Goal: Task Accomplishment & Management: Complete application form

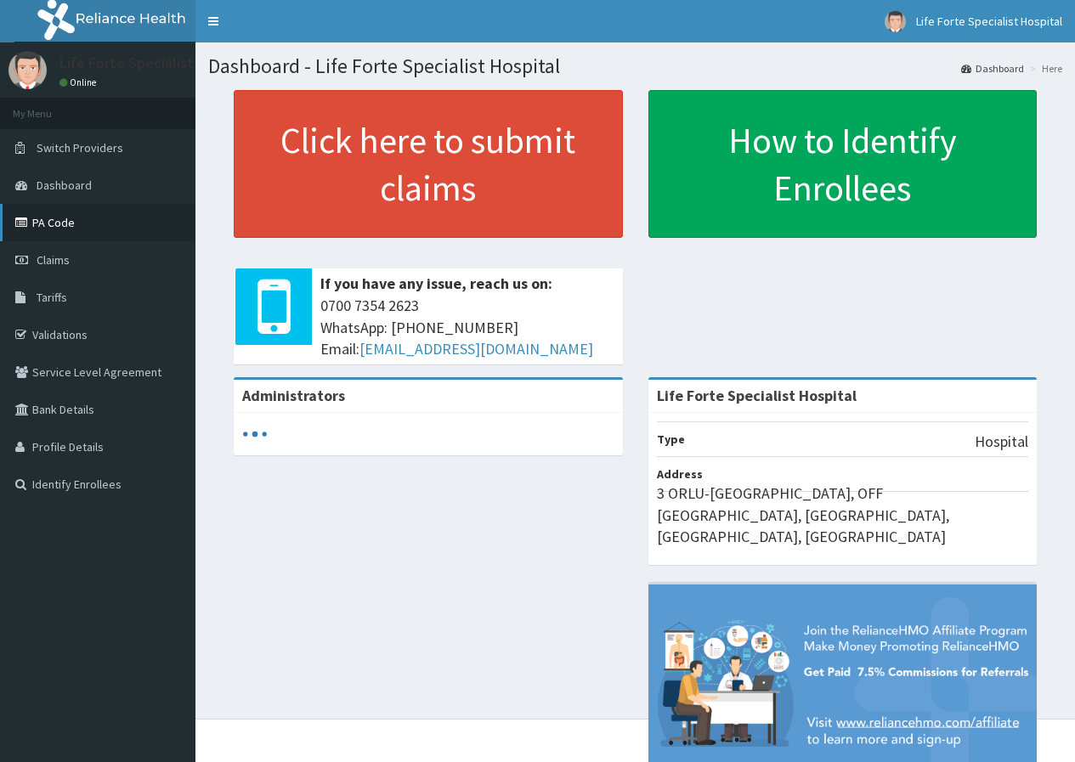
click at [58, 220] on link "PA Code" at bounding box center [97, 222] width 195 height 37
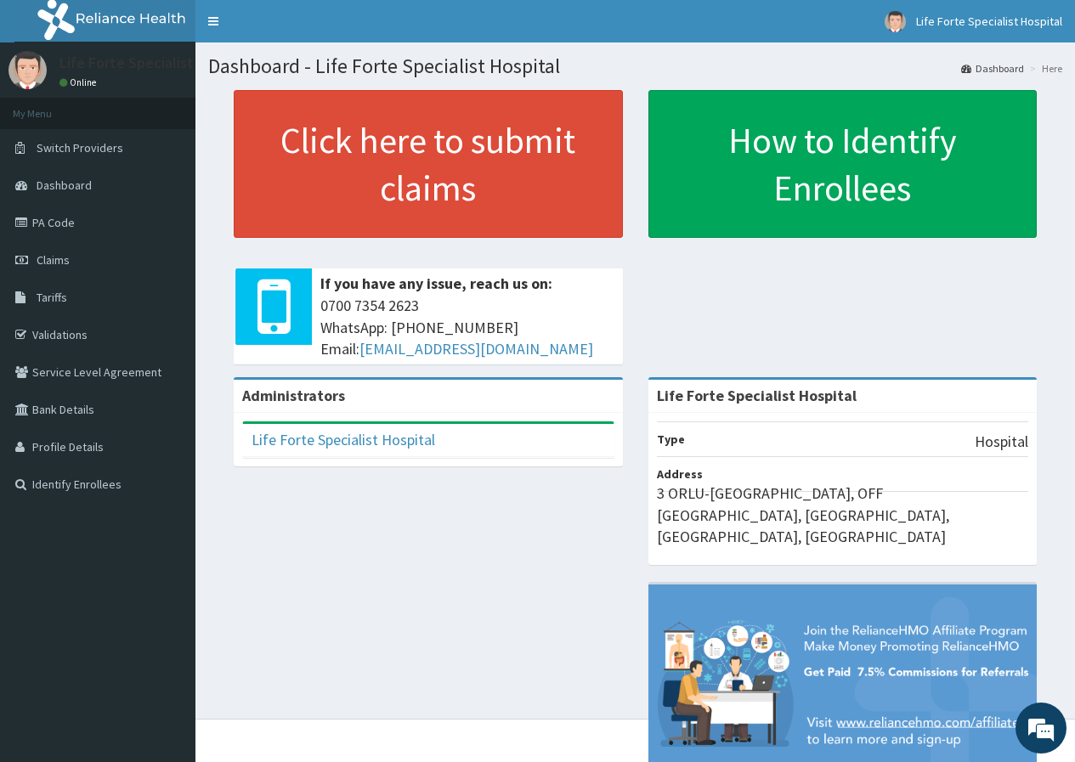
click at [61, 259] on span "Claims" at bounding box center [53, 259] width 33 height 15
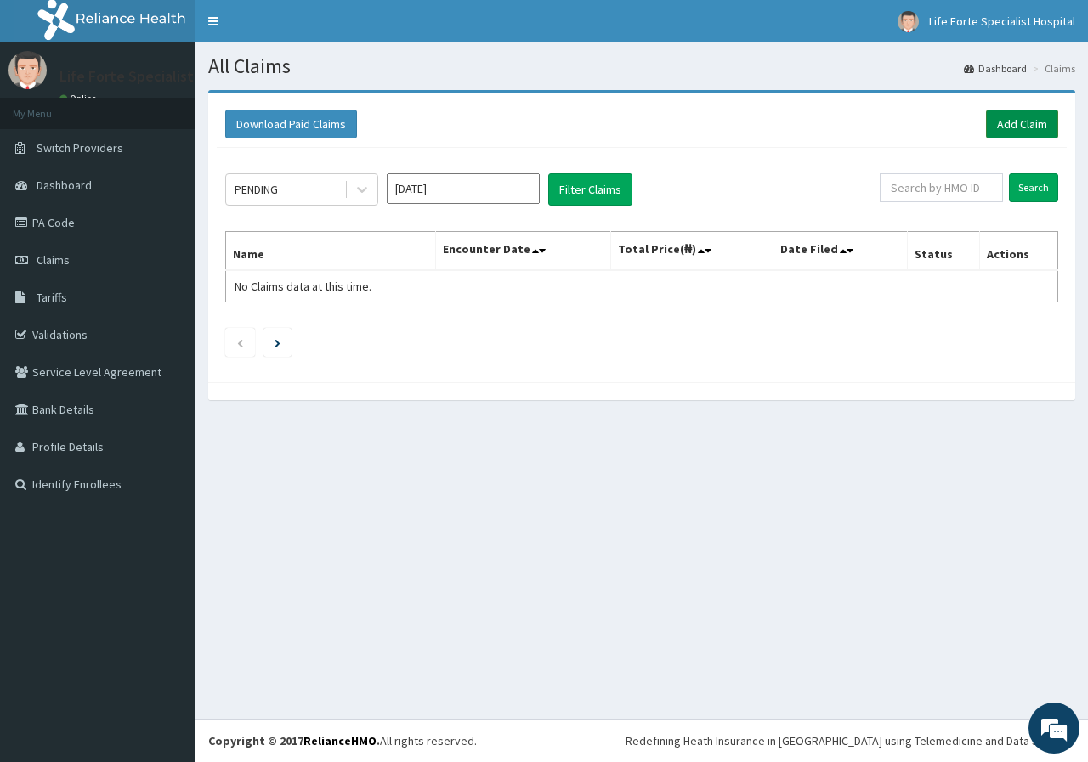
click at [1026, 127] on link "Add Claim" at bounding box center [1022, 124] width 72 height 29
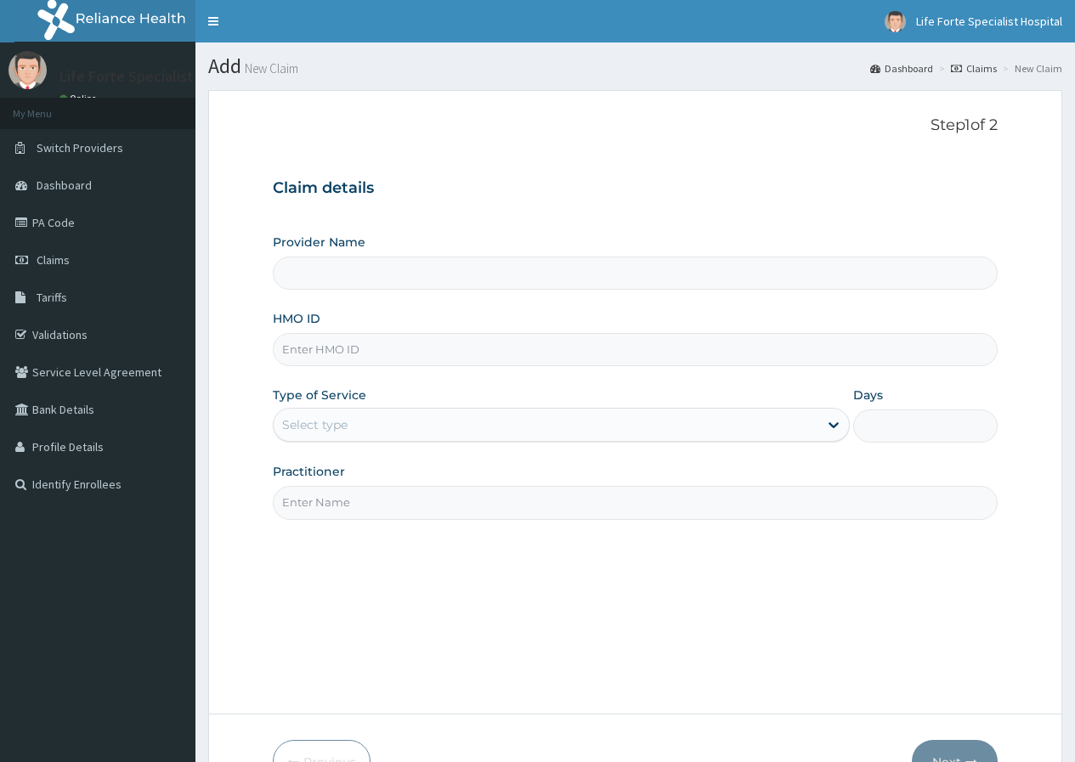
click at [477, 350] on input "HMO ID" at bounding box center [635, 349] width 725 height 33
type input "Life Forte Specialist Hospital"
type input "SFA/10935/A"
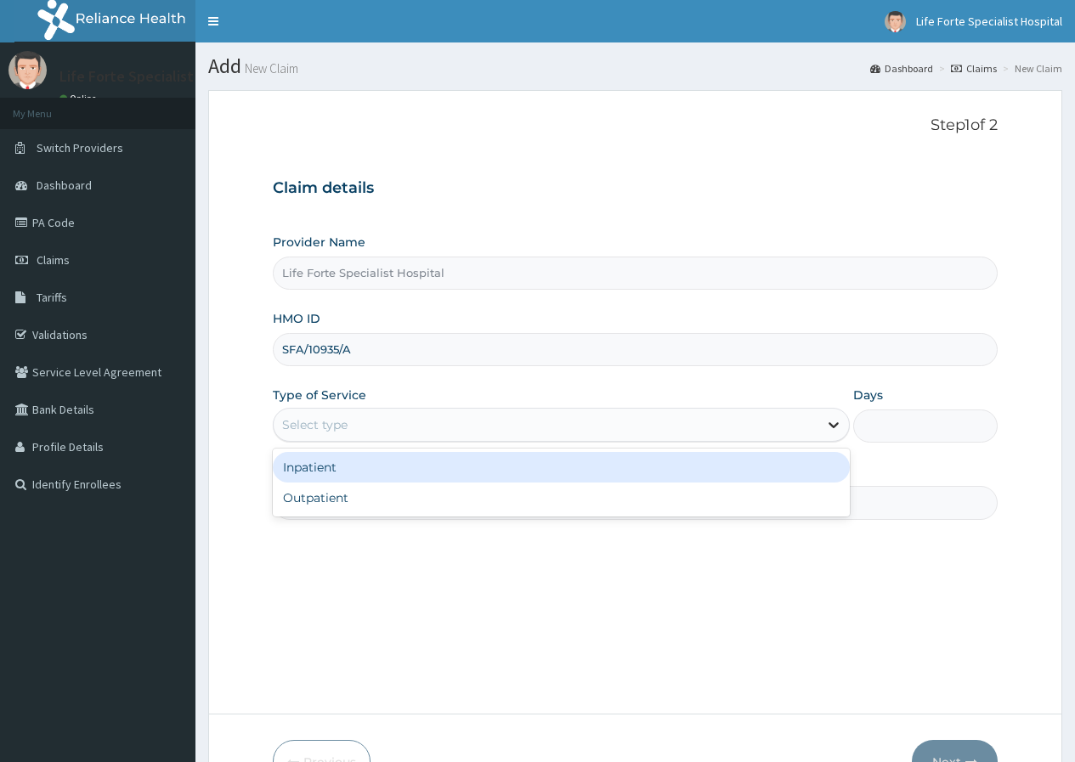
click at [829, 420] on icon at bounding box center [833, 424] width 17 height 17
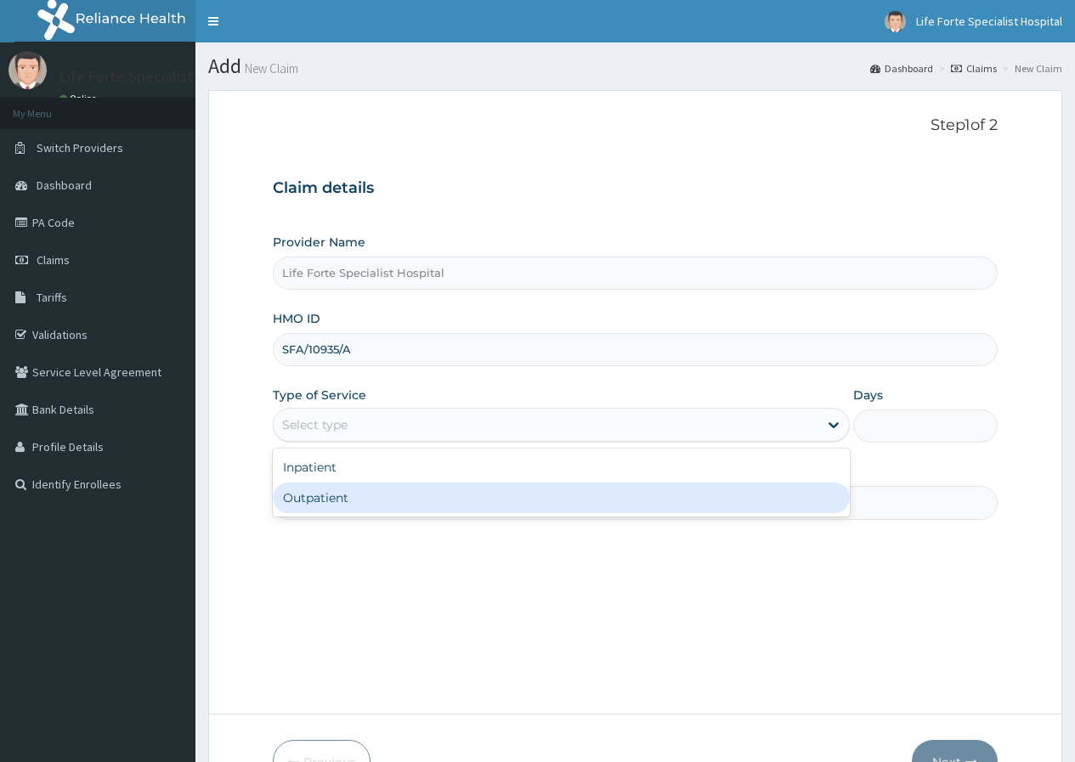
click at [668, 500] on div "Outpatient" at bounding box center [561, 498] width 577 height 31
type input "1"
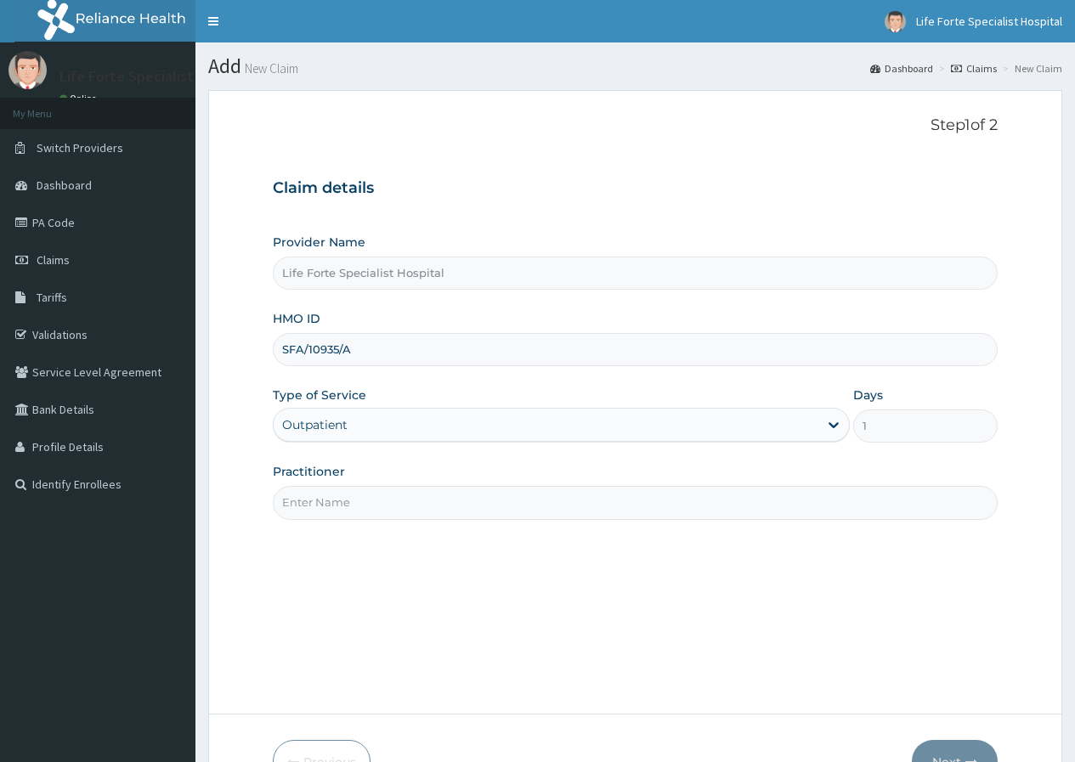
click at [654, 495] on input "Practitioner" at bounding box center [635, 502] width 725 height 33
type input "KEN"
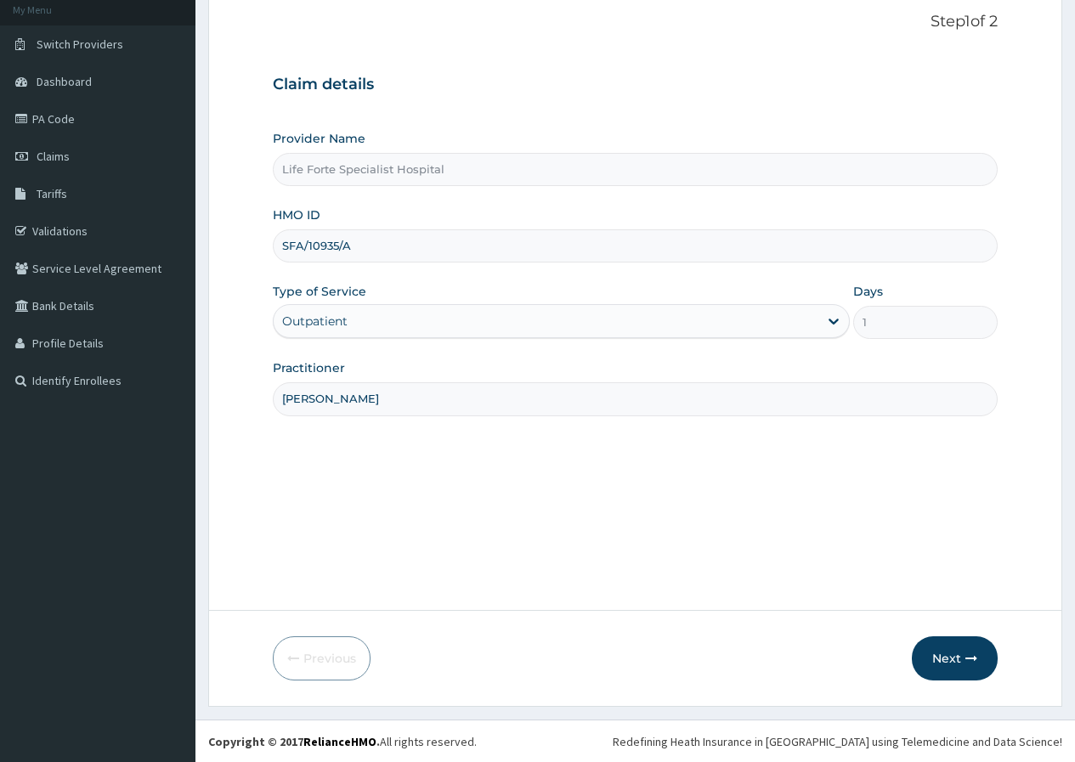
scroll to position [105, 0]
click at [949, 651] on button "Next" at bounding box center [955, 658] width 86 height 44
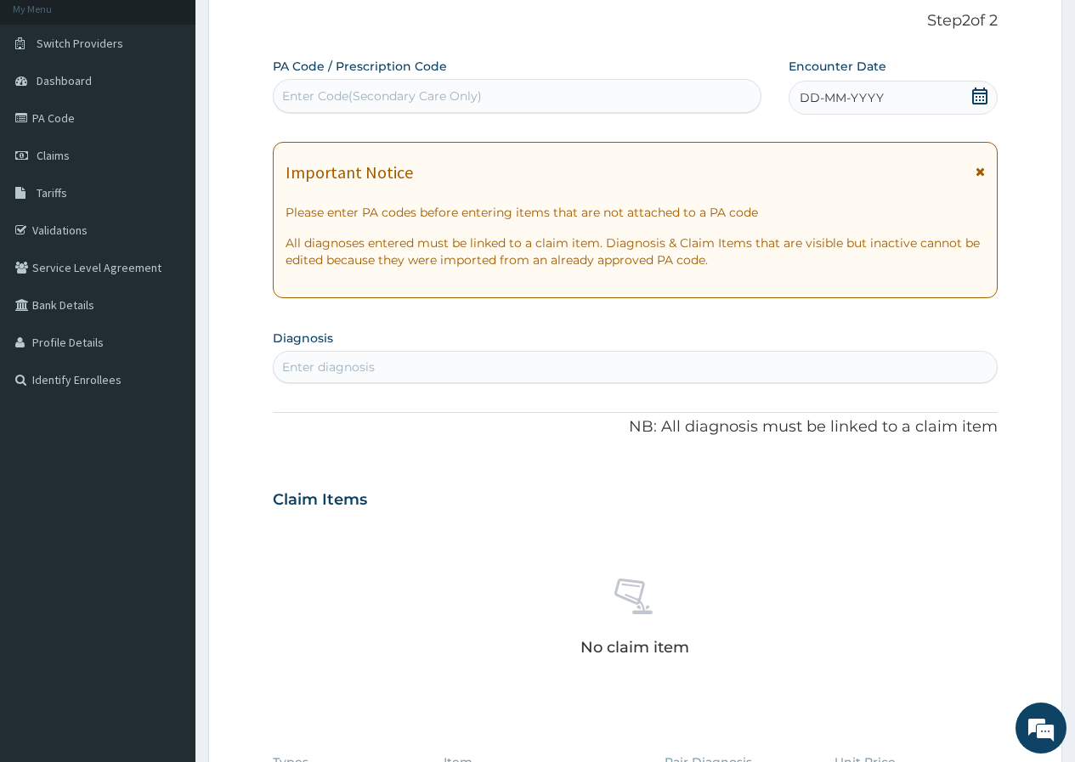
scroll to position [0, 0]
click at [982, 100] on icon at bounding box center [979, 96] width 17 height 17
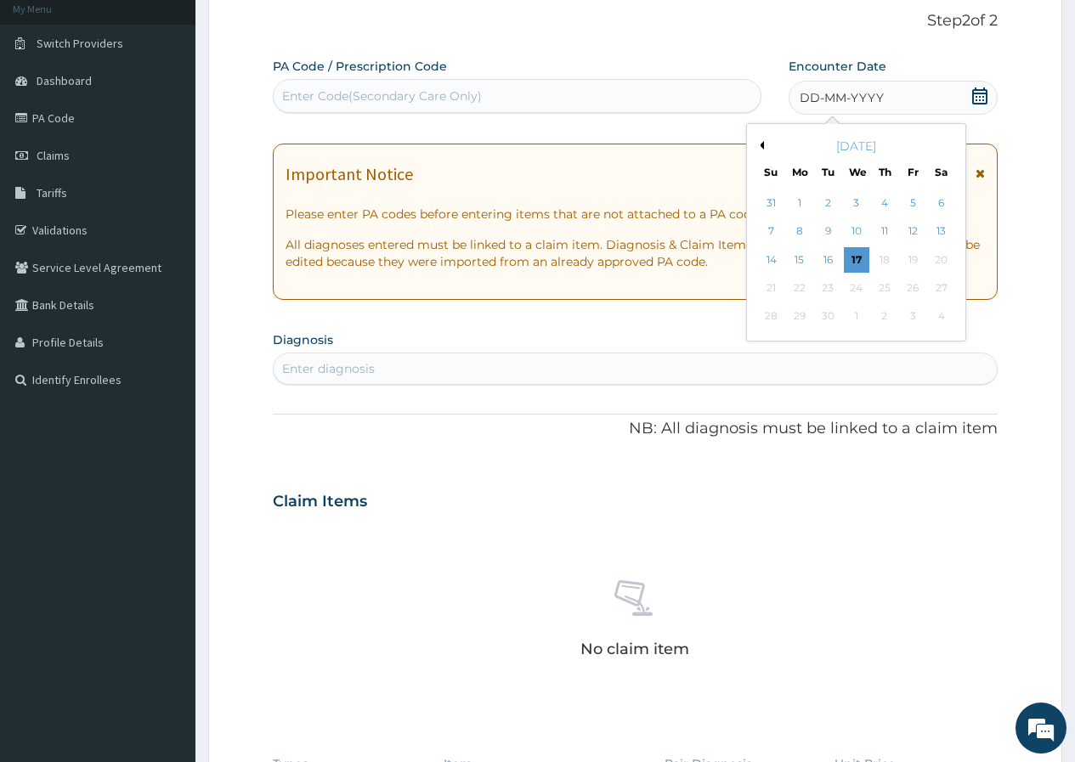
click at [765, 140] on div "September 2025" at bounding box center [856, 146] width 205 height 17
click at [761, 145] on button "Previous Month" at bounding box center [759, 145] width 8 height 8
click at [830, 320] on div "26" at bounding box center [827, 316] width 25 height 25
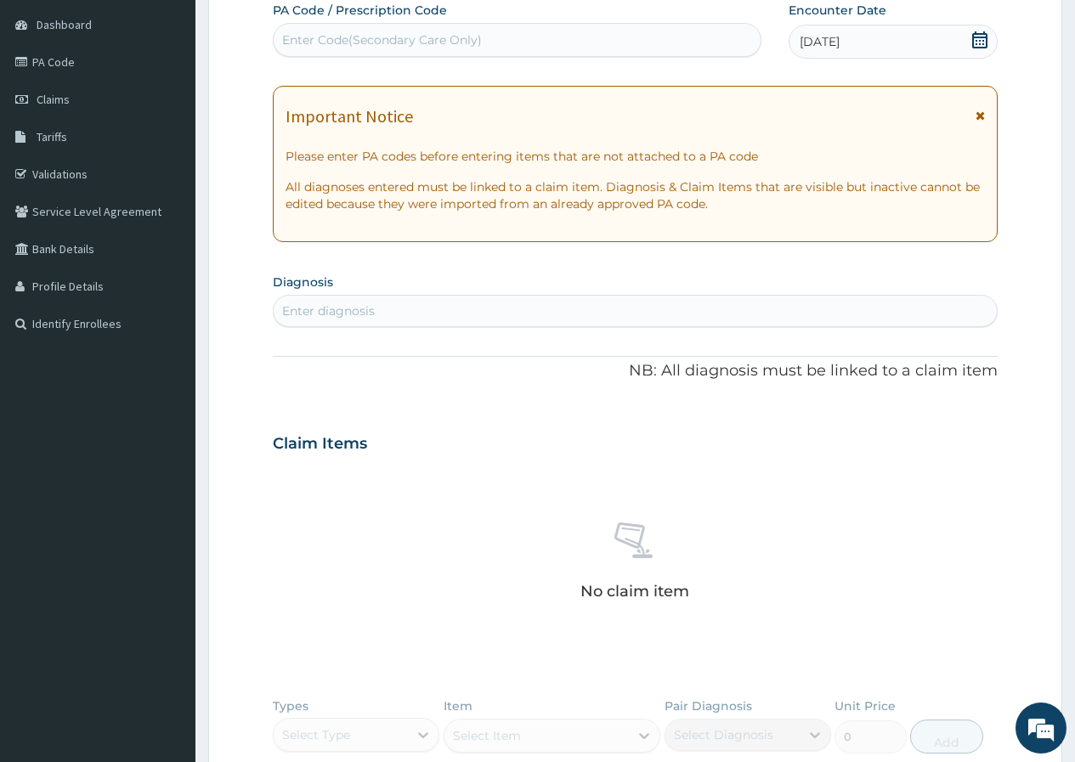
scroll to position [274, 0]
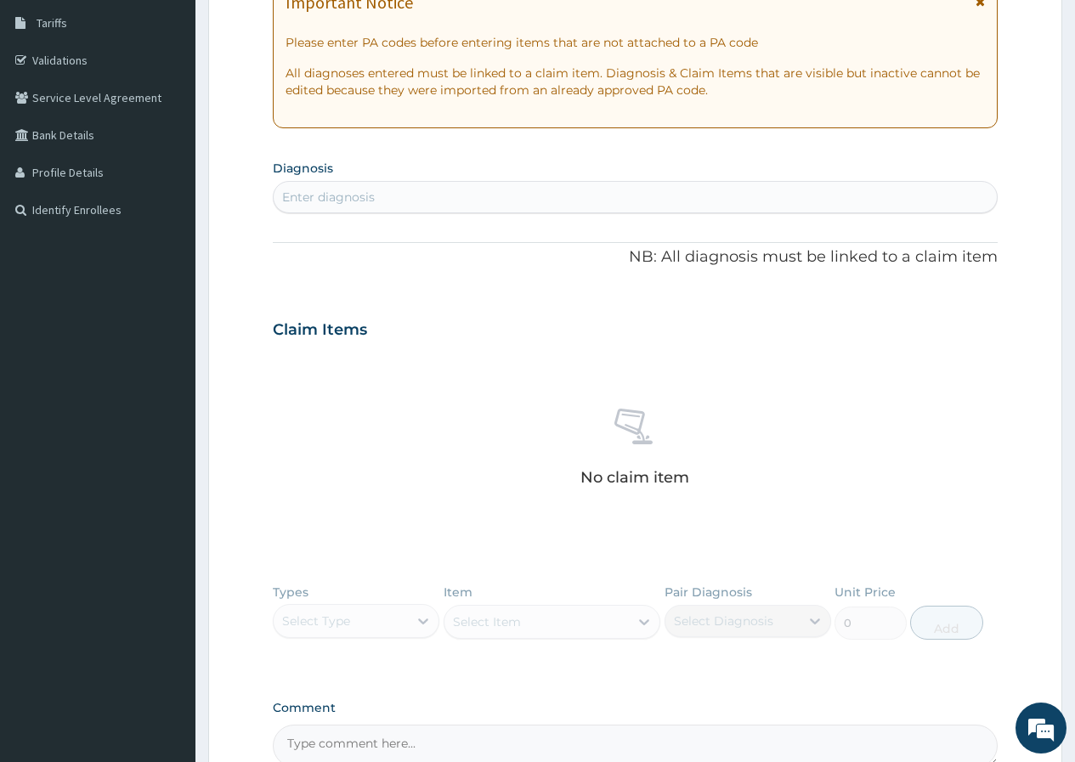
click at [420, 192] on div "Enter diagnosis" at bounding box center [635, 197] width 723 height 27
type input "MALARIA"
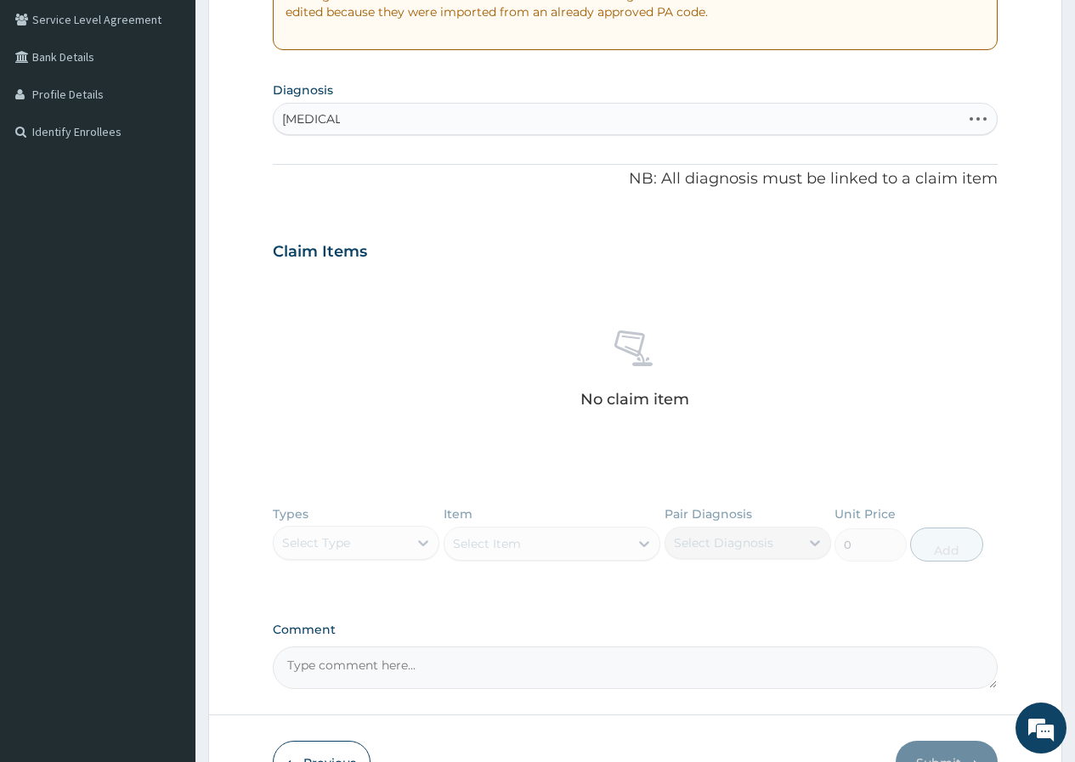
scroll to position [458, 0]
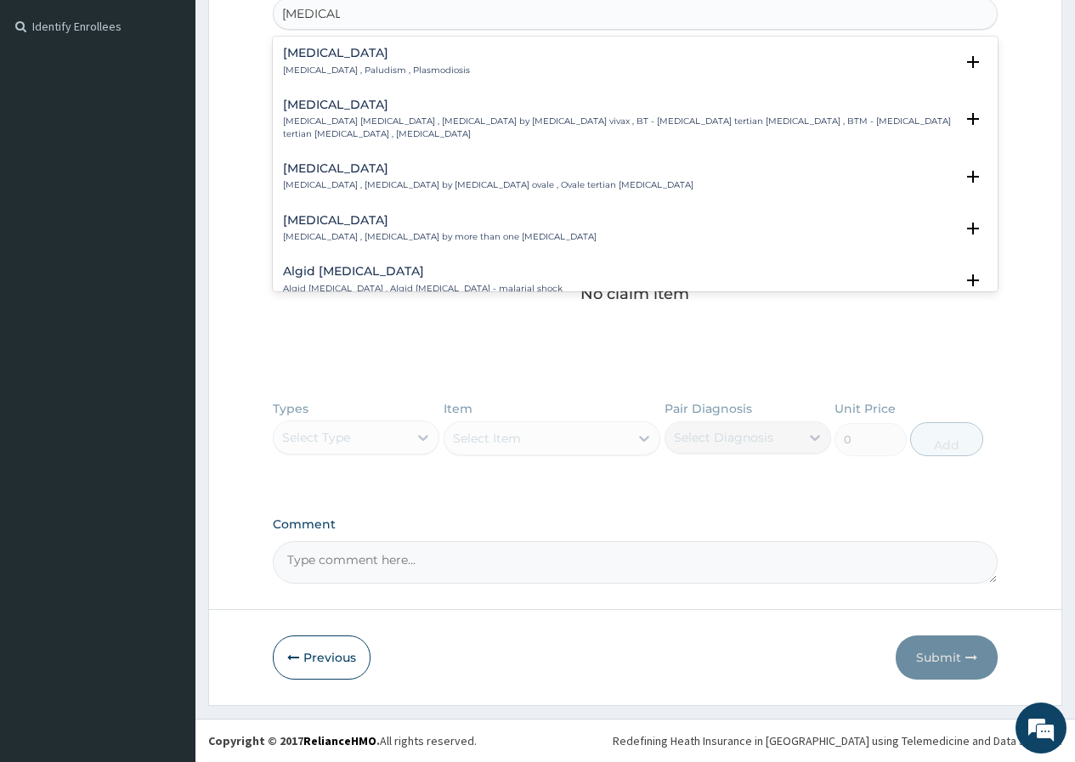
click at [373, 71] on p "Malaria , Paludism , Plasmodiosis" at bounding box center [376, 71] width 187 height 12
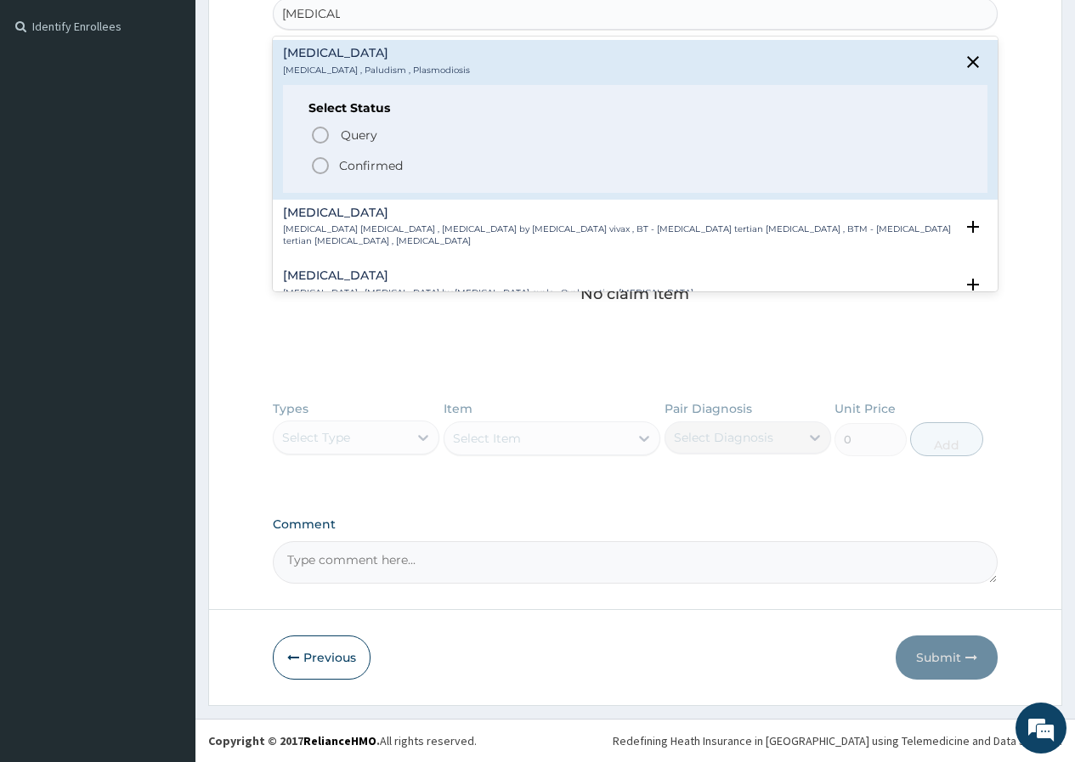
click at [360, 163] on p "Confirmed" at bounding box center [371, 165] width 64 height 17
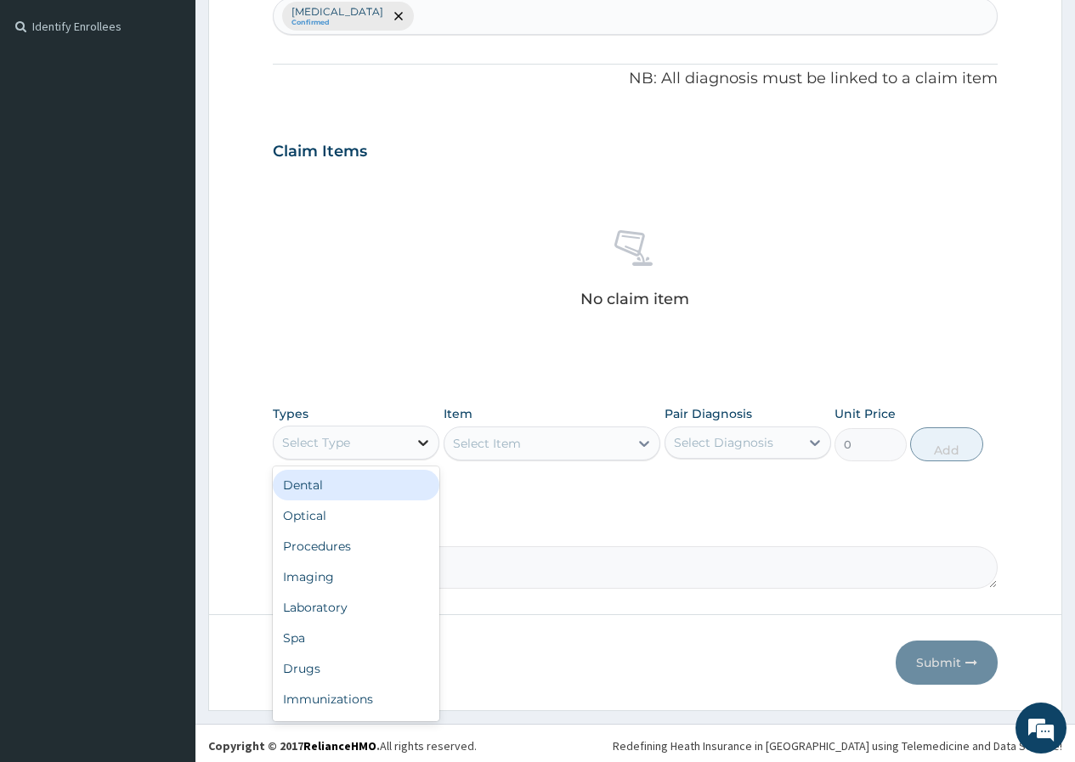
click at [423, 440] on icon at bounding box center [423, 442] width 17 height 17
drag, startPoint x: 334, startPoint y: 552, endPoint x: 342, endPoint y: 546, distance: 10.4
click at [334, 551] on div "Procedures" at bounding box center [356, 546] width 167 height 31
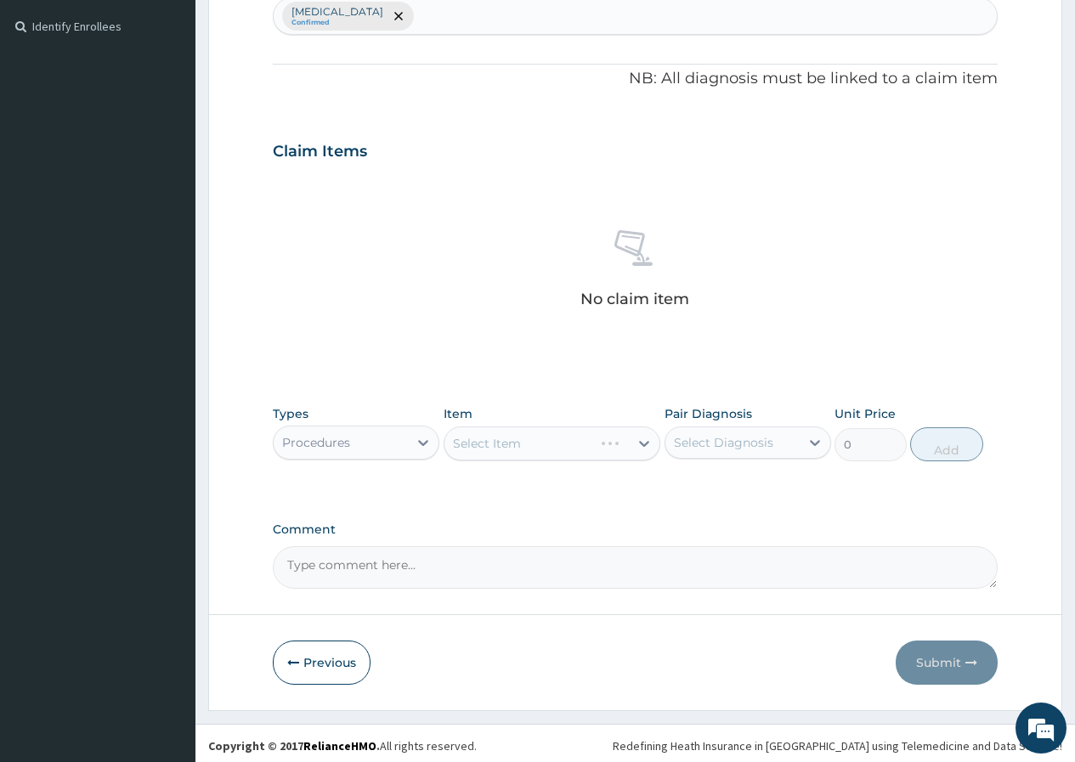
click at [553, 447] on div "Select Item" at bounding box center [553, 444] width 218 height 34
click at [540, 444] on div "Select Item" at bounding box center [553, 444] width 218 height 34
click at [535, 443] on div "Select Item" at bounding box center [536, 443] width 185 height 27
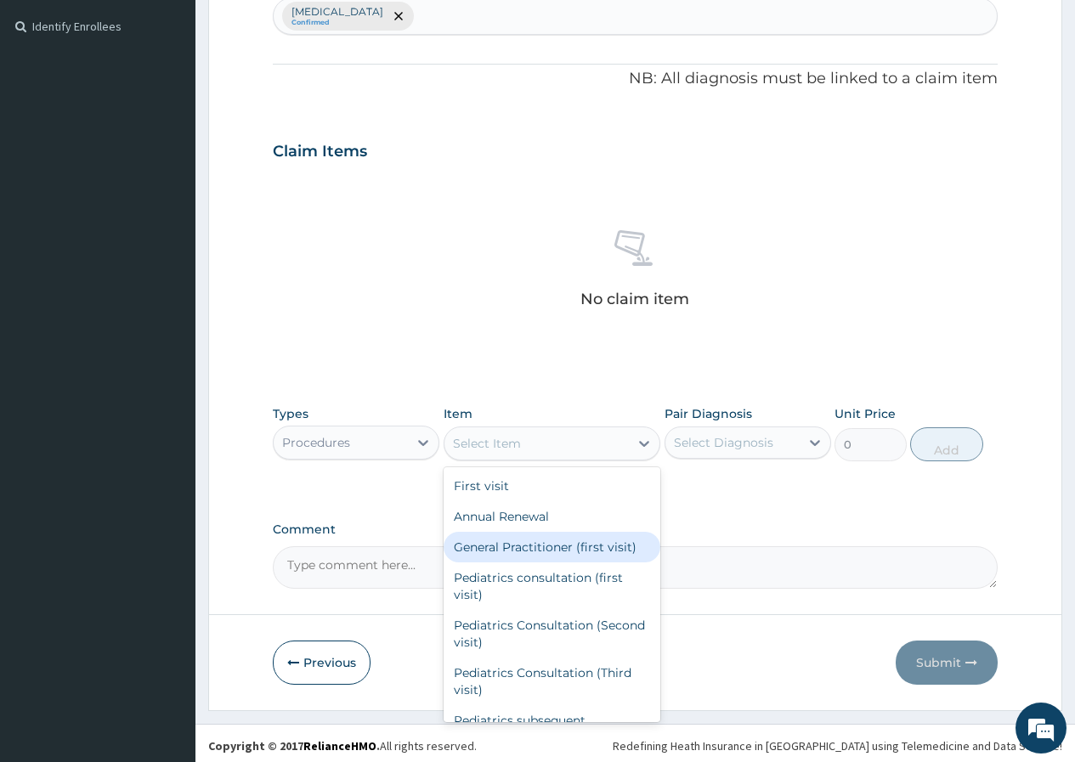
click at [568, 550] on div "General Practitioner (first visit)" at bounding box center [553, 547] width 218 height 31
type input "2000"
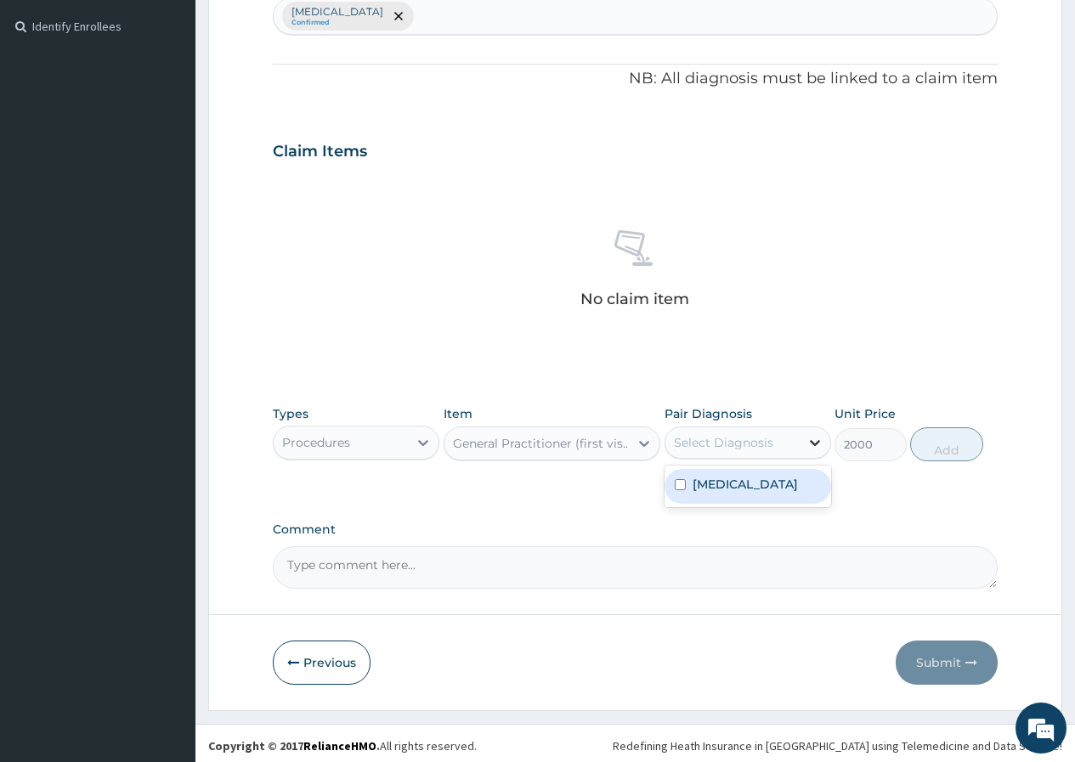
click at [807, 443] on icon at bounding box center [814, 442] width 17 height 17
click at [744, 490] on div "[MEDICAL_DATA]" at bounding box center [748, 486] width 167 height 35
checkbox input "true"
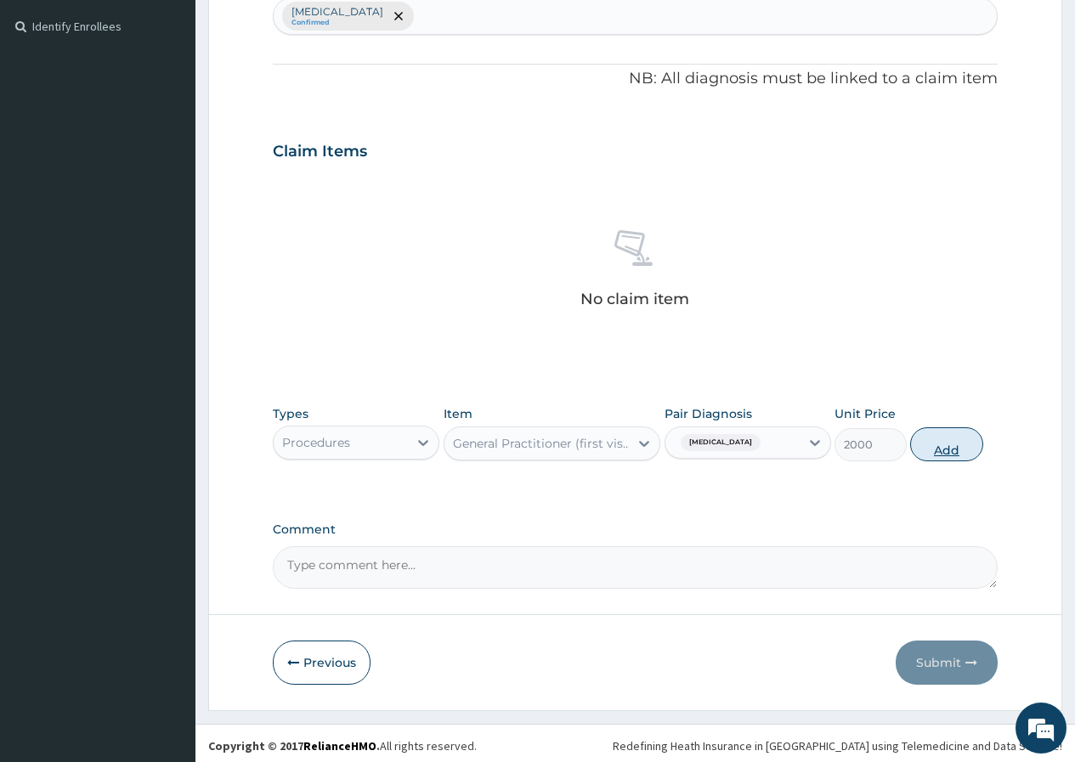
click at [942, 443] on button "Add" at bounding box center [946, 444] width 72 height 34
type input "0"
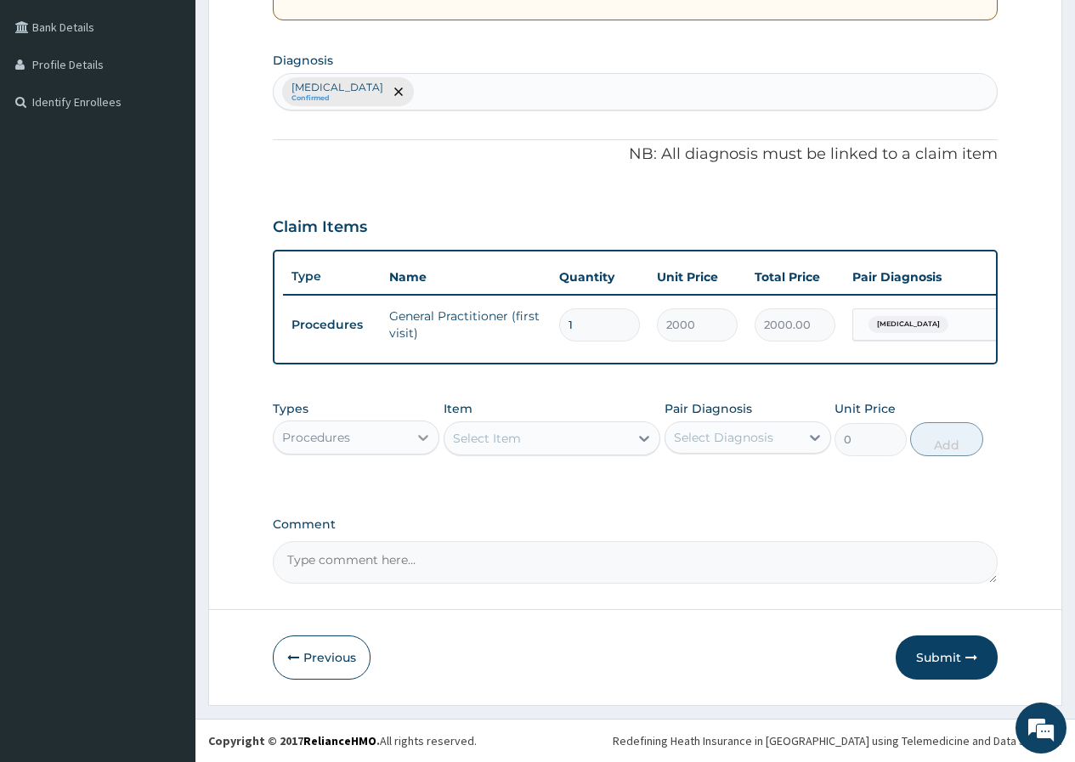
click at [416, 435] on icon at bounding box center [423, 437] width 17 height 17
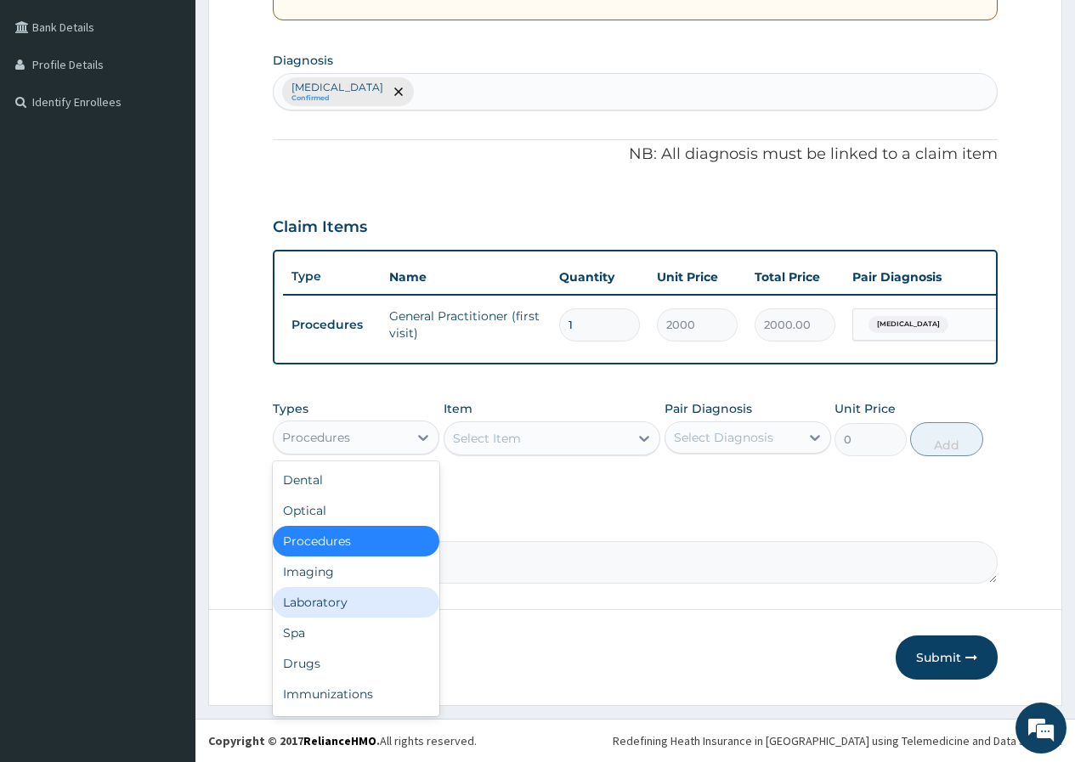
drag, startPoint x: 318, startPoint y: 603, endPoint x: 354, endPoint y: 581, distance: 42.7
click at [318, 603] on div "Laboratory" at bounding box center [356, 602] width 167 height 31
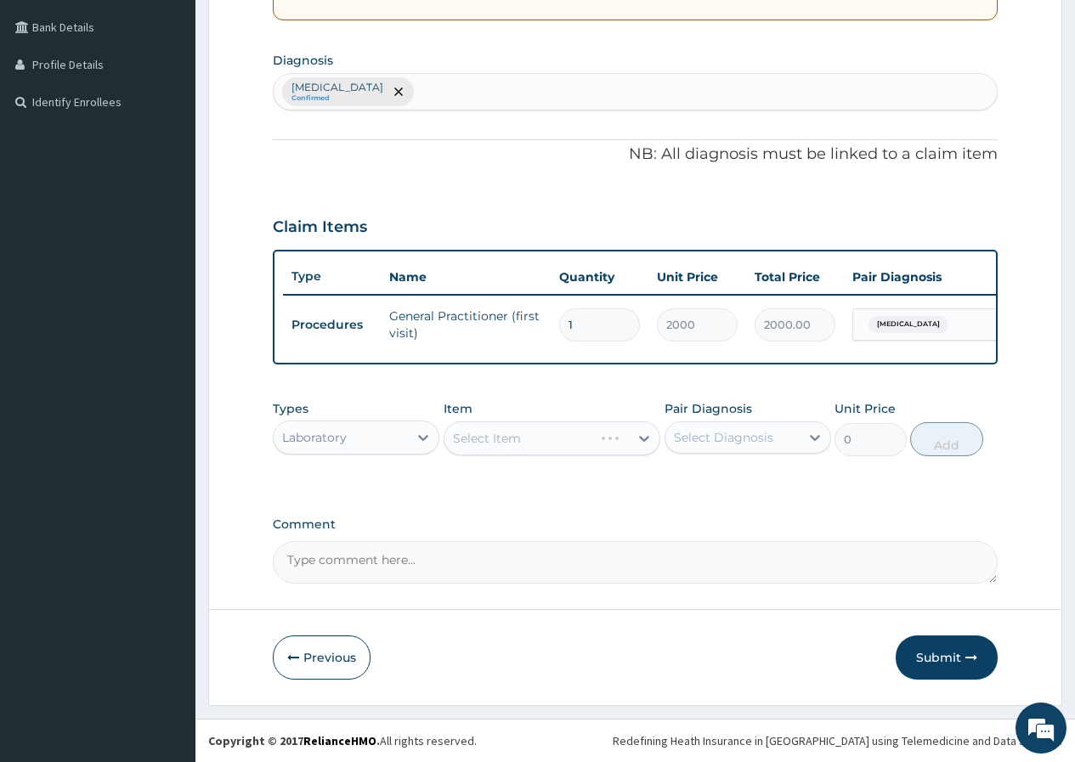
click at [637, 438] on div "Select Item" at bounding box center [553, 439] width 218 height 34
click at [637, 436] on div "Select Item" at bounding box center [553, 439] width 218 height 34
click at [598, 431] on div "Select Item" at bounding box center [536, 438] width 185 height 27
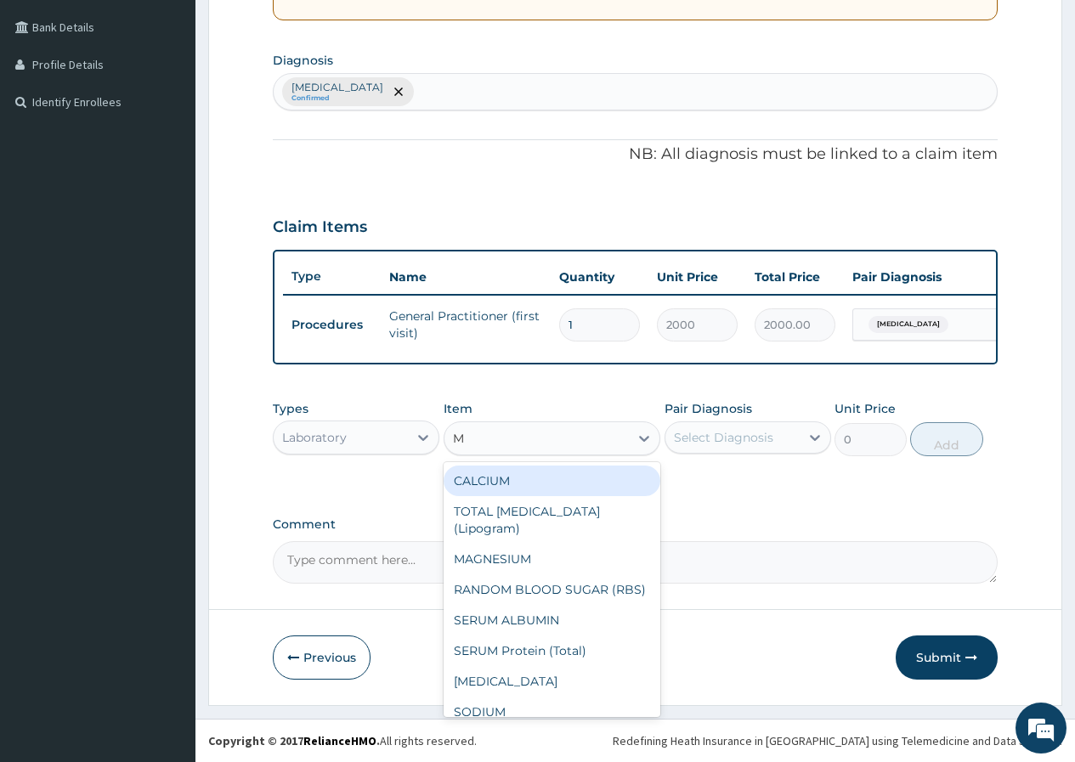
type input "MP"
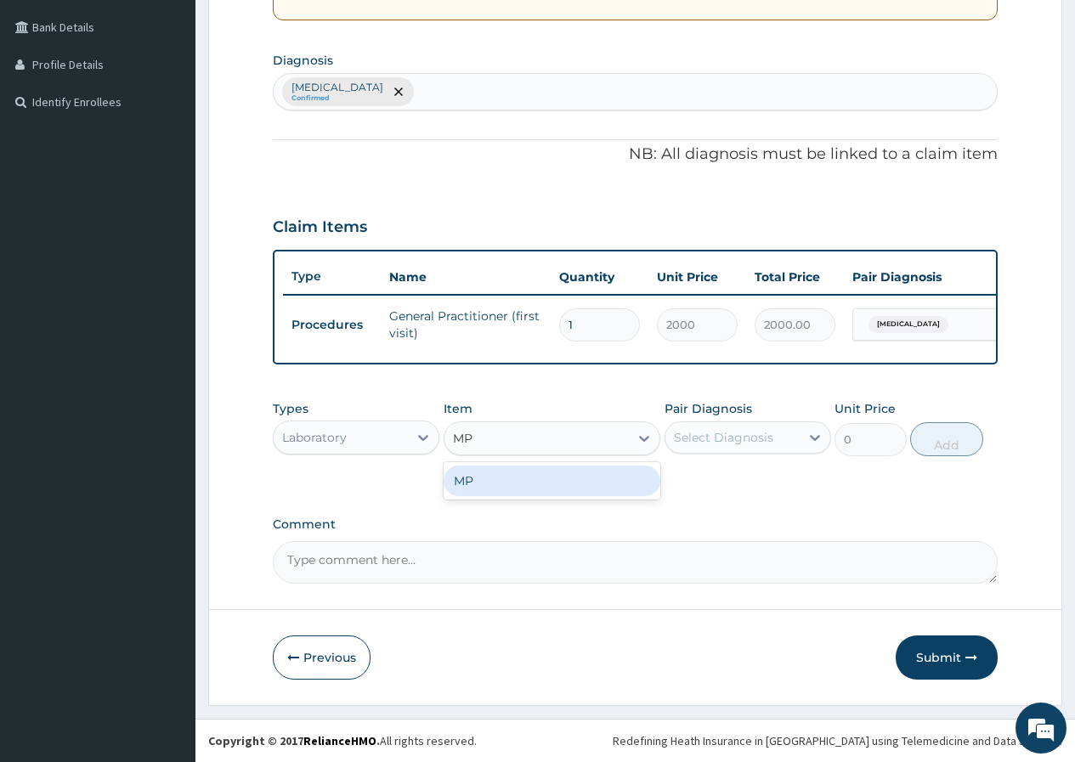
click at [617, 484] on div "MP" at bounding box center [553, 481] width 218 height 31
type input "700"
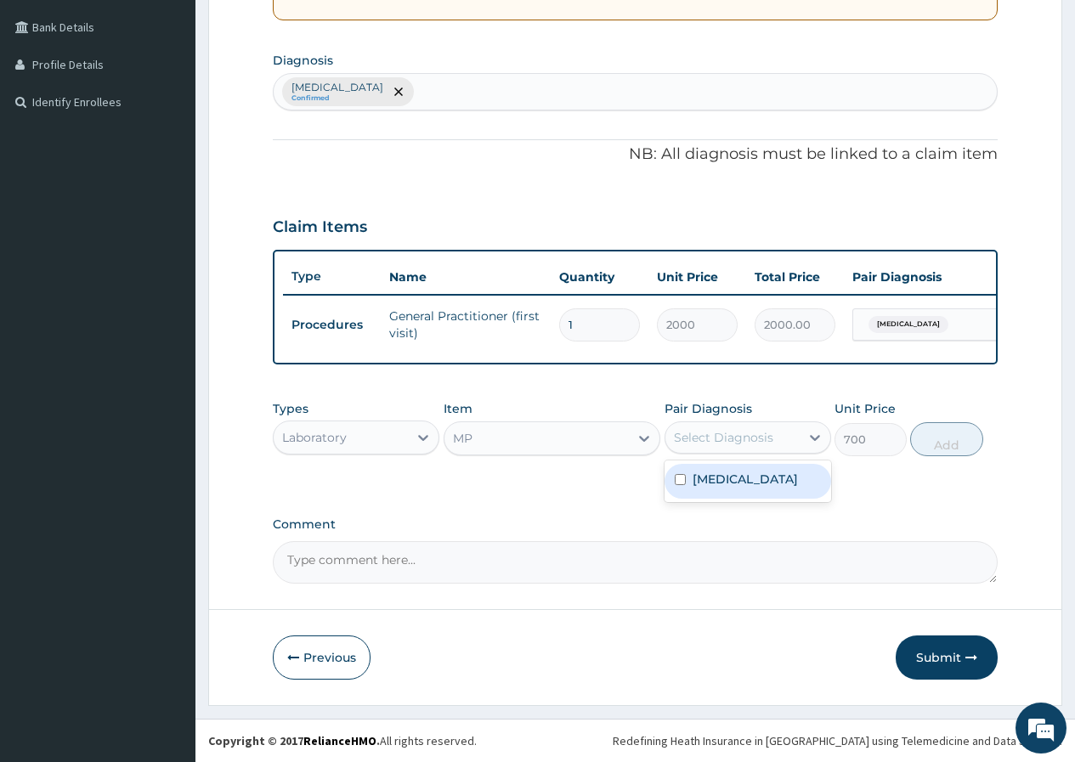
click at [784, 447] on div "Select Diagnosis" at bounding box center [732, 437] width 134 height 27
click at [765, 471] on div "Malaria" at bounding box center [748, 481] width 167 height 35
checkbox input "true"
click at [940, 450] on button "Add" at bounding box center [946, 439] width 72 height 34
type input "0"
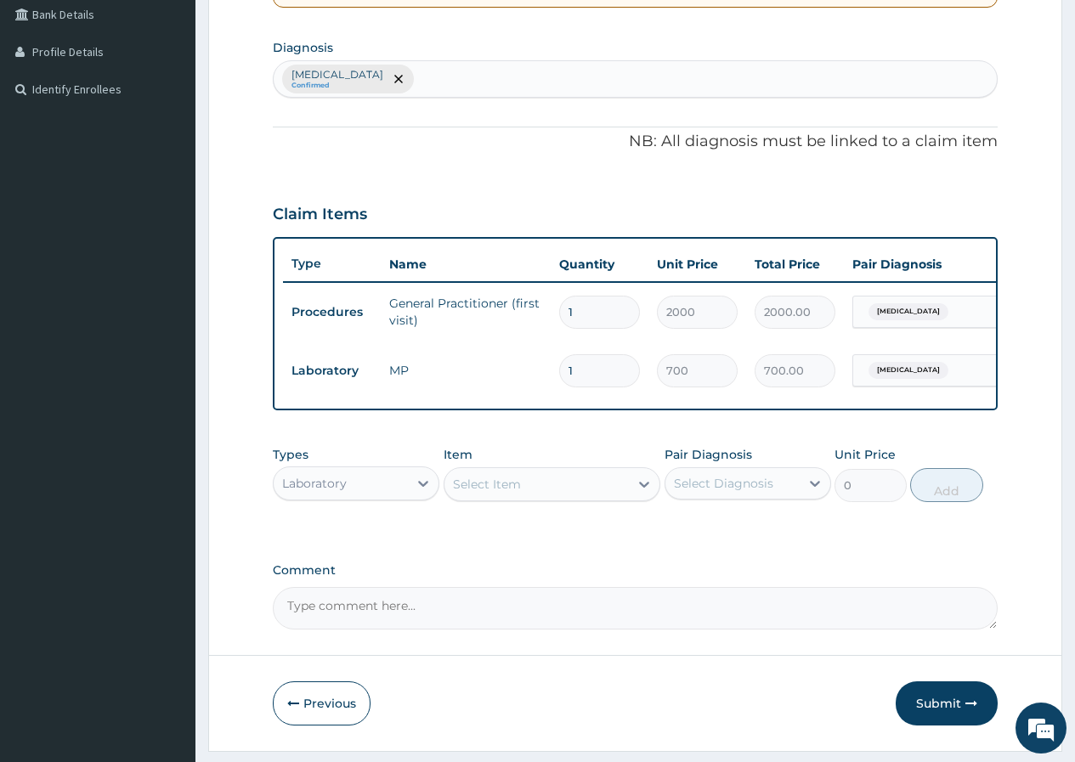
click at [406, 488] on div "Laboratory" at bounding box center [341, 483] width 134 height 27
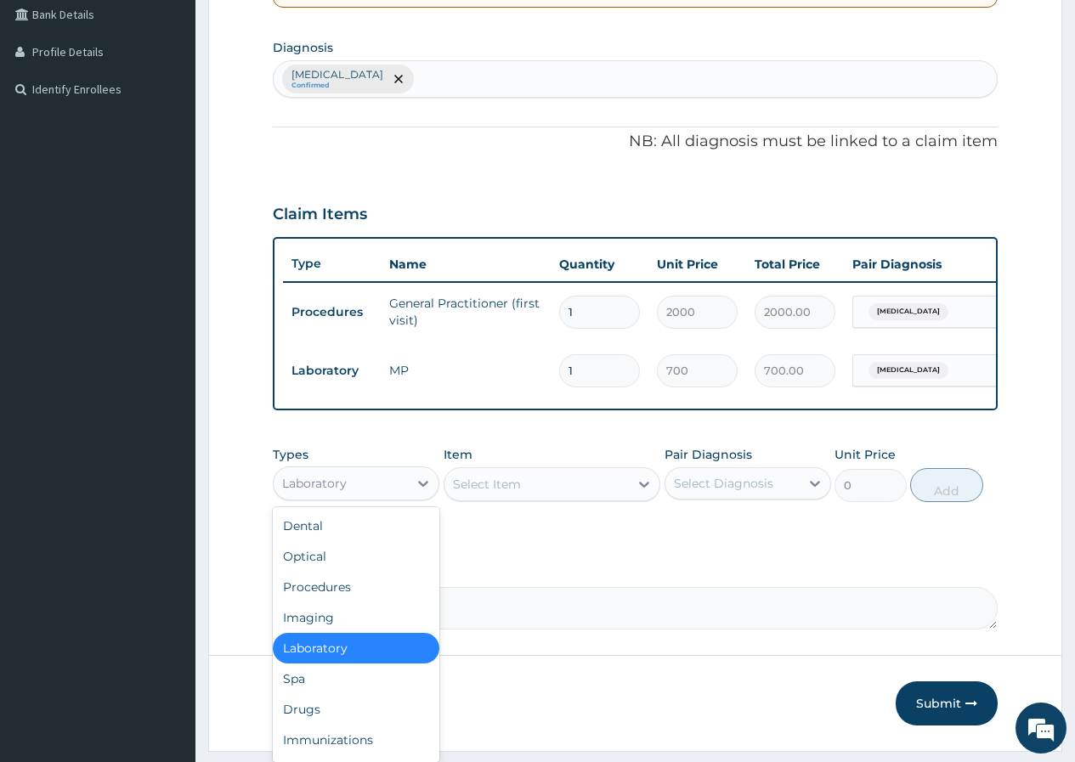
scroll to position [58, 0]
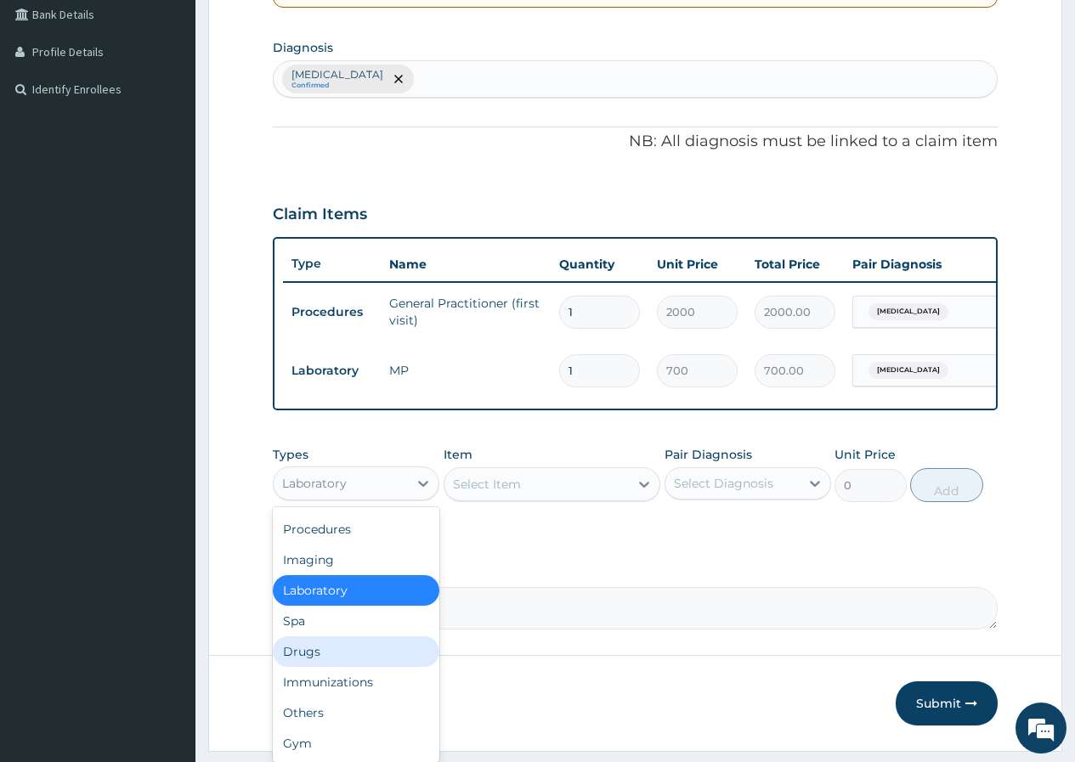
click at [326, 659] on div "Drugs" at bounding box center [356, 652] width 167 height 31
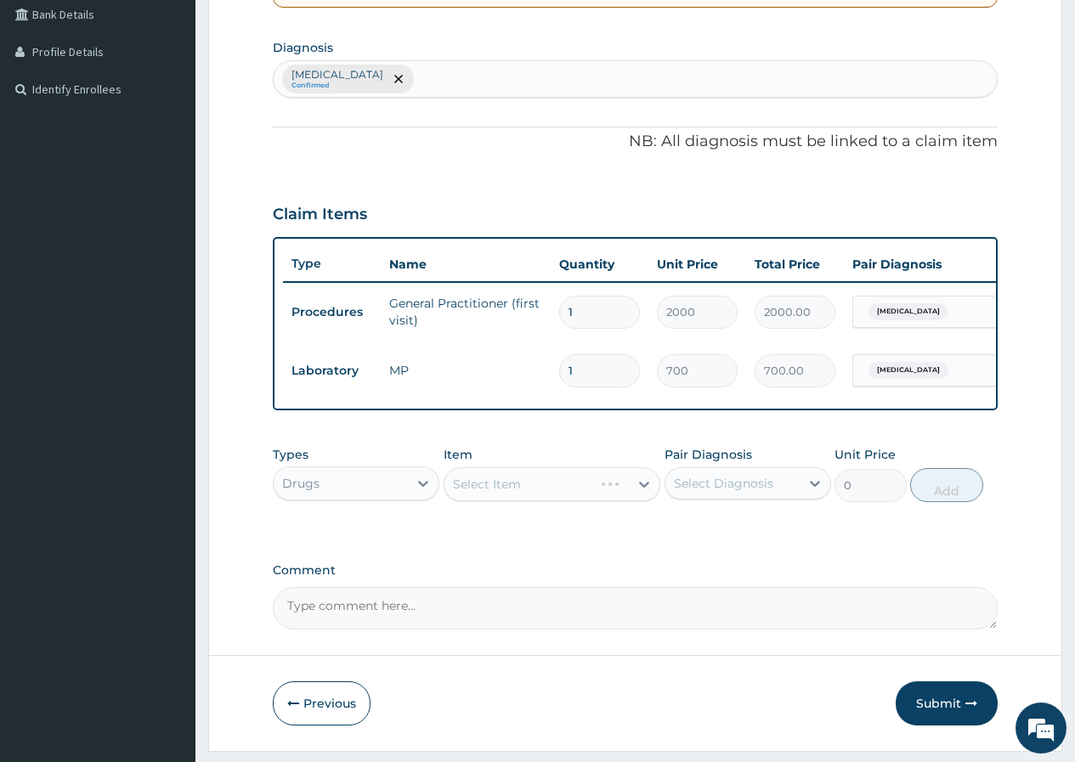
click at [523, 489] on div "Select Item" at bounding box center [553, 484] width 218 height 34
click at [628, 498] on div "Select Item" at bounding box center [536, 484] width 185 height 27
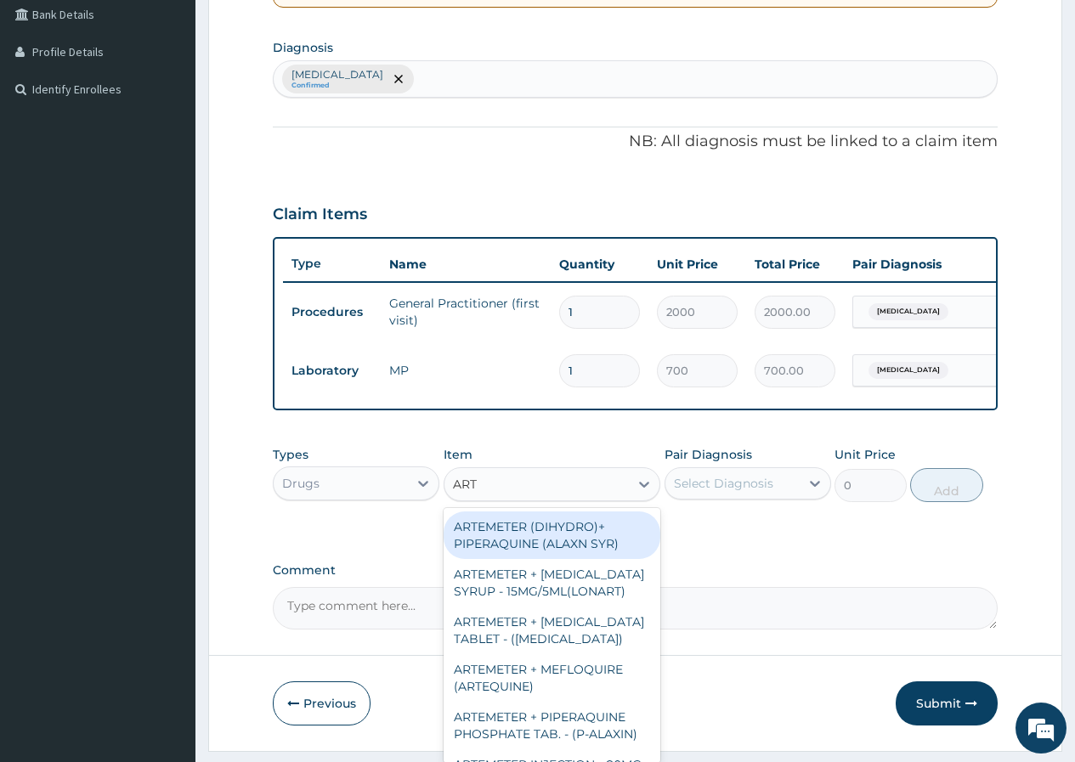
type input "ARTE"
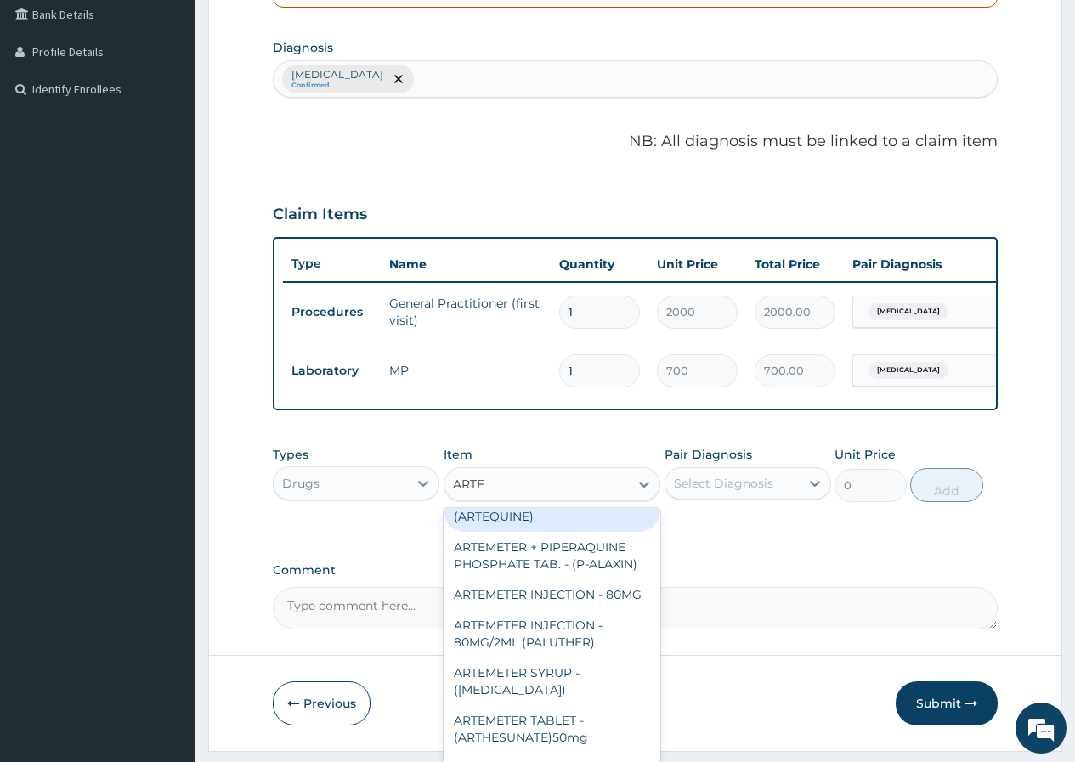
scroll to position [85, 0]
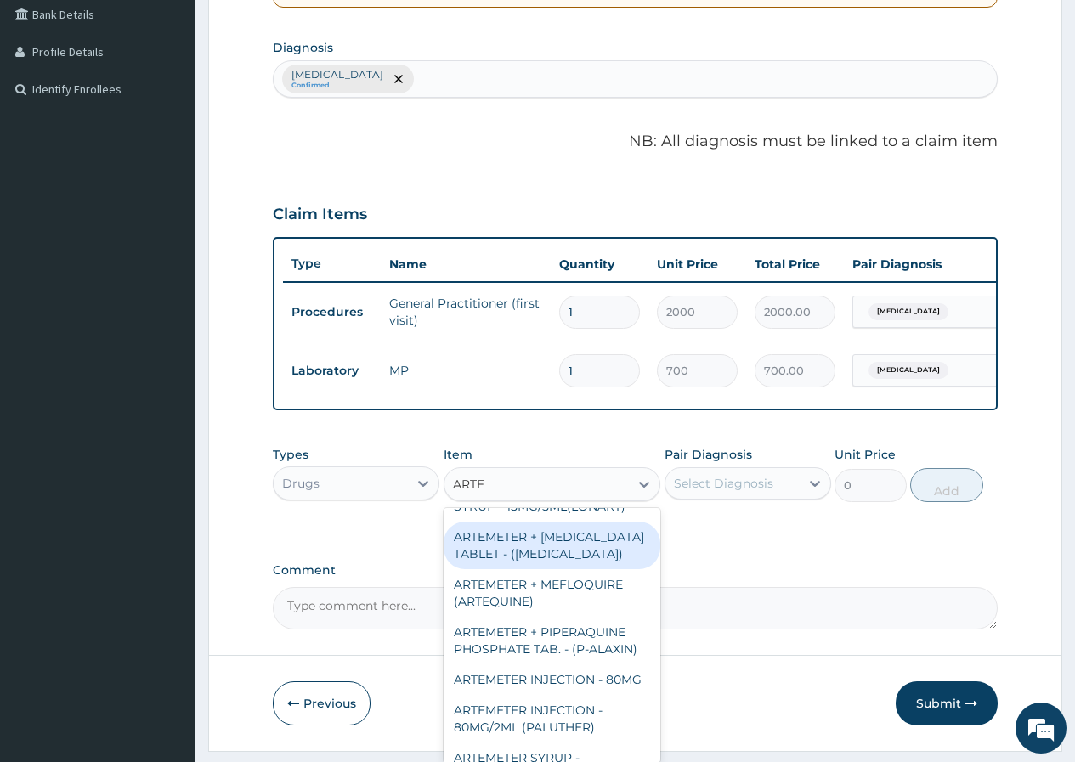
click at [557, 569] on div "ARTEMETER + [MEDICAL_DATA] TABLET - ([MEDICAL_DATA])" at bounding box center [553, 546] width 218 height 48
type input "1275"
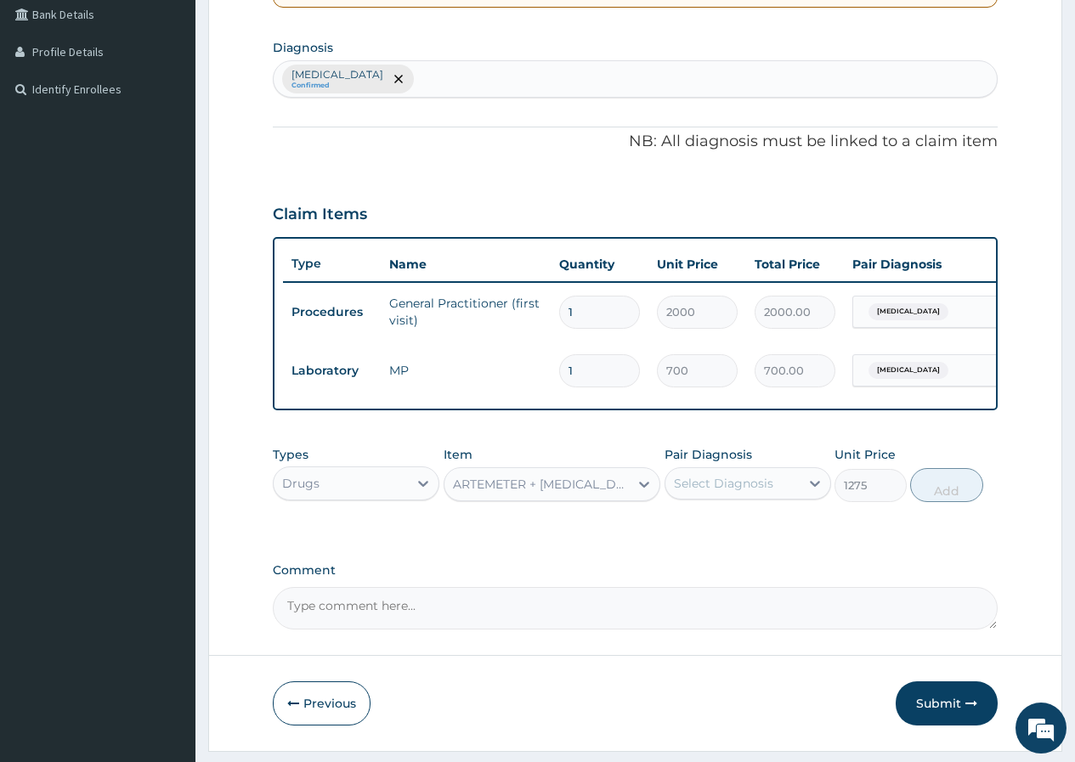
click at [792, 493] on div "Select Diagnosis" at bounding box center [732, 483] width 134 height 27
click at [751, 537] on div "[MEDICAL_DATA]" at bounding box center [748, 527] width 167 height 35
checkbox input "true"
click at [948, 493] on button "Add" at bounding box center [946, 485] width 72 height 34
type input "0"
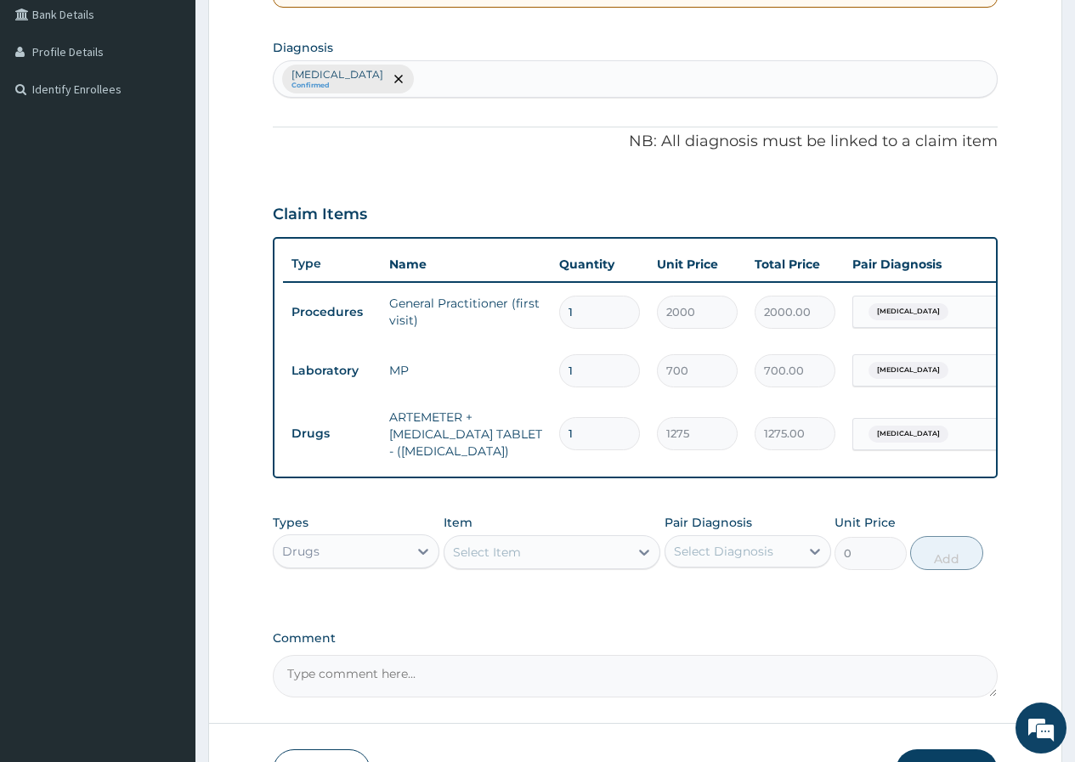
click at [529, 566] on div "Select Item" at bounding box center [536, 552] width 185 height 27
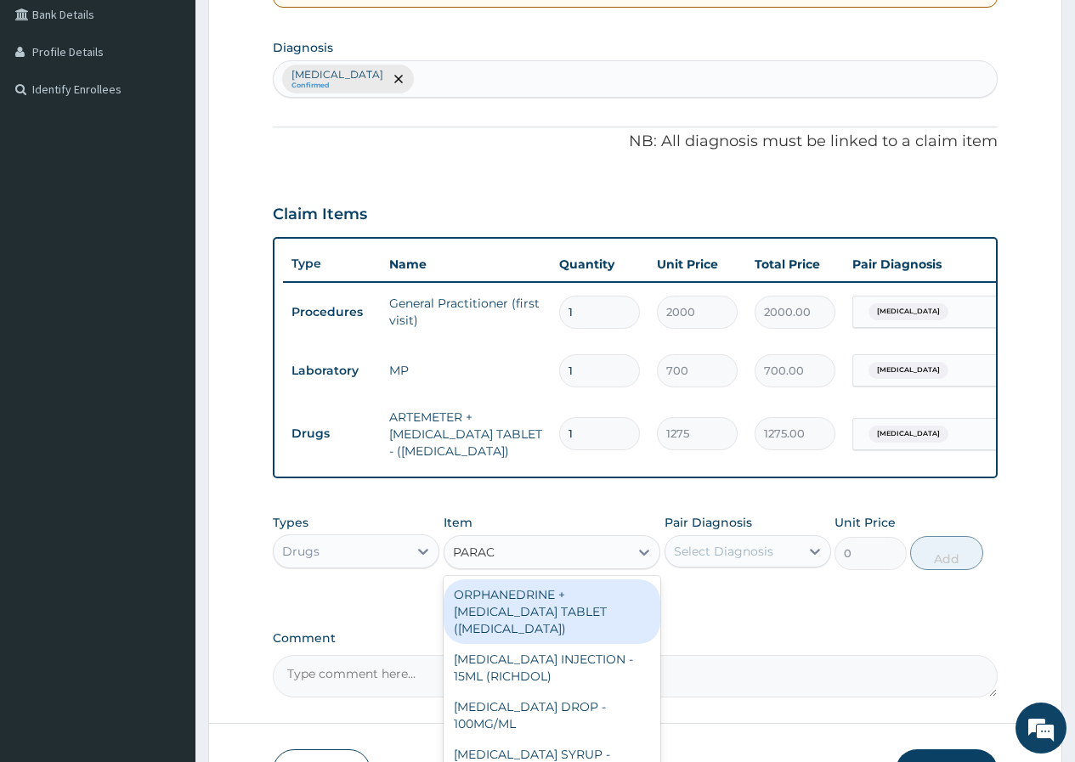
type input "PARACE"
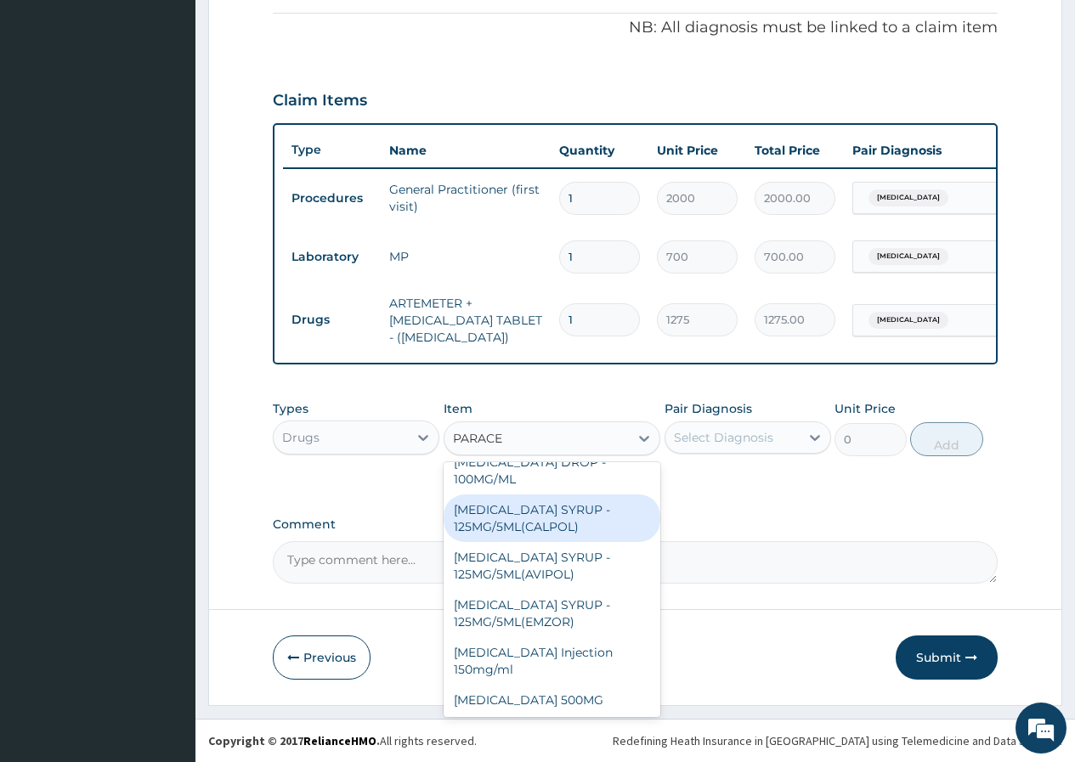
scroll to position [133, 0]
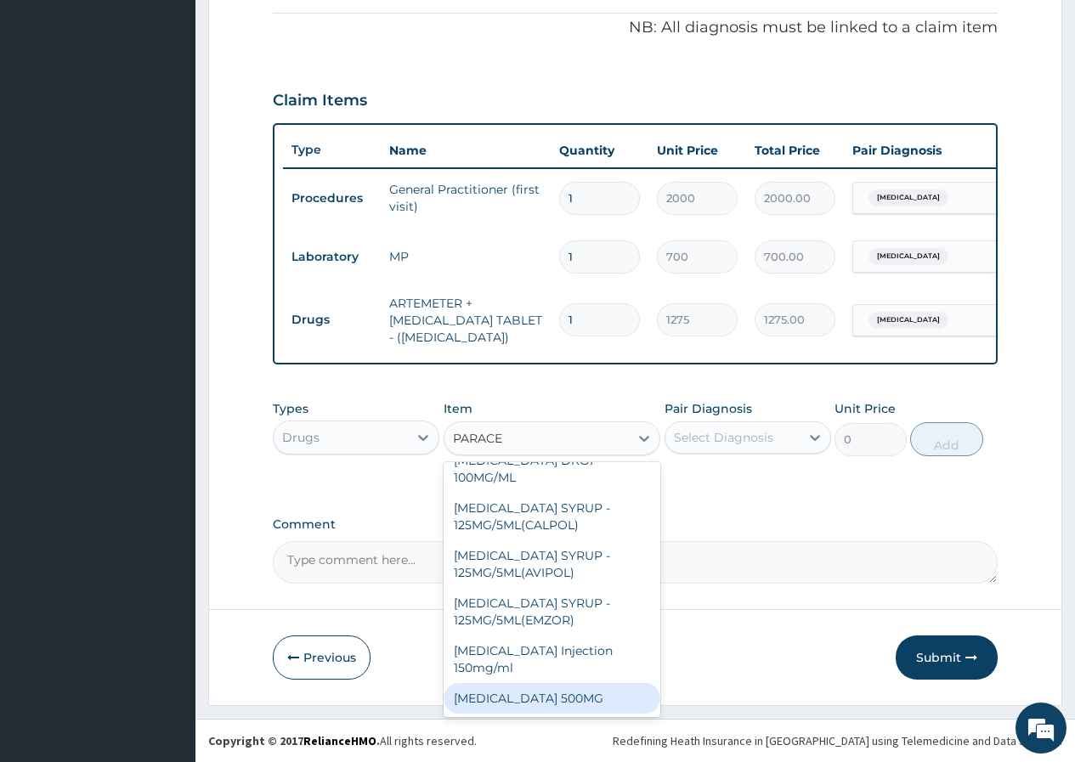
click at [560, 696] on div "[MEDICAL_DATA] 500MG" at bounding box center [553, 698] width 218 height 31
type input "10"
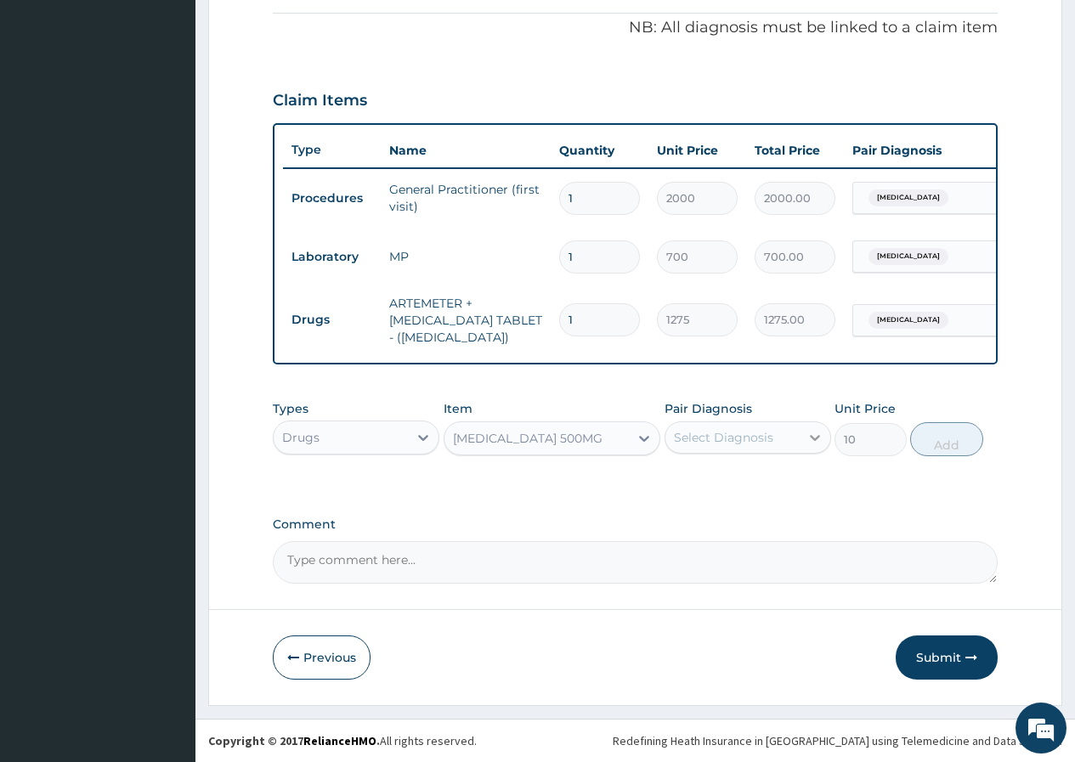
click at [812, 433] on icon at bounding box center [814, 437] width 17 height 17
drag, startPoint x: 776, startPoint y: 488, endPoint x: 854, endPoint y: 478, distance: 78.7
click at [782, 488] on div "[MEDICAL_DATA]" at bounding box center [748, 481] width 167 height 35
checkbox input "true"
click at [954, 432] on button "Add" at bounding box center [946, 439] width 72 height 34
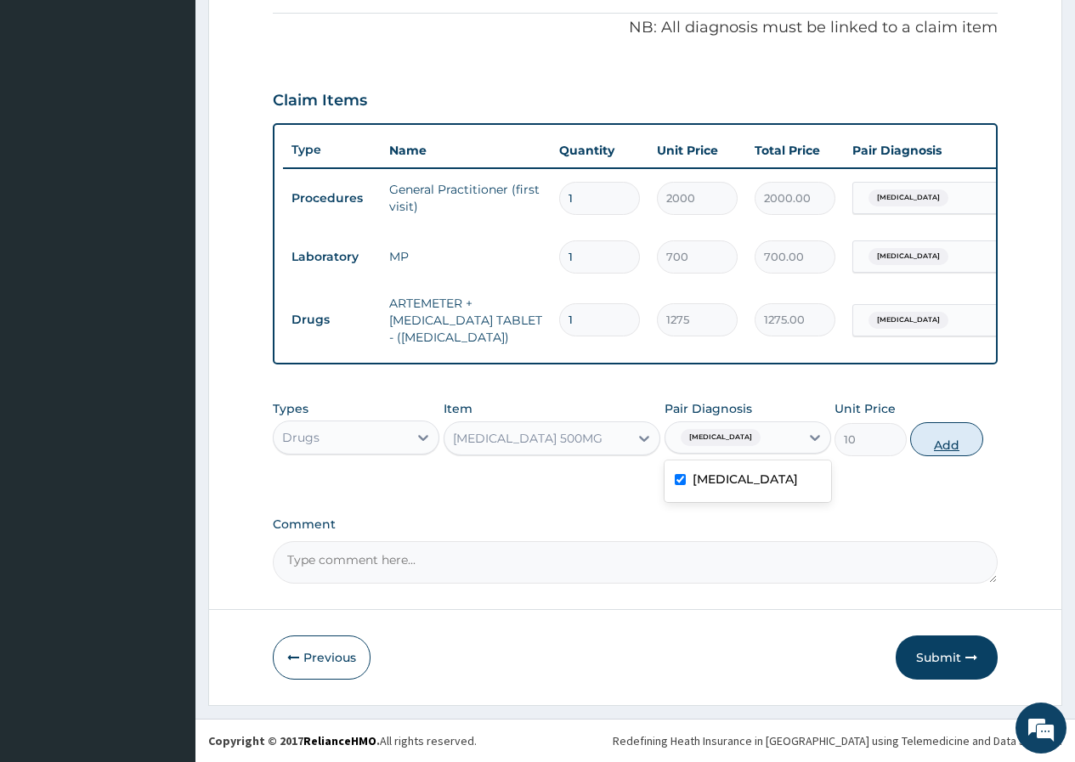
type input "0"
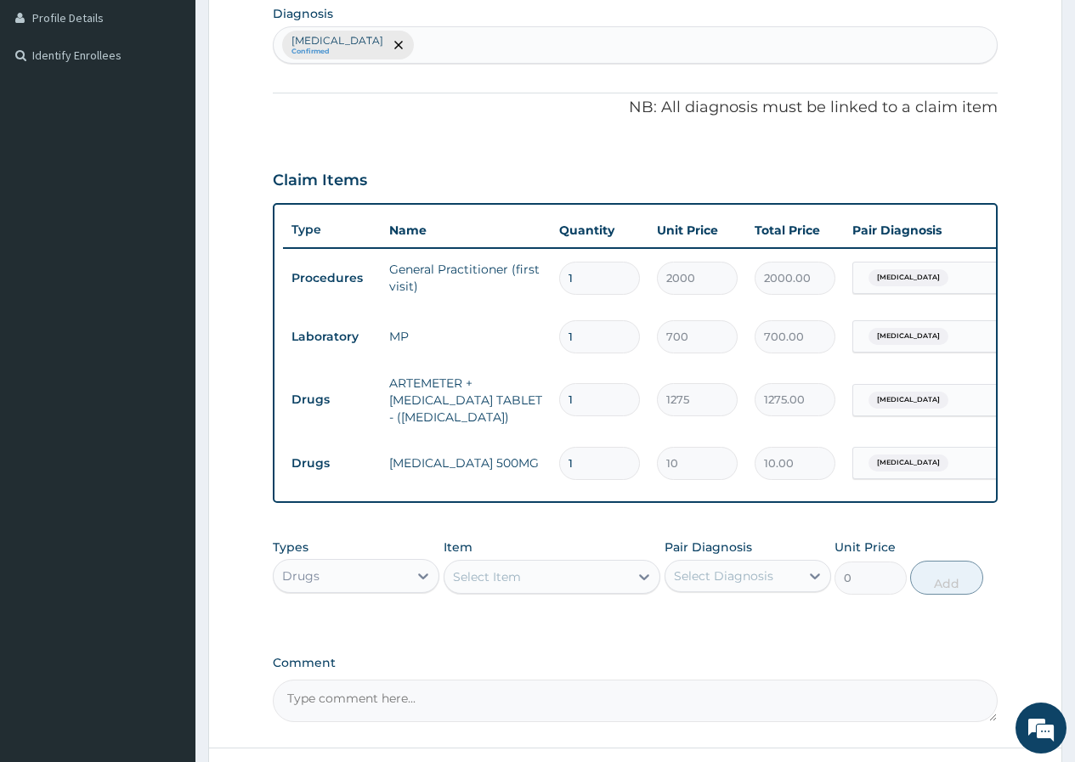
scroll to position [267, 0]
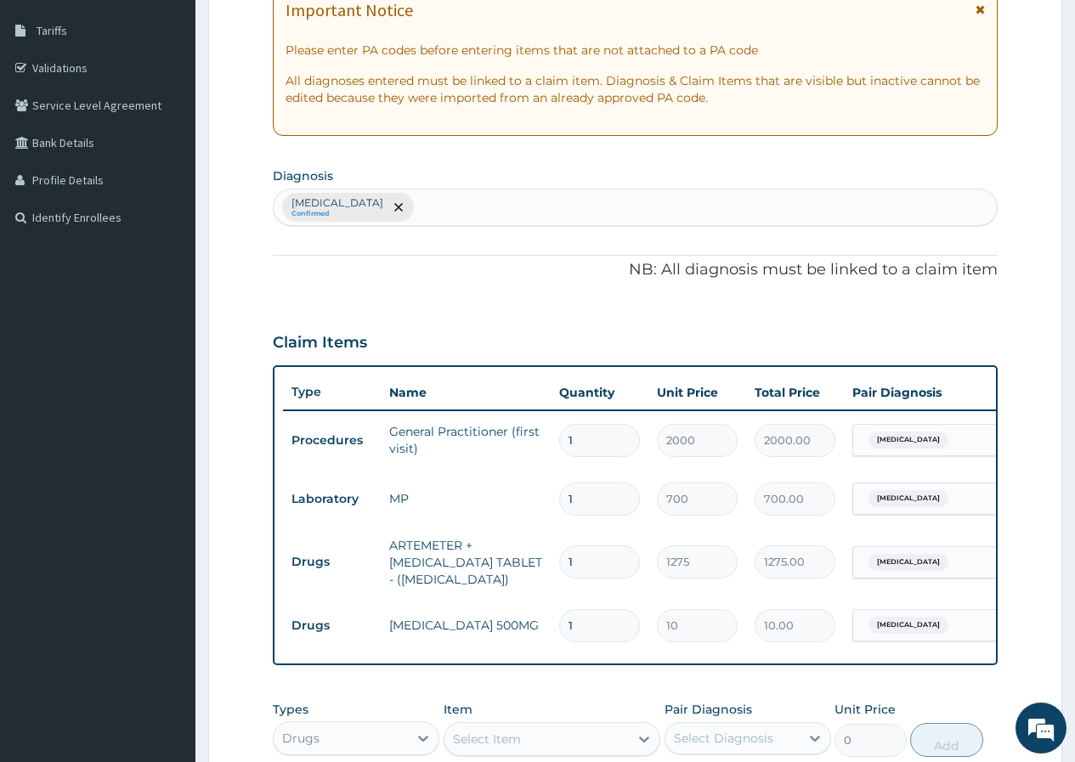
click at [429, 202] on div "Malaria Confirmed" at bounding box center [635, 208] width 723 height 36
type input "UPPER RESPIRAT"
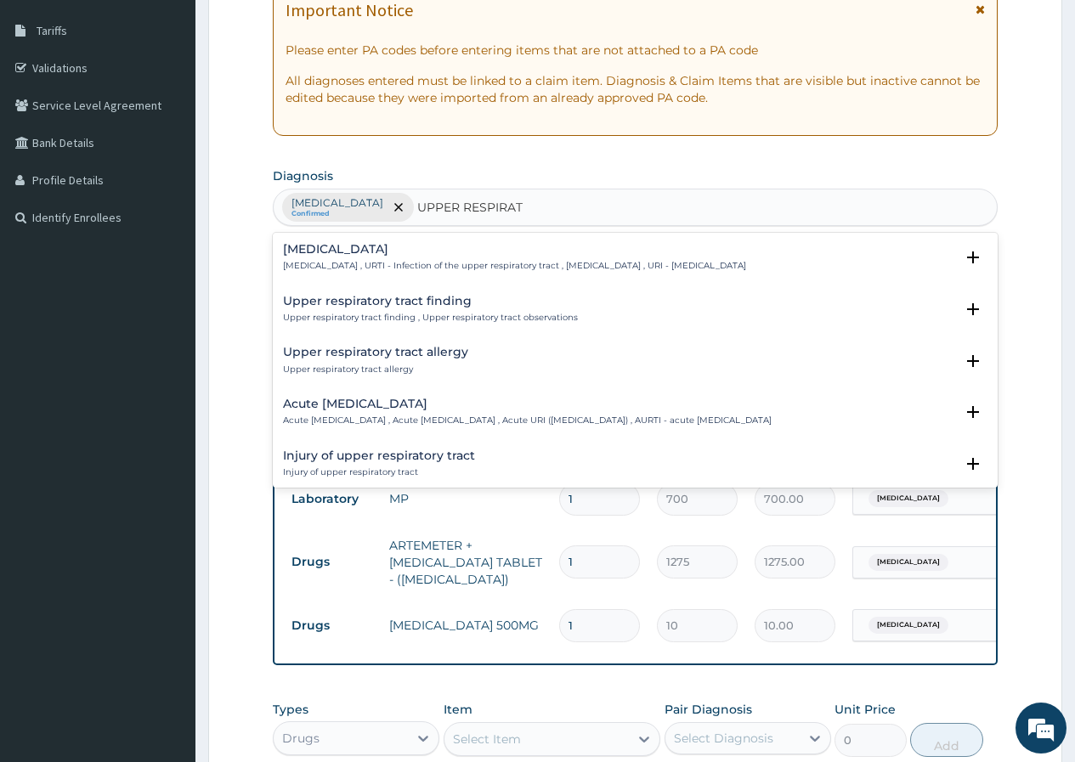
click at [405, 256] on h4 "Upper respiratory infection" at bounding box center [514, 249] width 463 height 13
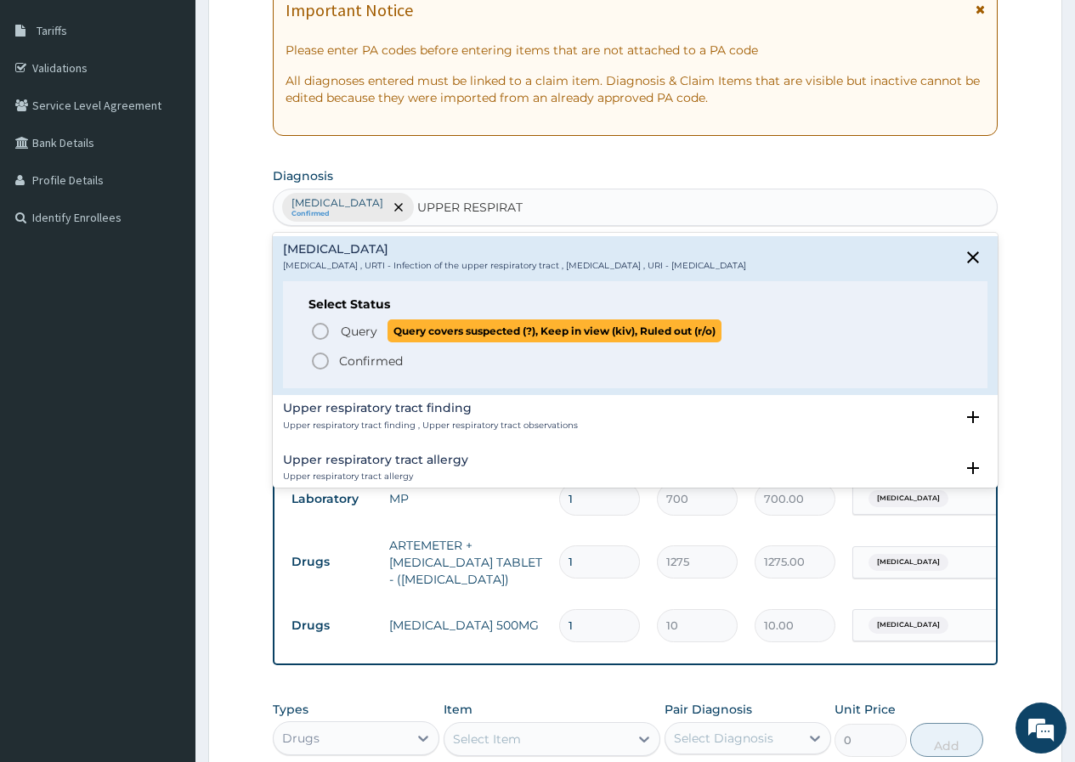
click at [361, 331] on span "Query" at bounding box center [359, 331] width 37 height 17
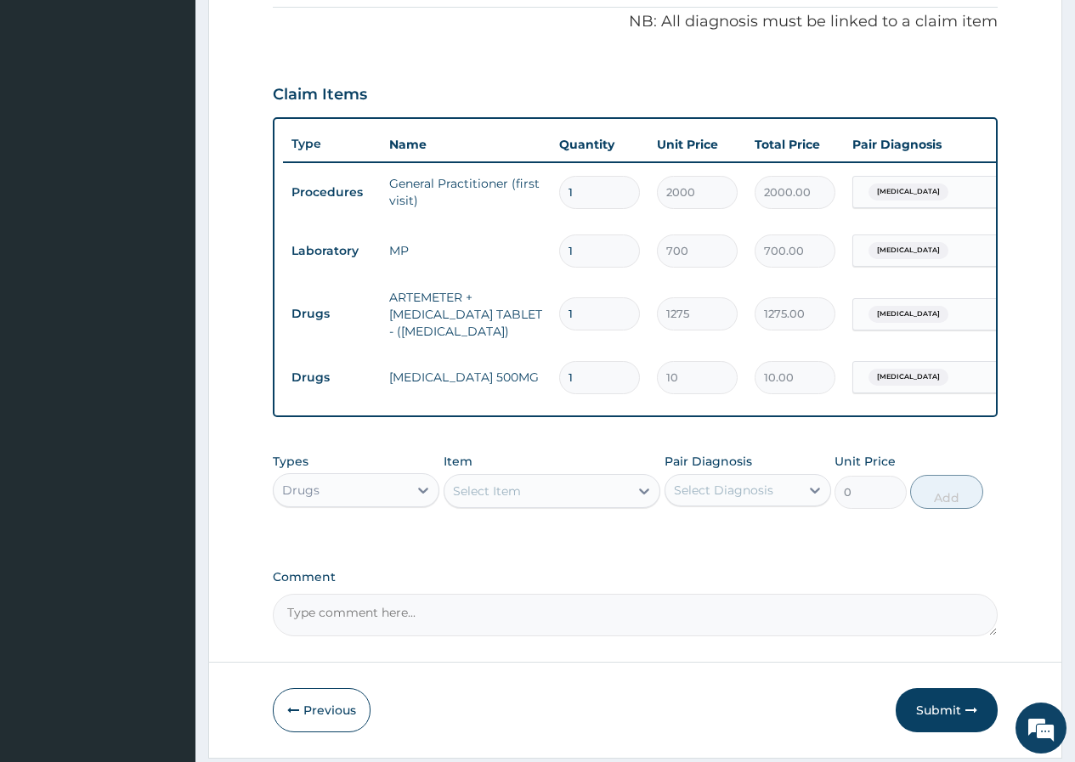
scroll to position [522, 0]
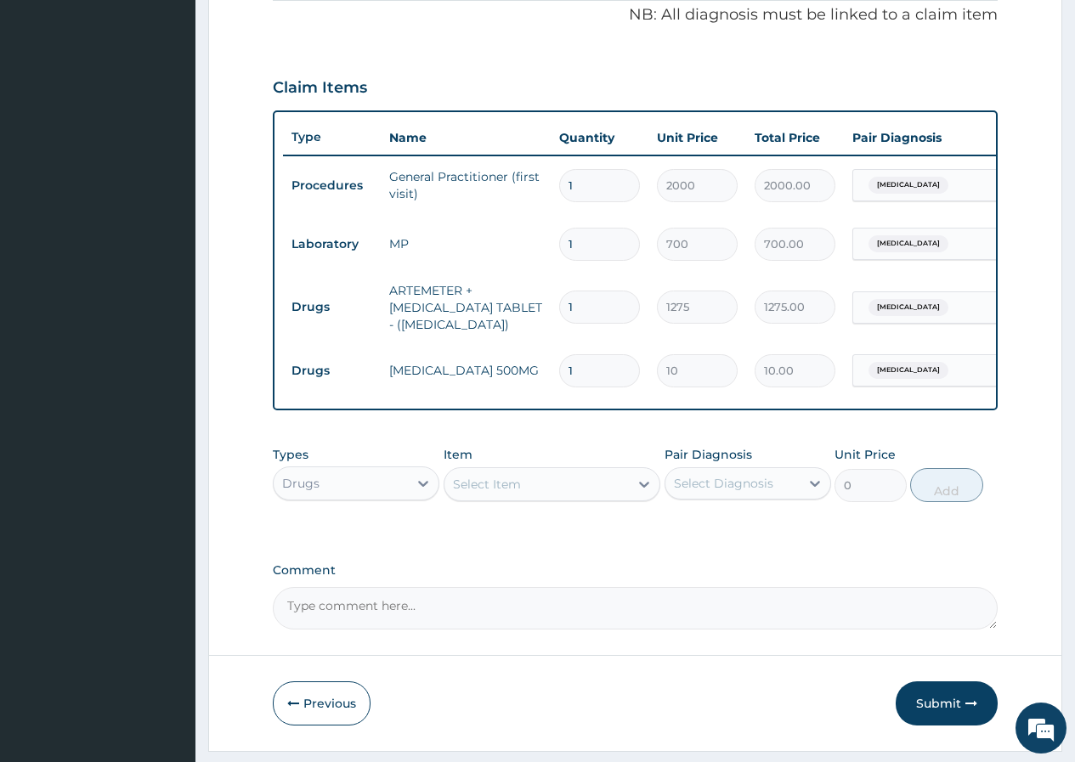
click at [495, 493] on div "Select Item" at bounding box center [487, 484] width 68 height 17
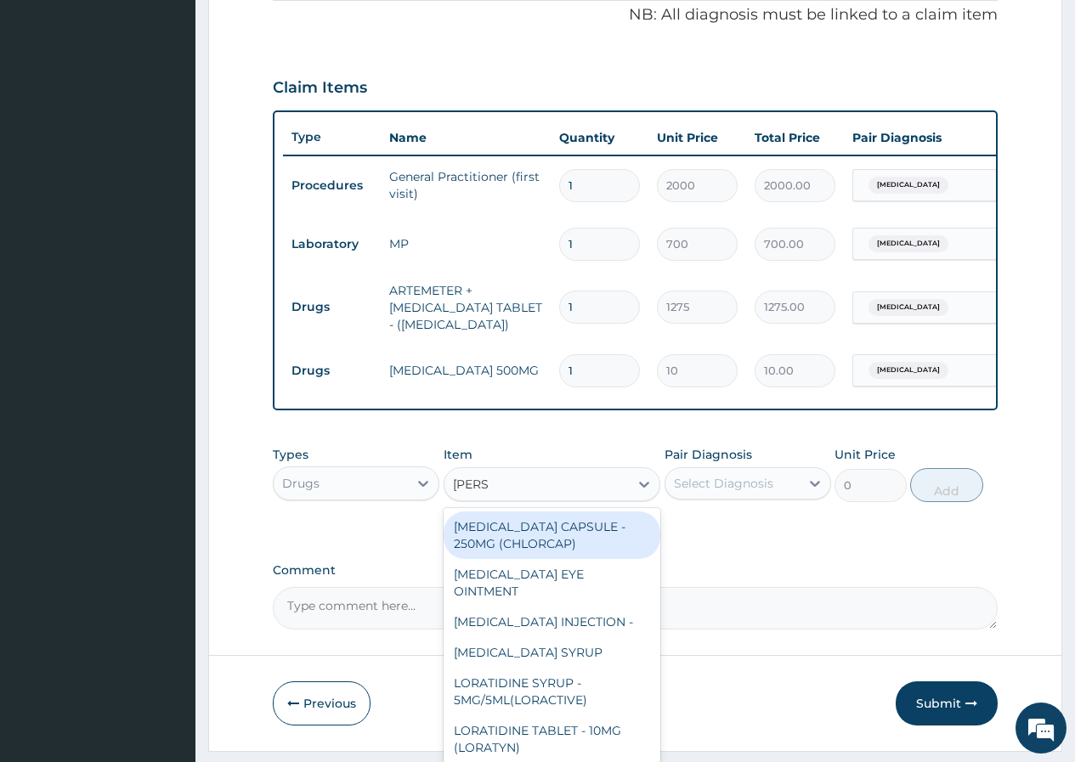
type input "LORAT"
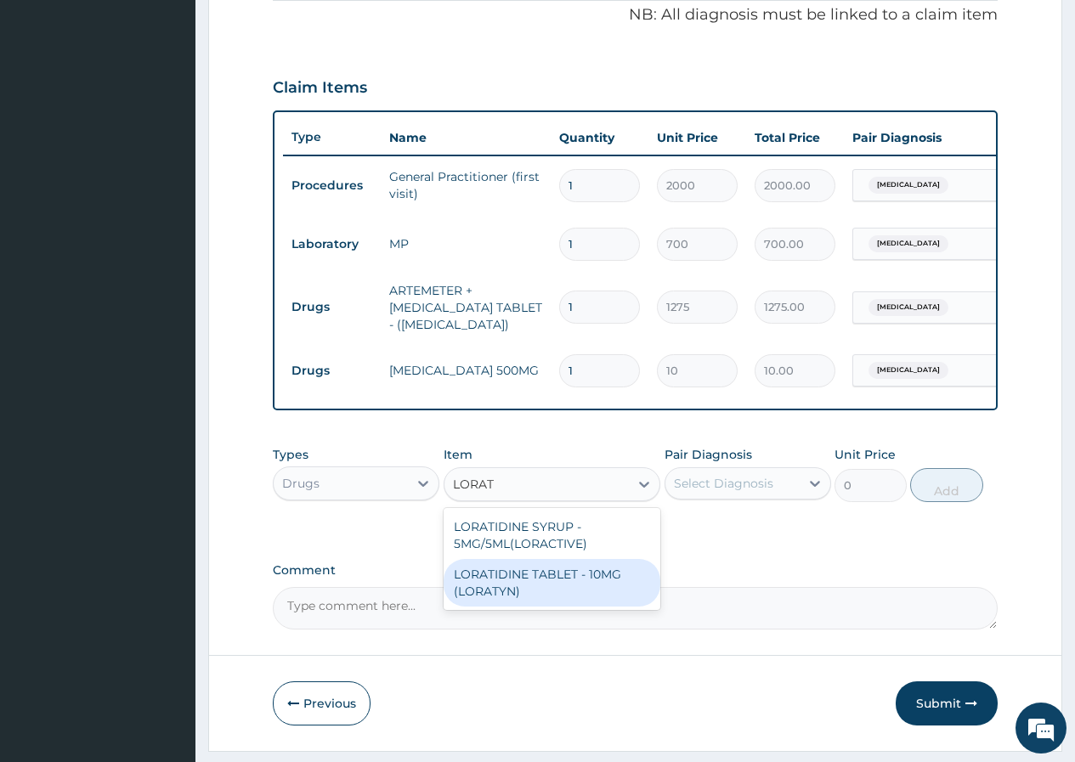
click at [581, 589] on div "LORATIDINE TABLET - 10MG (LORATYN)" at bounding box center [553, 583] width 218 height 48
type input "68"
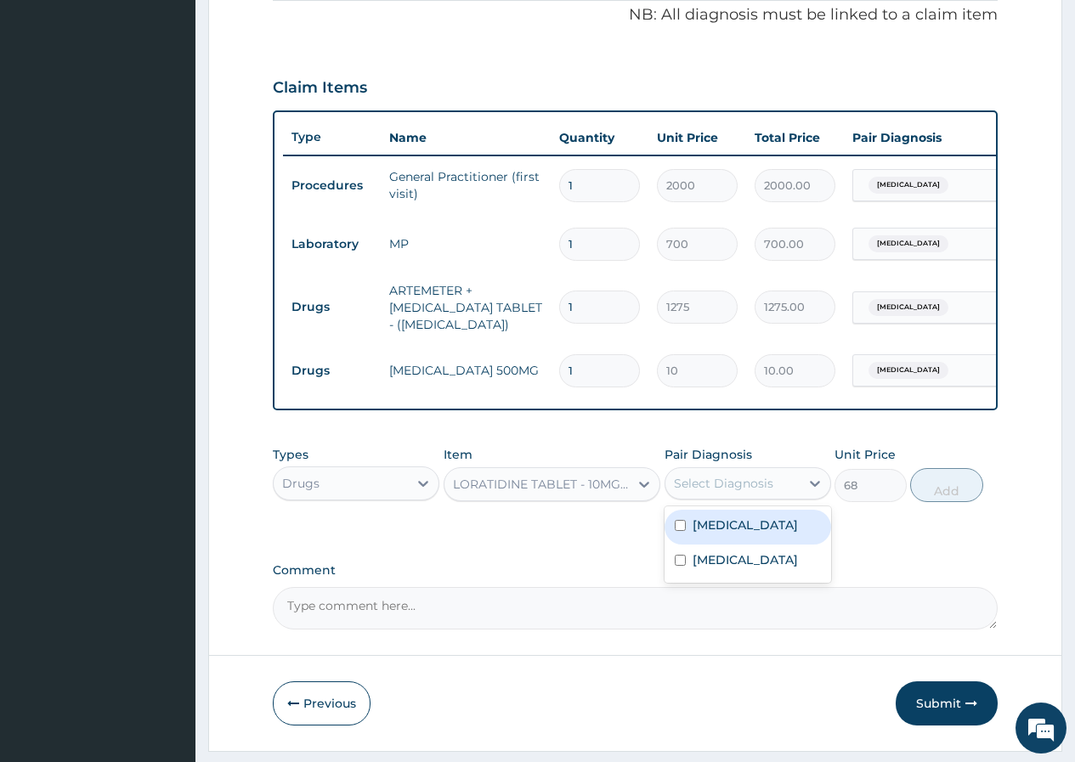
click at [798, 497] on div "Select Diagnosis" at bounding box center [732, 483] width 134 height 27
click at [760, 569] on label "Upper respiratory infection" at bounding box center [745, 560] width 105 height 17
checkbox input "true"
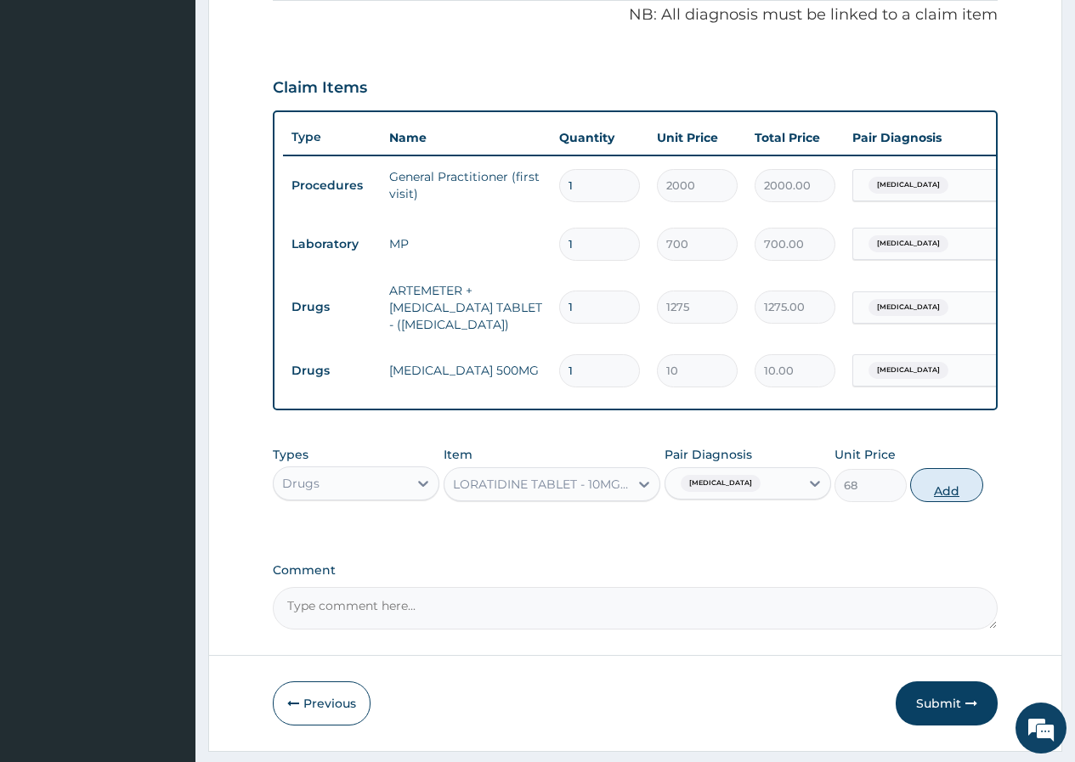
click at [975, 489] on button "Add" at bounding box center [946, 485] width 72 height 34
type input "0"
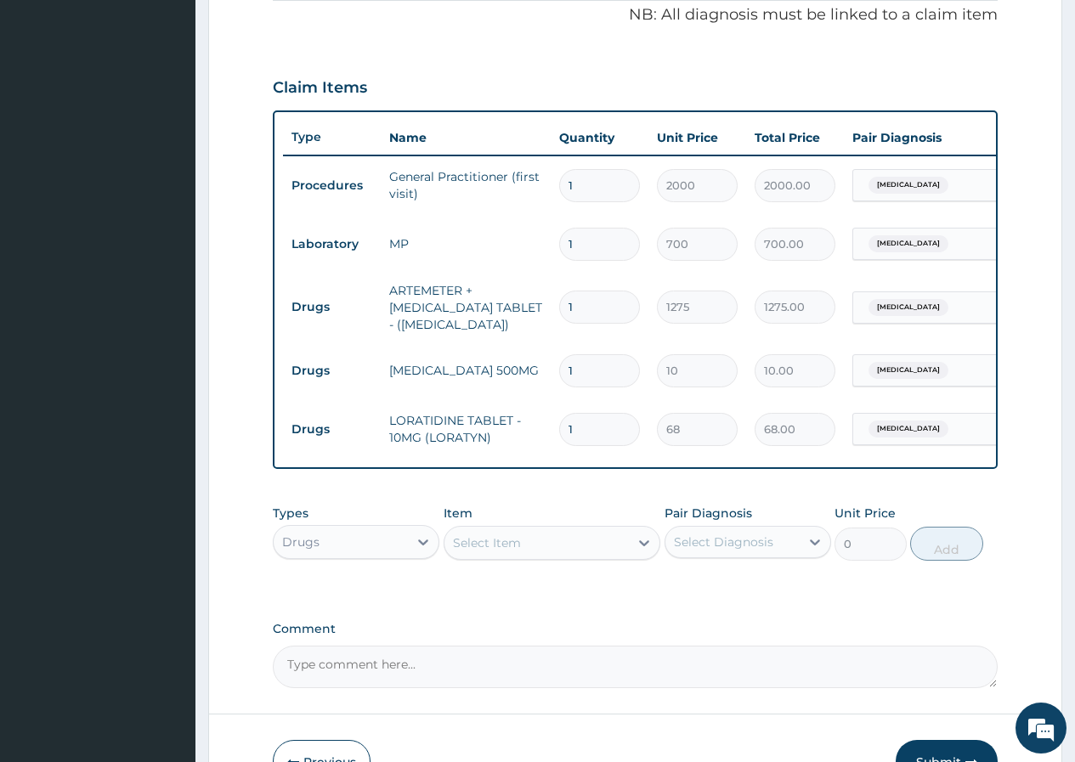
drag, startPoint x: 586, startPoint y: 428, endPoint x: 524, endPoint y: 422, distance: 61.5
click at [524, 422] on tr "Drugs LORATIDINE TABLET - 10MG (LORATYN) 1 68 68.00 Upper respiratory infection…" at bounding box center [699, 429] width 833 height 59
type input "5"
type input "340.00"
type input "5"
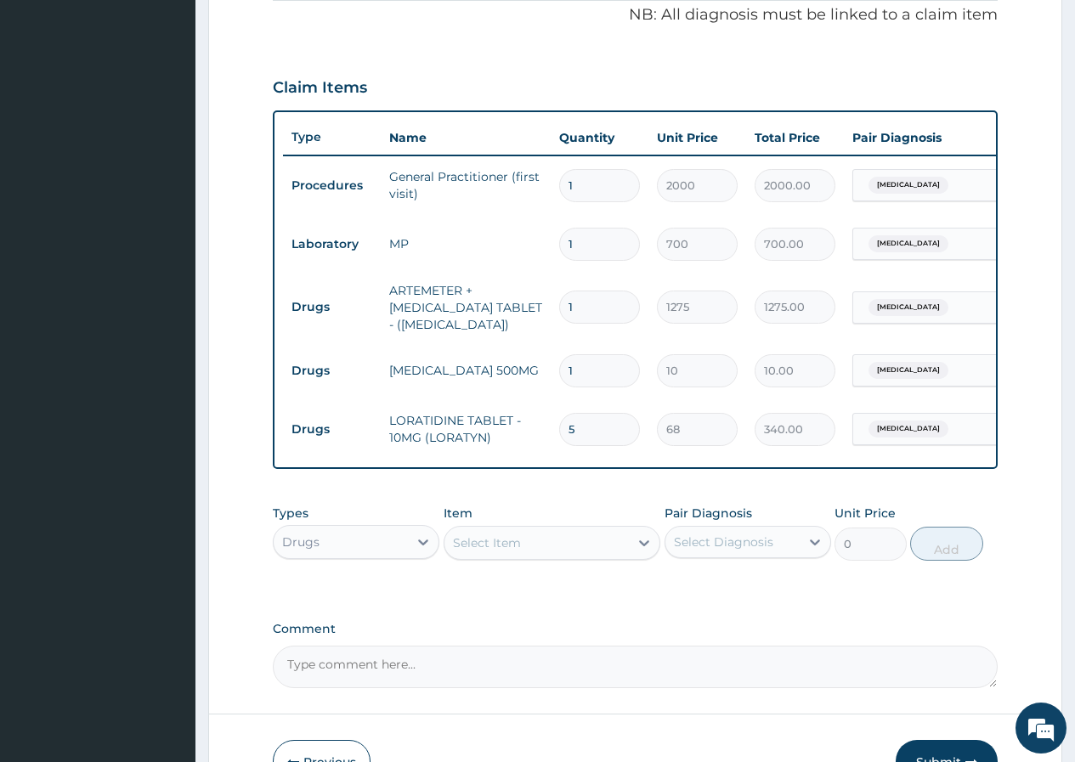
click at [477, 549] on div "Select Item" at bounding box center [487, 543] width 68 height 17
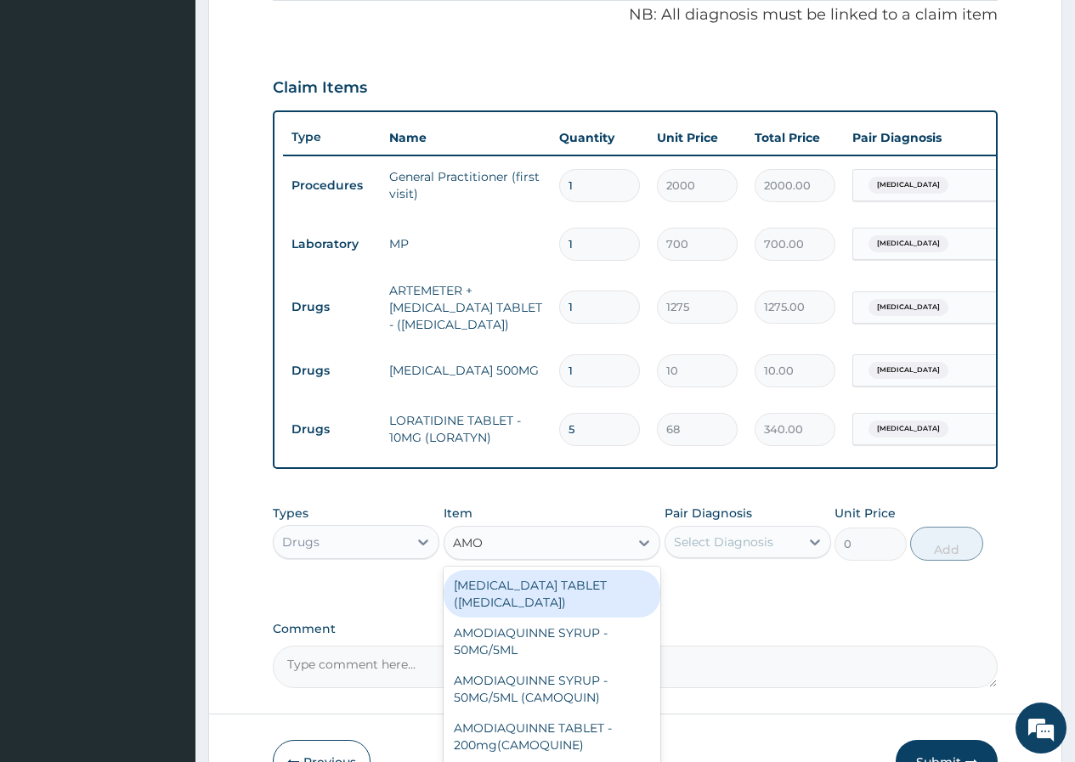
type input "AMOX"
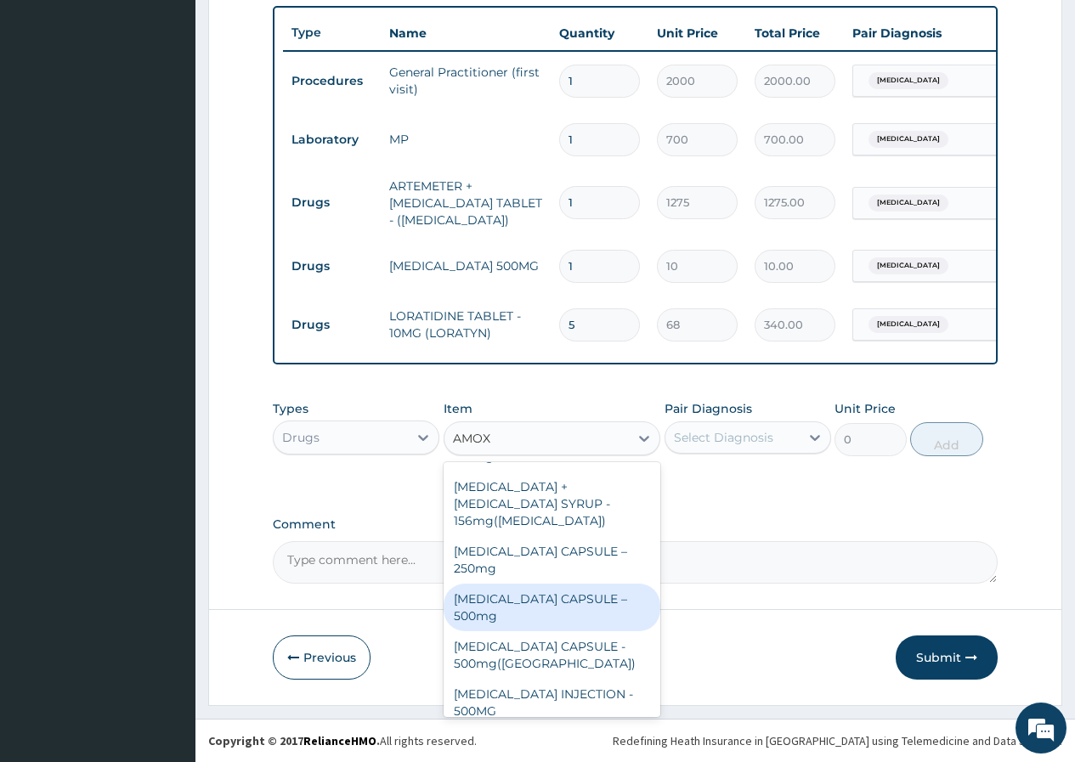
scroll to position [595, 0]
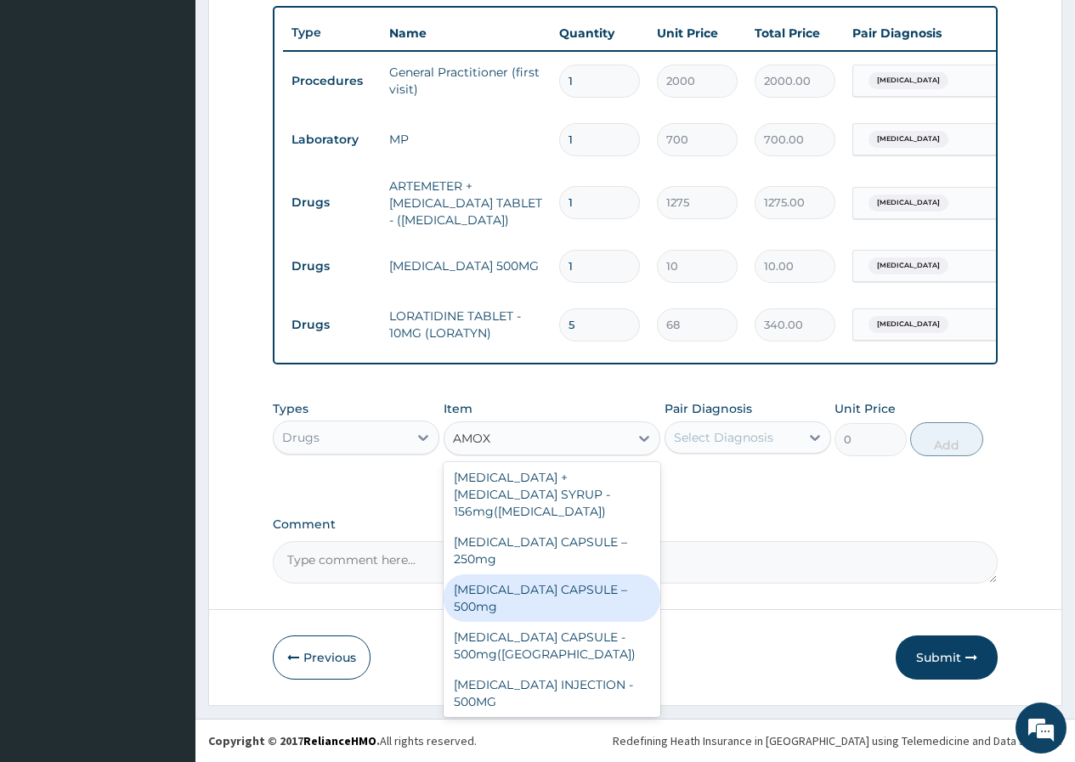
click at [550, 604] on div "[MEDICAL_DATA] CAPSULE – 500mg" at bounding box center [553, 598] width 218 height 48
type input "1827.5"
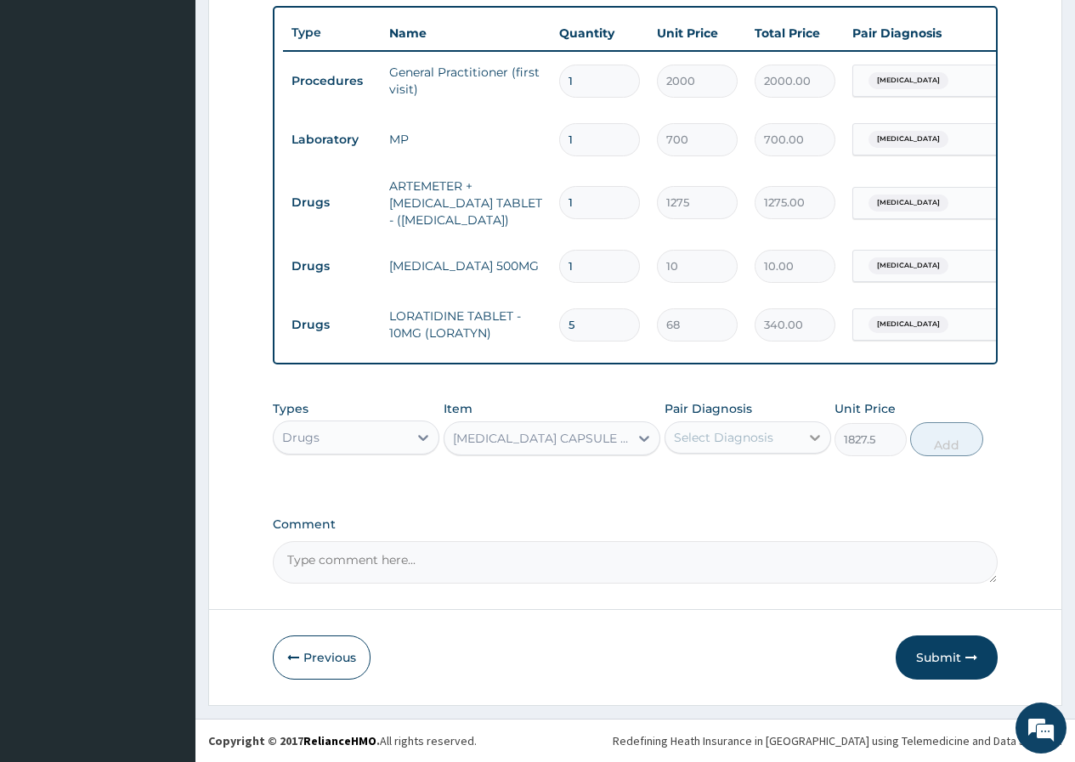
click at [804, 433] on div at bounding box center [815, 437] width 31 height 31
click at [769, 511] on label "Upper respiratory infection" at bounding box center [745, 514] width 105 height 17
checkbox input "true"
click at [931, 441] on button "Add" at bounding box center [946, 439] width 72 height 34
type input "0"
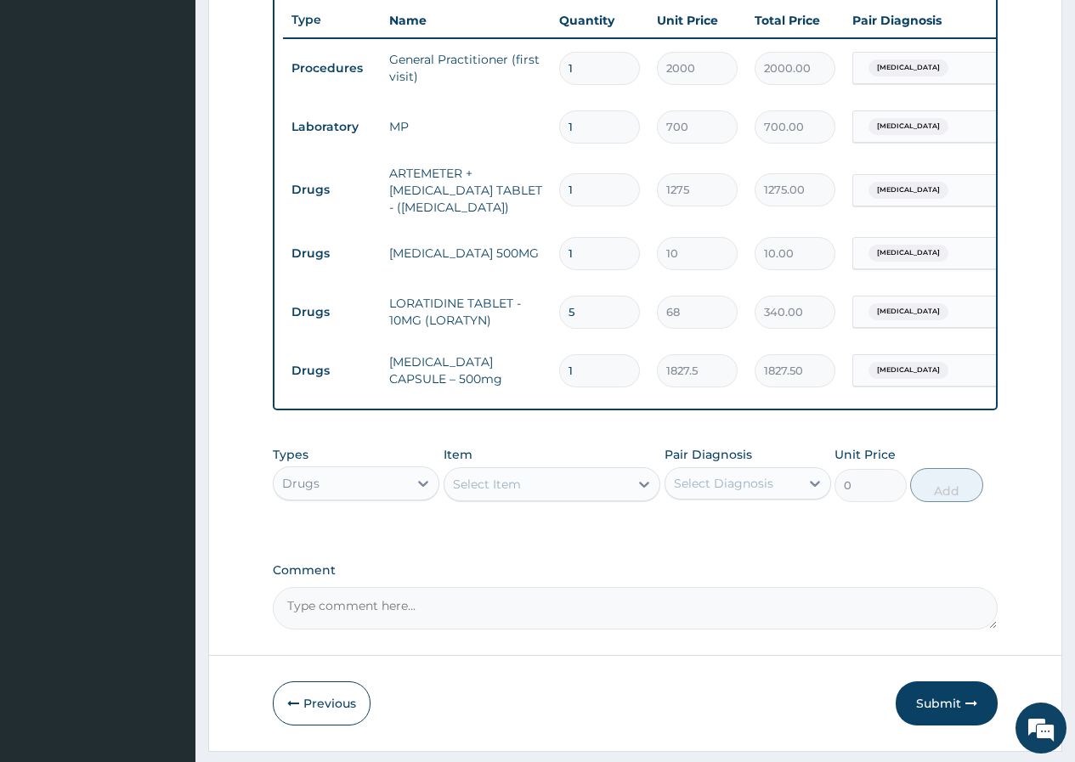
drag, startPoint x: 581, startPoint y: 371, endPoint x: 504, endPoint y: 376, distance: 77.6
click at [504, 376] on tr "Drugs AMOXICILLIN CAPSULE – 500mg 1 1827.5 1827.50 Upper respiratory infection …" at bounding box center [699, 371] width 833 height 59
type input "2"
type input "3655.00"
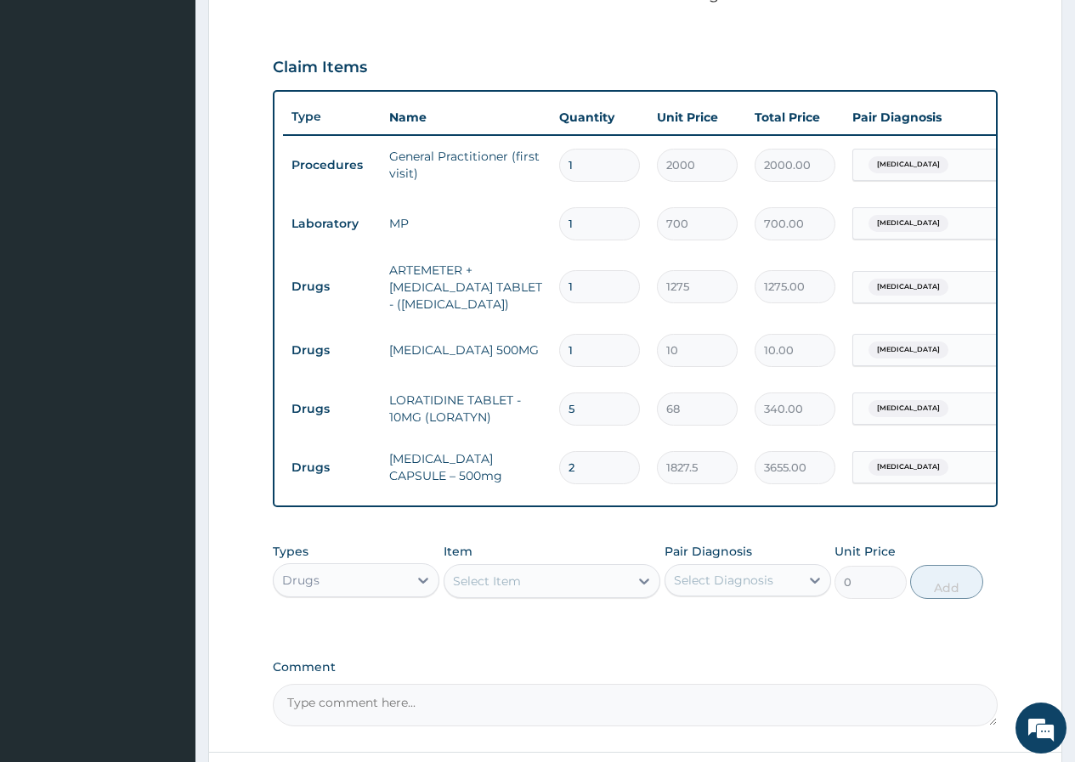
scroll to position [698, 0]
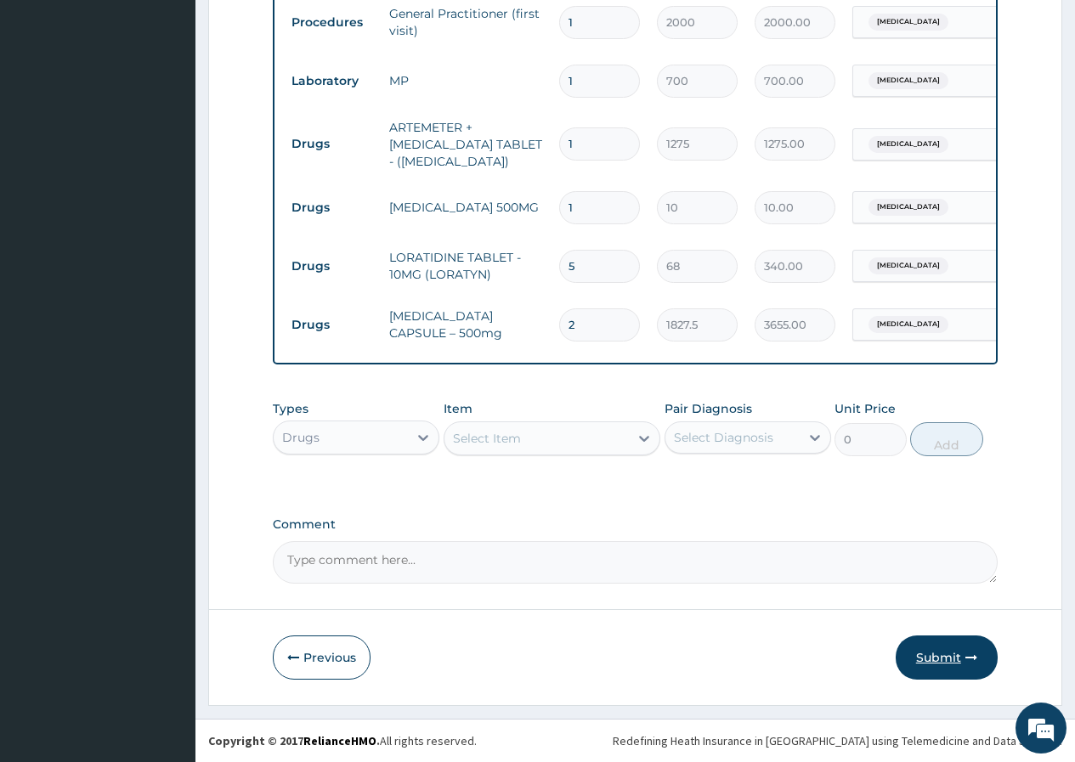
type input "2"
click at [970, 650] on button "Submit" at bounding box center [947, 658] width 102 height 44
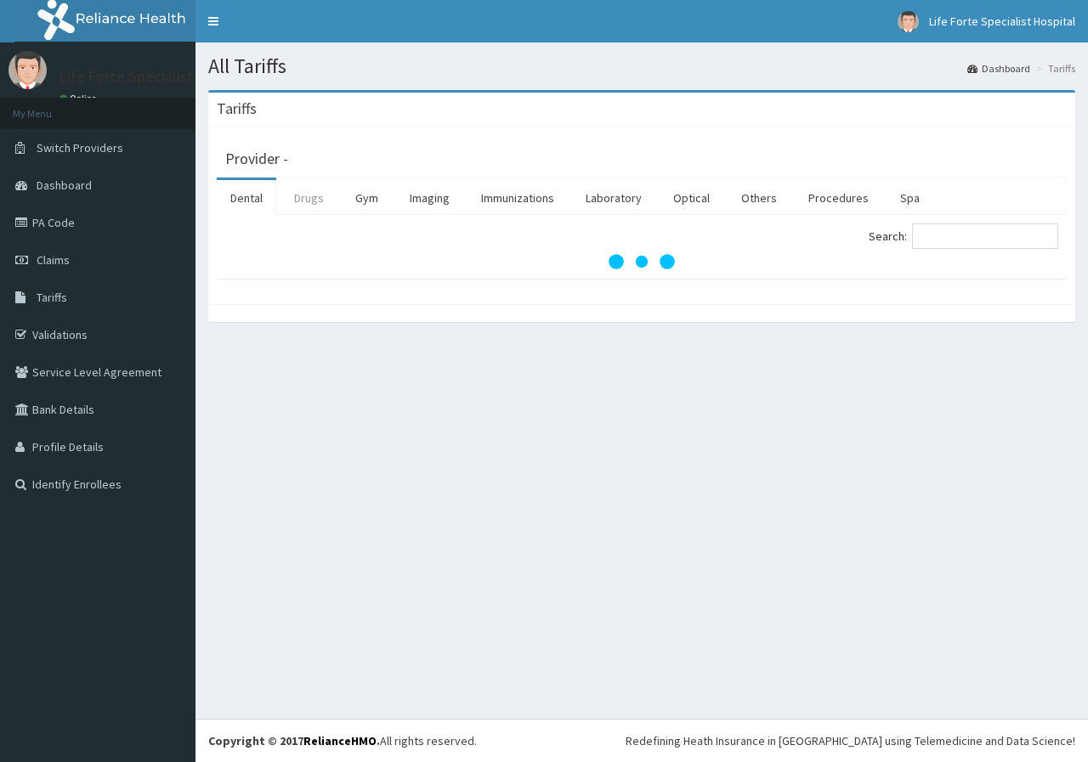
click at [314, 196] on link "Drugs" at bounding box center [308, 198] width 57 height 36
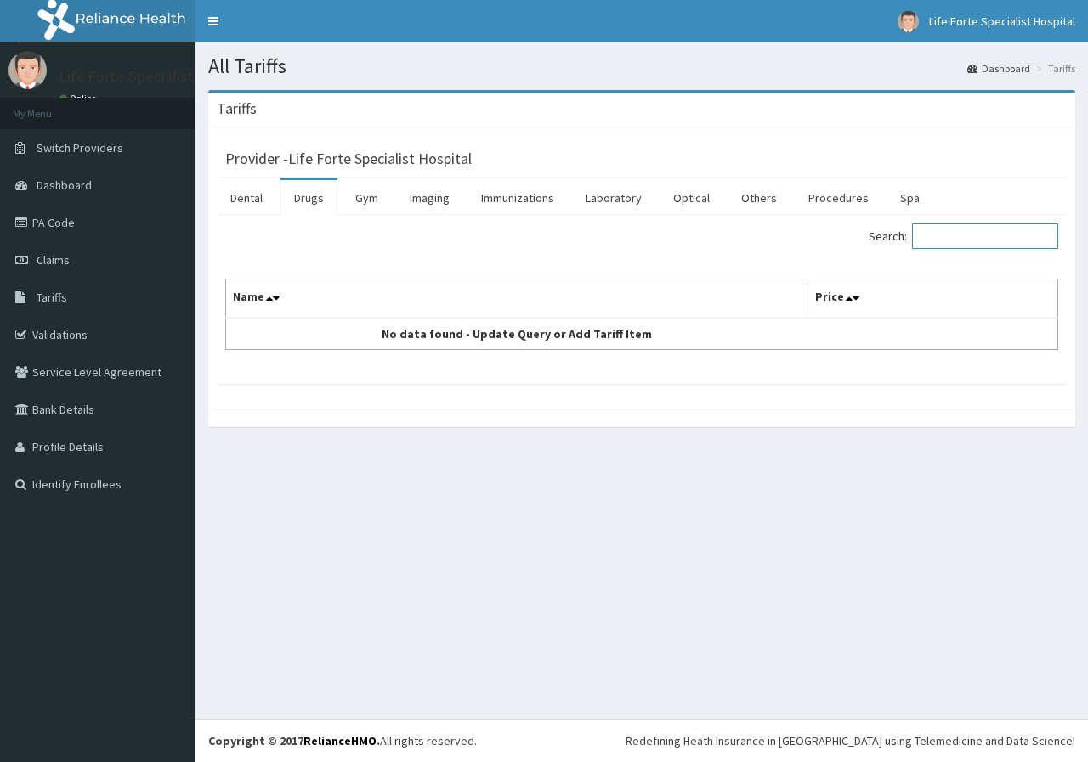
click at [942, 235] on input "Search:" at bounding box center [985, 235] width 146 height 25
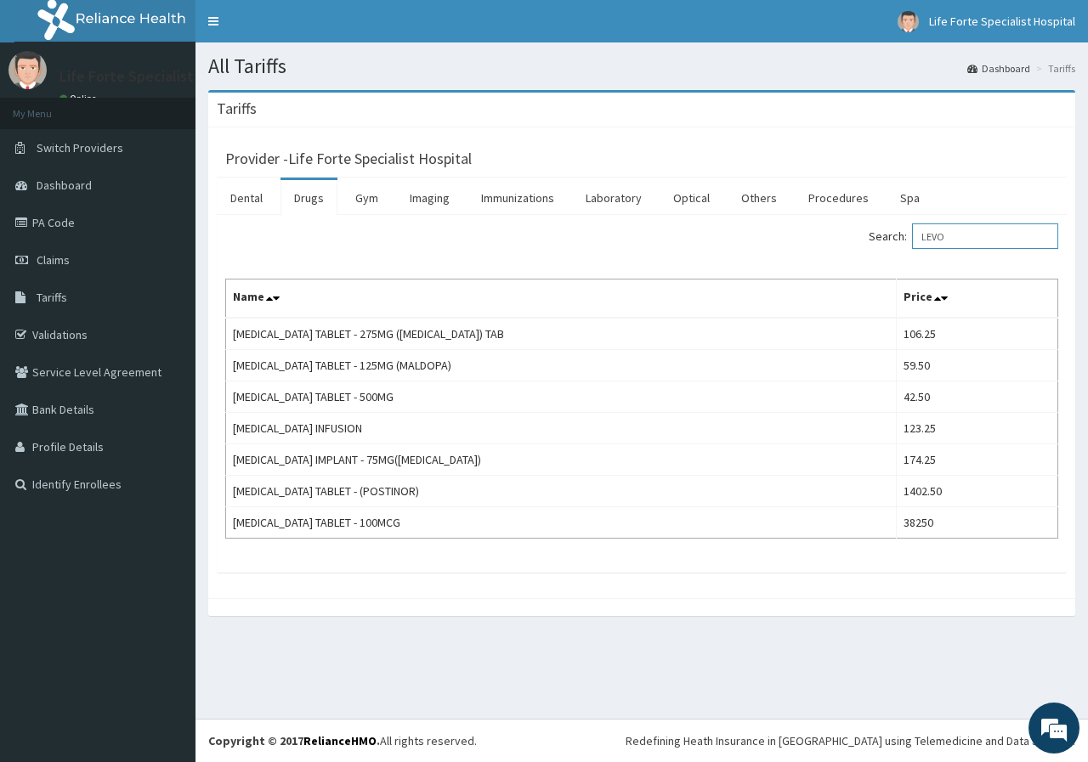
drag, startPoint x: 960, startPoint y: 238, endPoint x: 934, endPoint y: 242, distance: 26.7
click at [934, 242] on input "LEVO" at bounding box center [985, 235] width 146 height 25
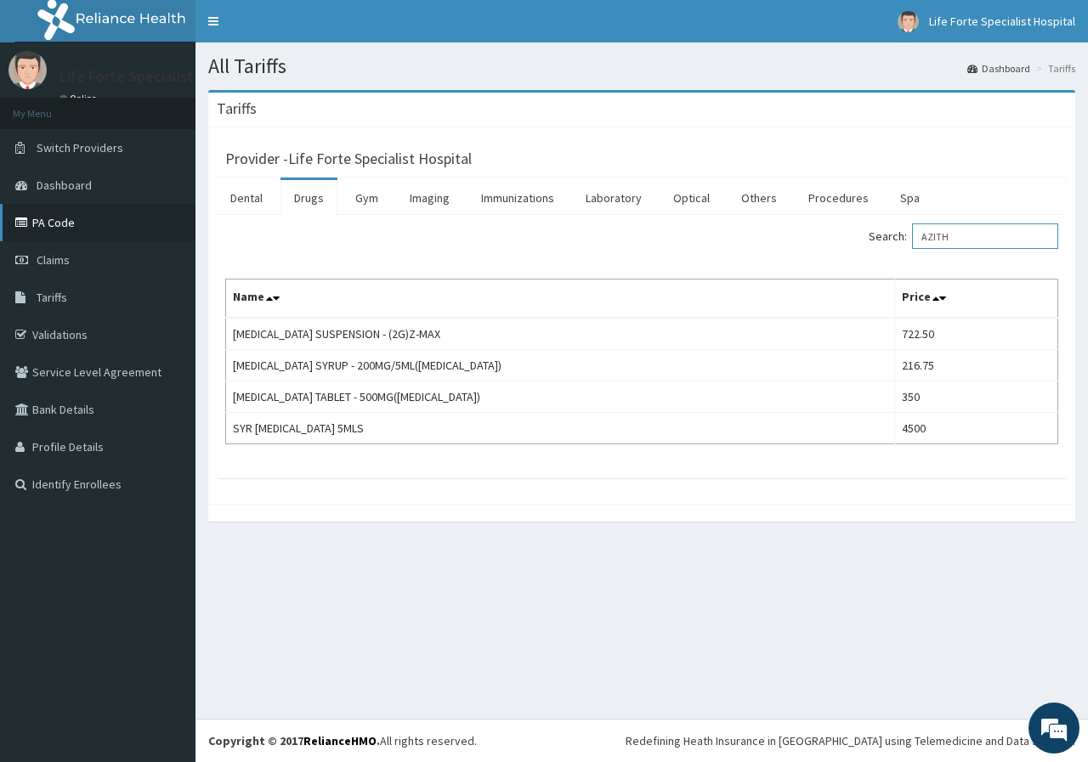
type input "AZITH"
click at [57, 223] on link "PA Code" at bounding box center [97, 222] width 195 height 37
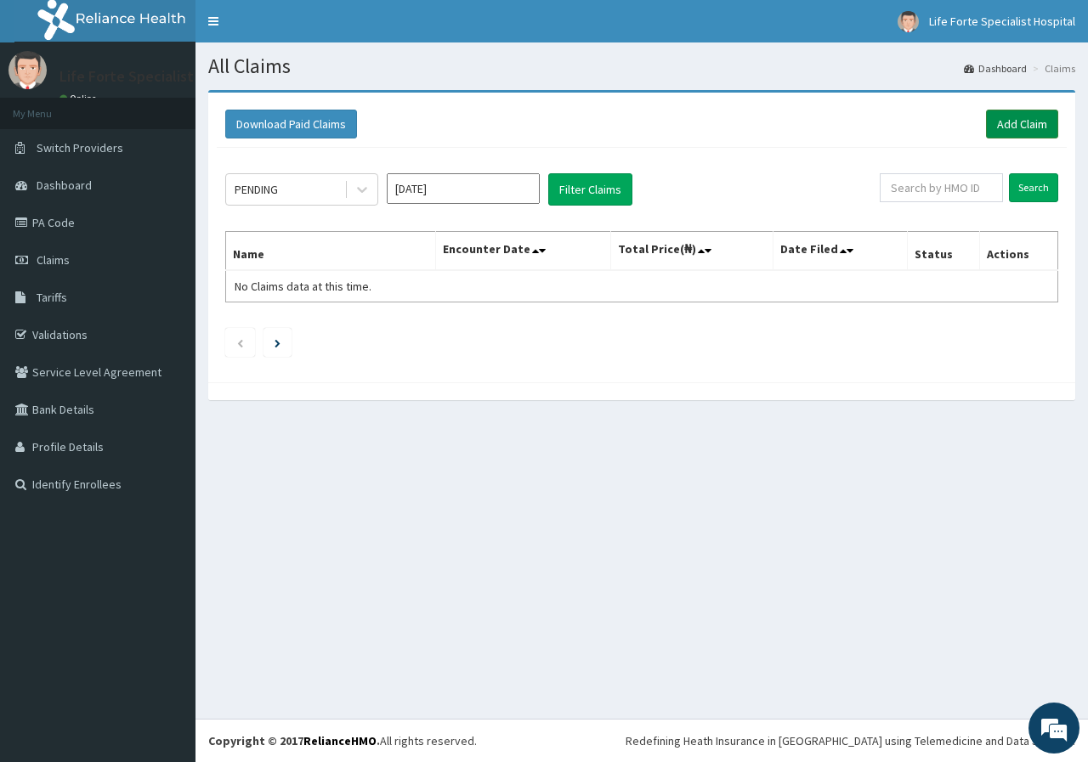
click at [1017, 118] on link "Add Claim" at bounding box center [1022, 124] width 72 height 29
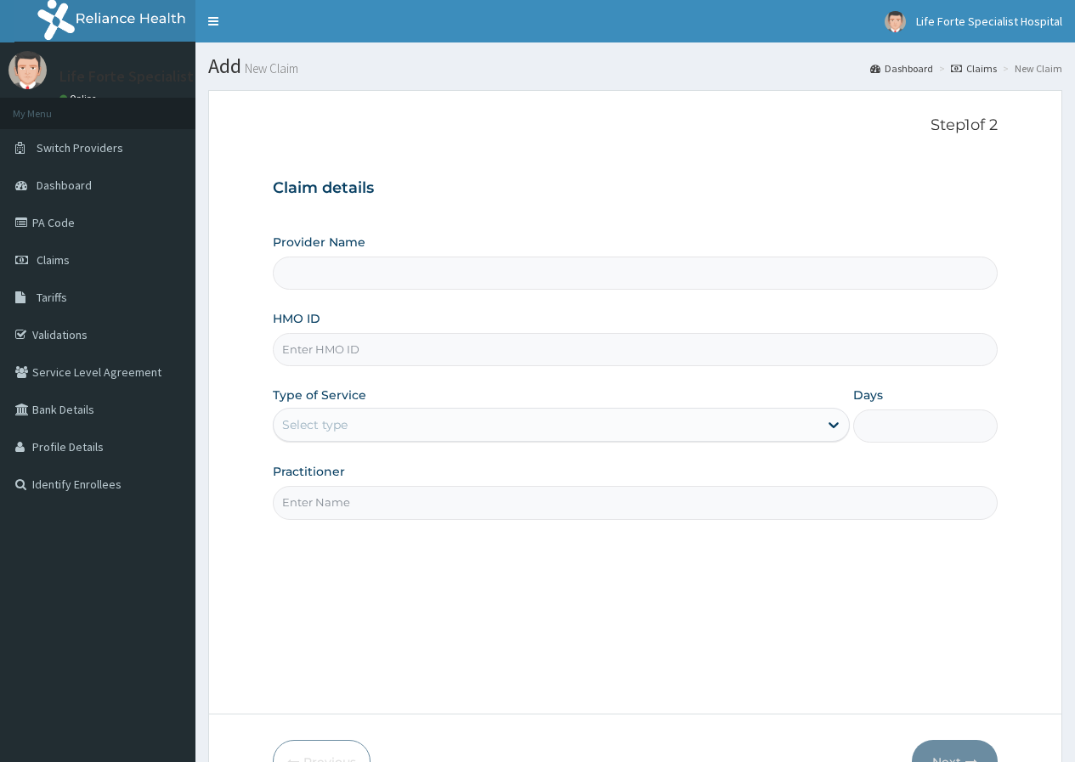
click at [411, 341] on input "HMO ID" at bounding box center [635, 349] width 725 height 33
type input "Life Forte Specialist Hospital"
type input "a"
type input "ACB/10249/C"
click at [325, 419] on div "Select type" at bounding box center [314, 424] width 65 height 17
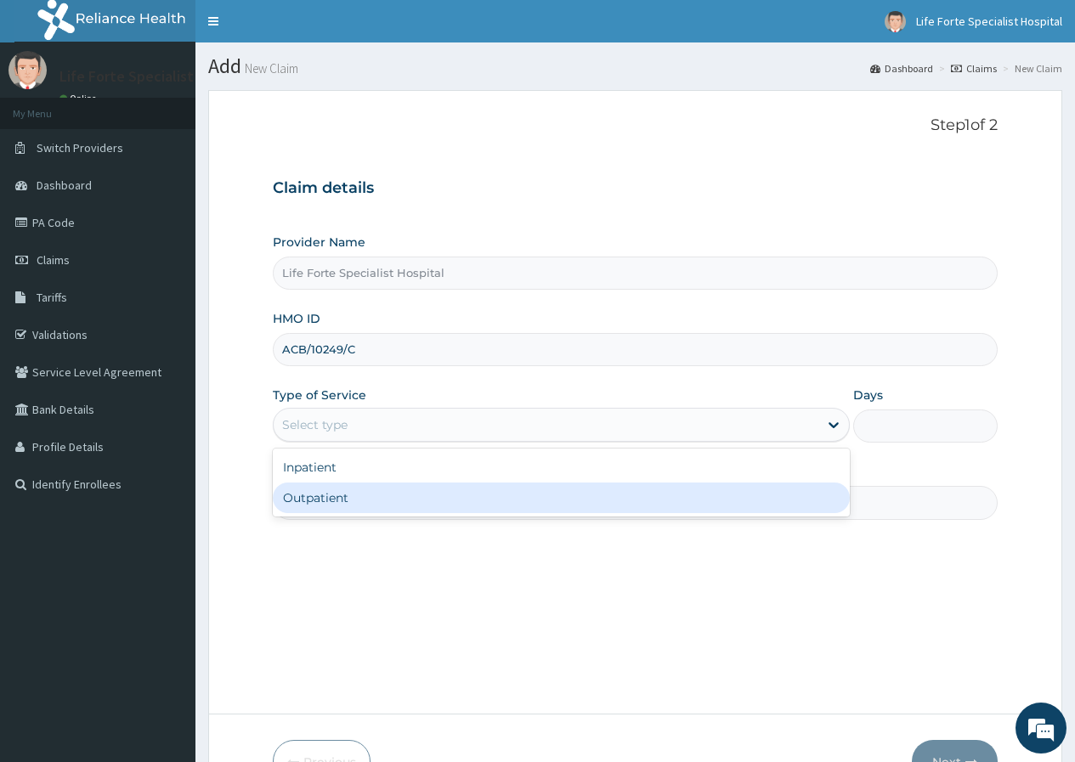
click at [335, 489] on div "Outpatient" at bounding box center [561, 498] width 577 height 31
type input "1"
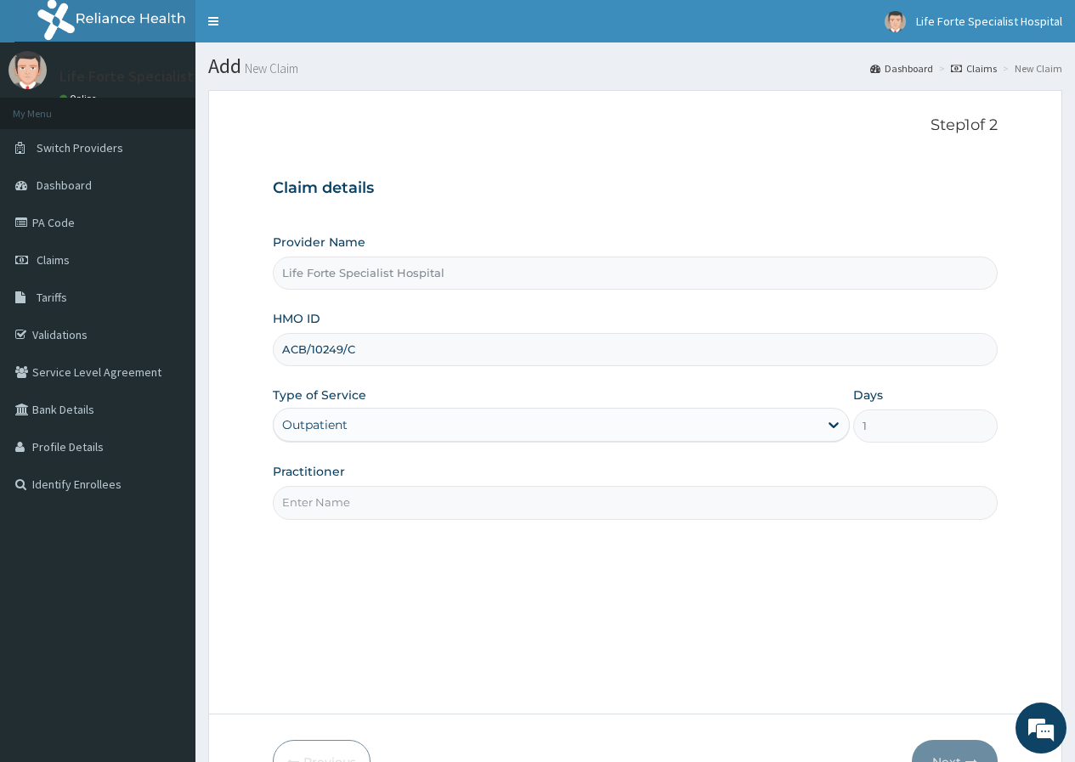
click at [344, 506] on input "Practitioner" at bounding box center [635, 502] width 725 height 33
type input "KEN"
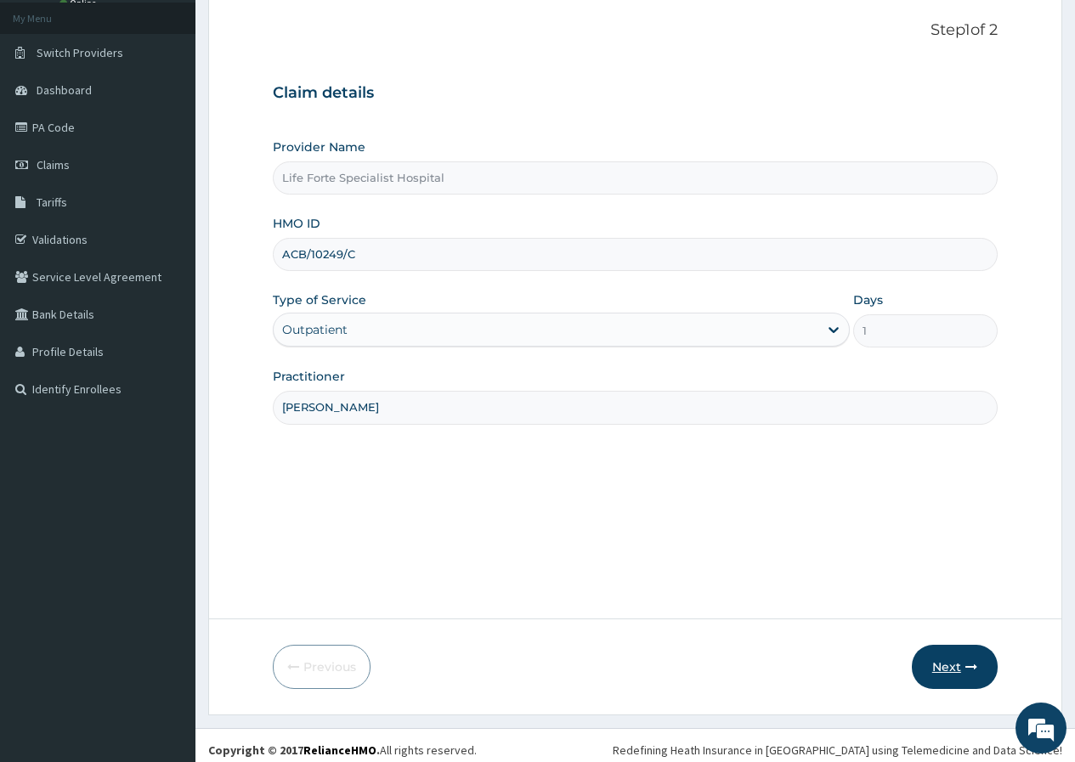
scroll to position [105, 0]
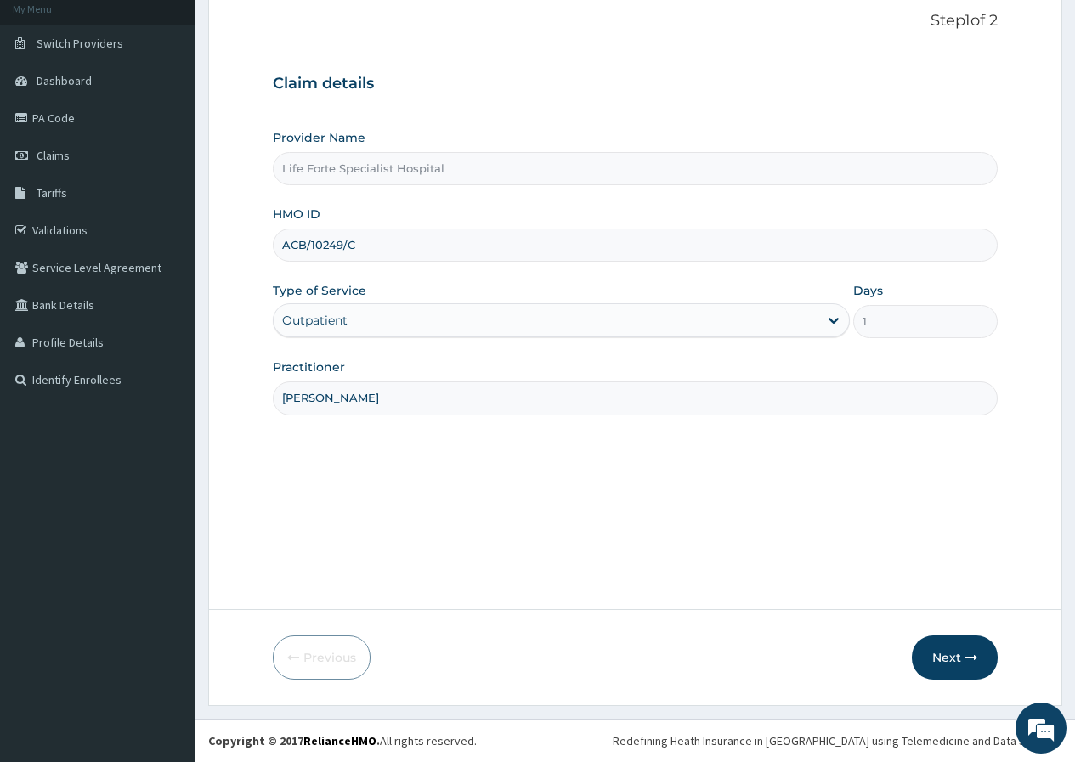
click at [948, 651] on button "Next" at bounding box center [955, 658] width 86 height 44
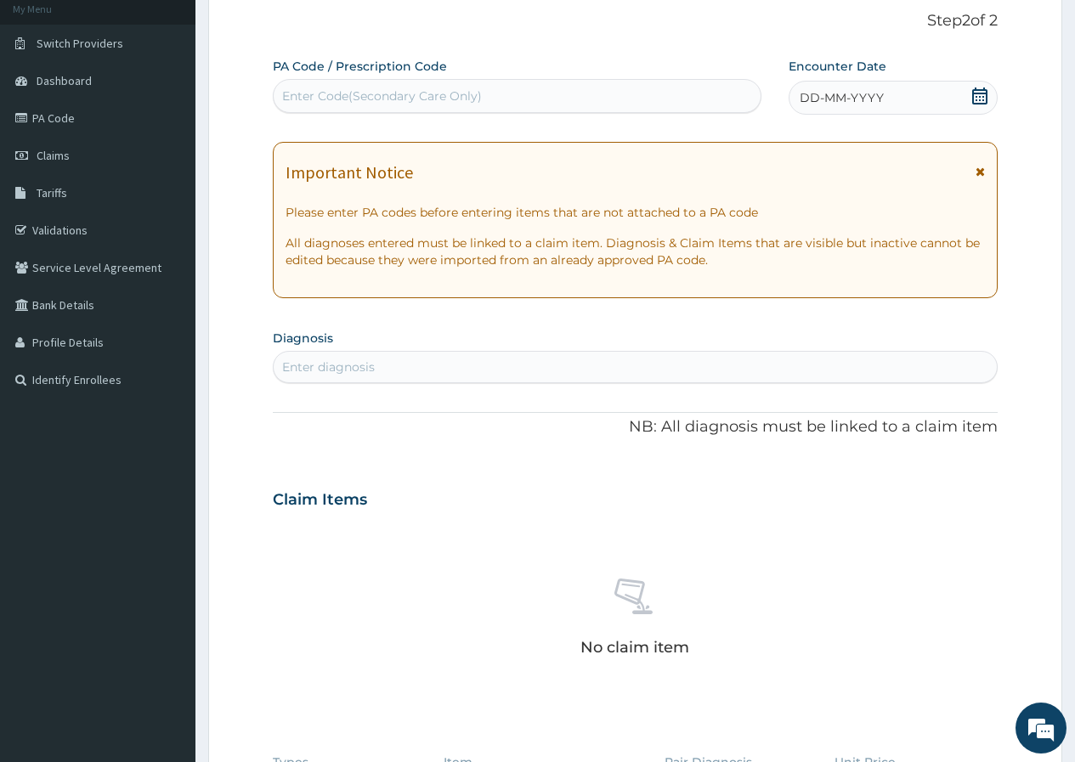
click at [984, 97] on icon at bounding box center [979, 96] width 17 height 17
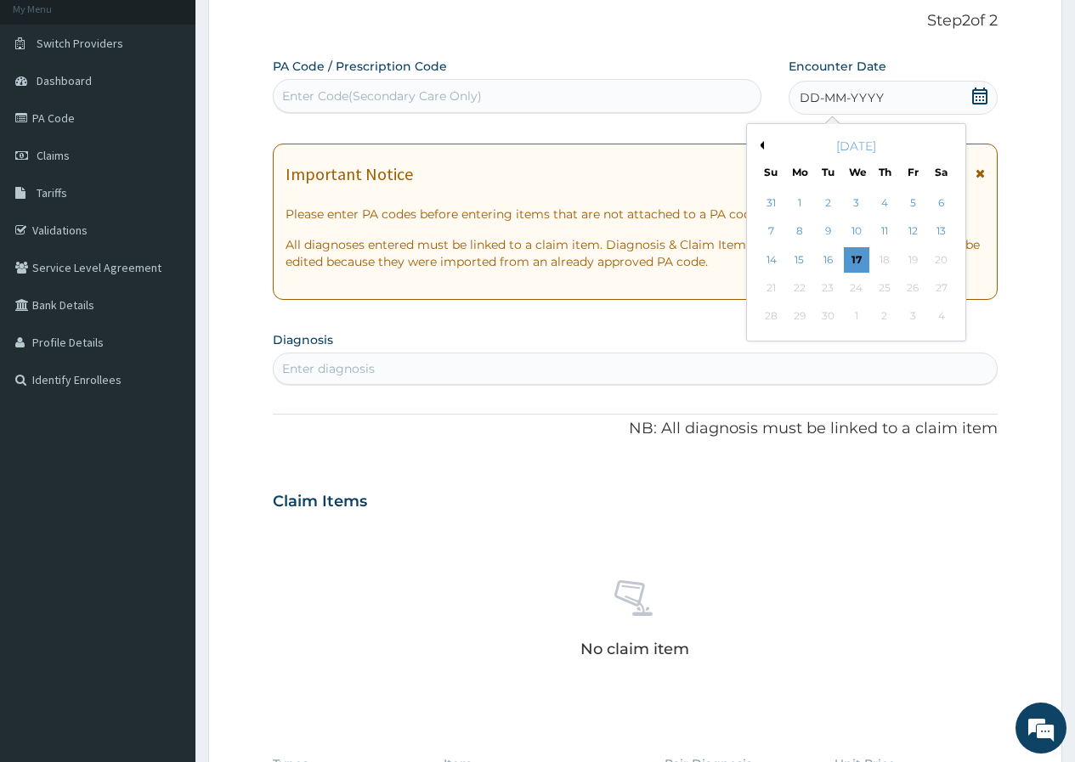
click at [764, 143] on div "[DATE]" at bounding box center [856, 146] width 205 height 17
click at [760, 143] on button "Previous Month" at bounding box center [759, 145] width 8 height 8
click at [939, 258] on div "16" at bounding box center [940, 259] width 25 height 25
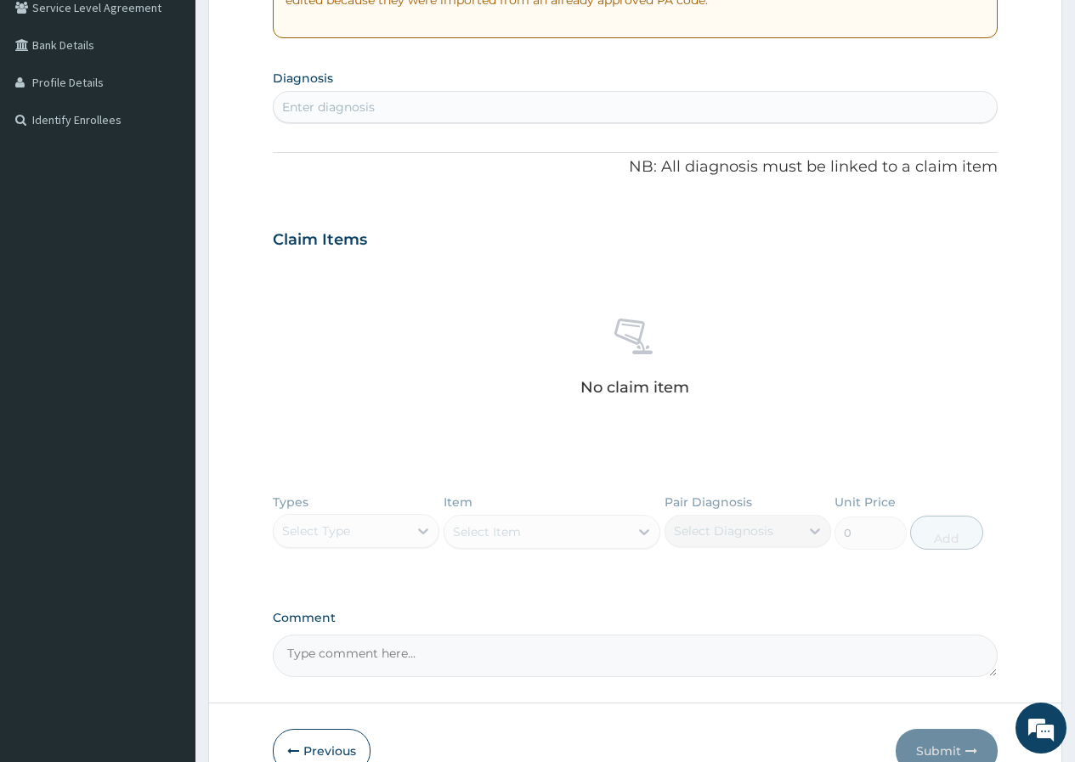
scroll to position [274, 0]
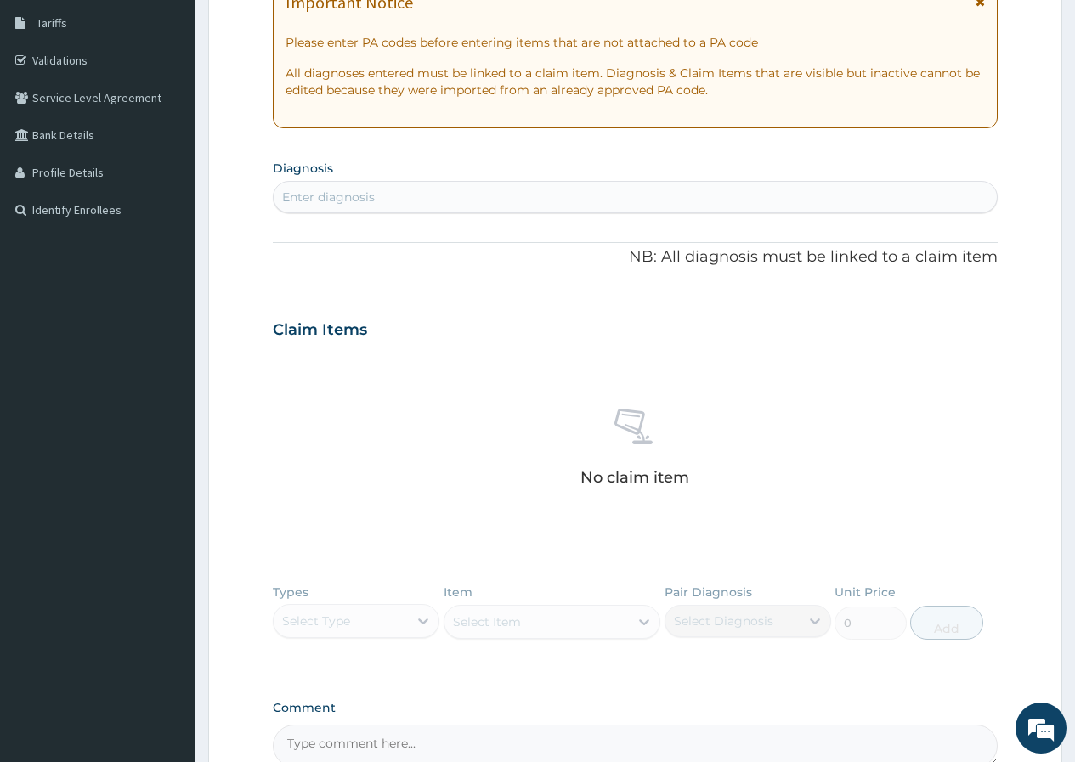
click at [410, 189] on div "Enter diagnosis" at bounding box center [635, 197] width 723 height 27
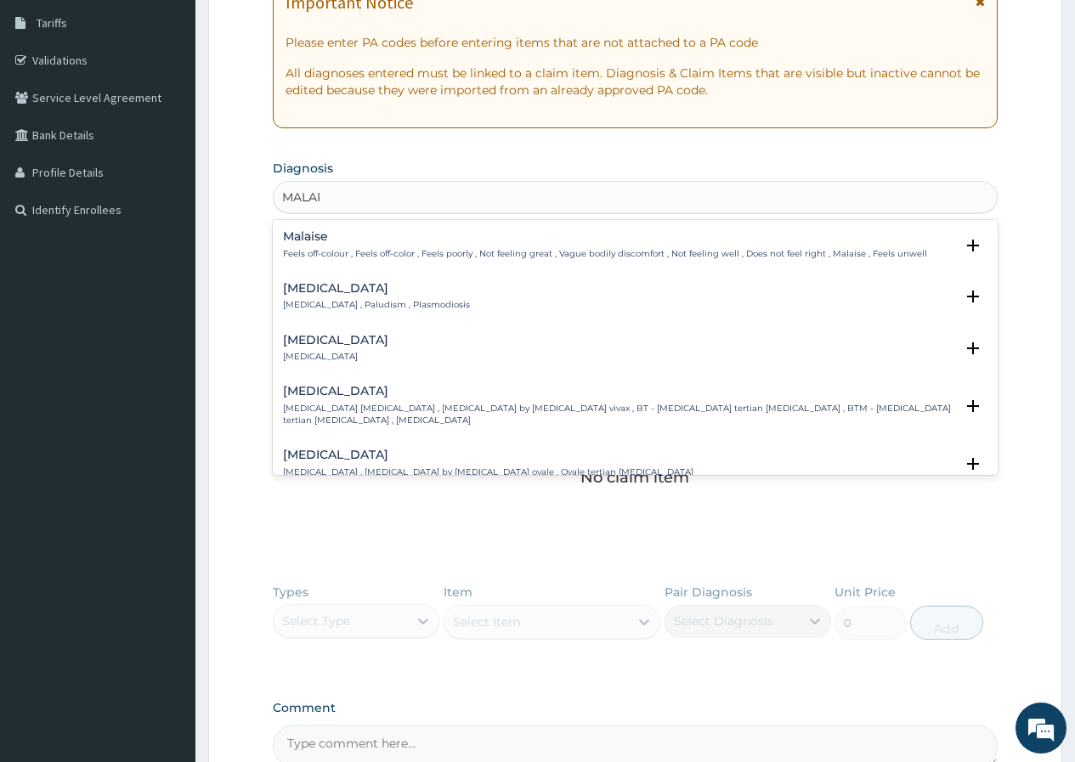
type input "MALARI"
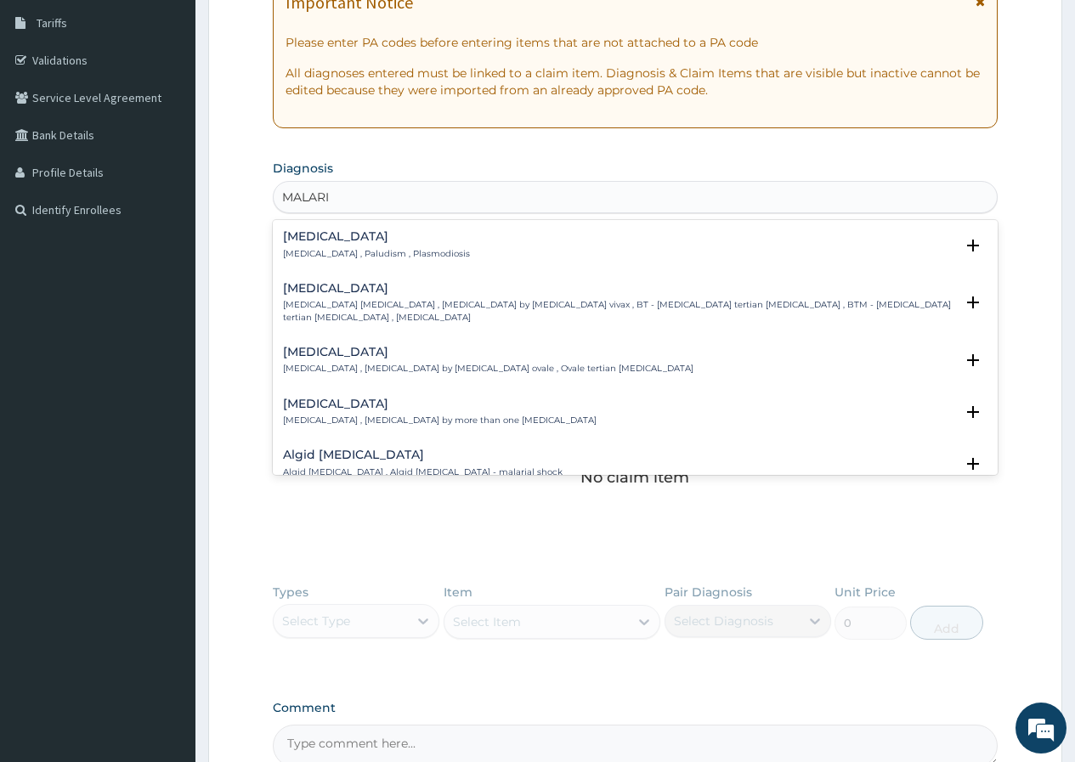
click at [392, 249] on p "[MEDICAL_DATA] , Paludism , Plasmodiosis" at bounding box center [376, 254] width 187 height 12
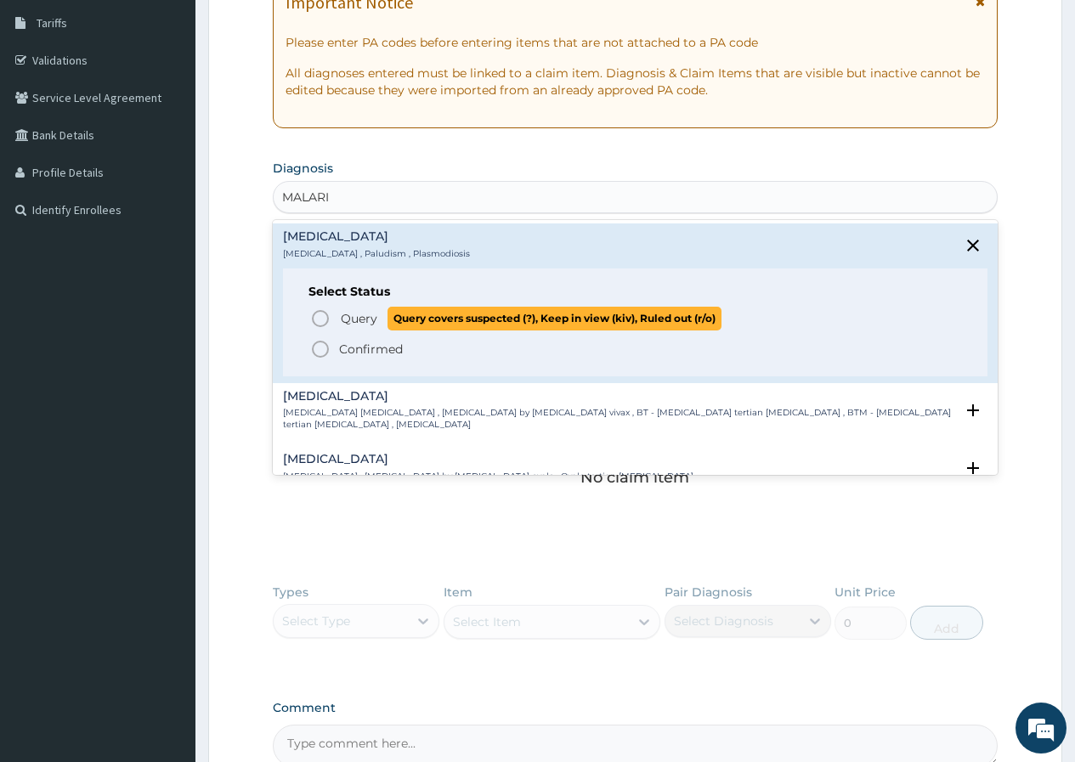
click at [357, 323] on span "Query" at bounding box center [359, 318] width 37 height 17
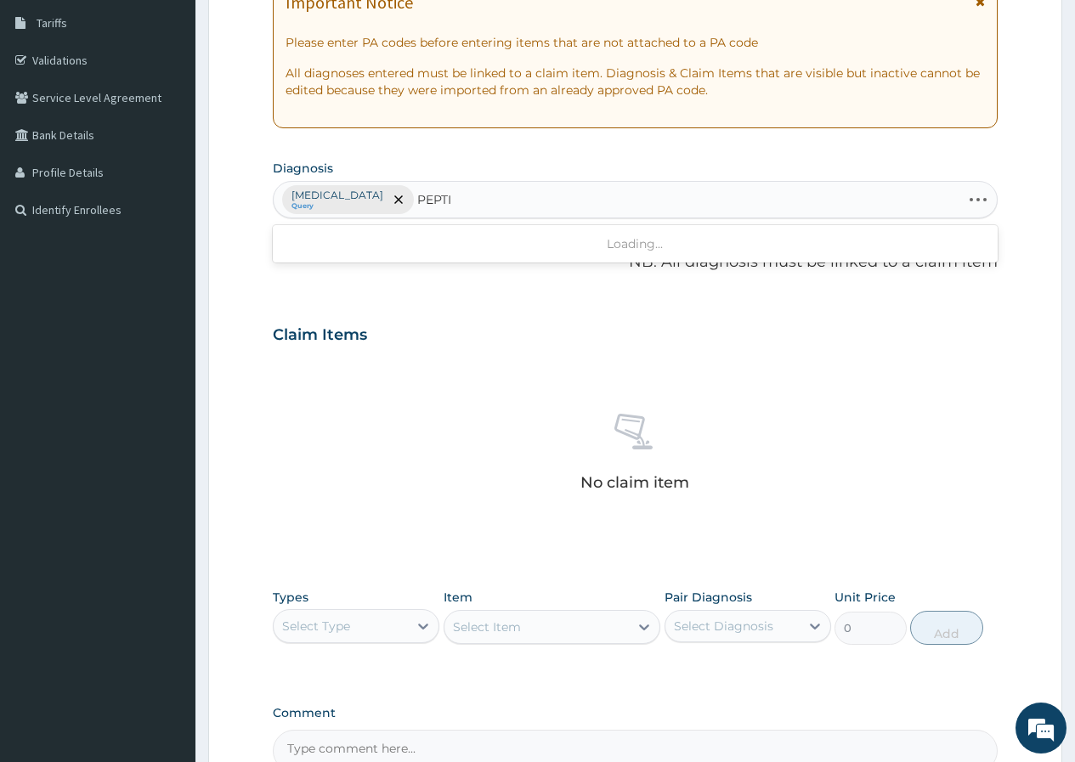
type input "PEPTIC"
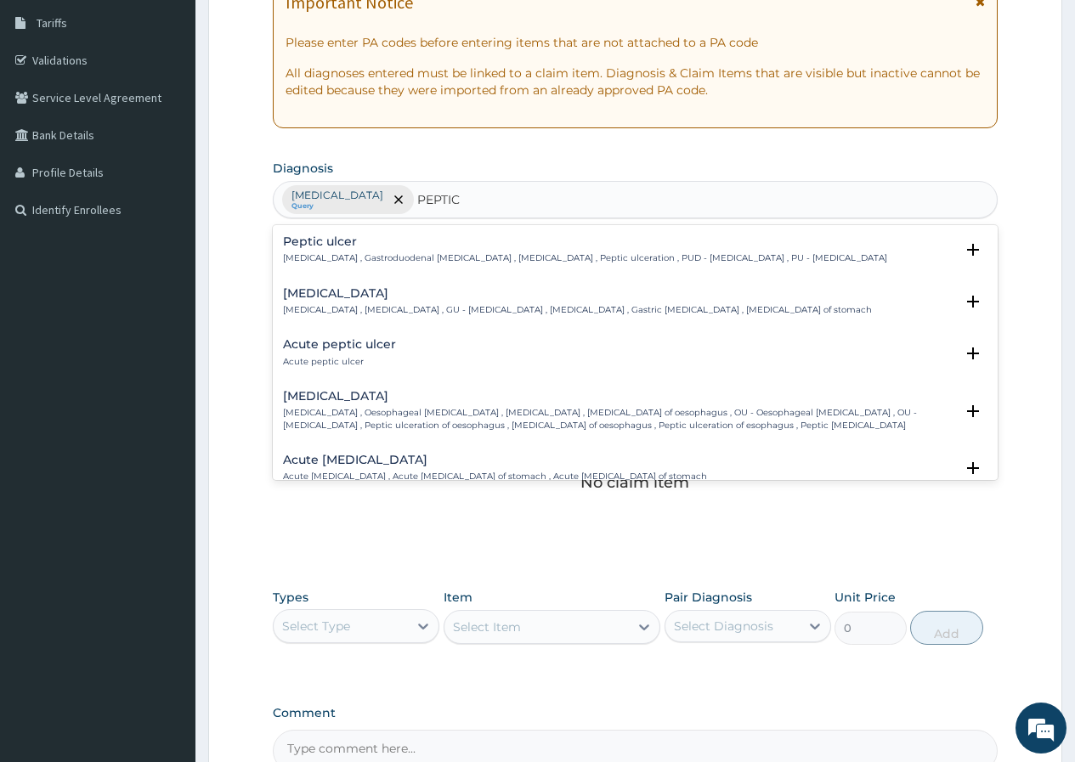
click at [408, 251] on div "Peptic ulcer Peptic ulcer , Gastroduodenal ulcer , Peptic ulcer disease , Pepti…" at bounding box center [585, 250] width 604 height 30
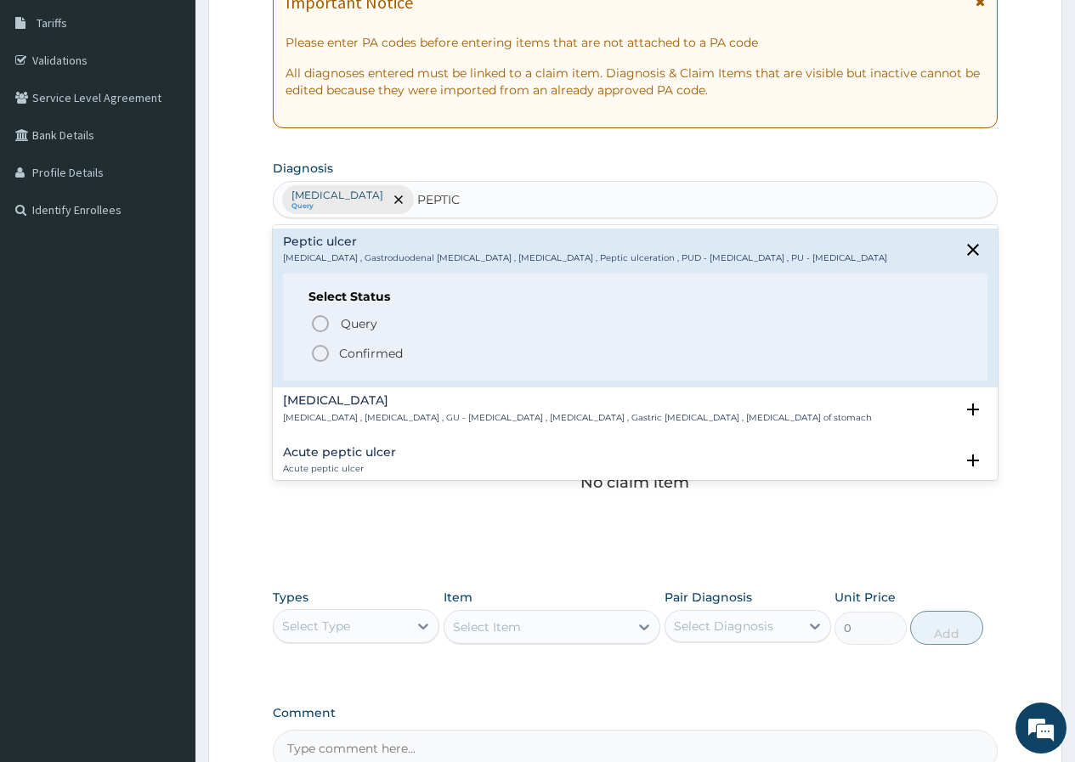
click at [369, 346] on p "Confirmed" at bounding box center [371, 353] width 64 height 17
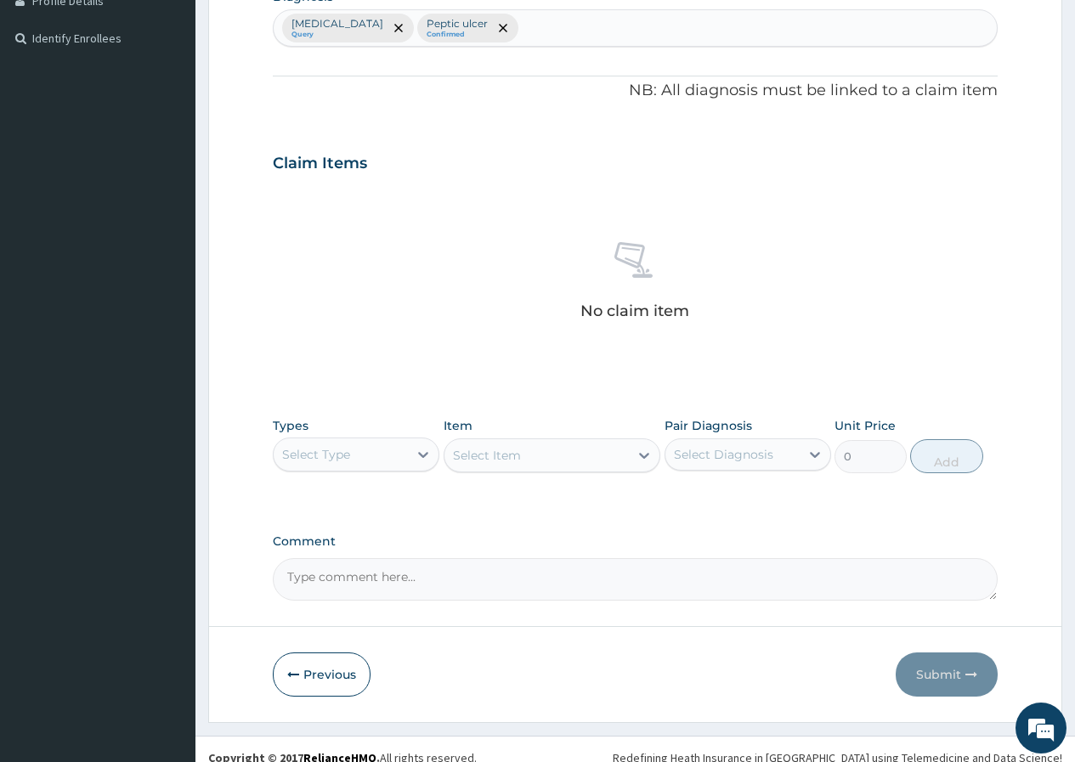
scroll to position [463, 0]
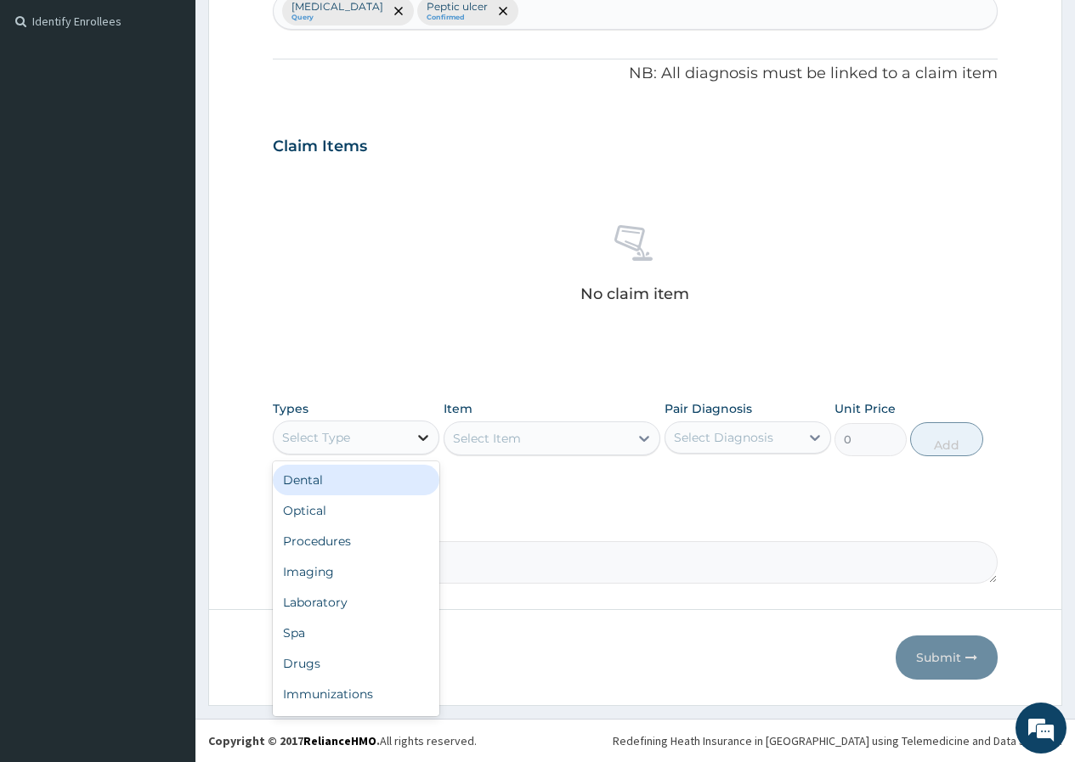
click at [417, 436] on icon at bounding box center [423, 437] width 17 height 17
click at [356, 532] on div "Procedures" at bounding box center [356, 541] width 167 height 31
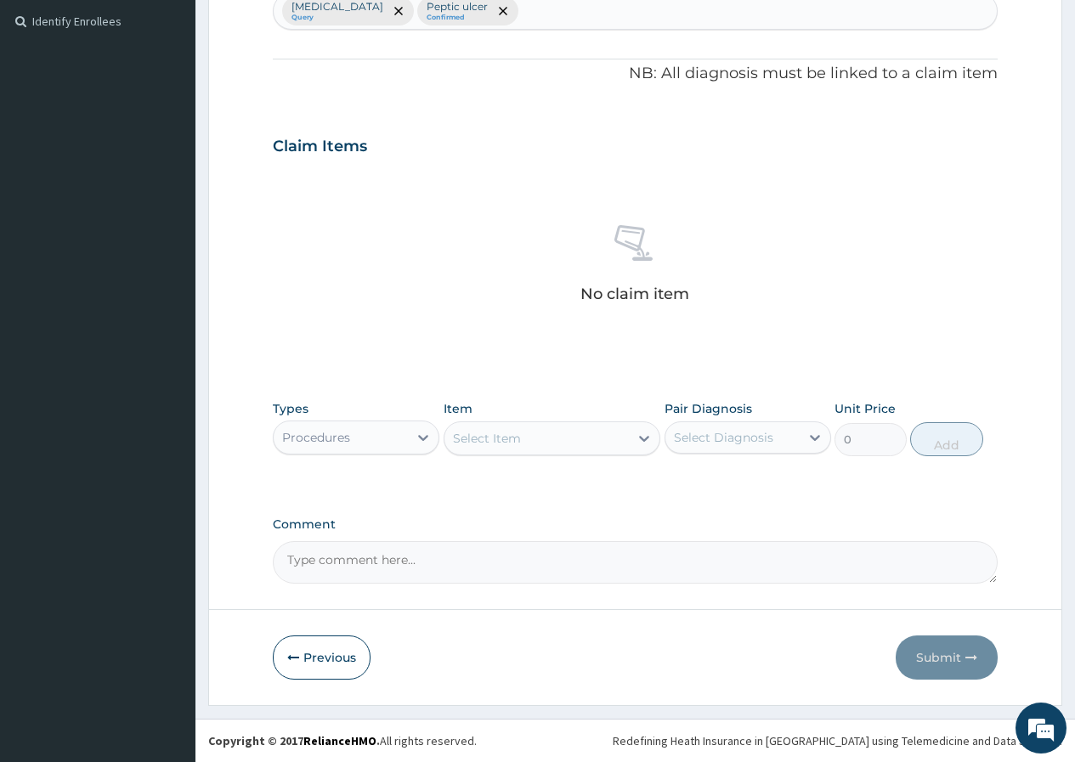
click at [623, 444] on div "Select Item" at bounding box center [536, 438] width 185 height 27
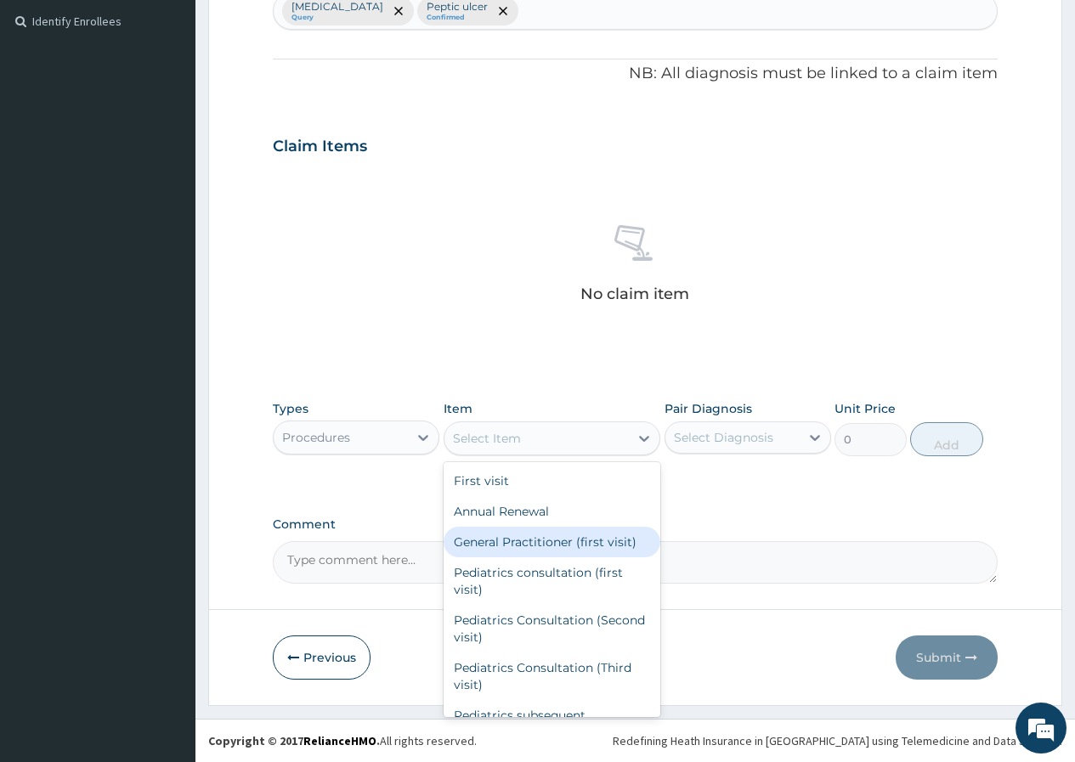
click at [580, 533] on div "General Practitioner (first visit)" at bounding box center [553, 542] width 218 height 31
type input "2000"
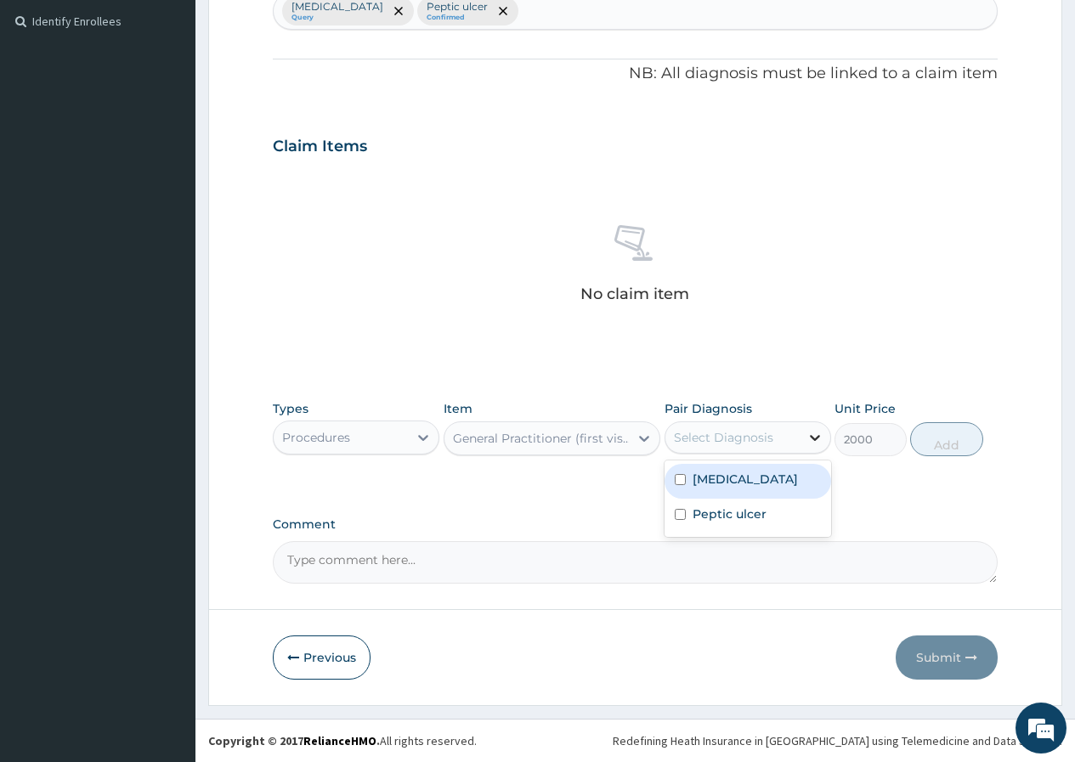
click at [807, 440] on icon at bounding box center [814, 437] width 17 height 17
click at [741, 485] on div "[MEDICAL_DATA]" at bounding box center [748, 481] width 167 height 35
checkbox input "true"
drag, startPoint x: 953, startPoint y: 438, endPoint x: 858, endPoint y: 427, distance: 95.8
click at [953, 438] on button "Add" at bounding box center [946, 439] width 72 height 34
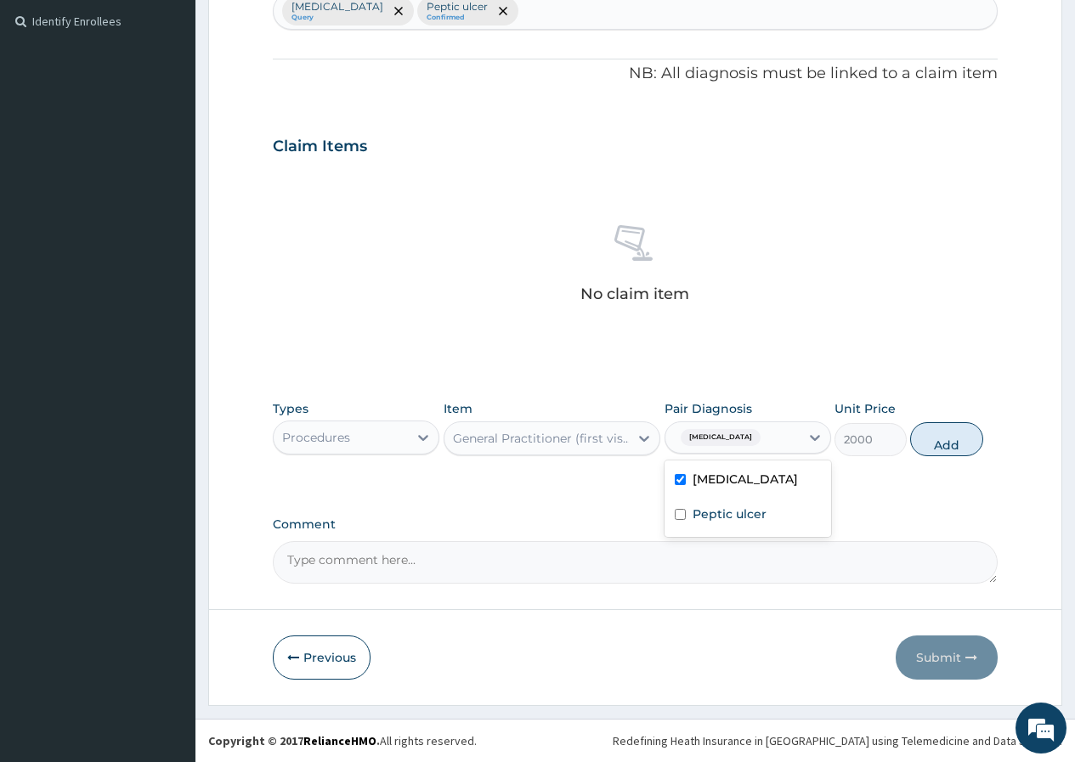
type input "0"
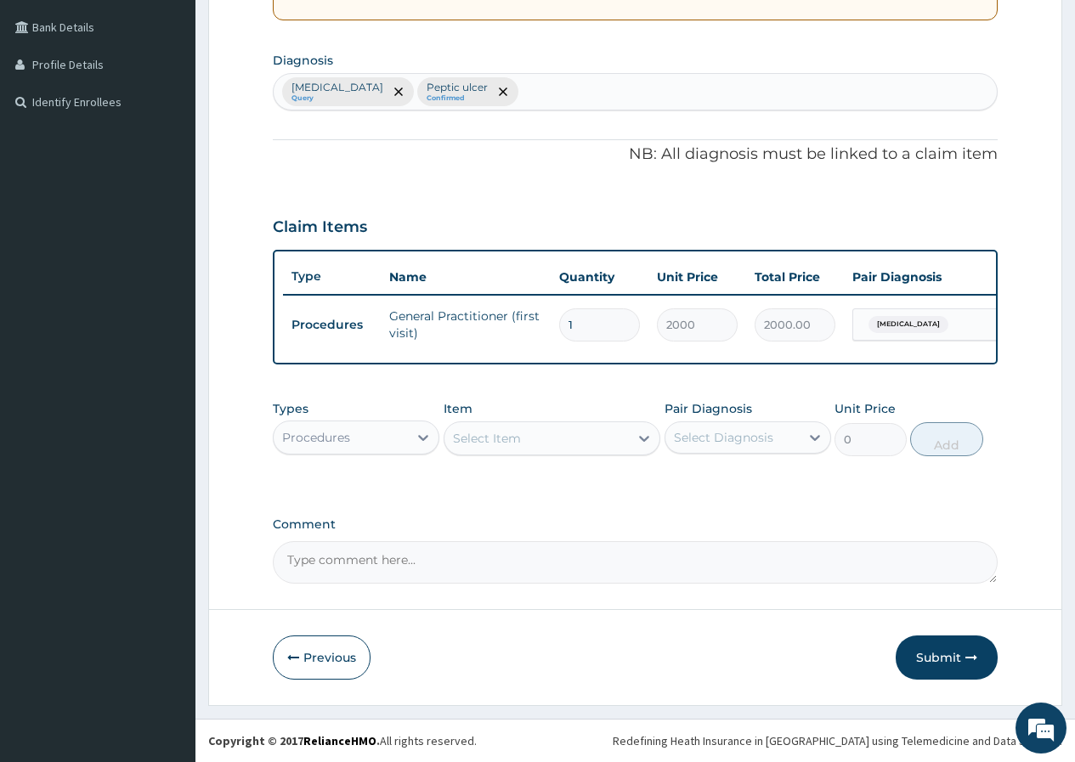
scroll to position [395, 0]
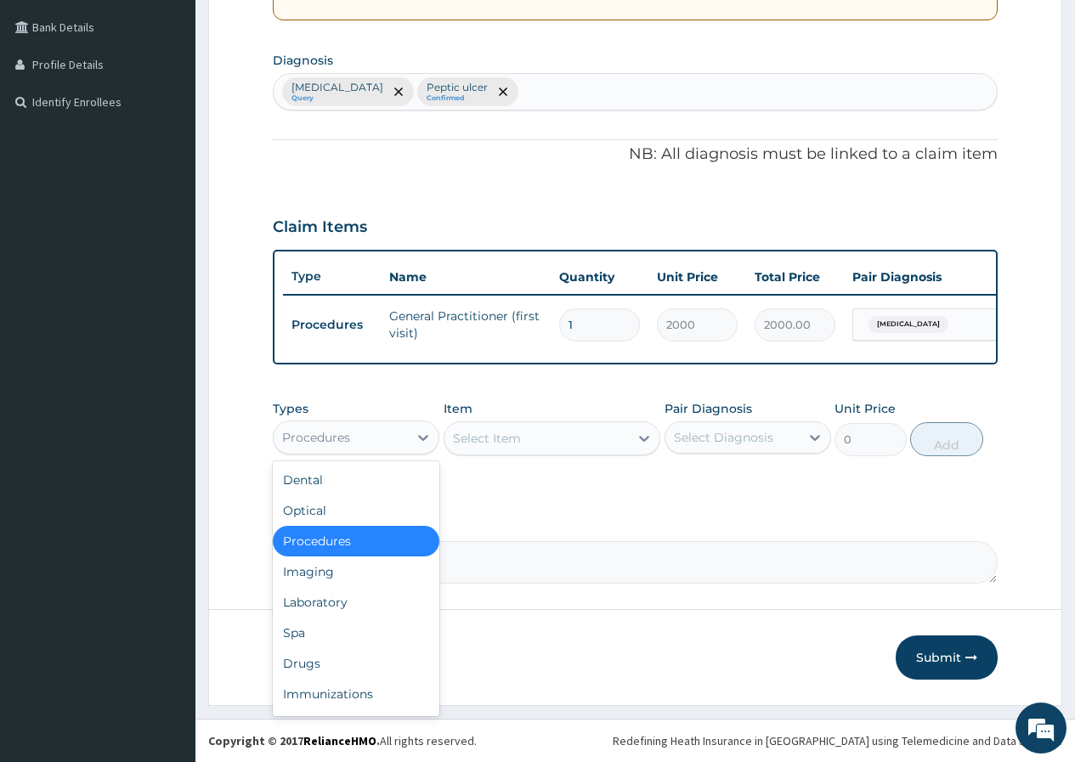
click at [405, 437] on div "Procedures" at bounding box center [341, 437] width 134 height 27
drag, startPoint x: 325, startPoint y: 658, endPoint x: 411, endPoint y: 589, distance: 110.0
click at [327, 653] on div "Drugs" at bounding box center [356, 663] width 167 height 31
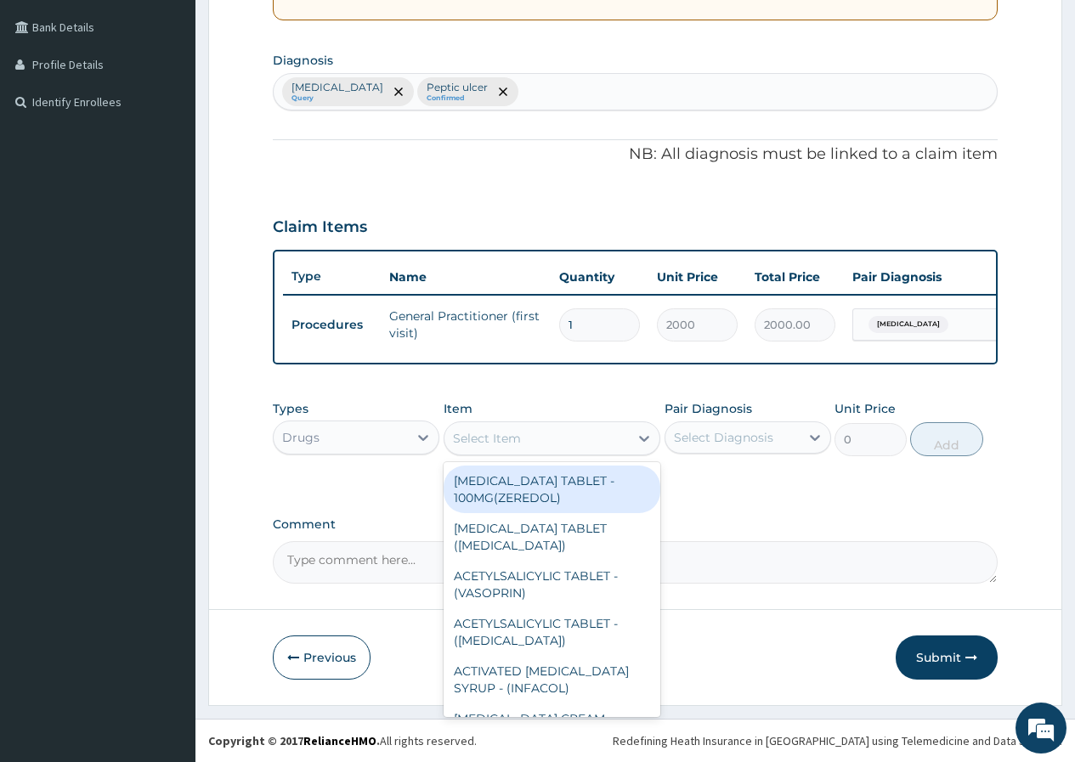
drag, startPoint x: 636, startPoint y: 427, endPoint x: 626, endPoint y: 427, distance: 9.3
click at [626, 427] on div "Select Item" at bounding box center [553, 439] width 218 height 34
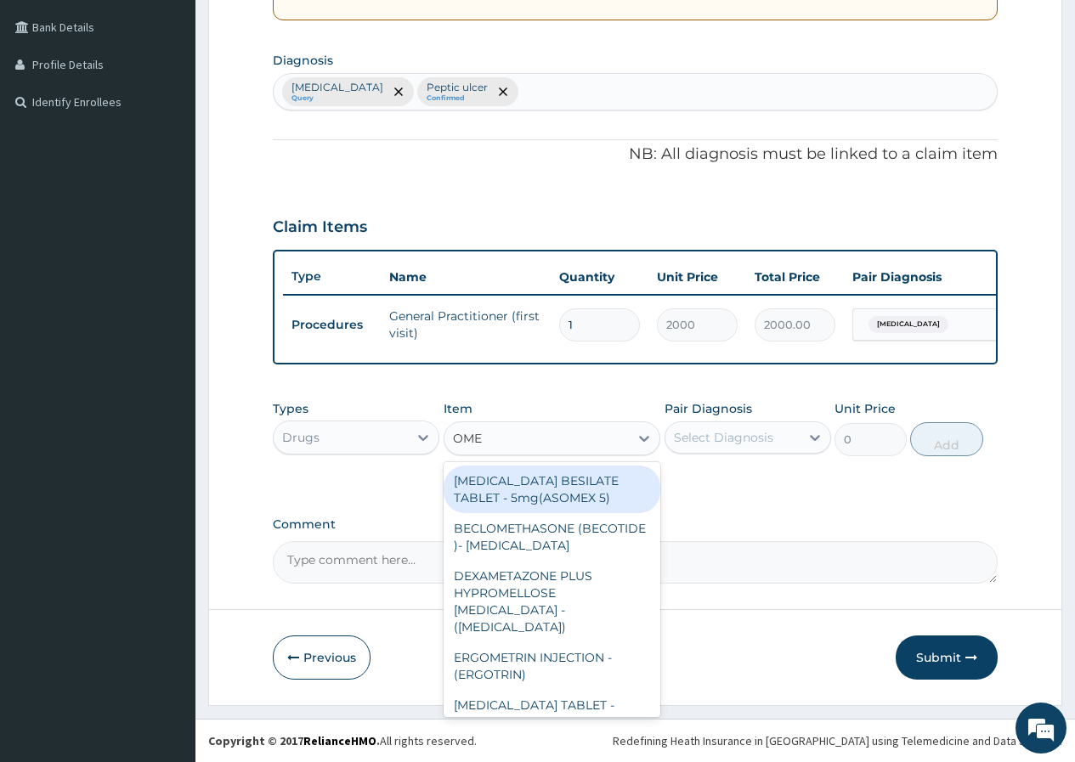
type input "OMEP"
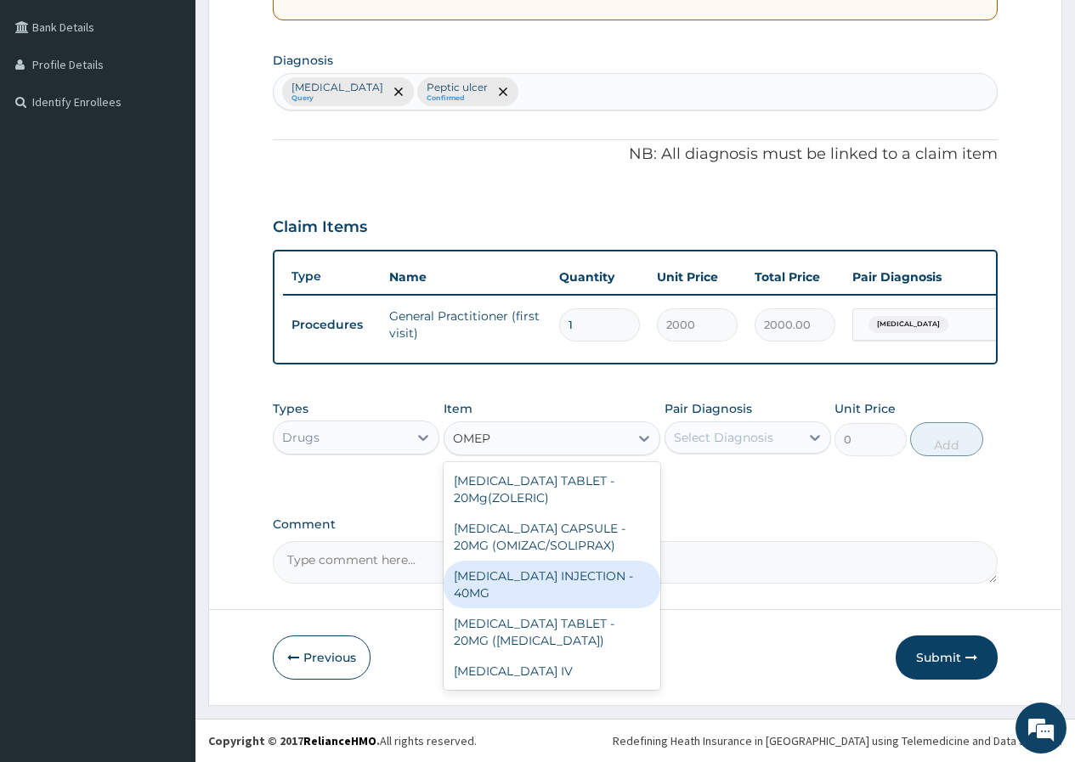
click at [536, 595] on div "[MEDICAL_DATA] INJECTION - 40MG" at bounding box center [553, 585] width 218 height 48
type input "140.25"
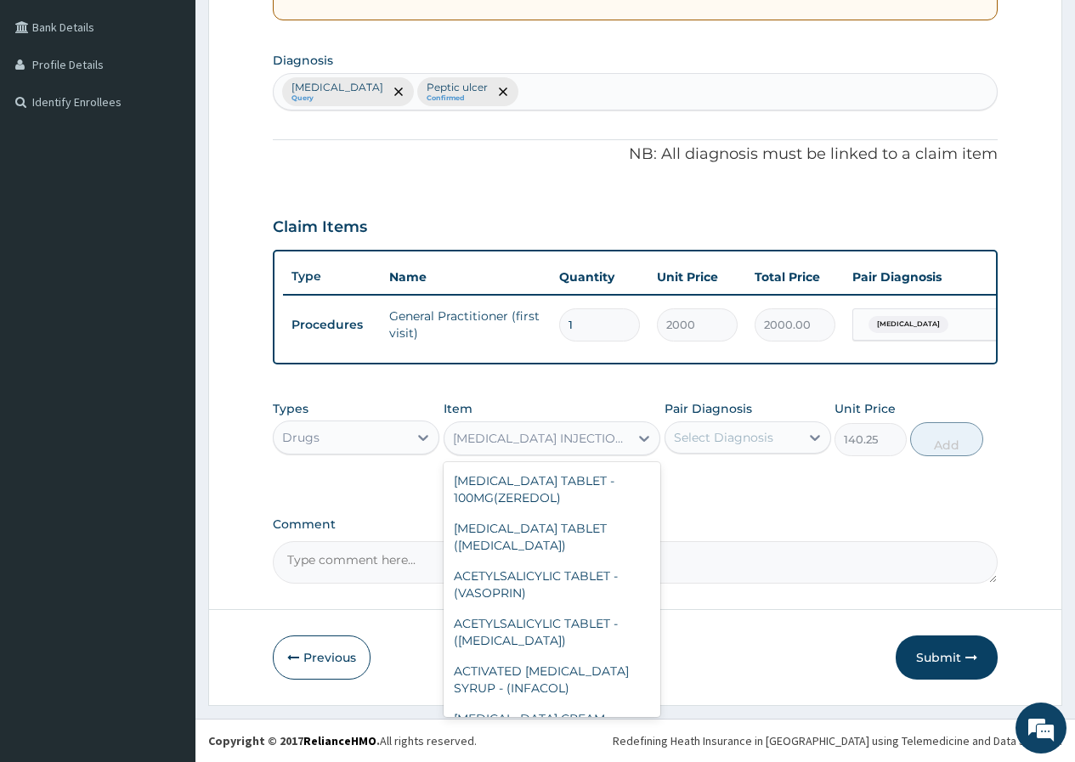
click at [625, 438] on div "[MEDICAL_DATA] INJECTION - 40MG" at bounding box center [542, 438] width 178 height 17
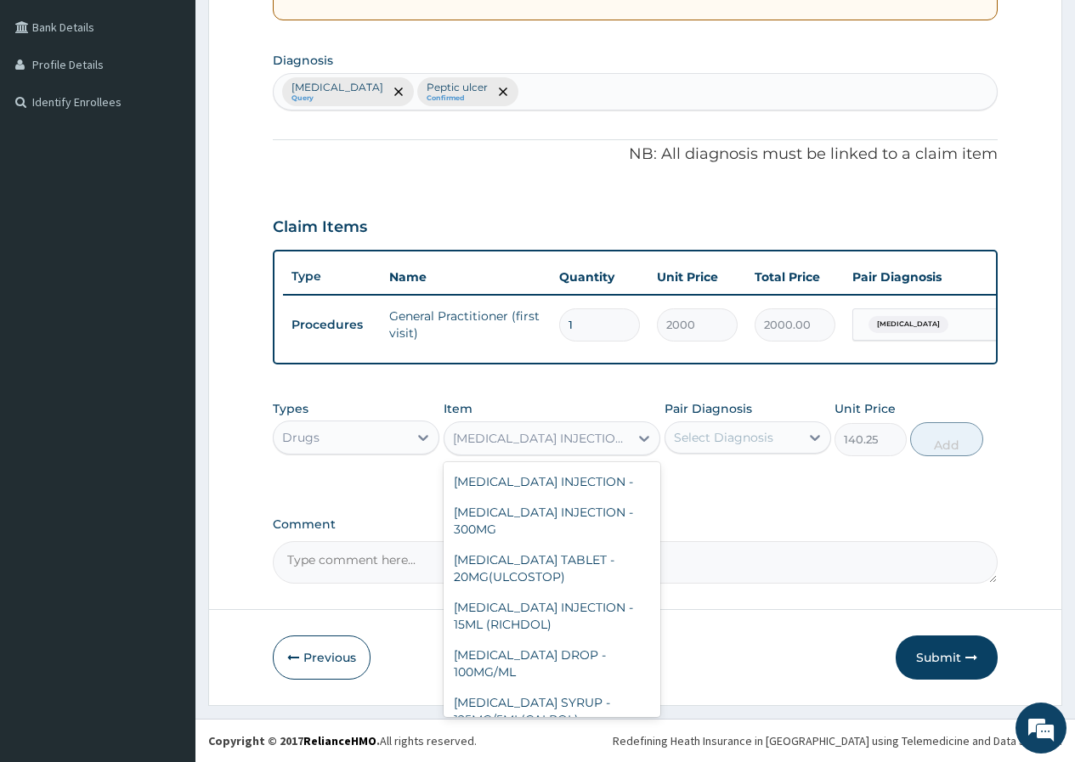
scroll to position [32737, 0]
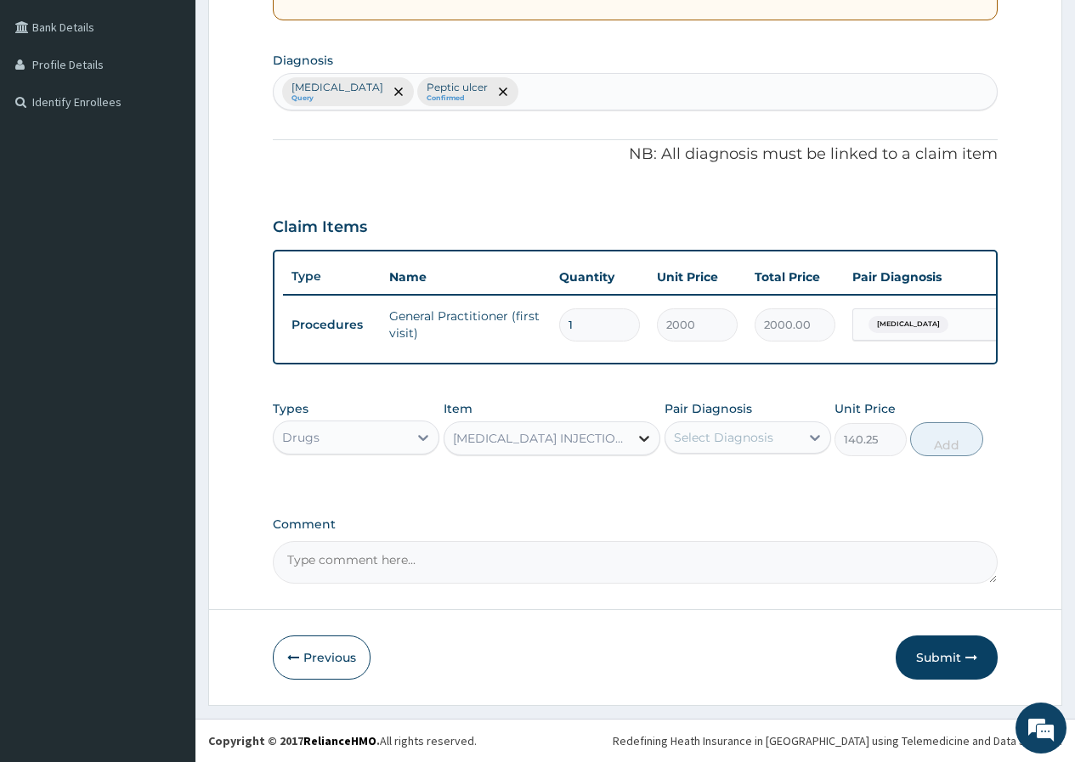
click at [637, 438] on div at bounding box center [644, 438] width 31 height 31
click at [635, 439] on div at bounding box center [644, 438] width 31 height 31
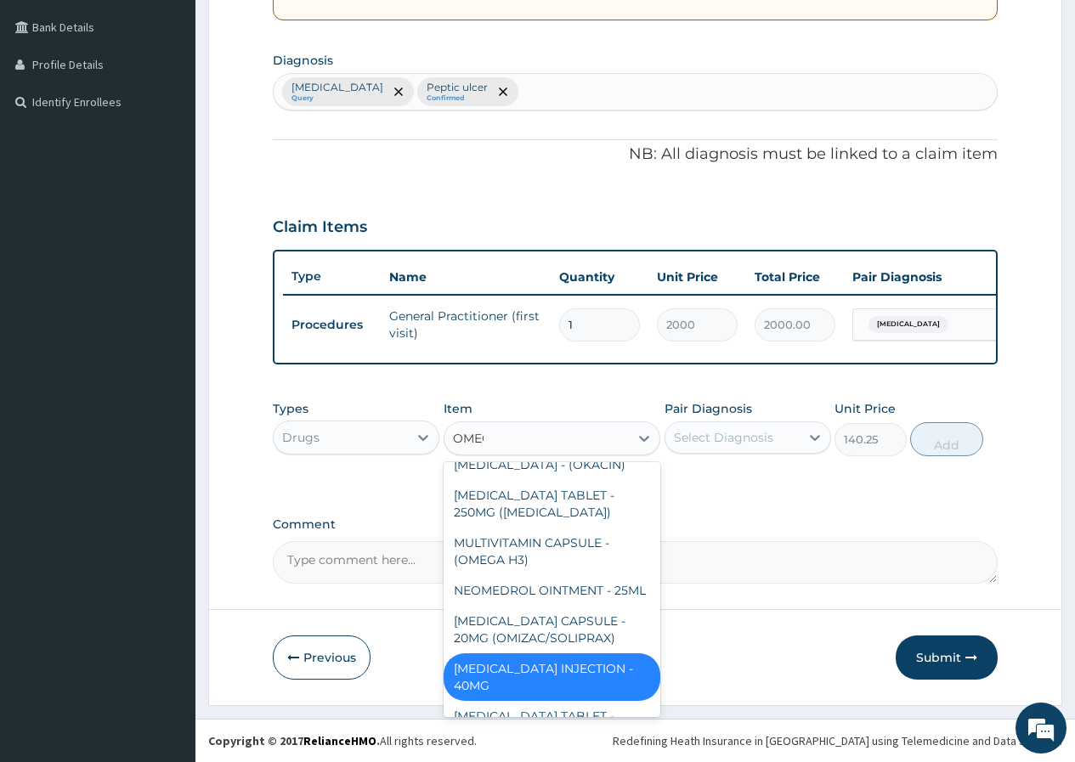
scroll to position [0, 0]
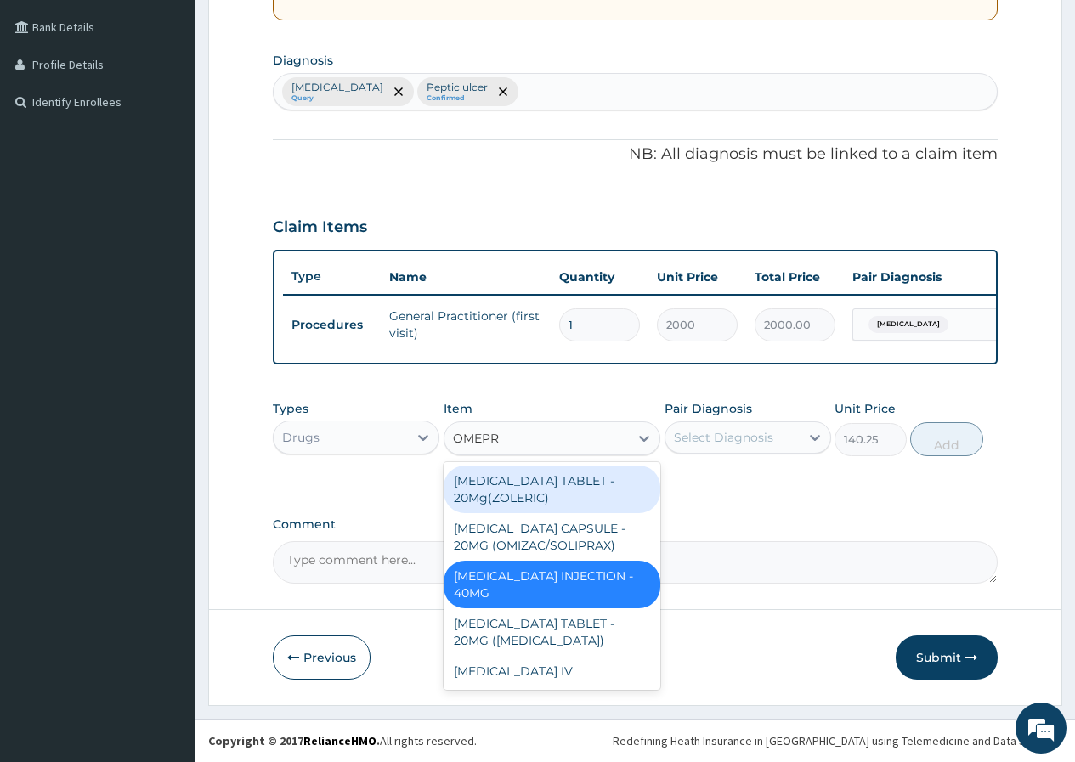
type input "OMEPRA"
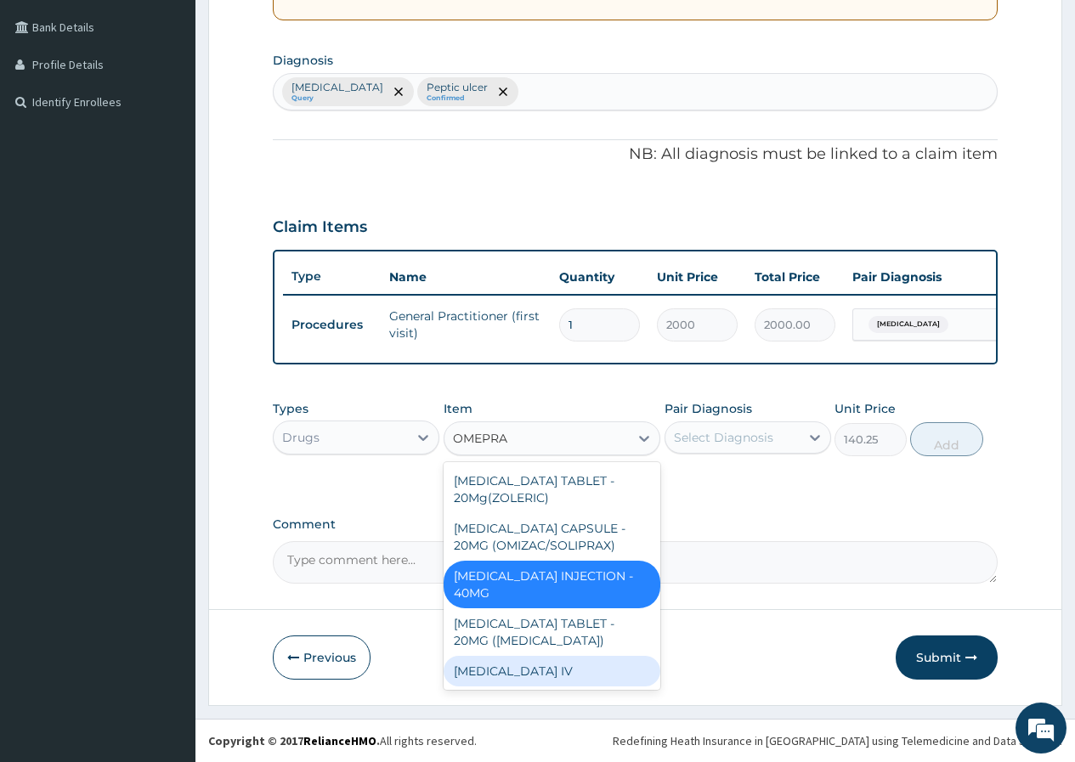
click at [582, 669] on div "Omeprazole IV" at bounding box center [553, 671] width 218 height 31
type input "2500"
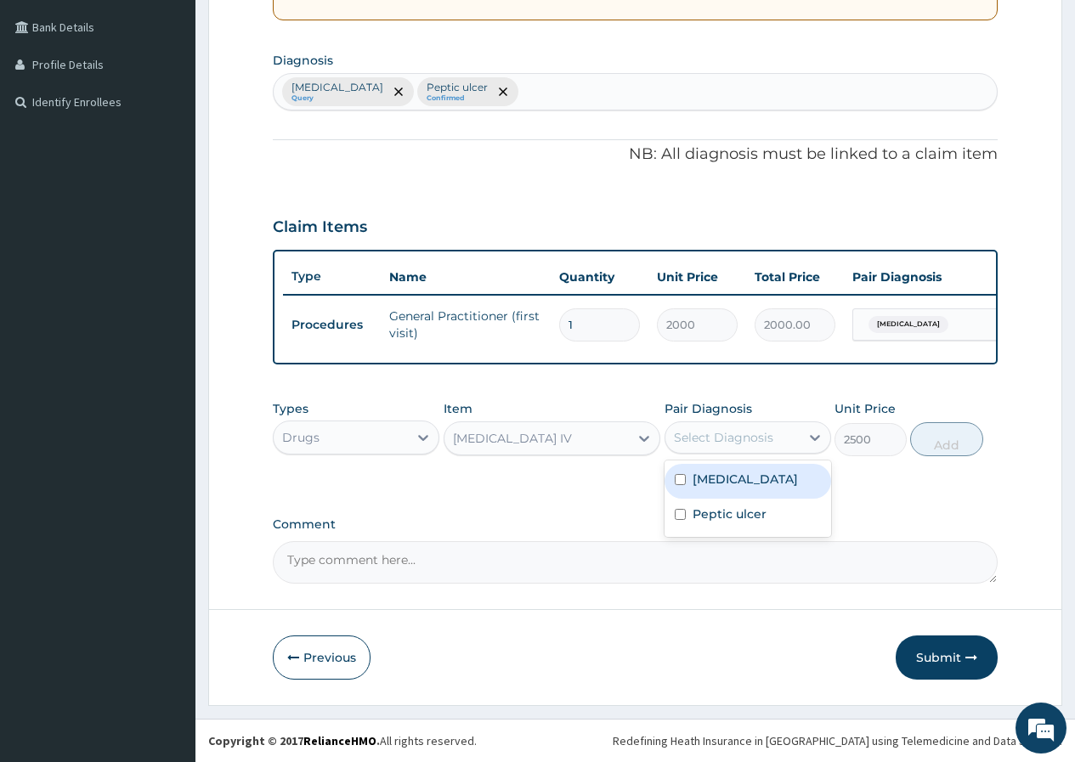
click at [732, 432] on div "Select Diagnosis" at bounding box center [723, 437] width 99 height 17
click at [742, 510] on label "Peptic ulcer" at bounding box center [730, 514] width 74 height 17
checkbox input "true"
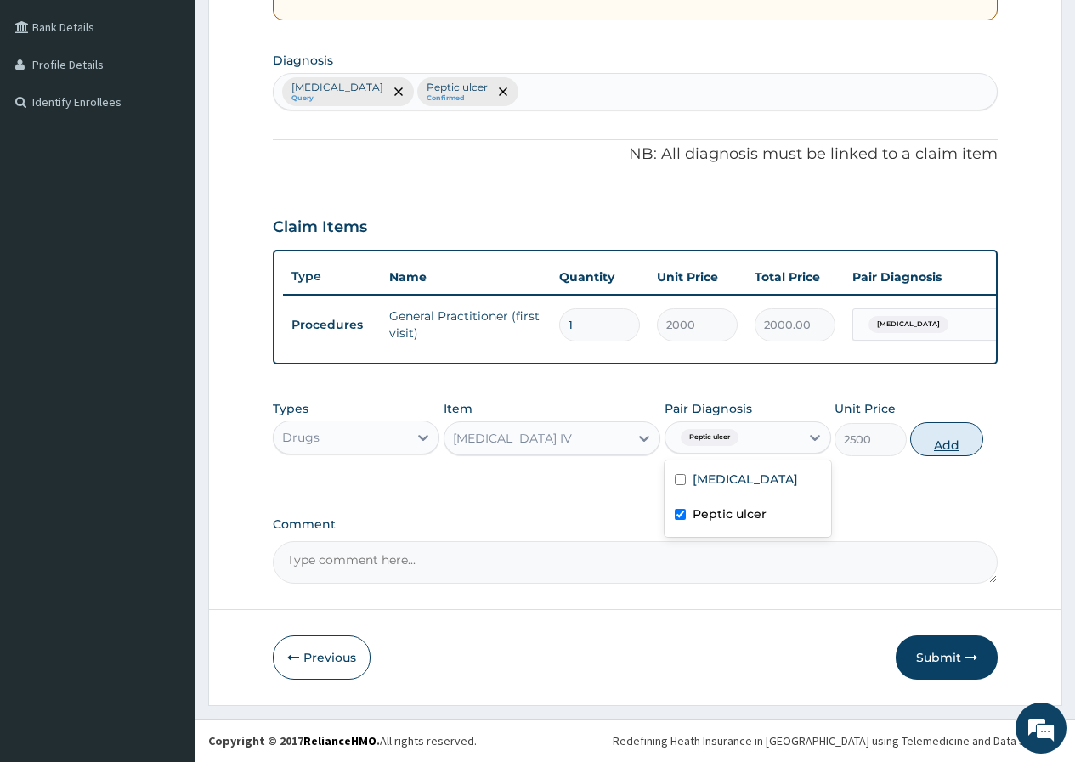
click at [947, 431] on button "Add" at bounding box center [946, 439] width 72 height 34
type input "0"
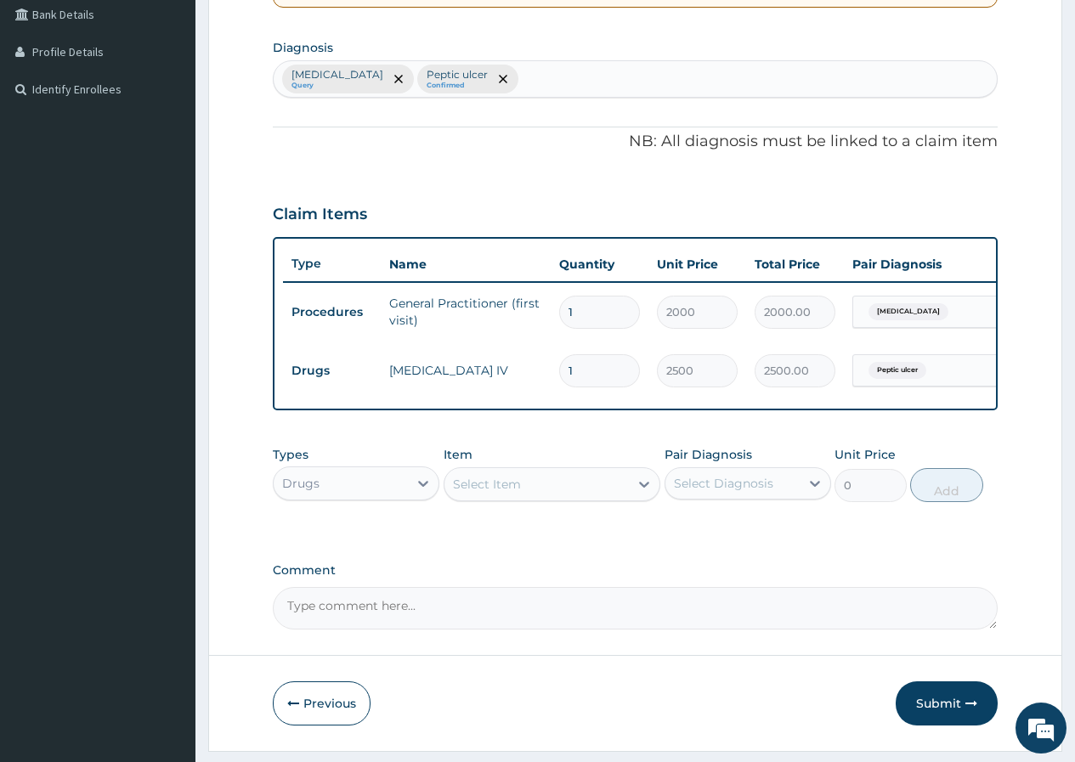
click at [570, 497] on div "Select Item" at bounding box center [536, 484] width 185 height 27
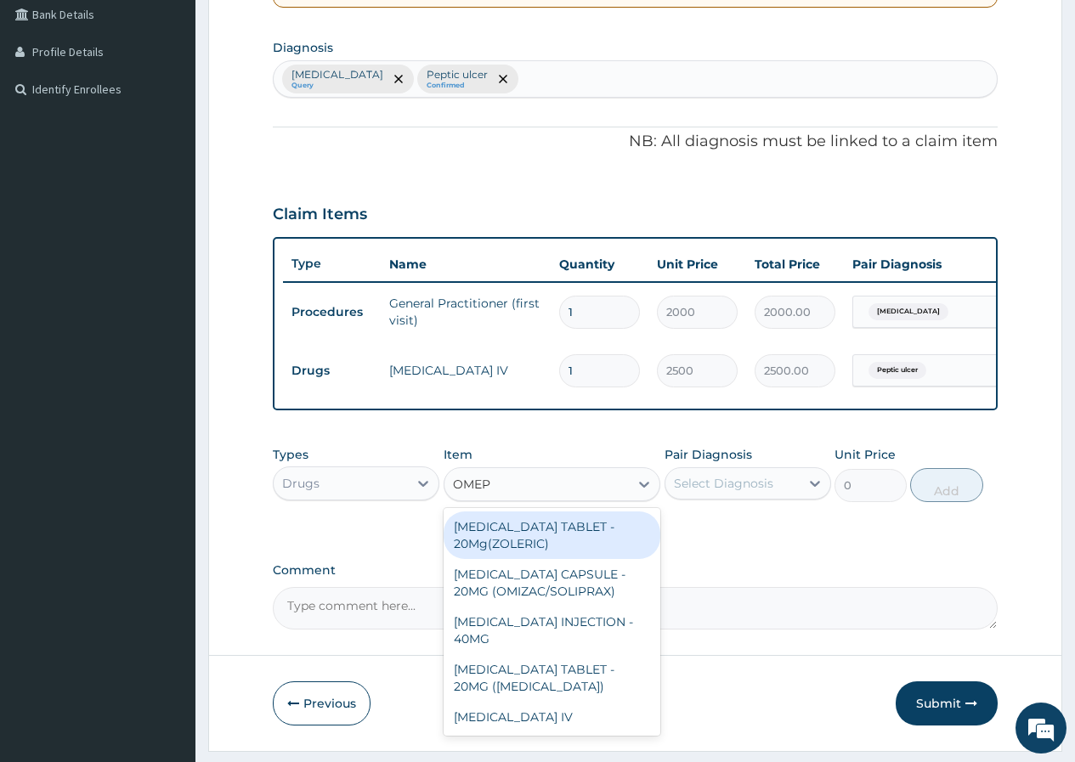
type input "OMEPR"
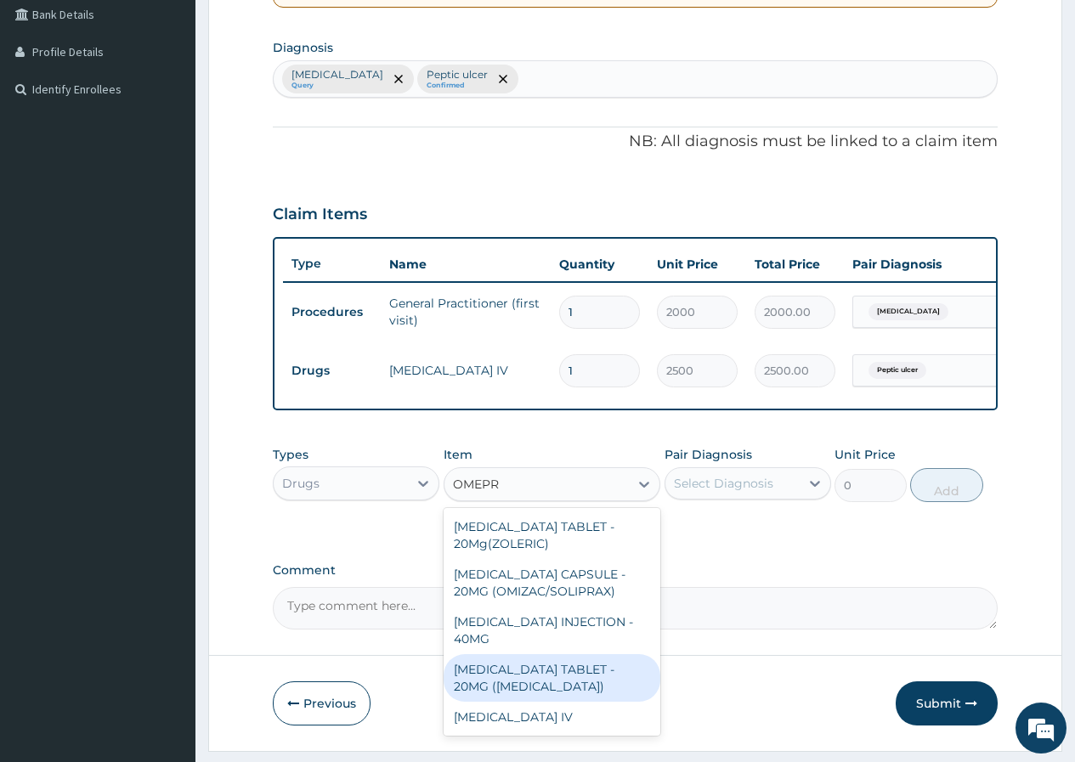
click at [535, 684] on div "OMEPRAZOLE TABLET - 20MG (LOSEC)" at bounding box center [553, 678] width 218 height 48
type input "127.5"
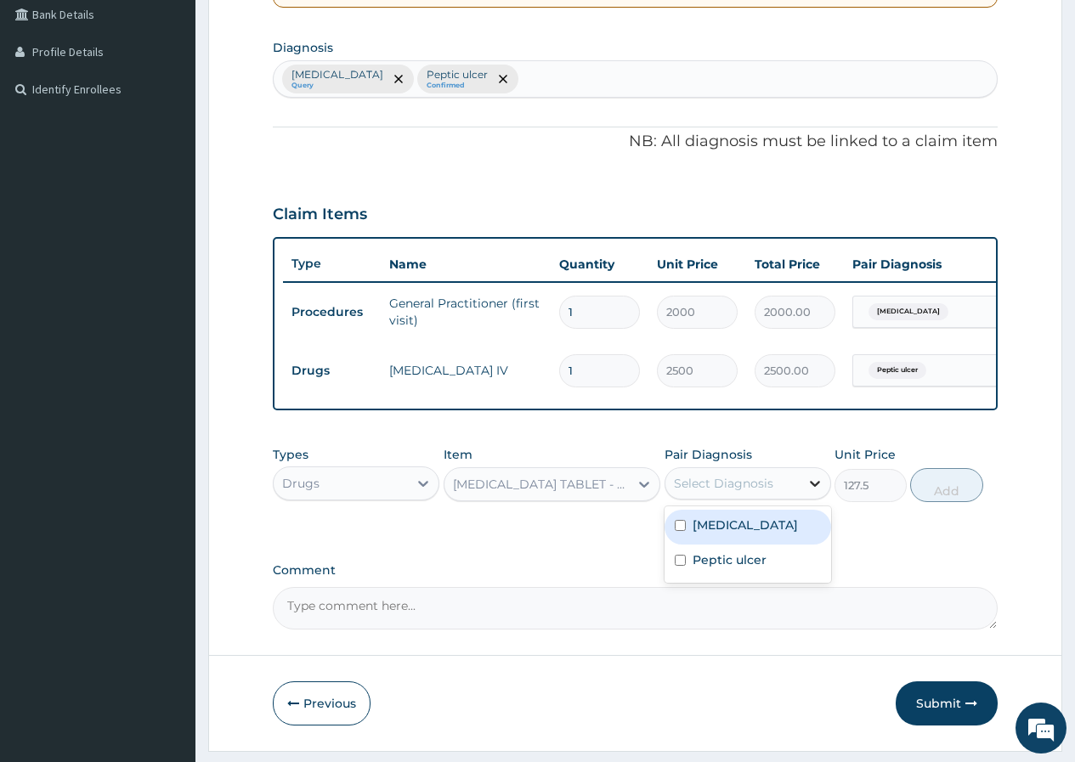
click at [815, 487] on icon at bounding box center [815, 484] width 10 height 6
click at [736, 580] on div "Peptic ulcer" at bounding box center [748, 562] width 167 height 35
checkbox input "true"
drag, startPoint x: 936, startPoint y: 500, endPoint x: 914, endPoint y: 489, distance: 23.6
click at [935, 499] on button "Add" at bounding box center [946, 485] width 72 height 34
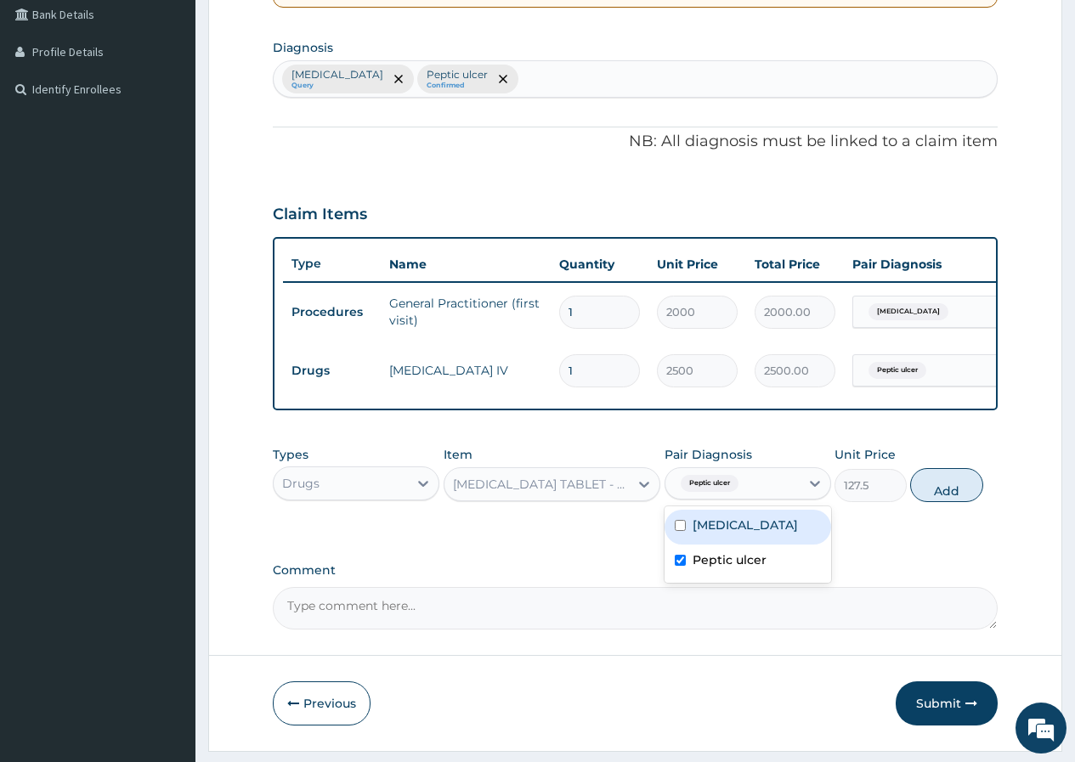
type input "0"
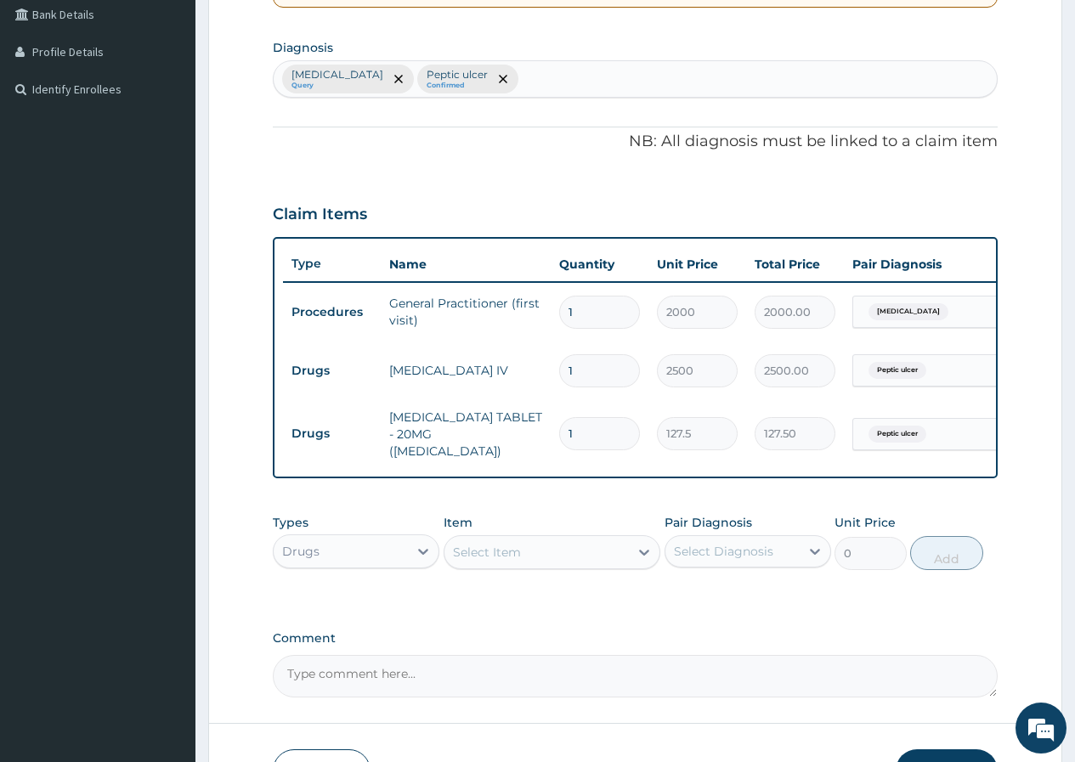
click at [569, 427] on input "1" at bounding box center [599, 433] width 81 height 33
drag, startPoint x: 580, startPoint y: 423, endPoint x: 562, endPoint y: 427, distance: 19.2
click at [562, 427] on input "1" at bounding box center [599, 433] width 81 height 33
type input "2"
type input "255.00"
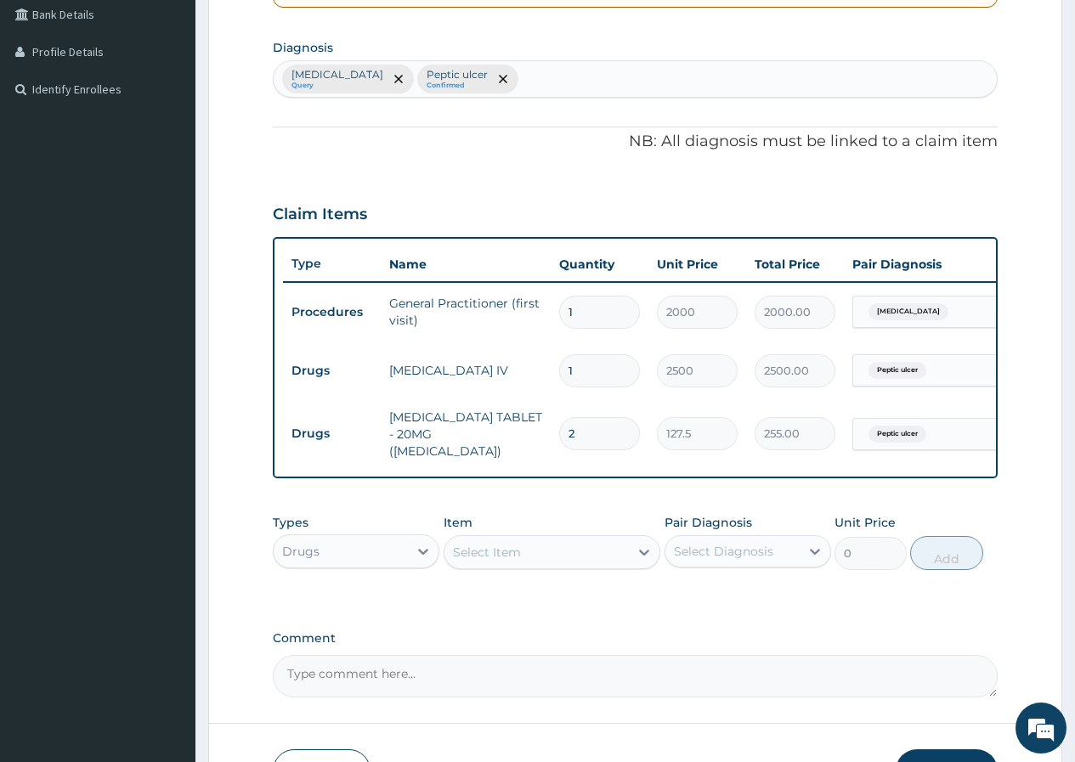
type input "28"
type input "3570.00"
type input "28"
click at [523, 543] on div "Select Item" at bounding box center [536, 552] width 185 height 27
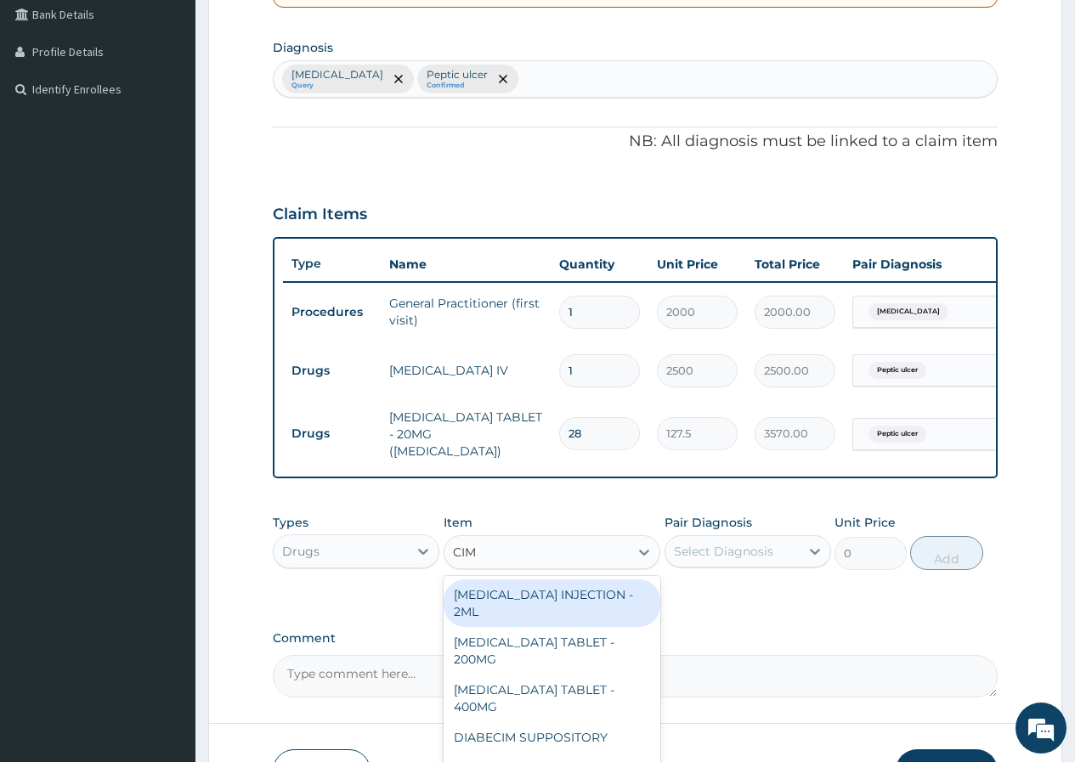
type input "CIME"
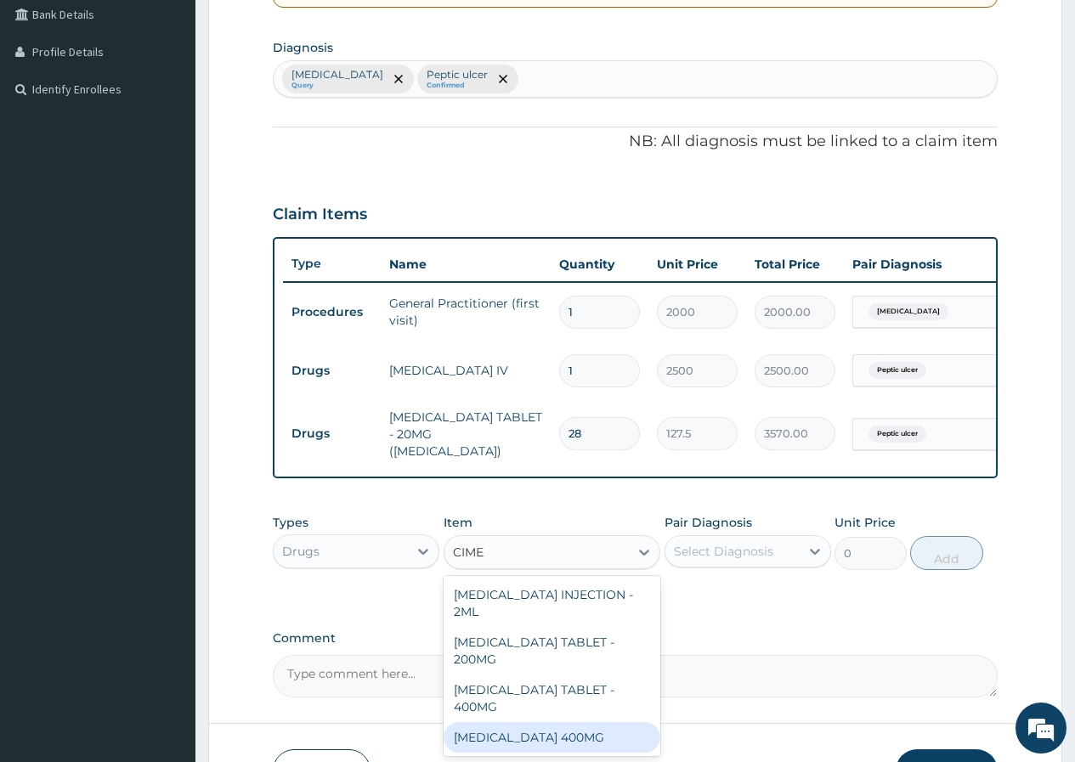
click at [540, 722] on div "CIMETIDINE 400MG" at bounding box center [553, 737] width 218 height 31
type input "500"
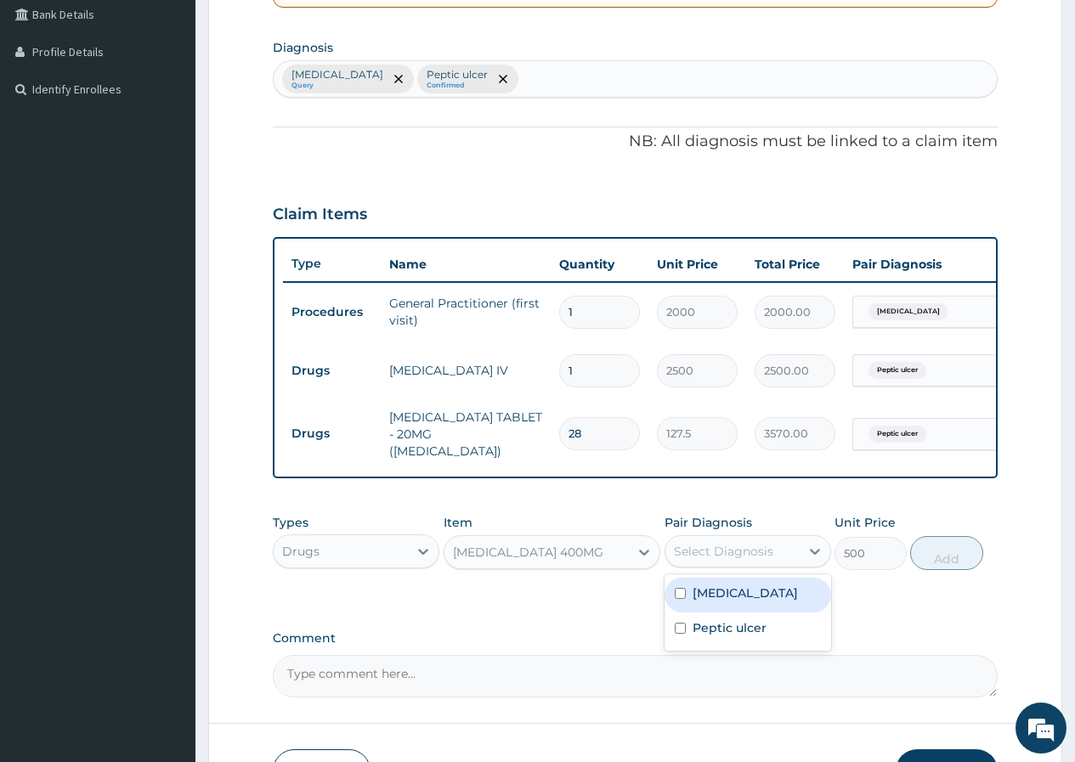
click at [704, 560] on div "Select Diagnosis" at bounding box center [723, 551] width 99 height 17
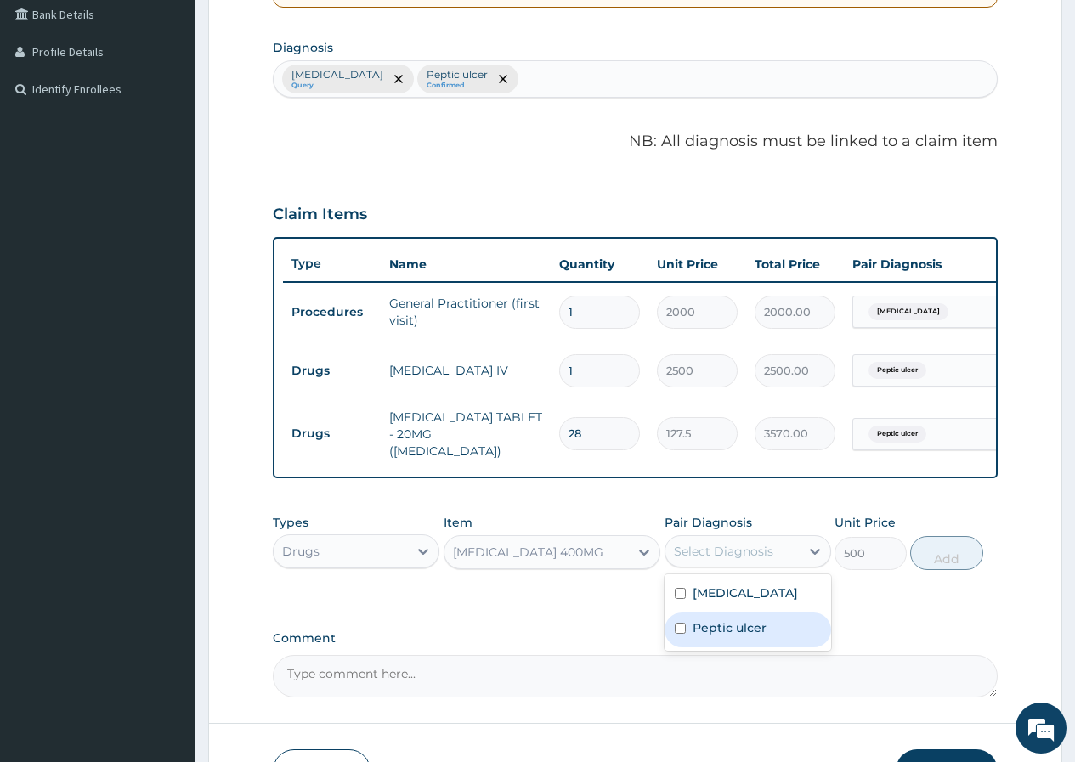
drag, startPoint x: 729, startPoint y: 627, endPoint x: 771, endPoint y: 629, distance: 41.7
click at [739, 629] on label "Peptic ulcer" at bounding box center [730, 628] width 74 height 17
checkbox input "true"
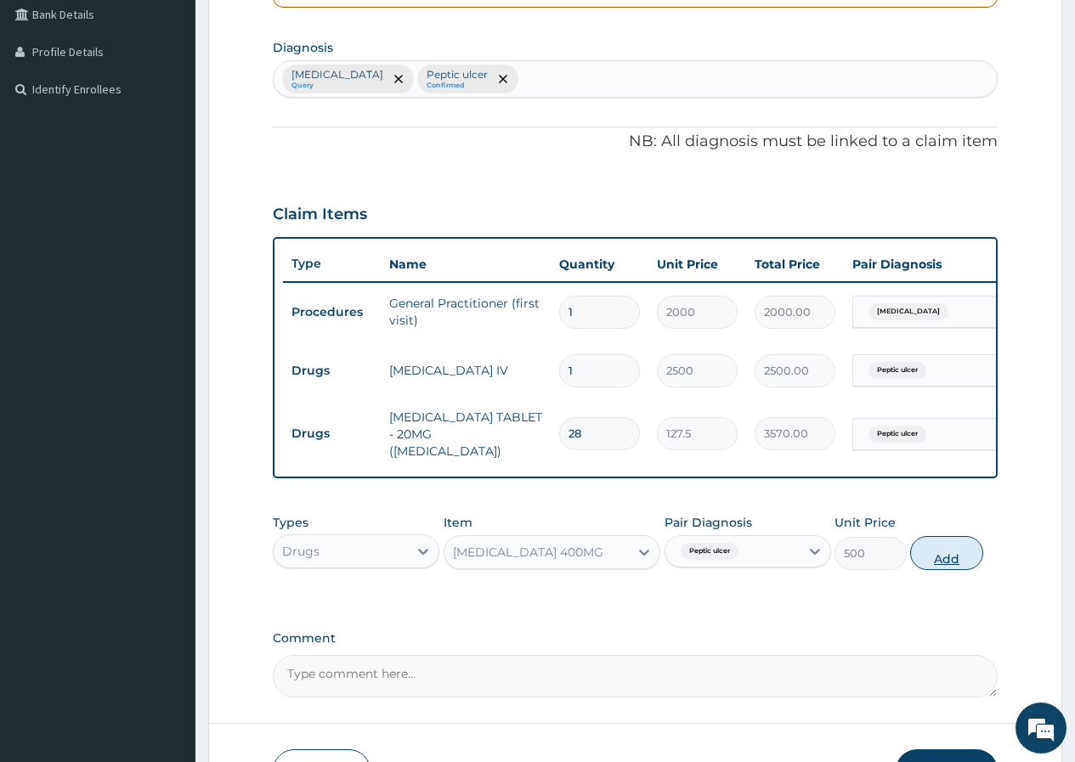
click at [933, 553] on button "Add" at bounding box center [946, 553] width 72 height 34
type input "0"
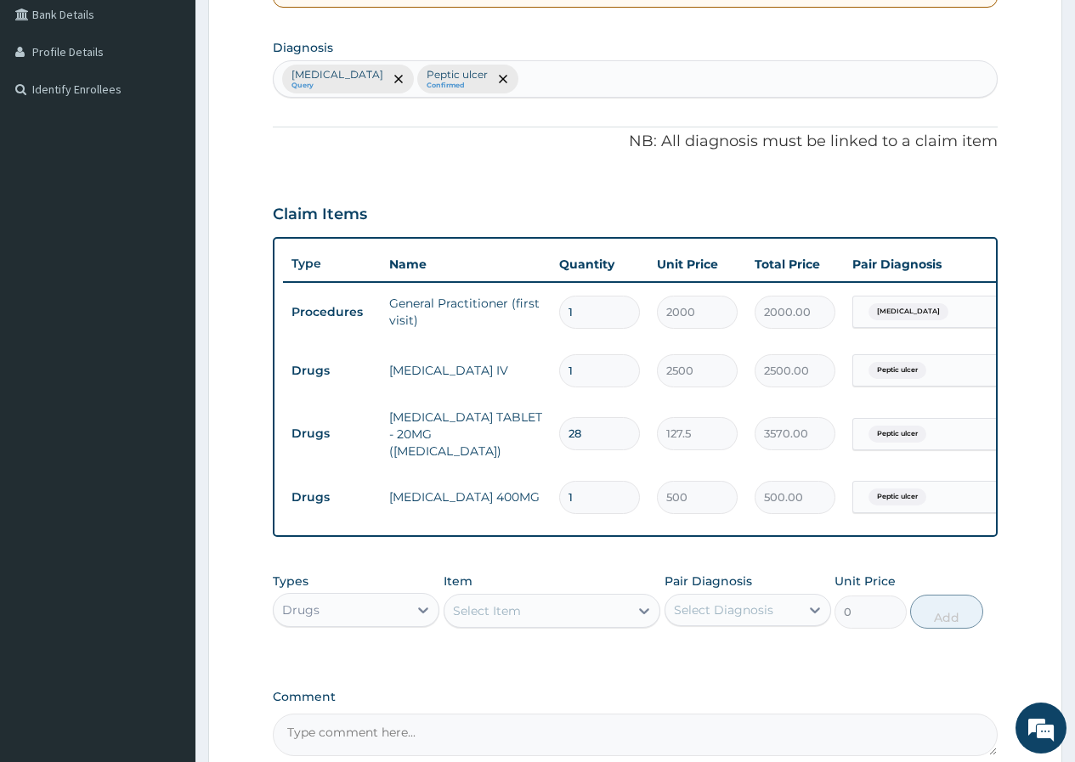
type input "14"
type input "7000.00"
type input "14"
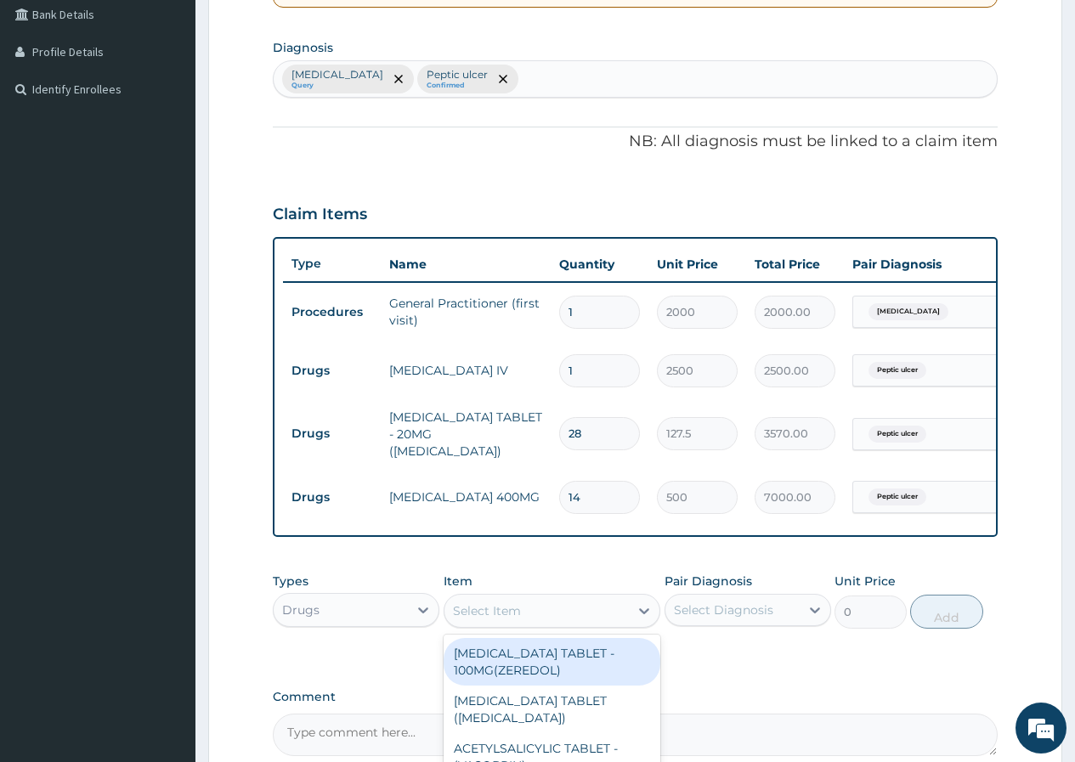
click at [493, 620] on div "Select Item" at bounding box center [487, 611] width 68 height 17
type input "CIME"
drag, startPoint x: 591, startPoint y: 663, endPoint x: 589, endPoint y: 651, distance: 12.0
click at [593, 659] on div "CIMETIDINE INJECTION - 2ML" at bounding box center [553, 662] width 218 height 48
type input "38.25"
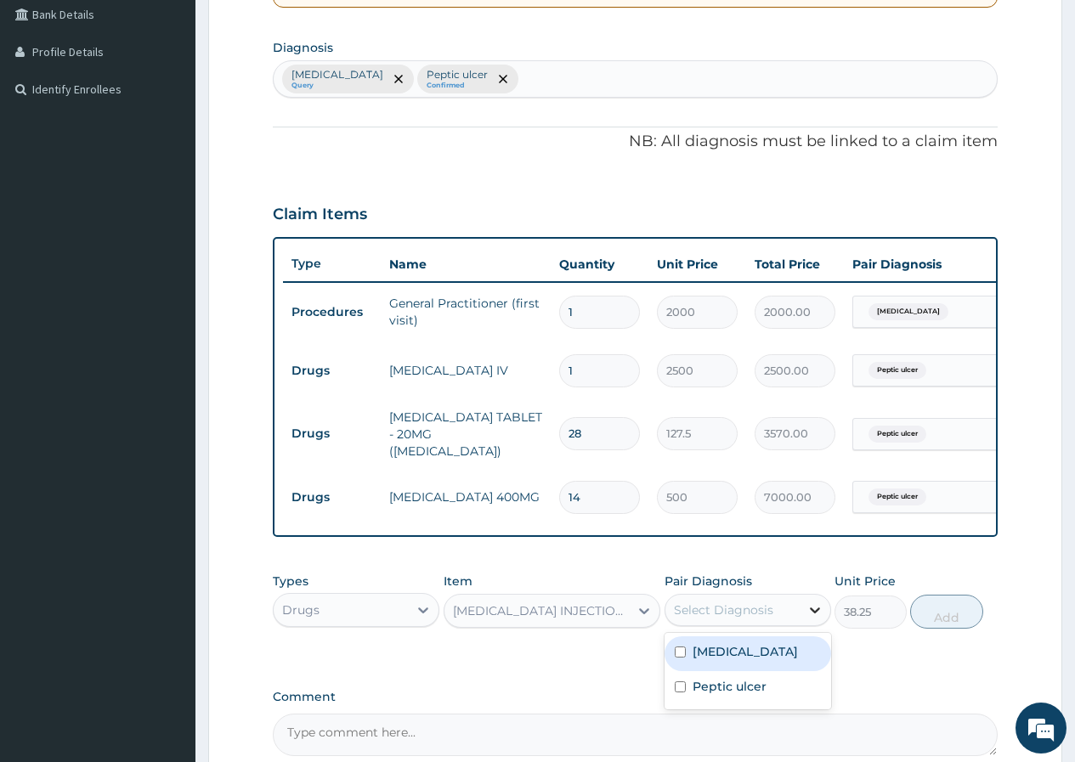
click at [809, 618] on icon at bounding box center [814, 610] width 17 height 17
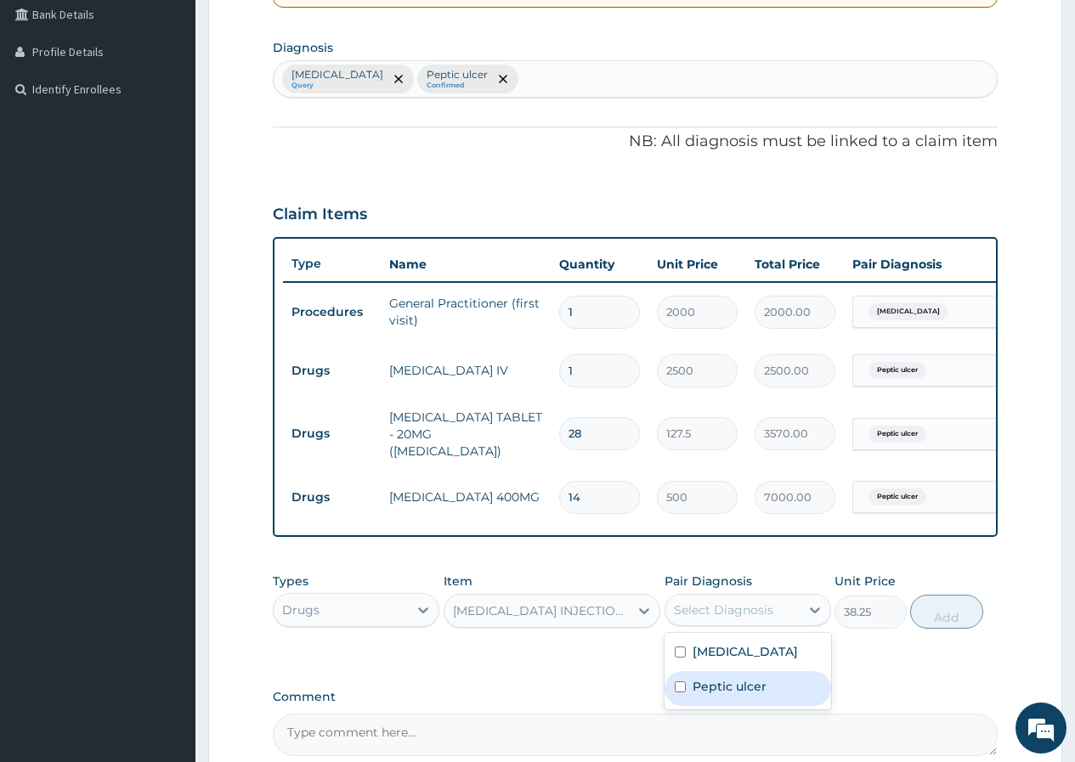
click at [743, 699] on div "Peptic ulcer" at bounding box center [748, 688] width 167 height 35
checkbox input "true"
click at [943, 616] on button "Add" at bounding box center [946, 612] width 72 height 34
type input "0"
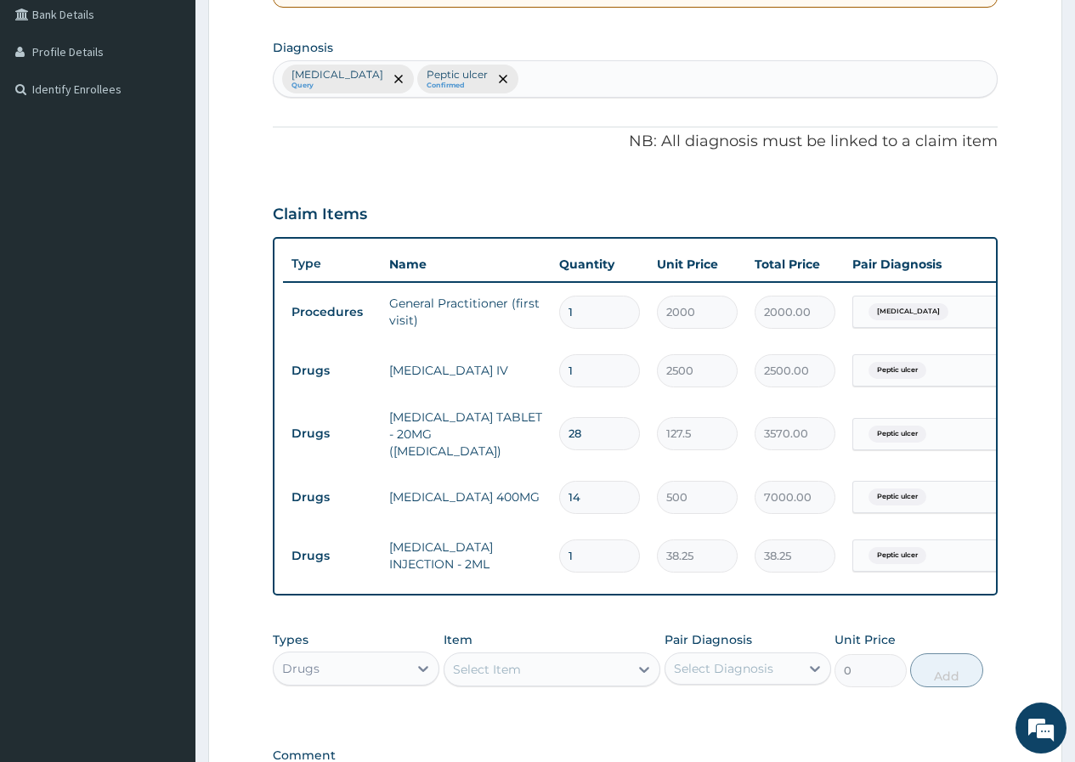
click at [507, 644] on div "Item Select Item" at bounding box center [553, 659] width 218 height 56
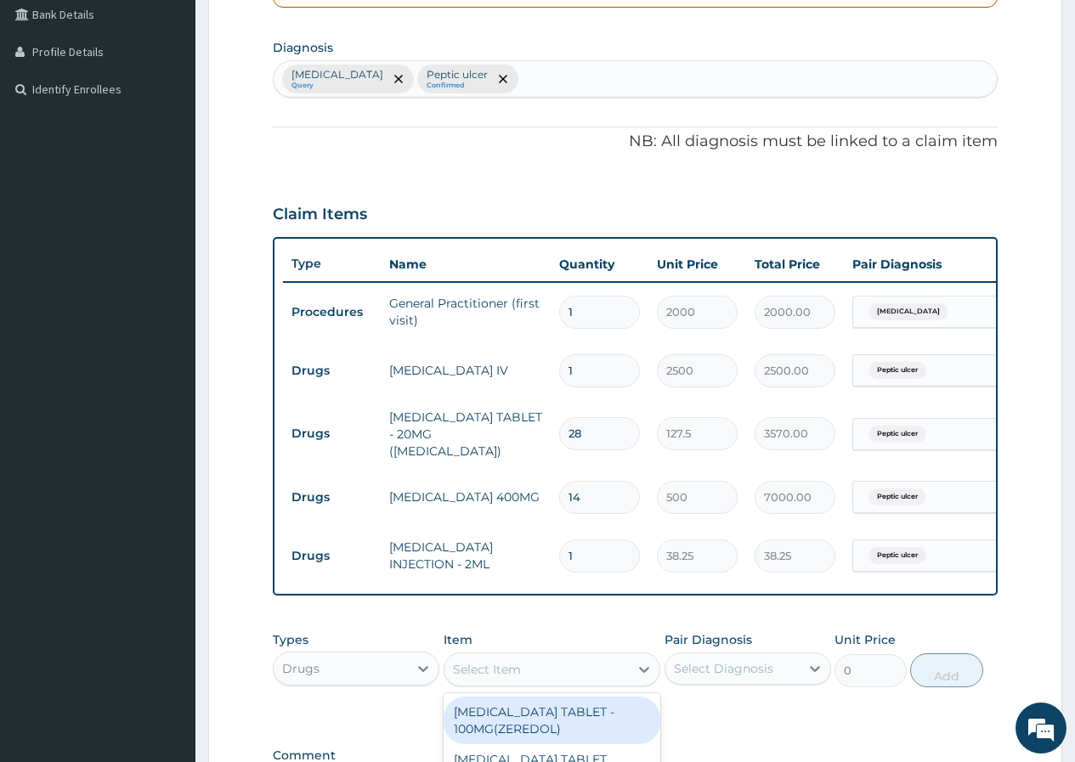
click at [500, 666] on div "Select Item" at bounding box center [487, 669] width 68 height 17
type input "COA"
click at [513, 723] on div "ARTEMETER + LUMEFANTRINE TABLET - (COARTEM)" at bounding box center [553, 721] width 218 height 48
type input "1275"
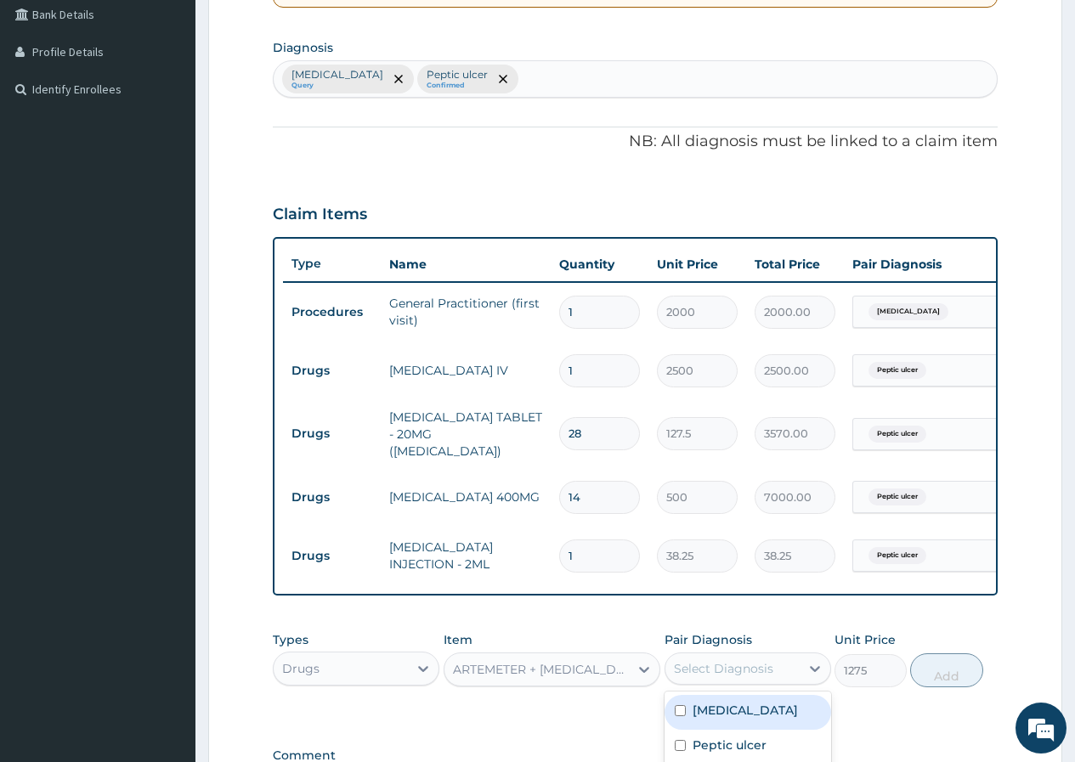
click at [789, 669] on div "Select Diagnosis" at bounding box center [732, 668] width 134 height 27
click at [734, 719] on label "Malaria" at bounding box center [745, 710] width 105 height 17
checkbox input "true"
click at [929, 673] on button "Add" at bounding box center [946, 670] width 72 height 34
type input "0"
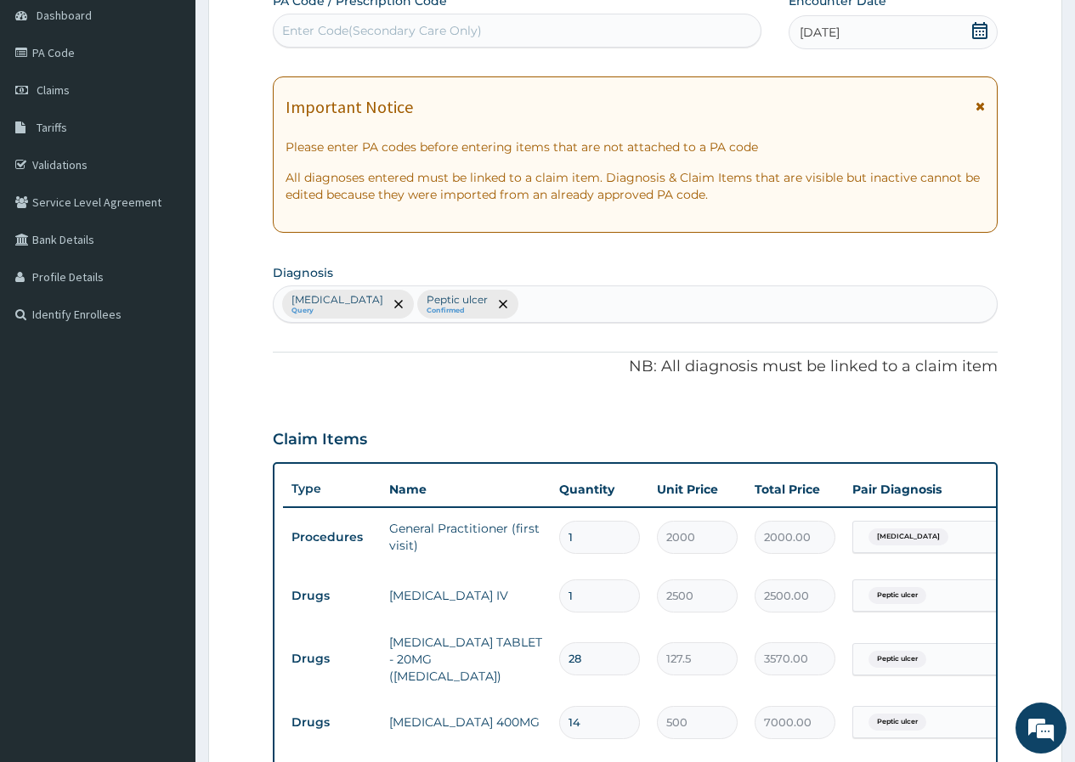
scroll to position [140, 0]
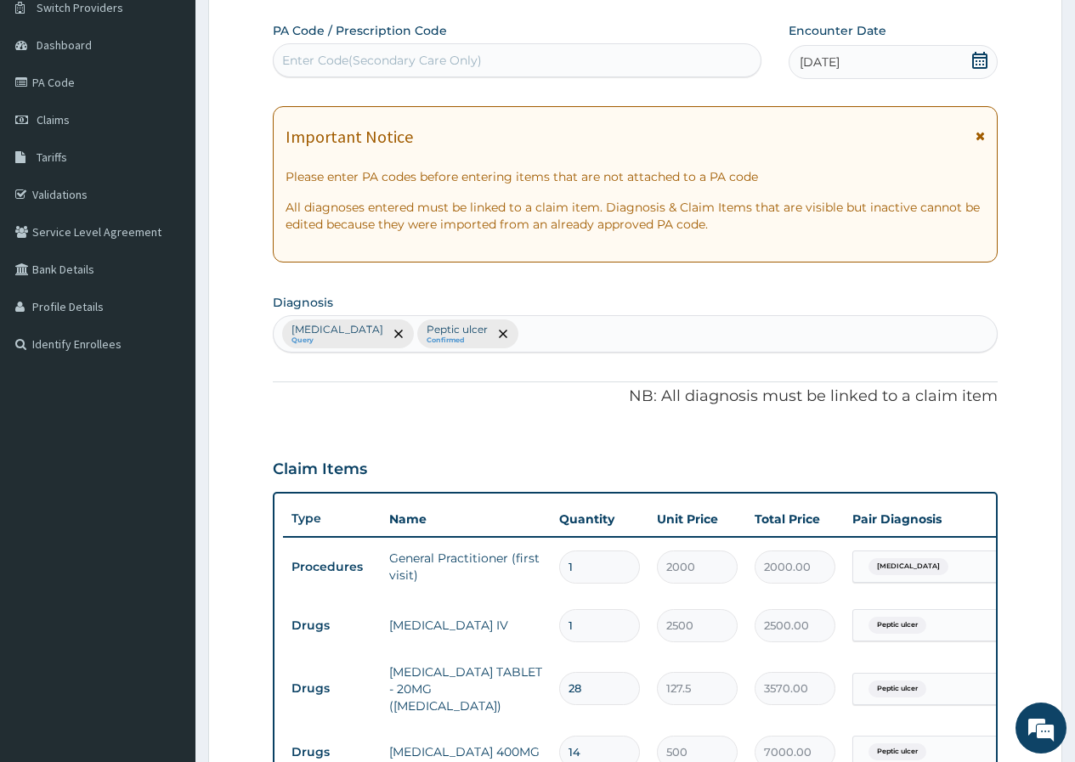
click at [510, 331] on div "Malaria Query Peptic ulcer Confirmed" at bounding box center [635, 334] width 723 height 36
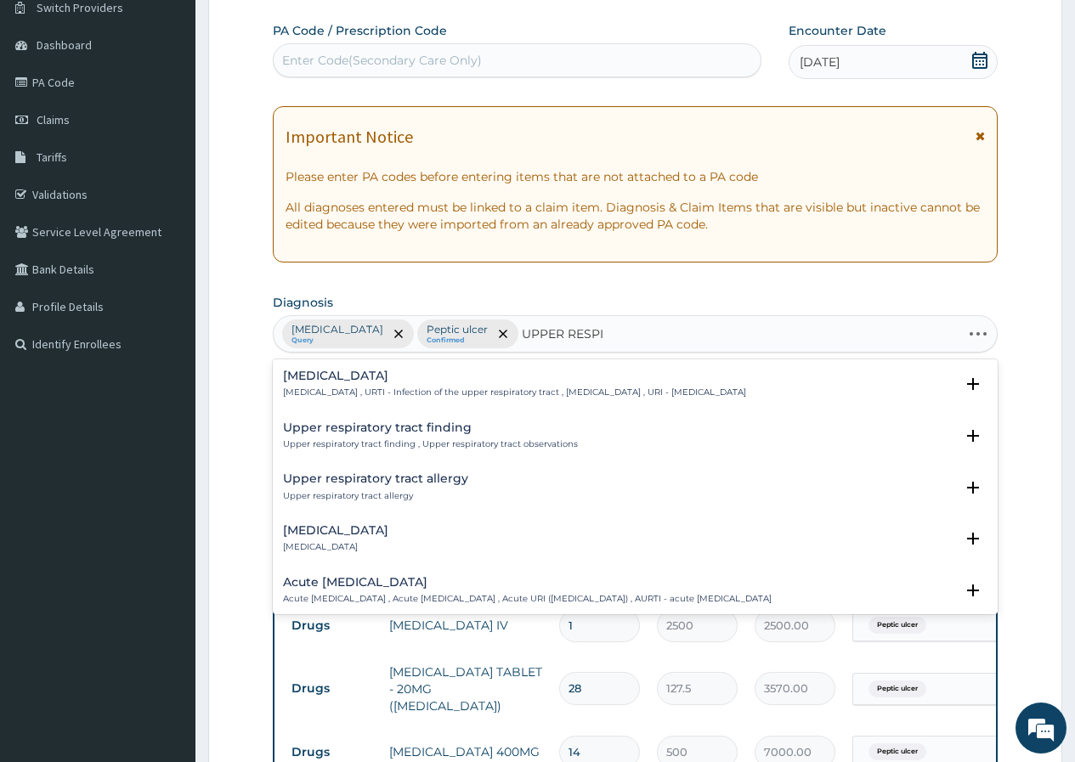
type input "UPPER RESPIR"
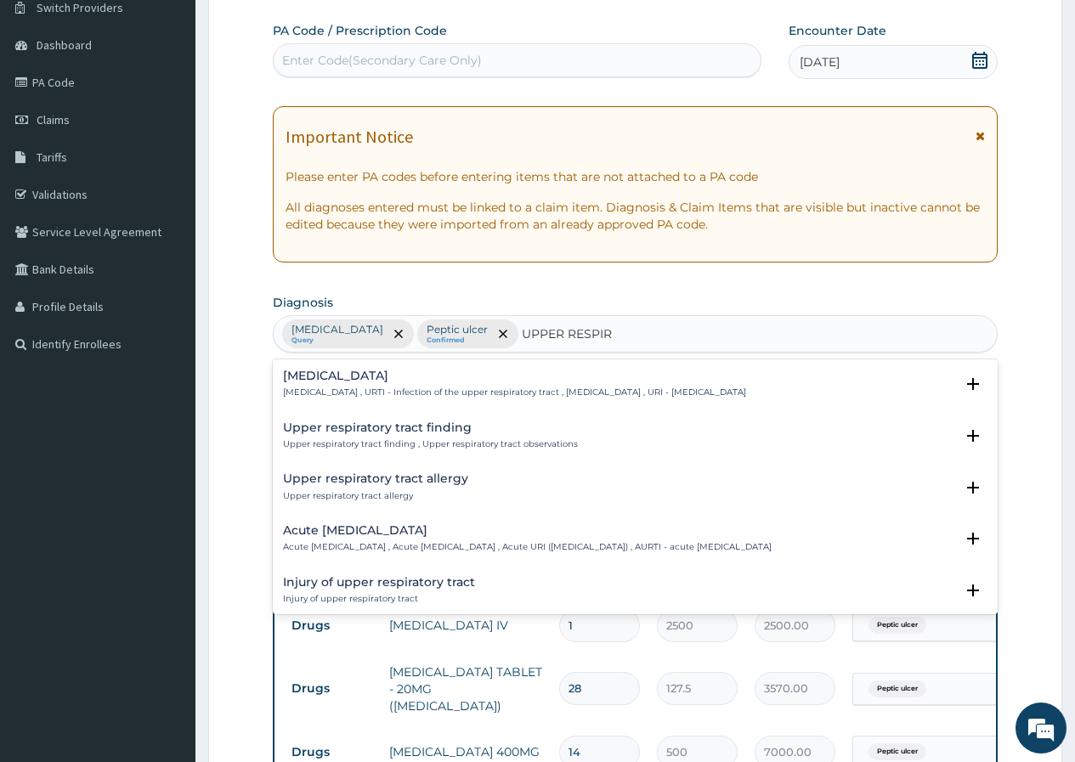
click at [458, 391] on p "Upper respiratory infection , URTI - Infection of the upper respiratory tract ,…" at bounding box center [514, 393] width 463 height 12
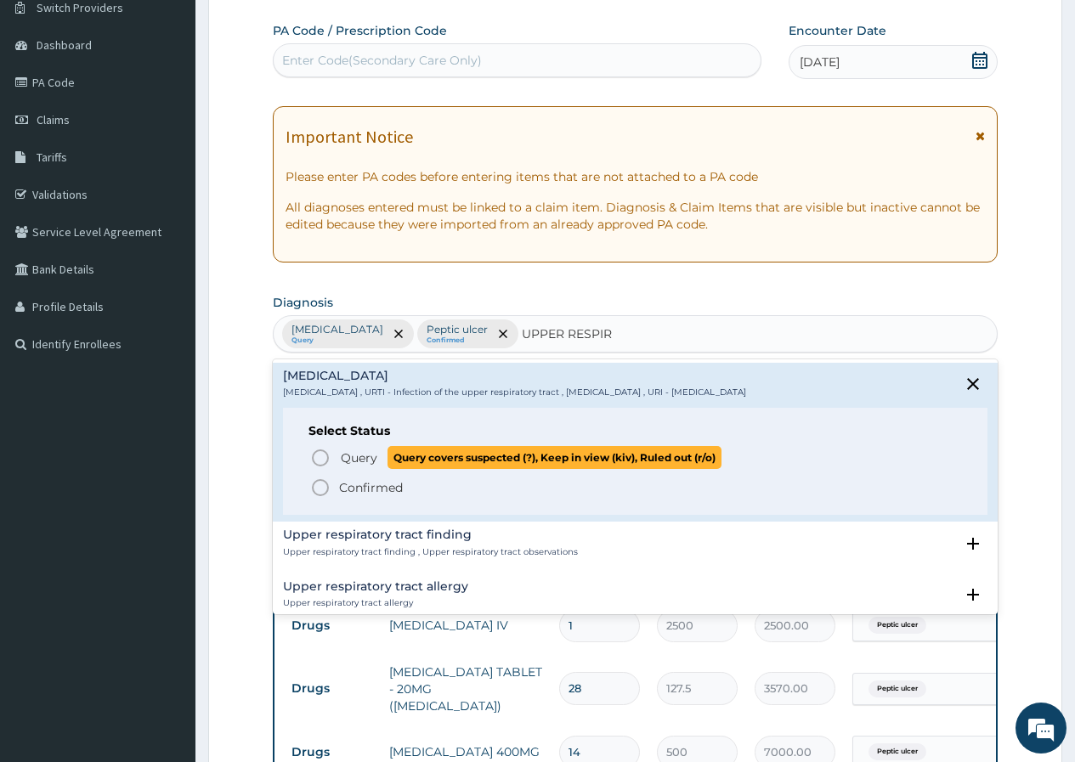
click at [368, 455] on span "Query" at bounding box center [359, 458] width 37 height 17
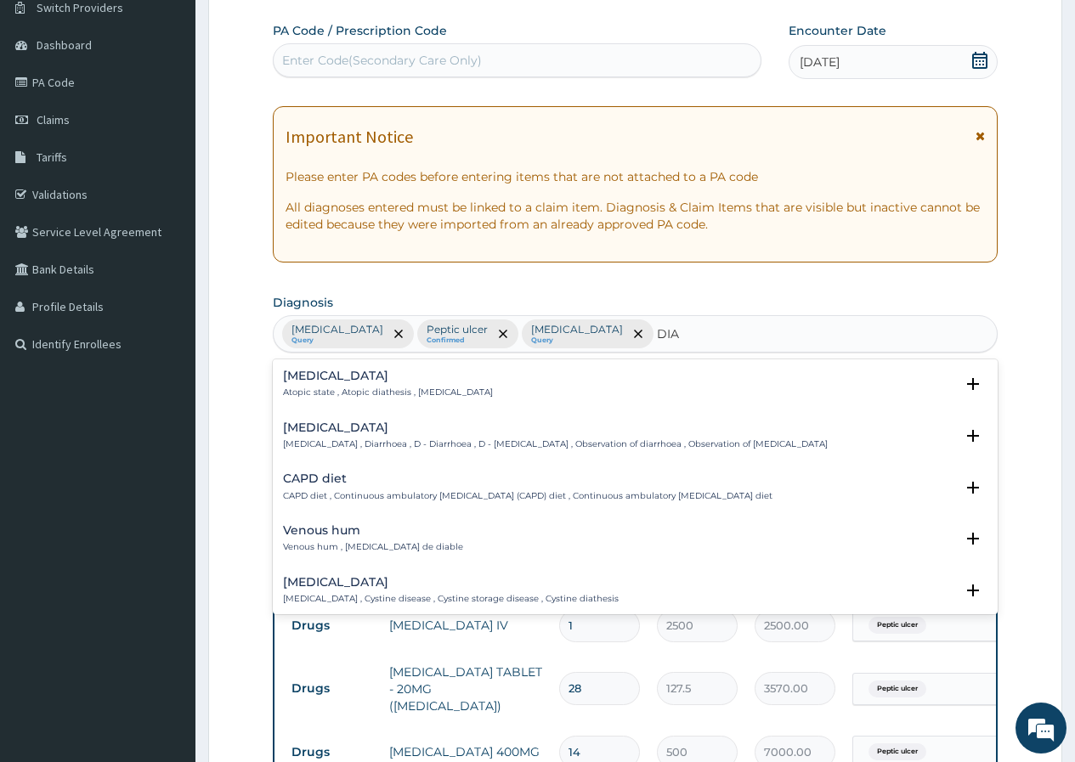
type input "DIAR"
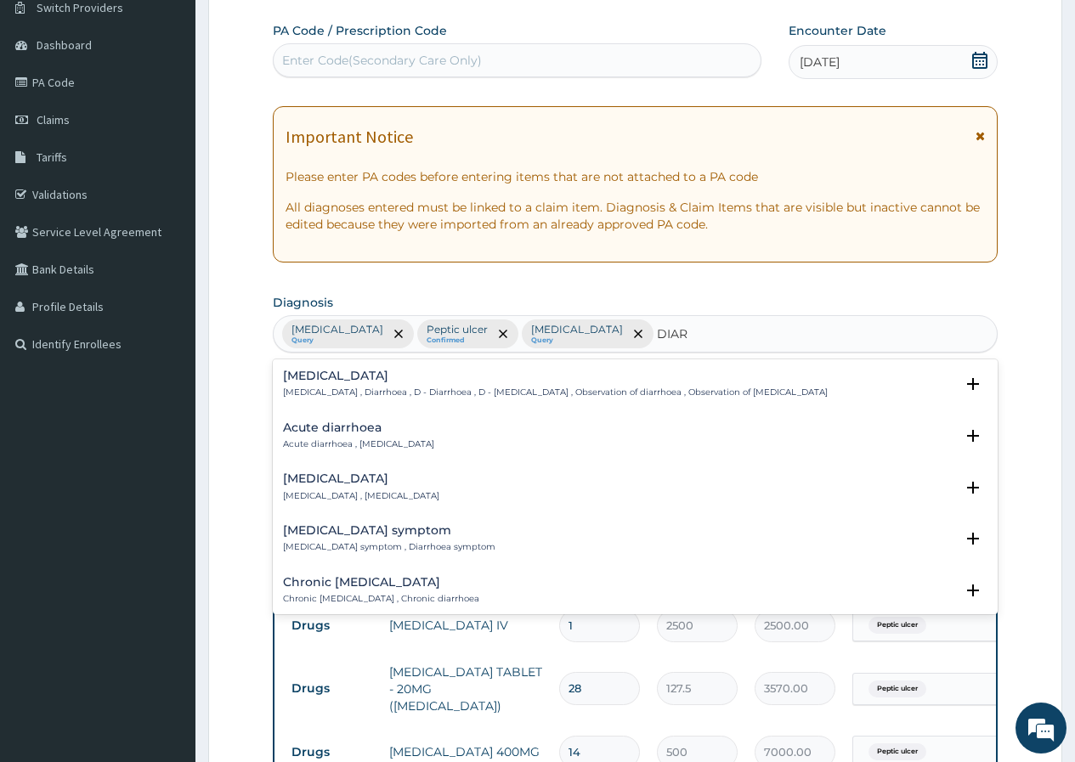
click at [400, 435] on div "Acute diarrhoea Acute diarrhoea , Acute diarrhea" at bounding box center [358, 437] width 151 height 30
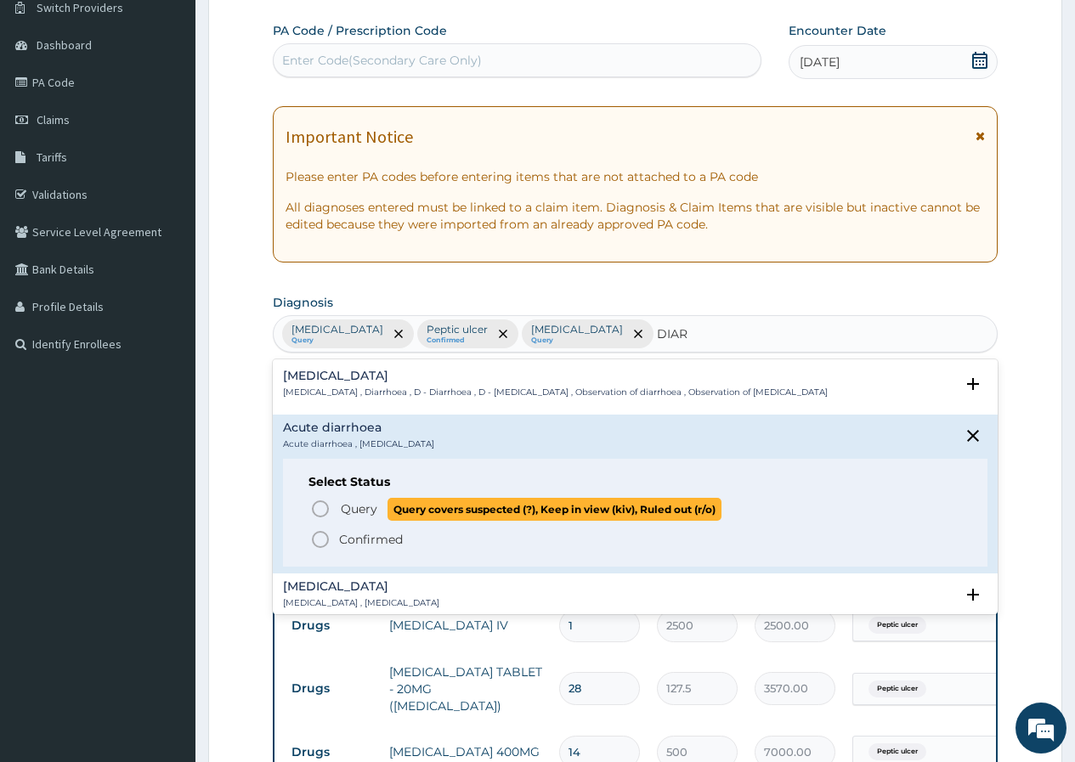
click at [365, 504] on span "Query" at bounding box center [359, 509] width 37 height 17
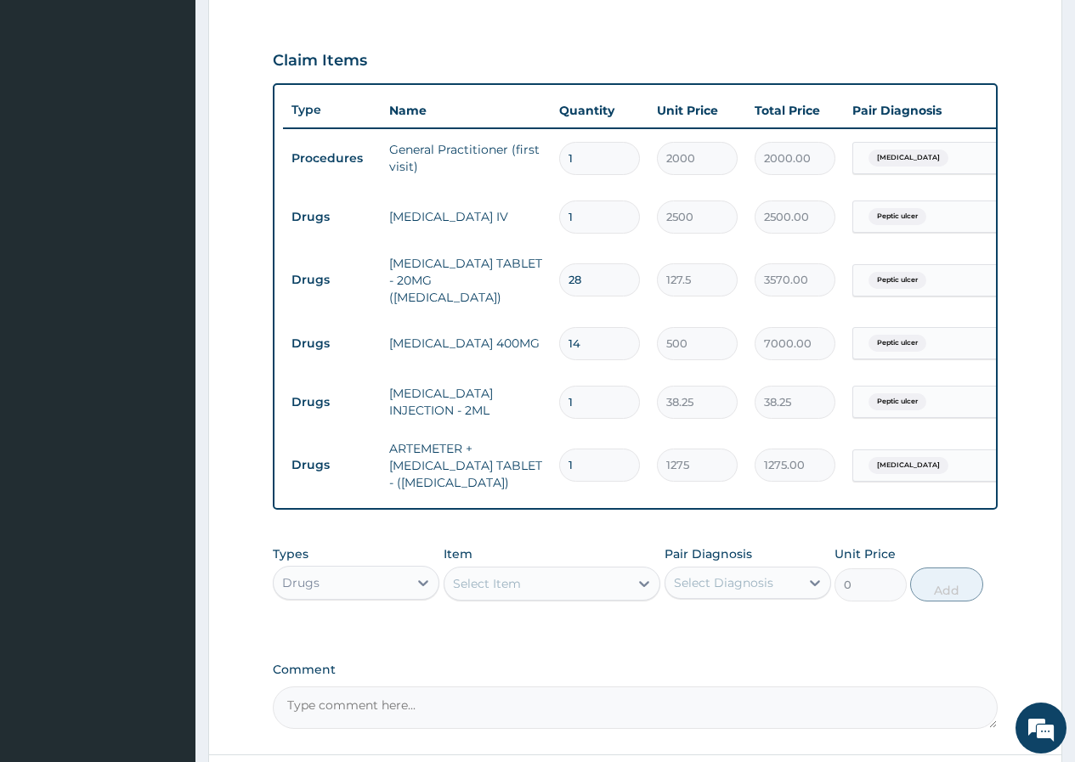
scroll to position [565, 0]
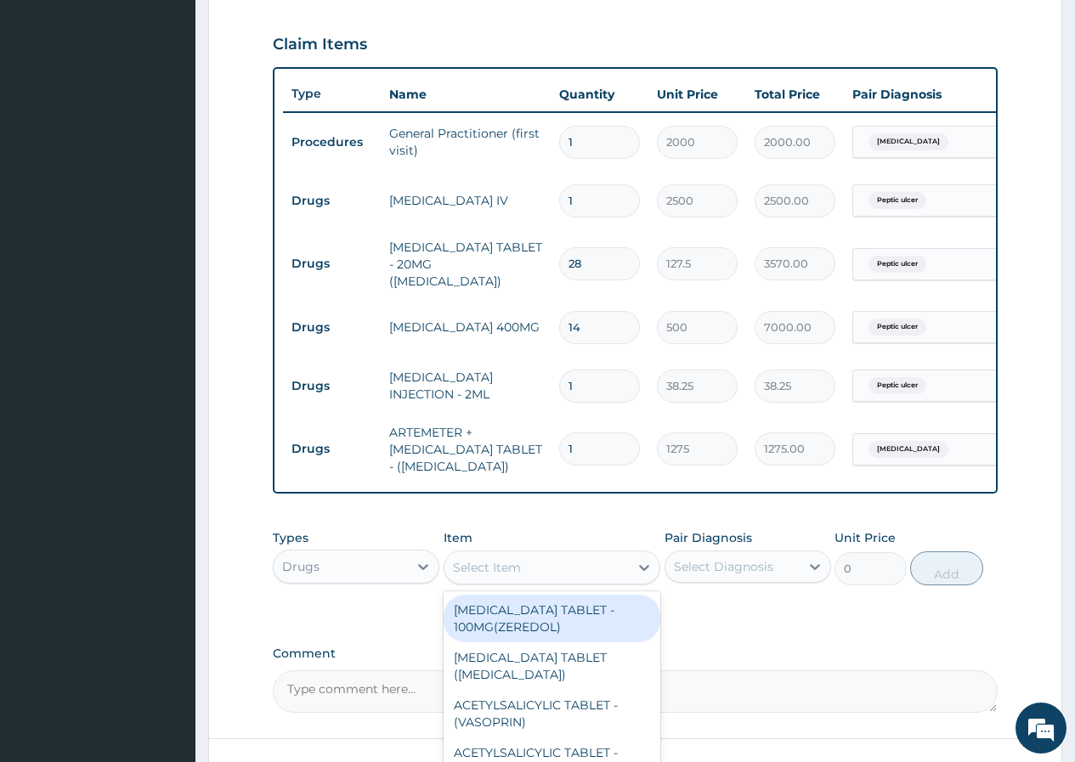
click at [481, 571] on div "Select Item" at bounding box center [487, 567] width 68 height 17
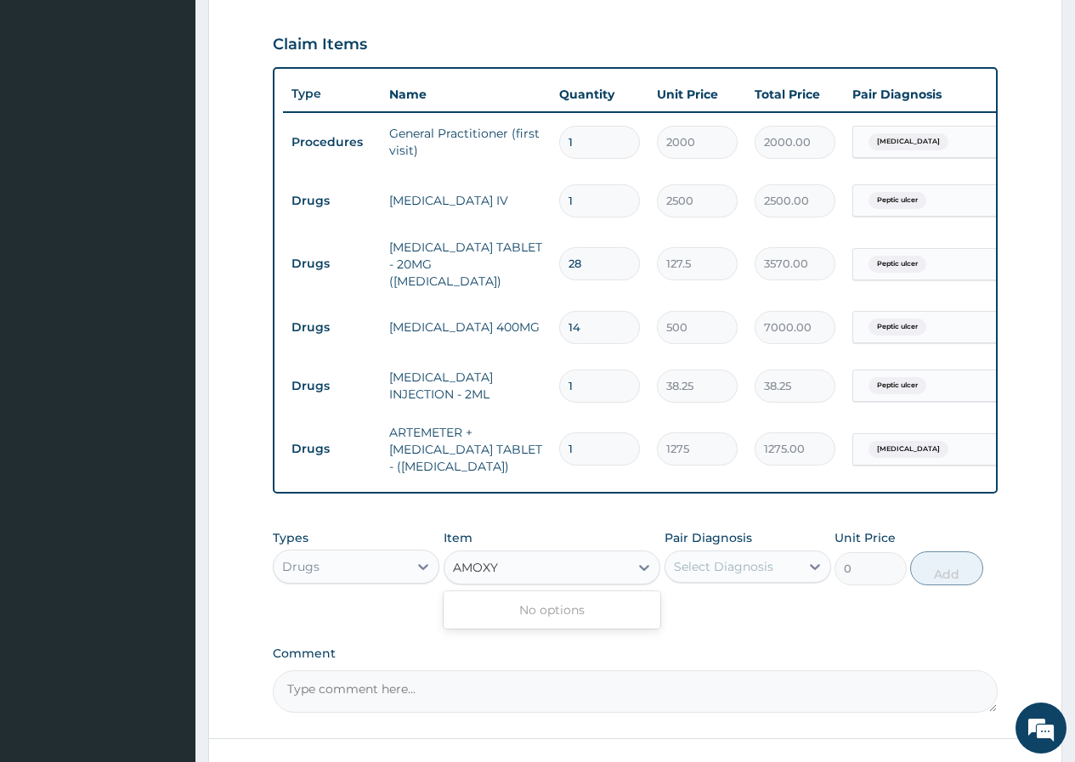
type input "AMOX"
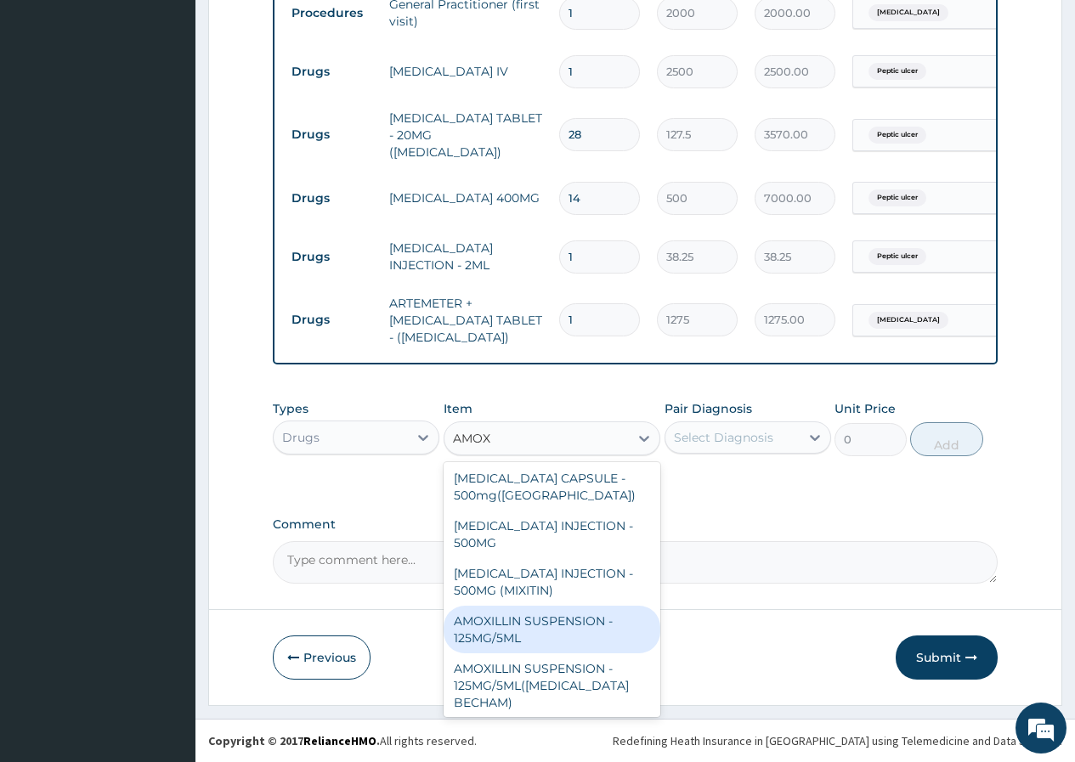
scroll to position [714, 0]
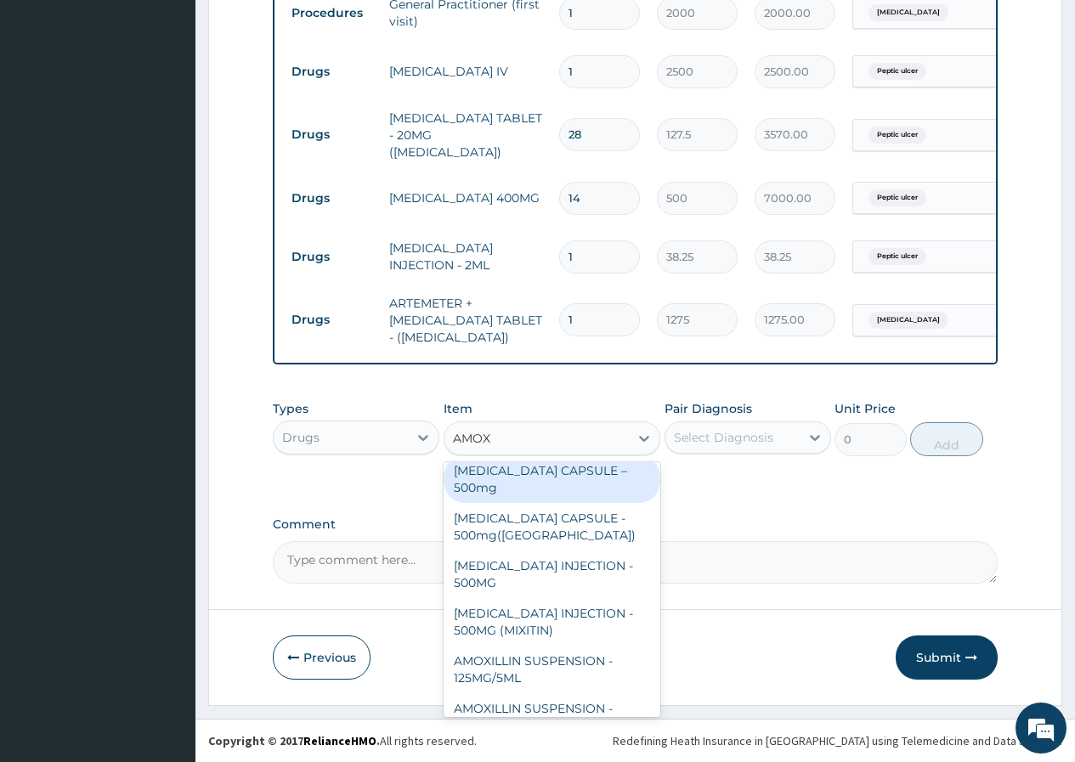
click at [565, 484] on div "AMOXICILLIN CAPSULE – 500mg" at bounding box center [553, 479] width 218 height 48
type input "1827.5"
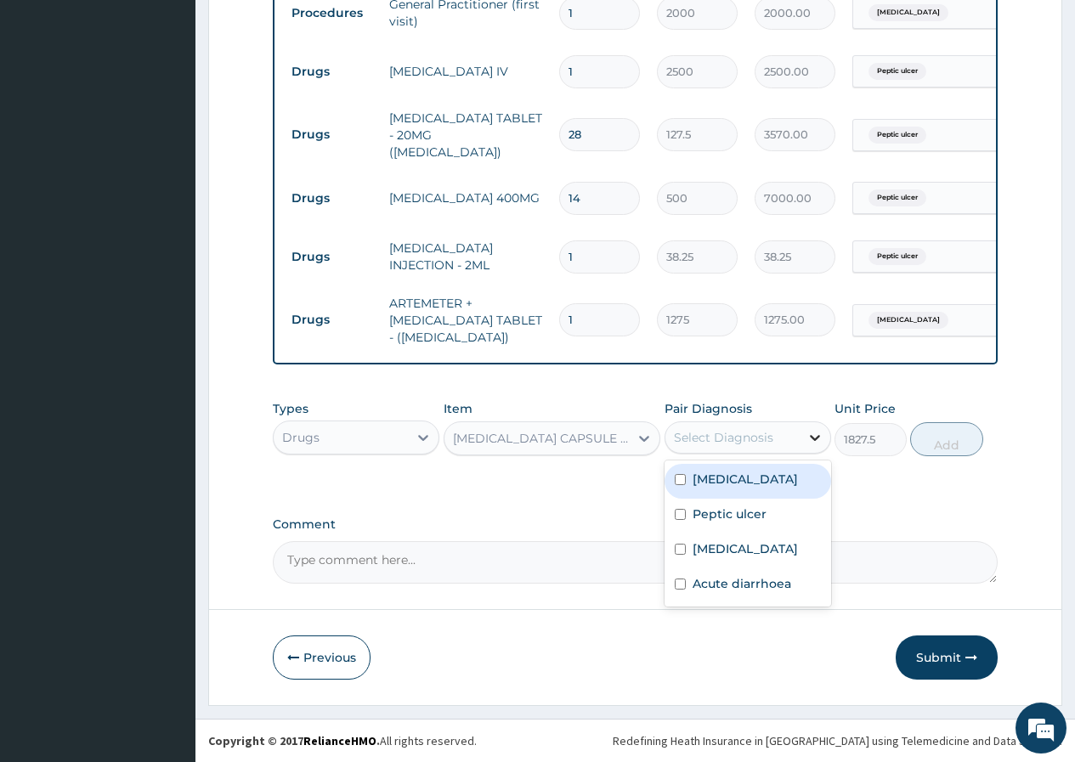
click at [813, 433] on icon at bounding box center [814, 437] width 17 height 17
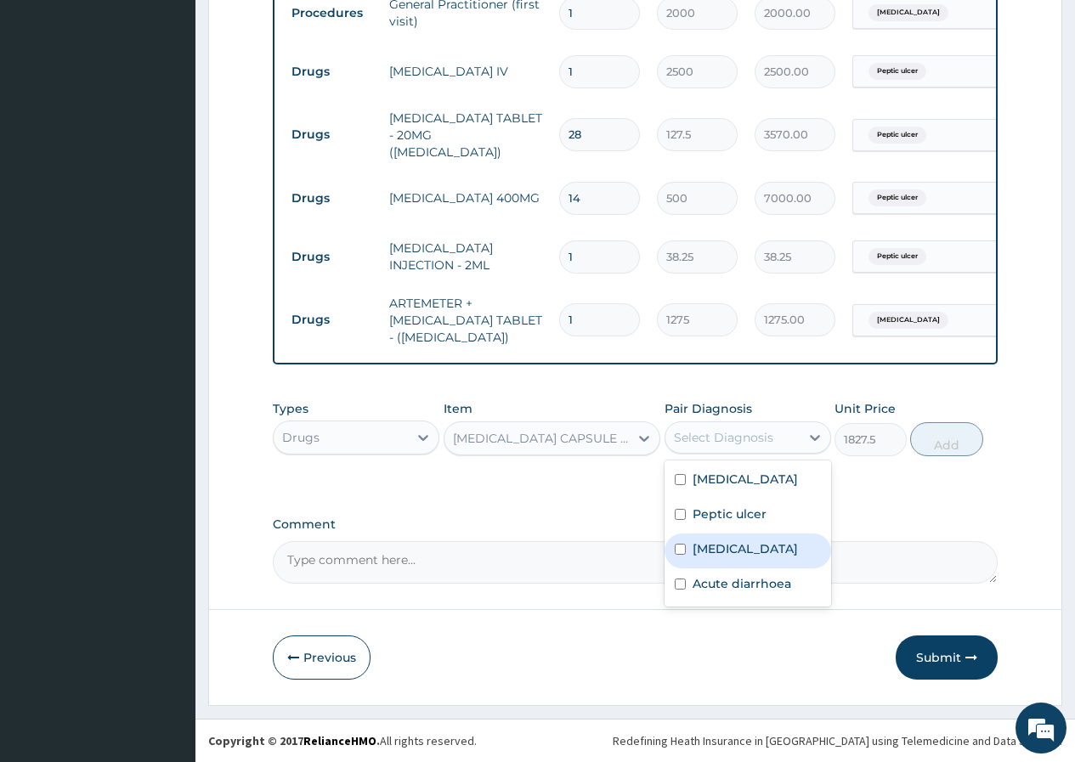
drag, startPoint x: 745, startPoint y: 562, endPoint x: 831, endPoint y: 506, distance: 102.1
click at [747, 557] on label "Upper respiratory infection" at bounding box center [745, 548] width 105 height 17
checkbox input "true"
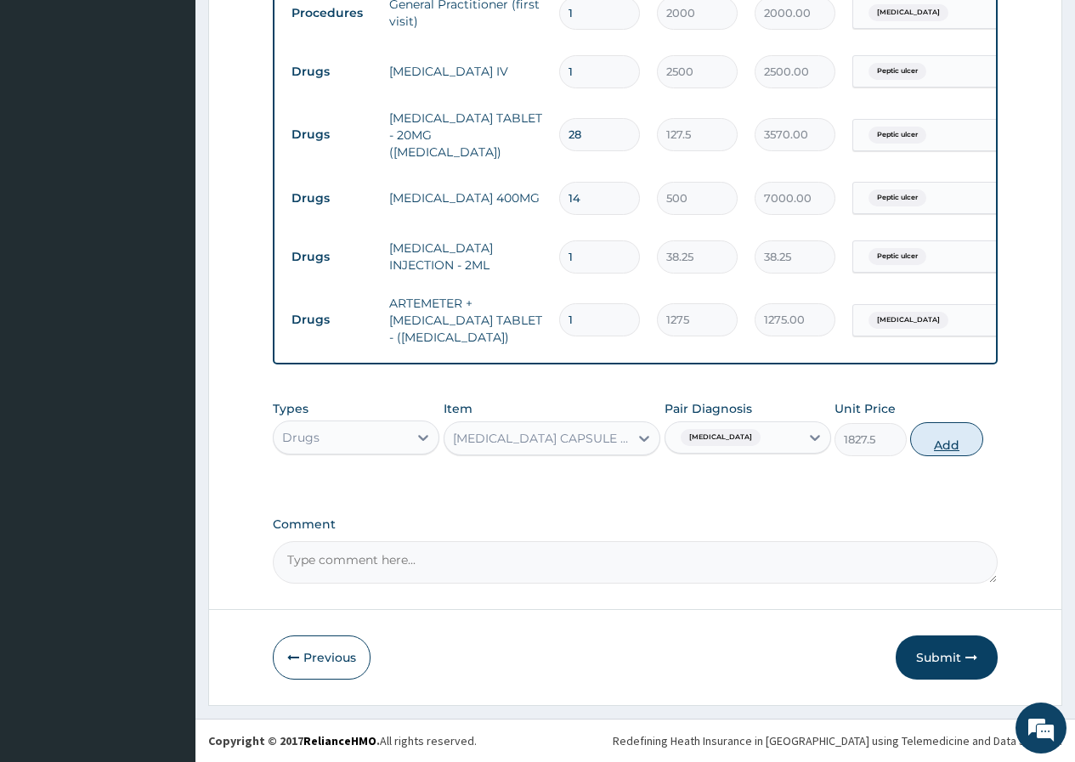
click at [951, 451] on button "Add" at bounding box center [946, 439] width 72 height 34
type input "0"
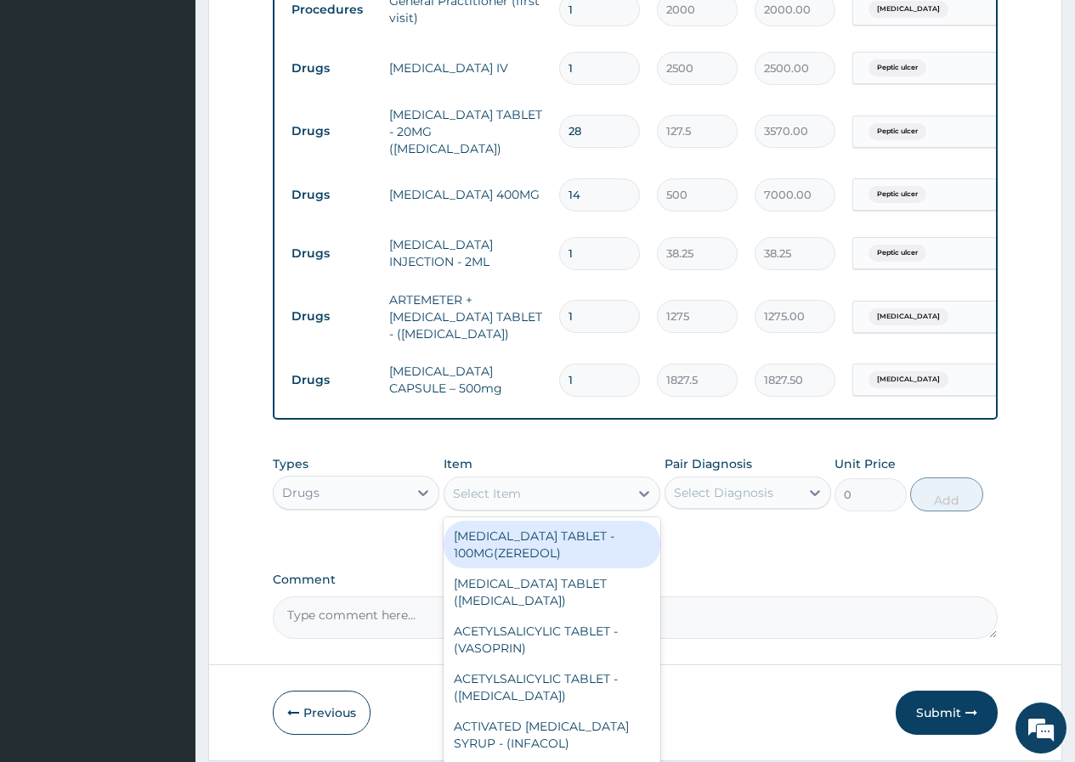
click at [561, 498] on div "Select Item" at bounding box center [536, 493] width 185 height 27
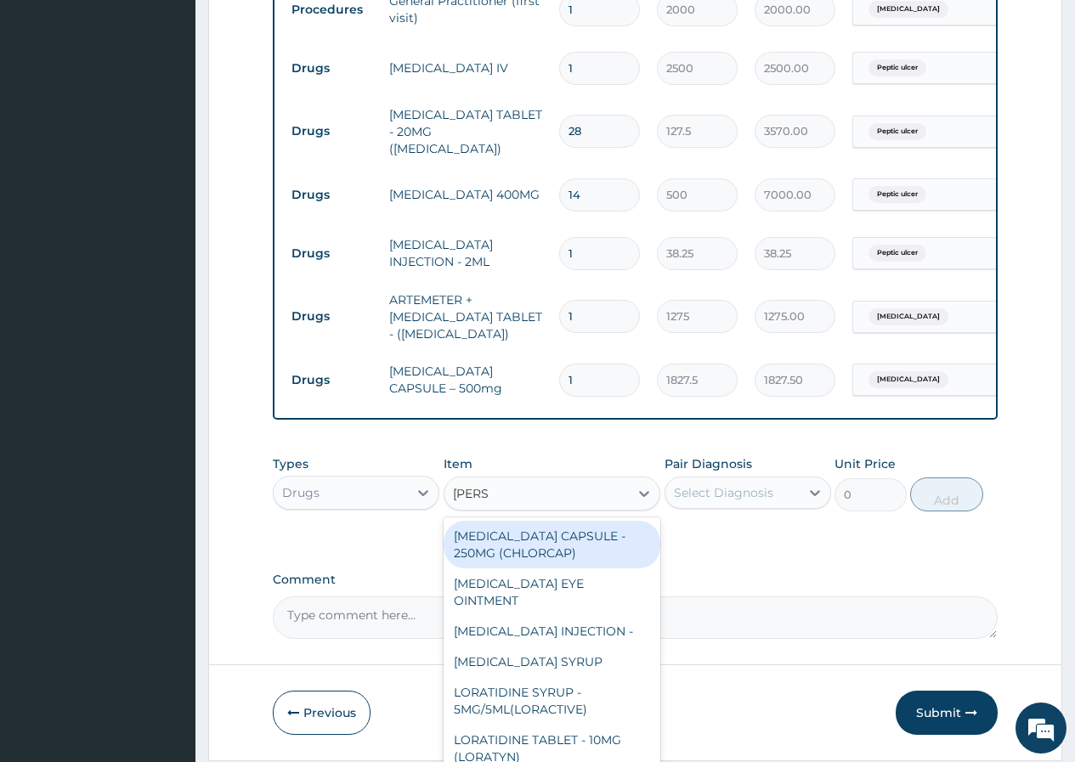
type input "LORAT"
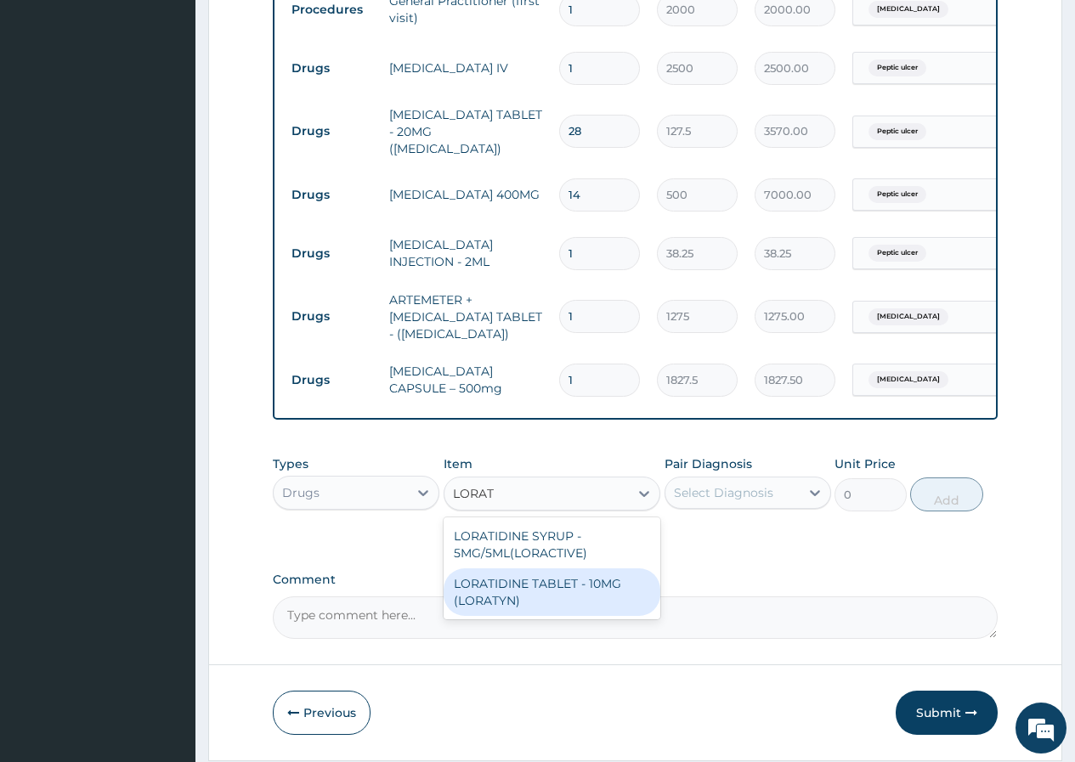
click at [526, 596] on div "LORATIDINE TABLET - 10MG (LORATYN)" at bounding box center [553, 593] width 218 height 48
type input "68"
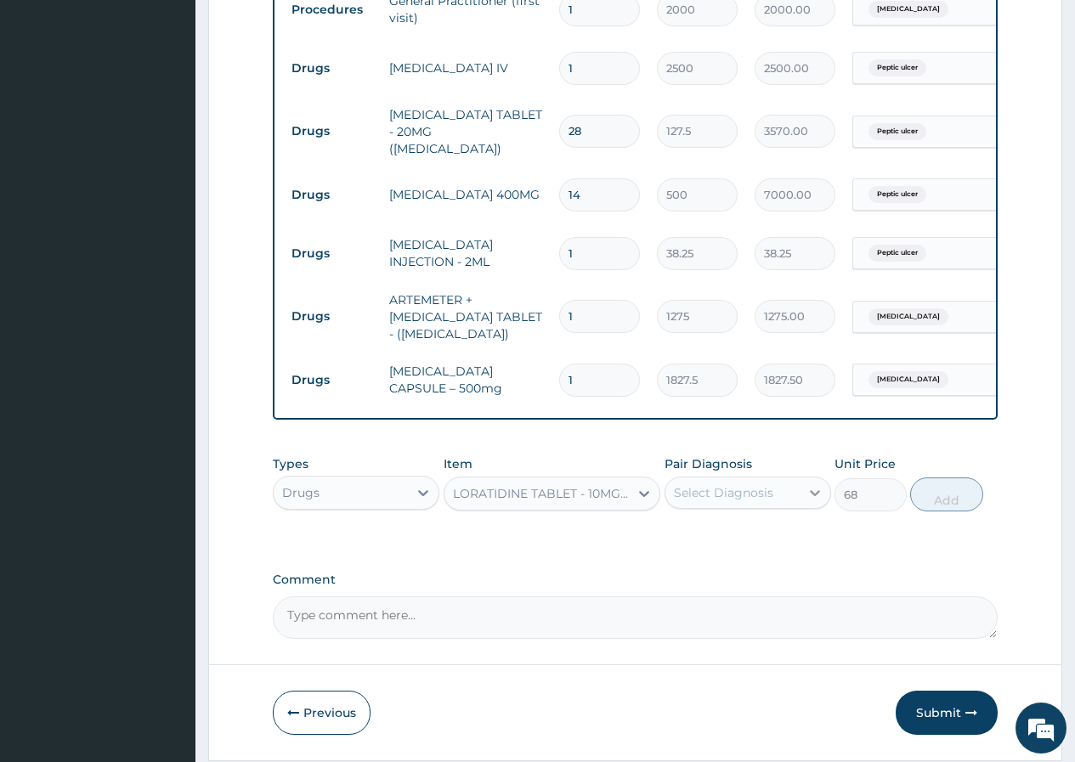
click at [800, 489] on div at bounding box center [815, 493] width 31 height 31
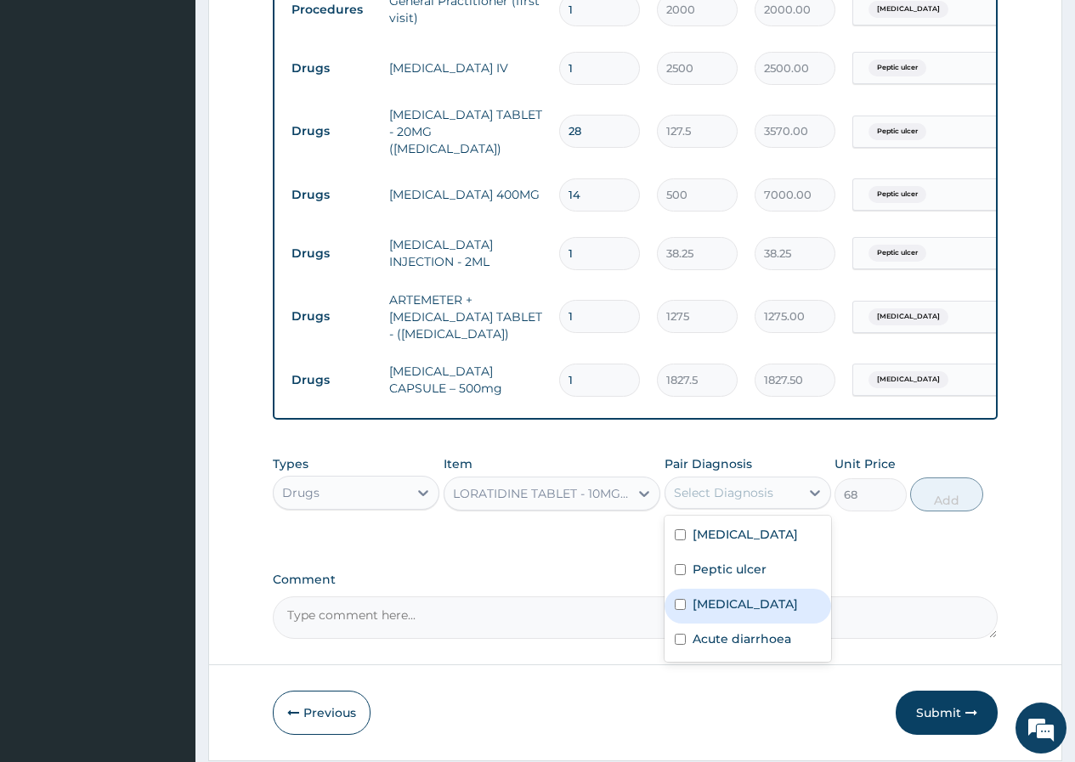
drag, startPoint x: 755, startPoint y: 626, endPoint x: 794, endPoint y: 614, distance: 40.0
click at [758, 613] on label "Upper respiratory infection" at bounding box center [745, 604] width 105 height 17
checkbox input "true"
click at [948, 495] on button "Add" at bounding box center [946, 495] width 72 height 34
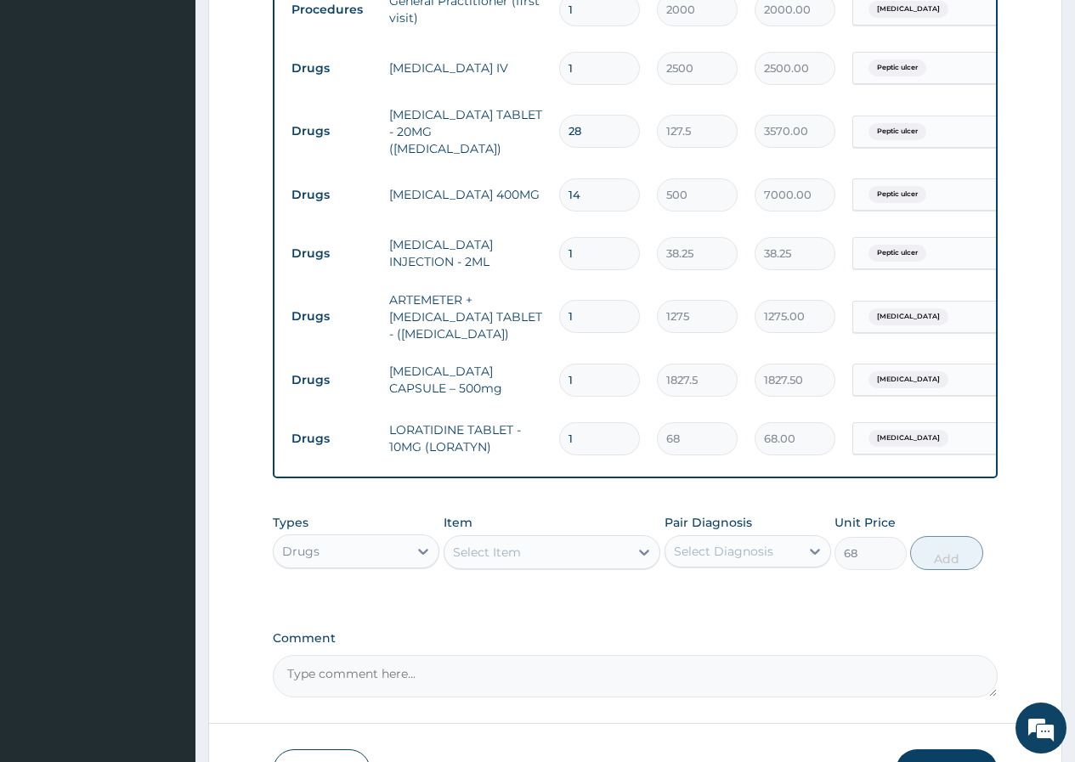
type input "0"
drag, startPoint x: 592, startPoint y: 371, endPoint x: 536, endPoint y: 359, distance: 57.3
click at [540, 359] on tr "Drugs AMOXICILLIN CAPSULE – 500mg 1 1827.5 1827.50 Upper respiratory infection …" at bounding box center [699, 380] width 833 height 59
type input "2"
type input "3655.00"
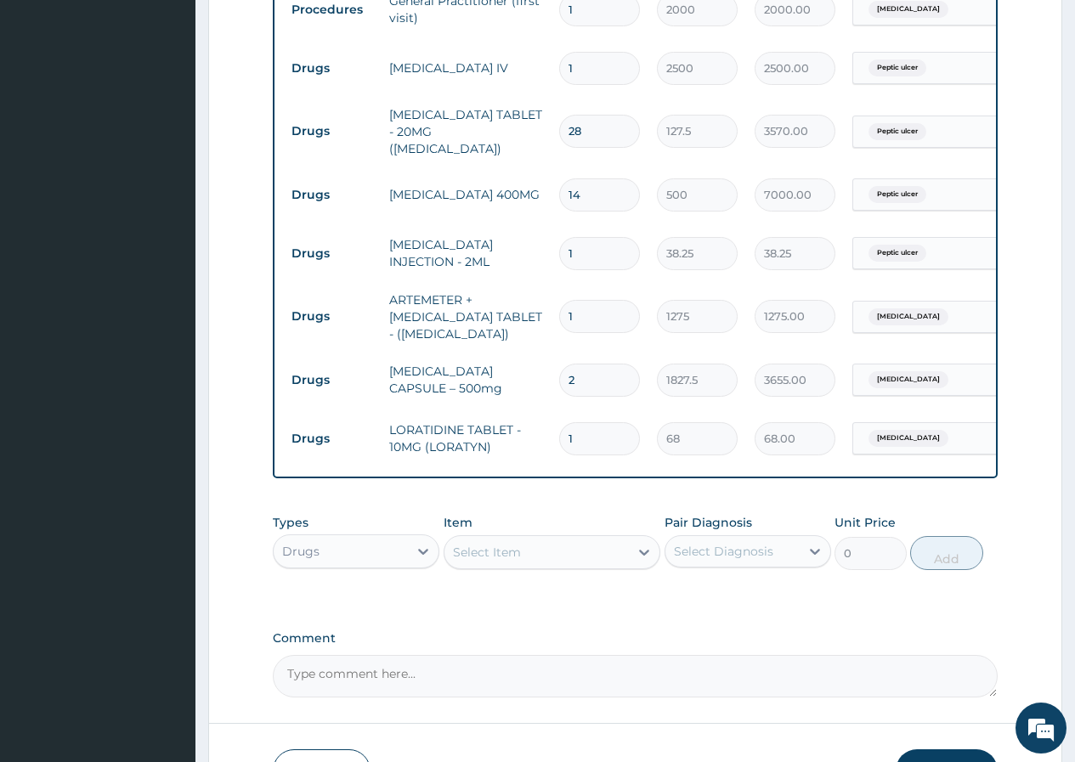
type input "2"
drag, startPoint x: 592, startPoint y: 433, endPoint x: 552, endPoint y: 445, distance: 42.5
click at [552, 445] on td "1" at bounding box center [600, 439] width 98 height 50
type input "5"
type input "340.00"
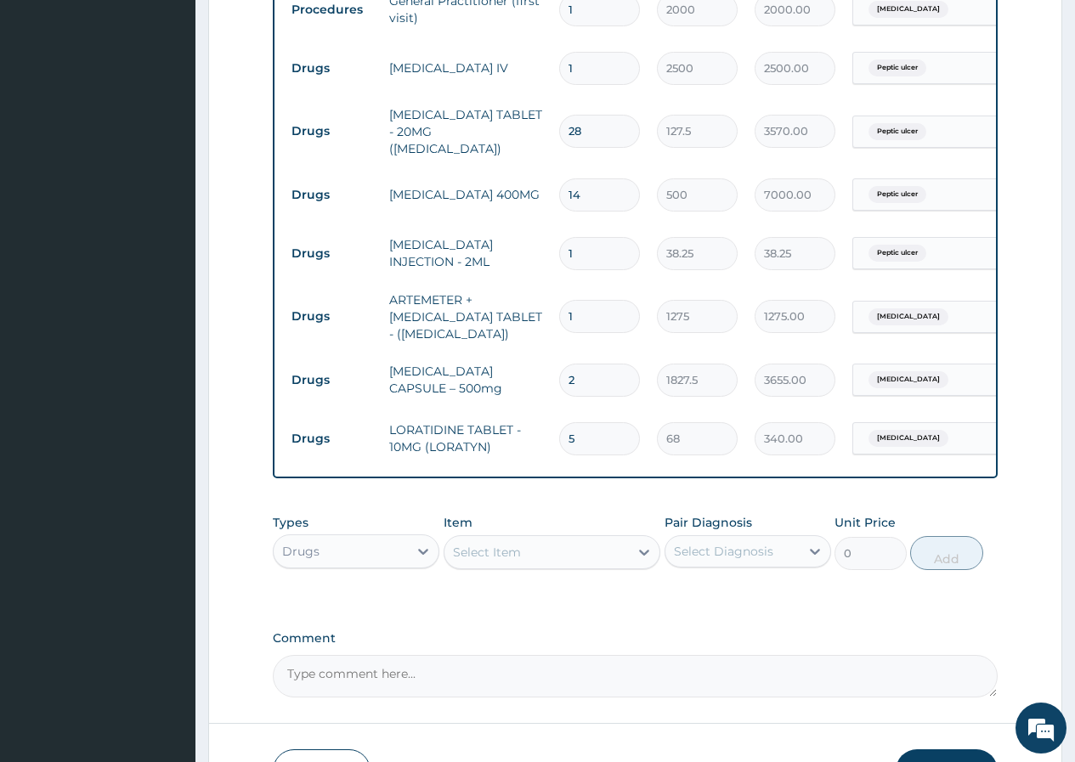
type input "5"
click at [509, 559] on div "Select Item" at bounding box center [487, 552] width 68 height 17
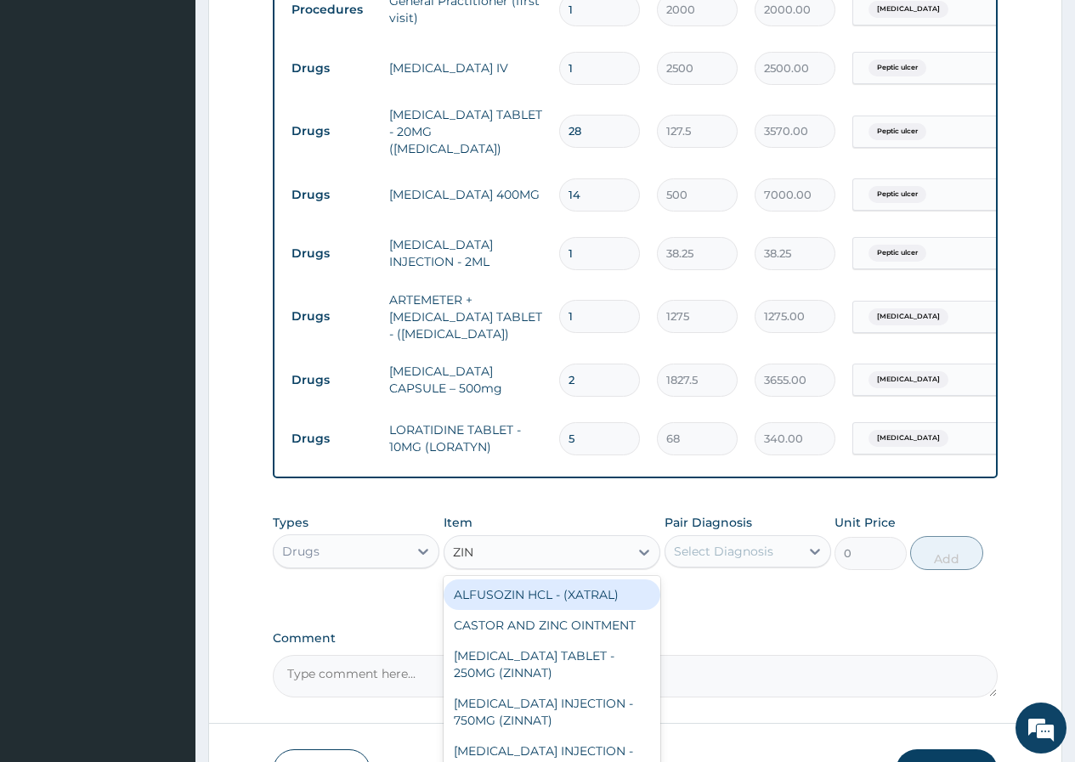
type input "ZINC"
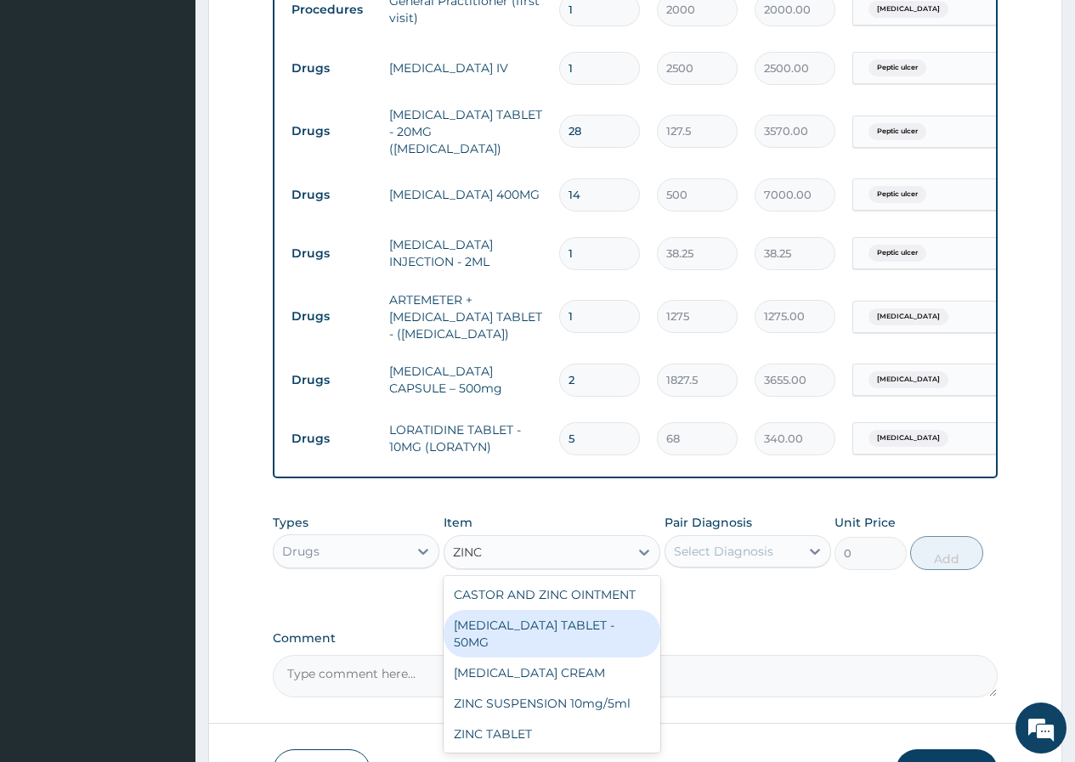
click at [573, 643] on div "ZINC GLUCONATE TABLET - 50MG" at bounding box center [553, 634] width 218 height 48
type input "255"
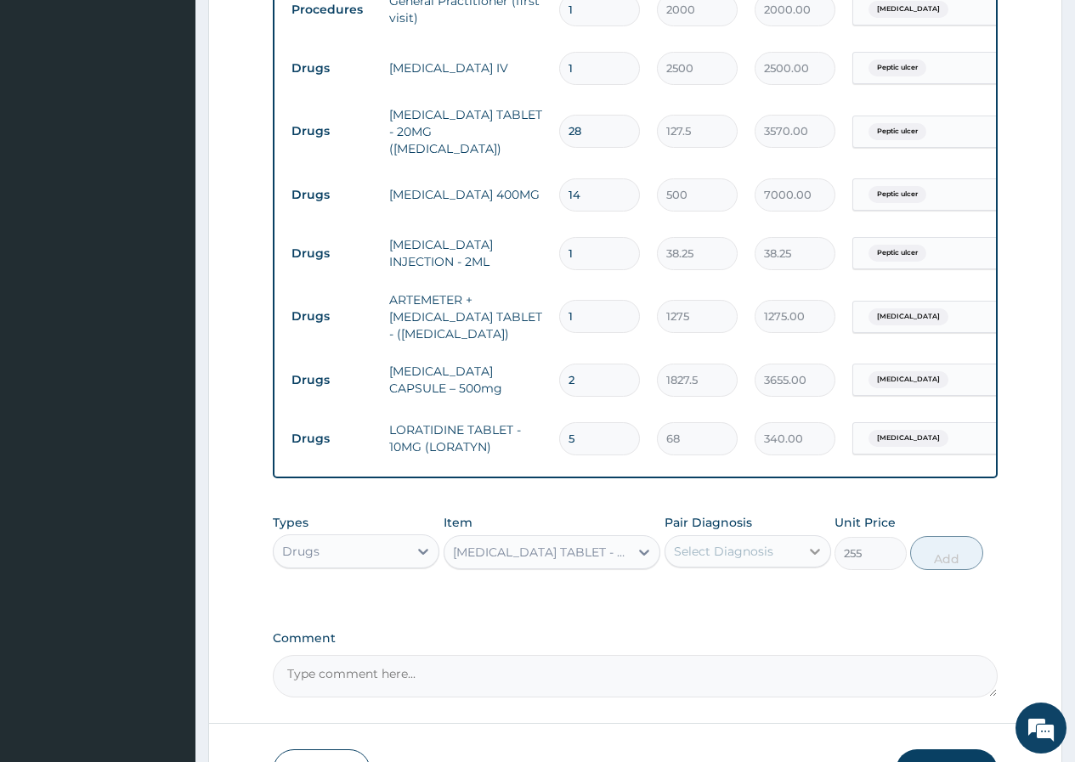
click at [812, 559] on icon at bounding box center [814, 551] width 17 height 17
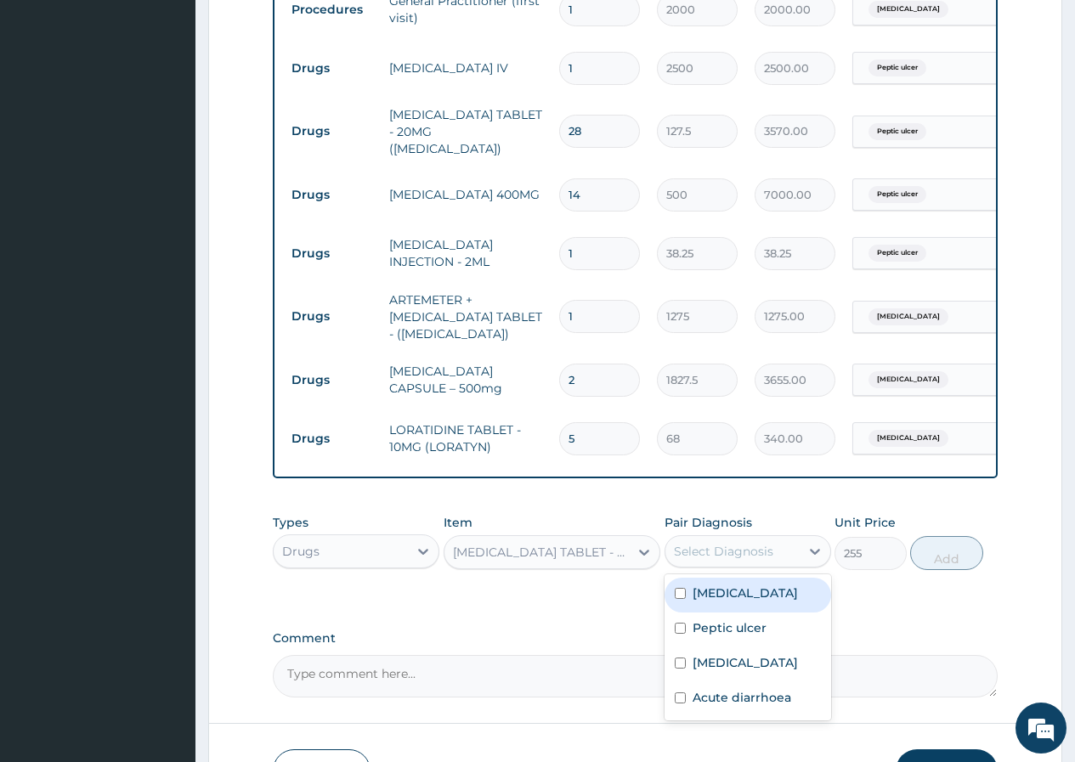
click at [616, 555] on div "ZINC GLUCONATE TABLET - 50MG" at bounding box center [542, 552] width 178 height 17
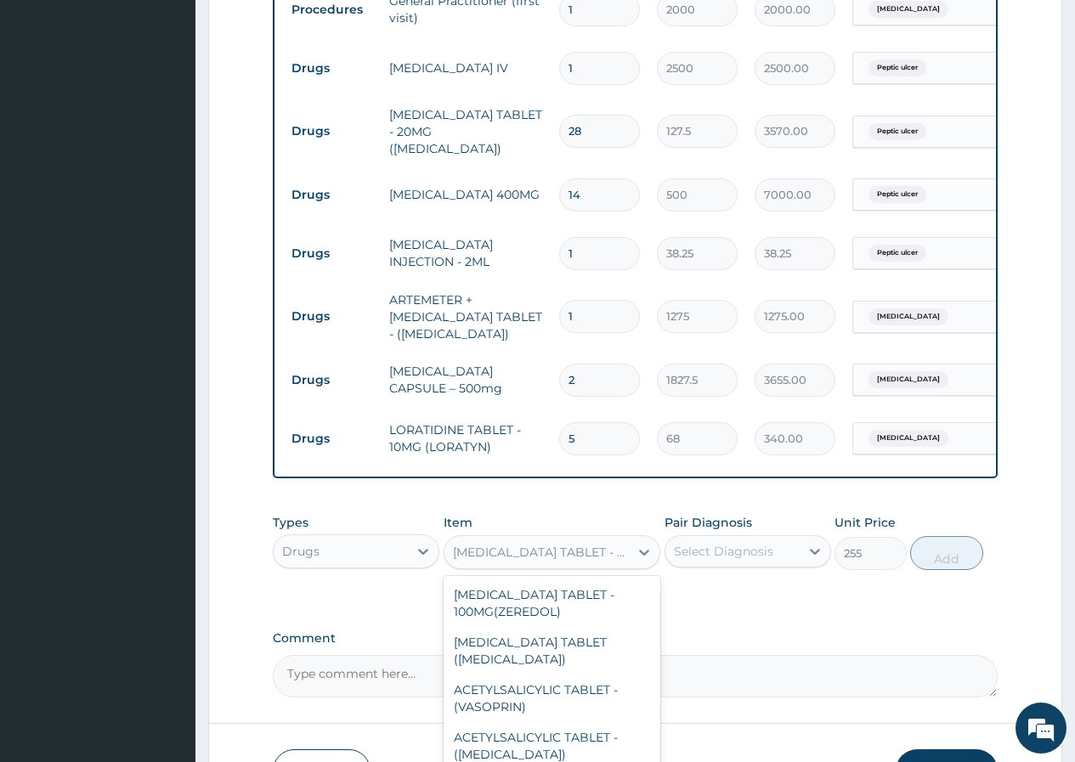
scroll to position [43465, 0]
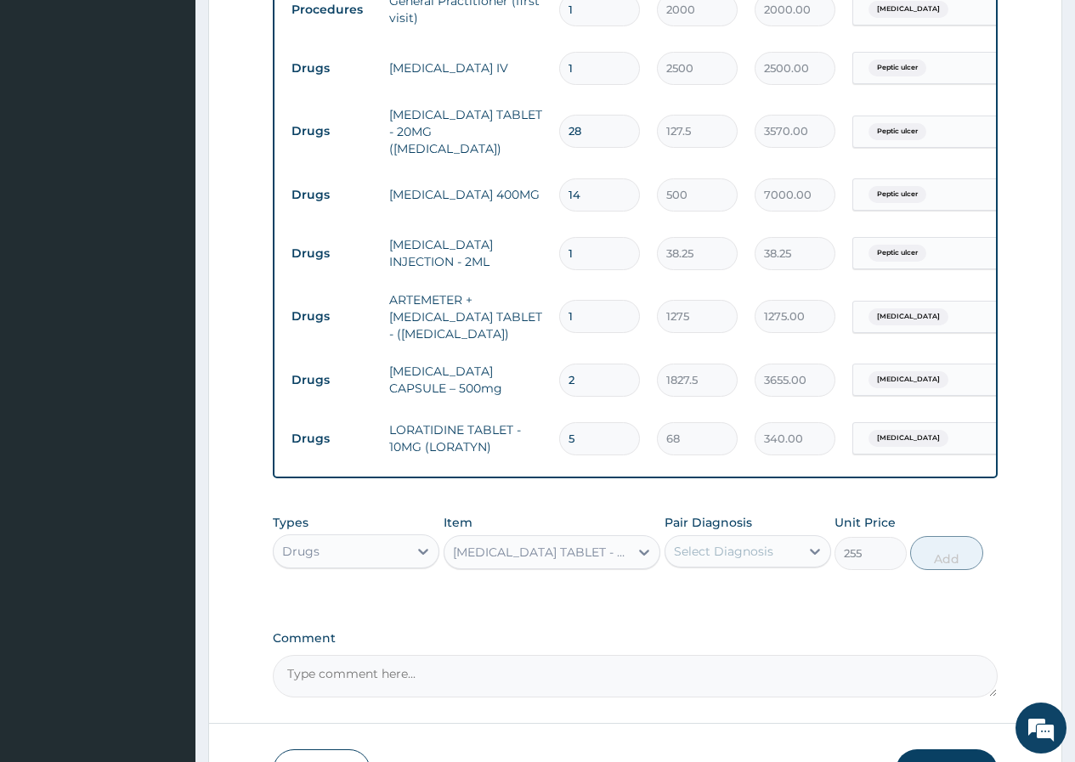
click at [616, 555] on div "ZINC GLUCONATE TABLET - 50MG" at bounding box center [542, 552] width 178 height 17
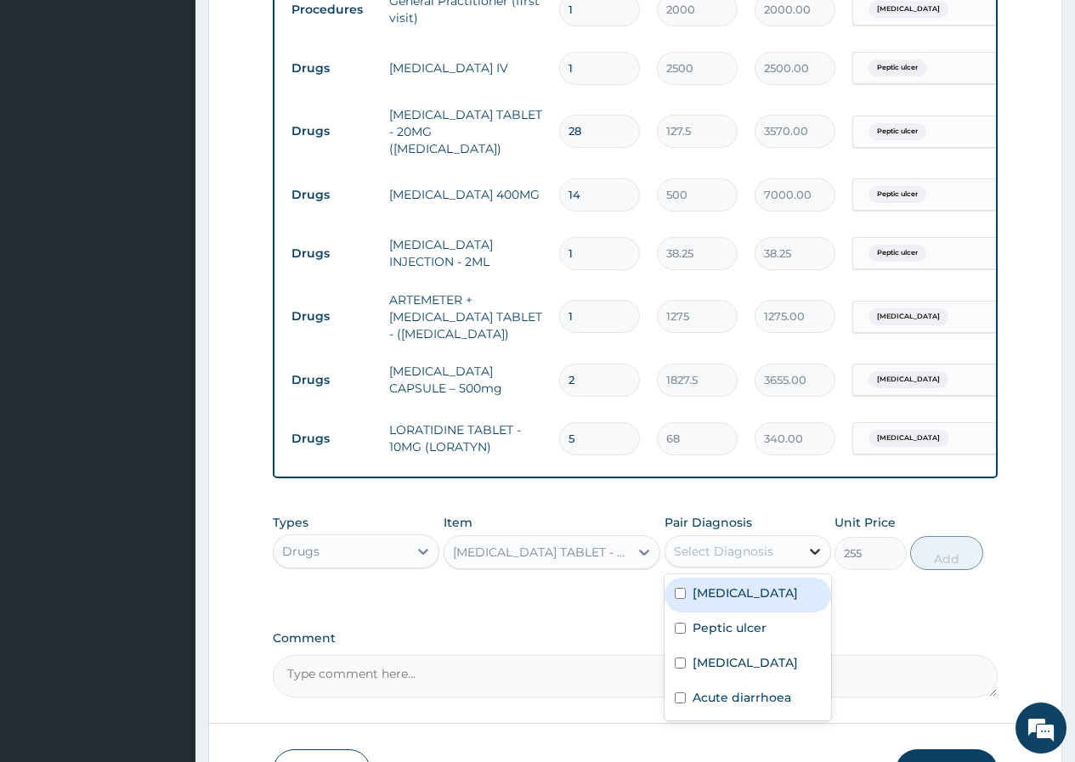
click at [802, 561] on div at bounding box center [815, 551] width 31 height 31
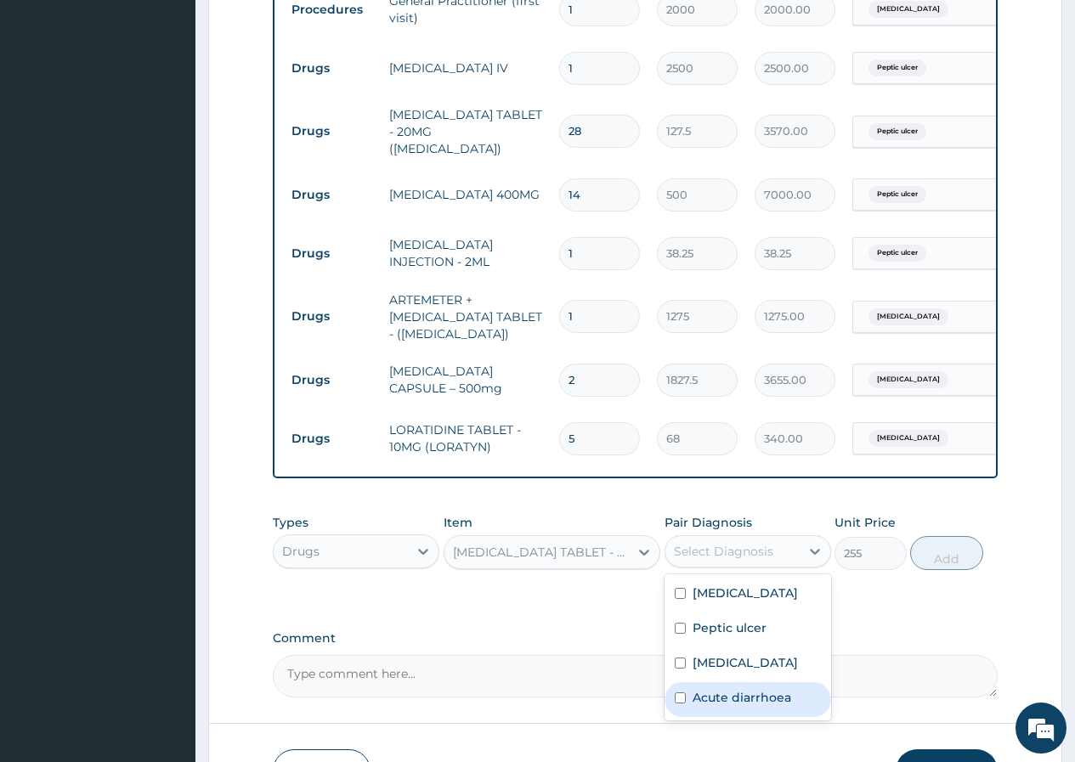
drag, startPoint x: 743, startPoint y: 717, endPoint x: 774, endPoint y: 693, distance: 39.9
click at [744, 706] on label "Acute diarrhoea" at bounding box center [742, 697] width 99 height 17
checkbox input "true"
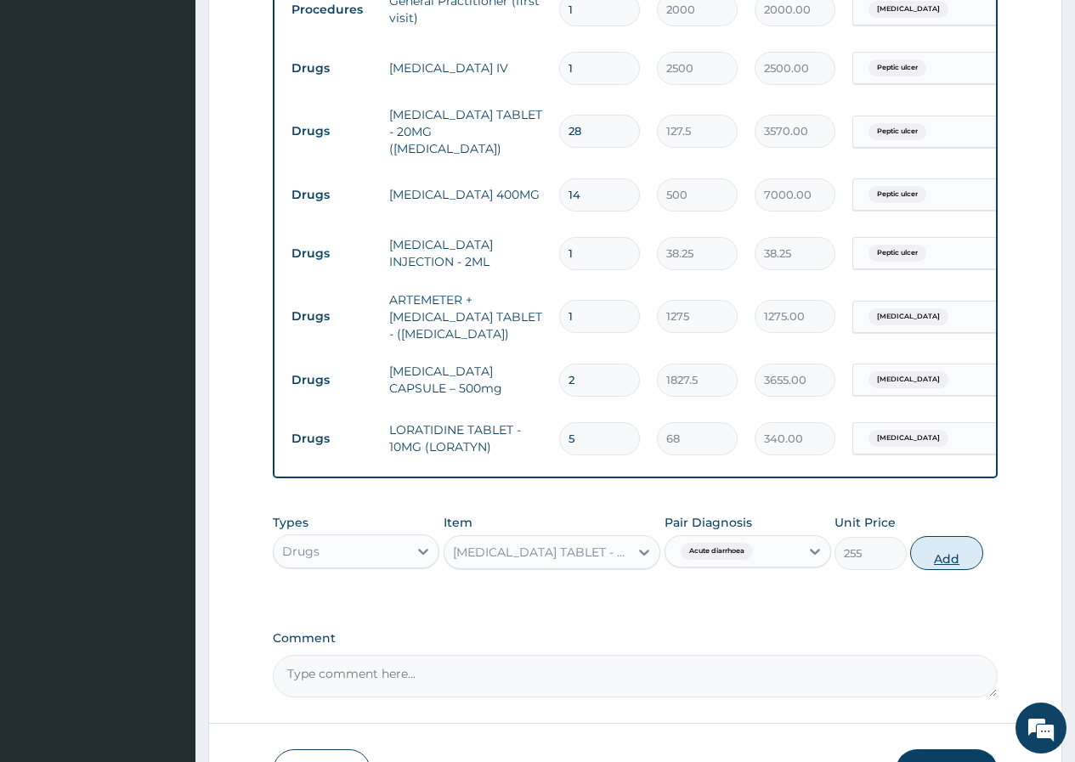
drag, startPoint x: 934, startPoint y: 552, endPoint x: 895, endPoint y: 529, distance: 45.3
click at [933, 552] on button "Add" at bounding box center [946, 553] width 72 height 34
type input "0"
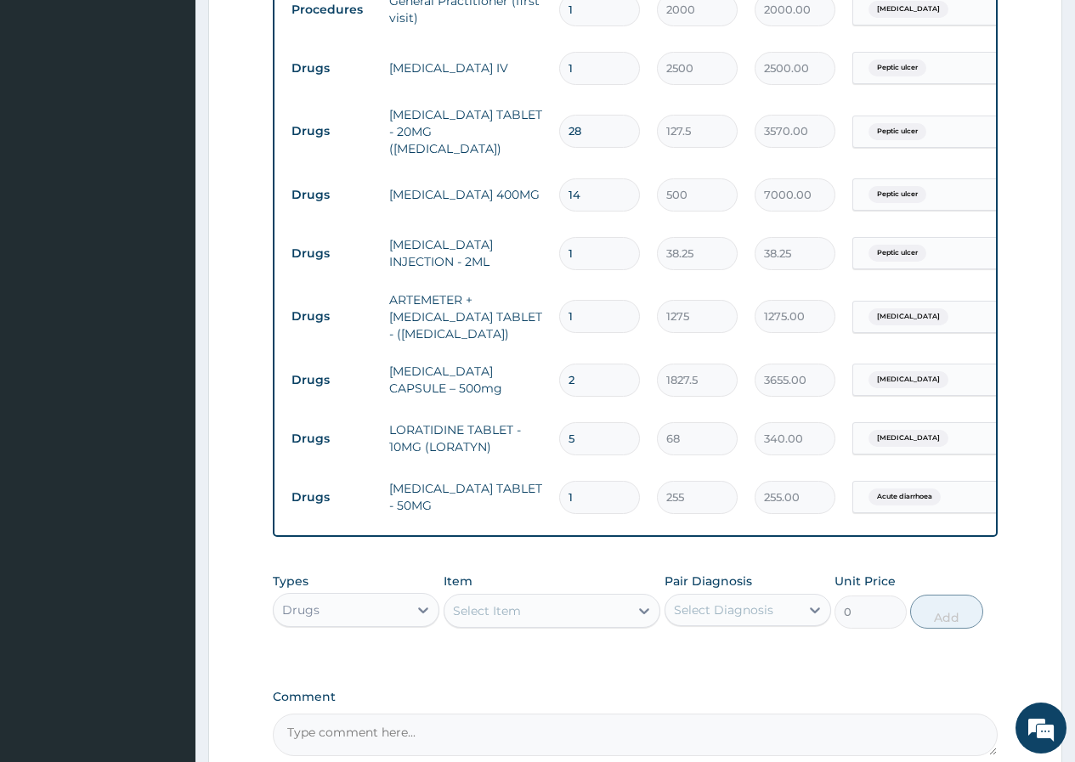
type input "10"
type input "2550.00"
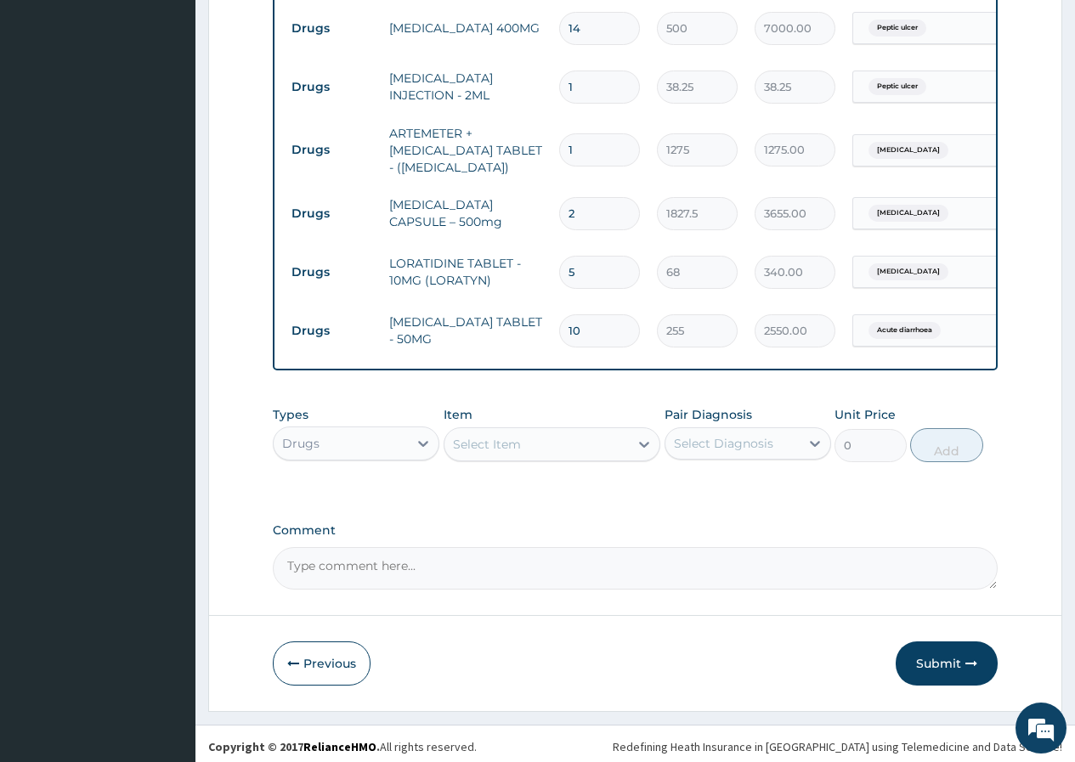
scroll to position [868, 0]
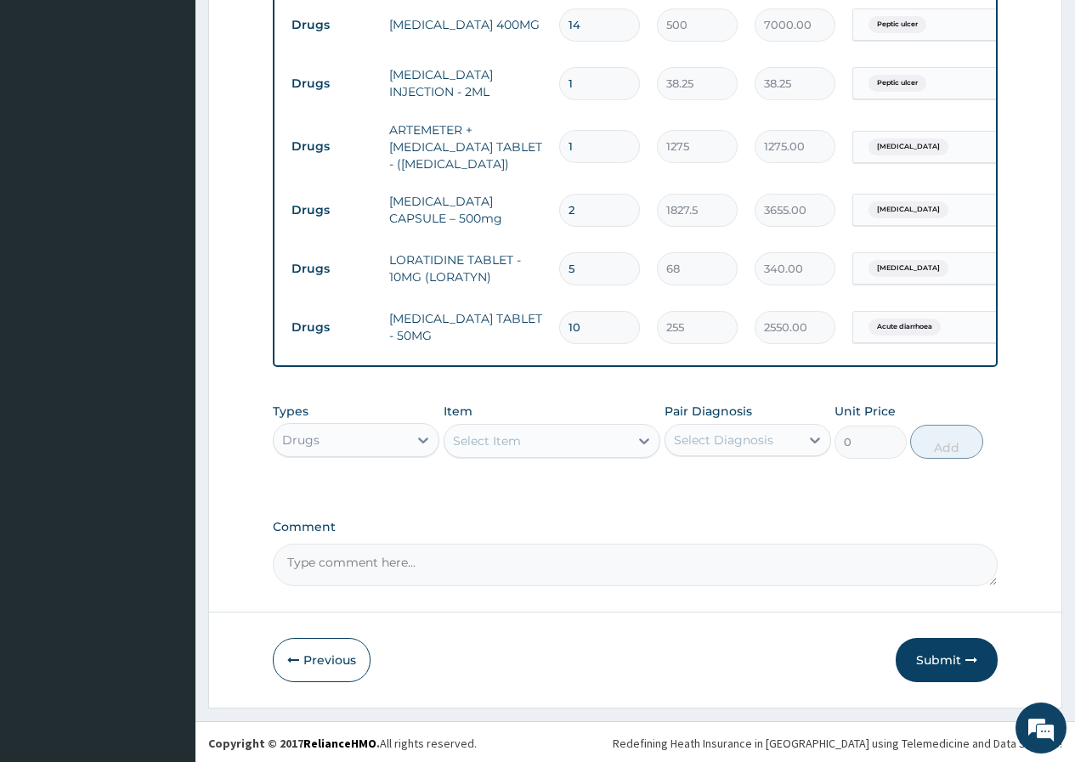
type input "10"
click at [566, 452] on div "Select Item" at bounding box center [536, 440] width 185 height 27
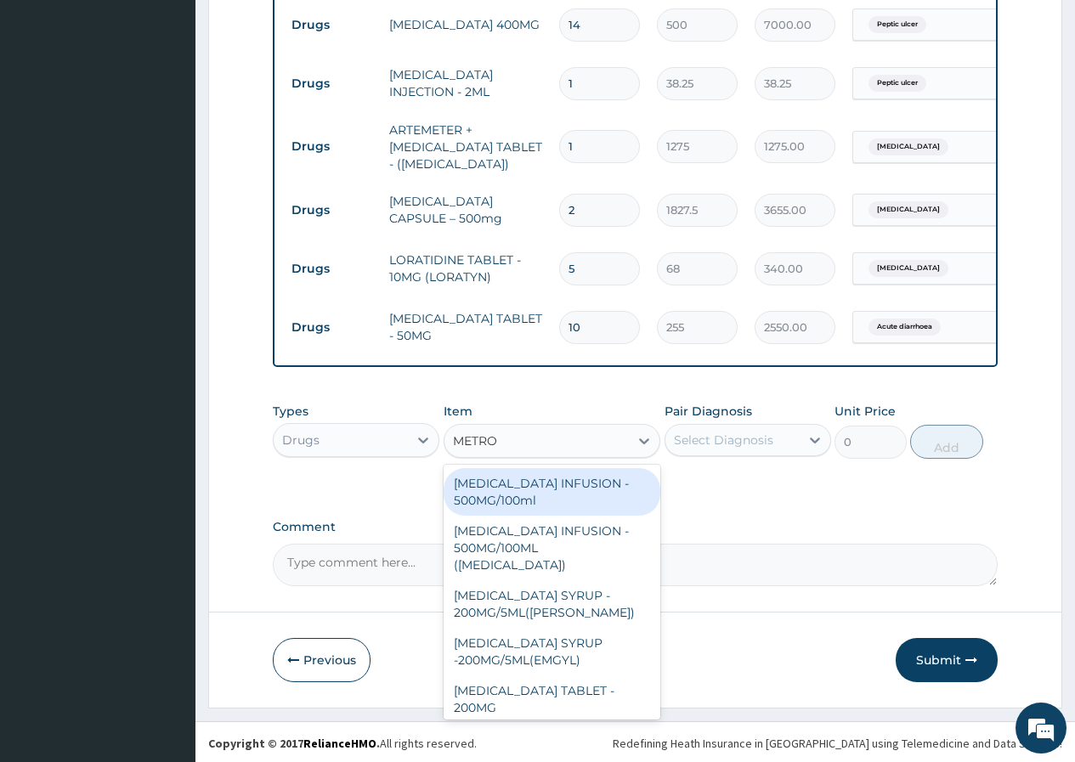
type input "METRON"
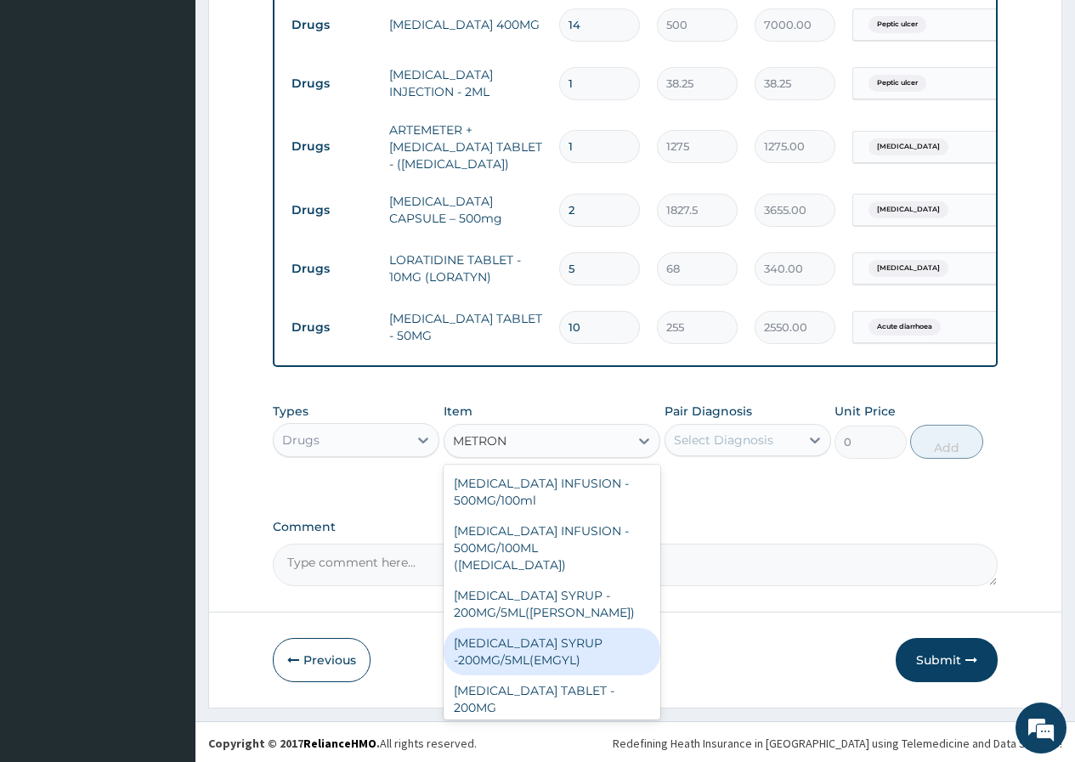
scroll to position [68, 0]
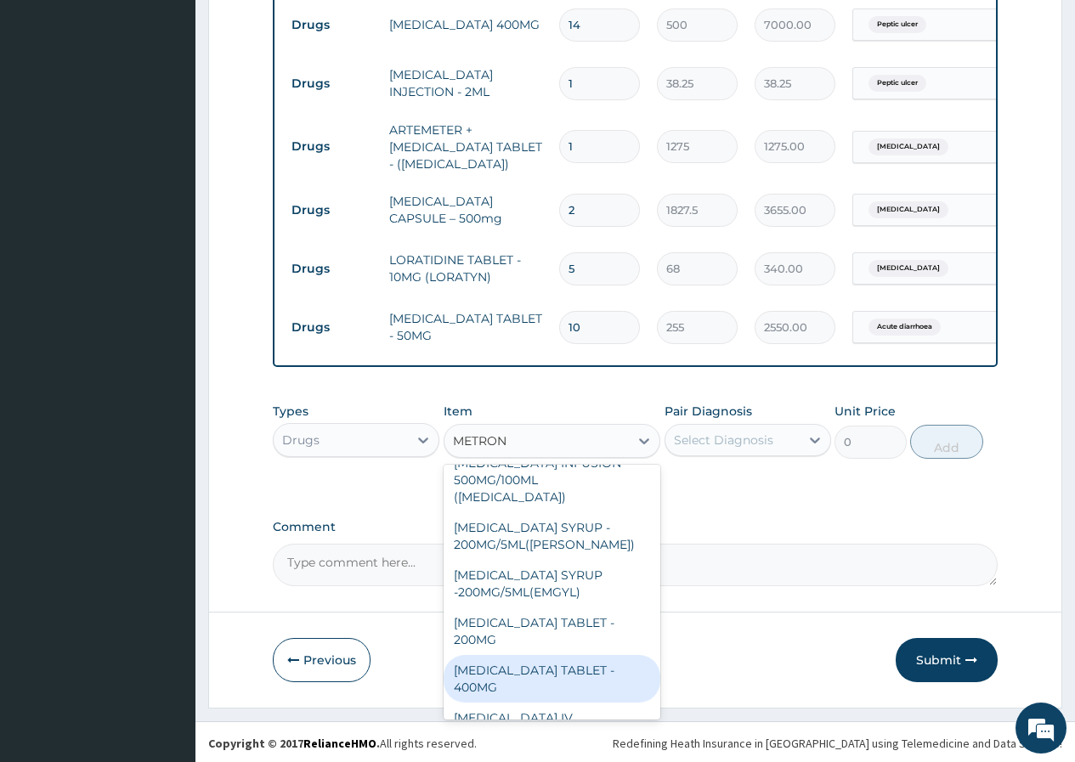
drag, startPoint x: 528, startPoint y: 664, endPoint x: 554, endPoint y: 592, distance: 76.1
click at [528, 663] on div "METRONIDAZOLE TABLET - 400MG" at bounding box center [553, 679] width 218 height 48
type input "595"
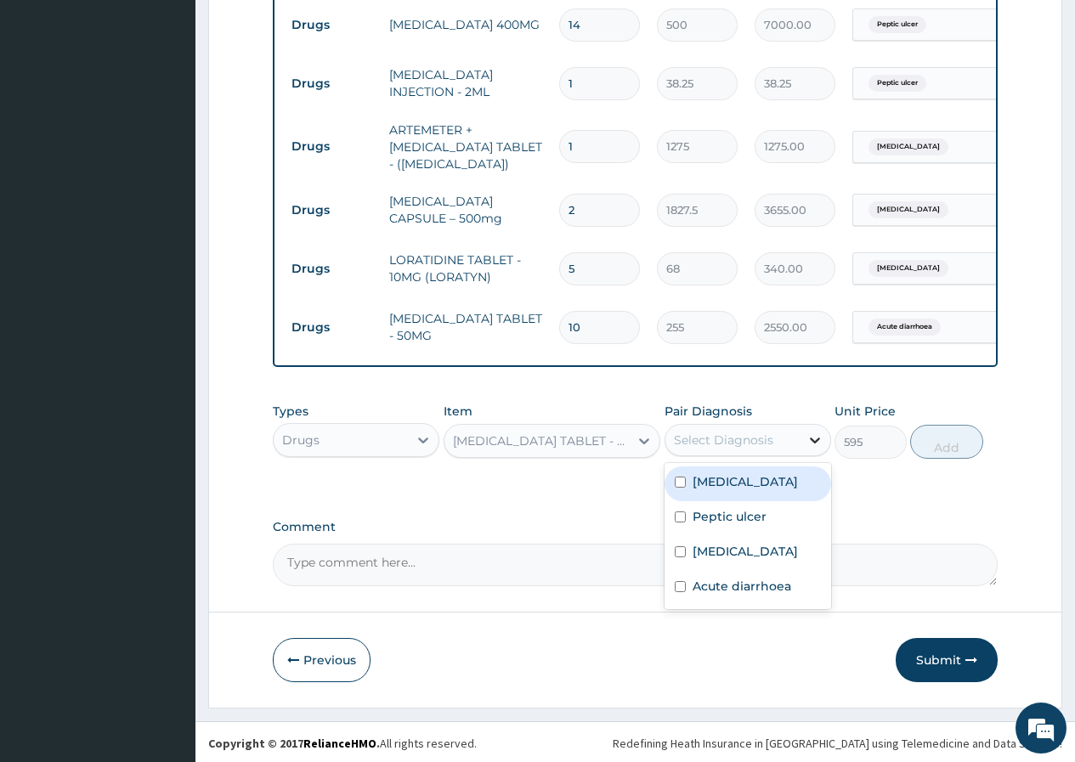
click at [806, 438] on icon at bounding box center [814, 440] width 17 height 17
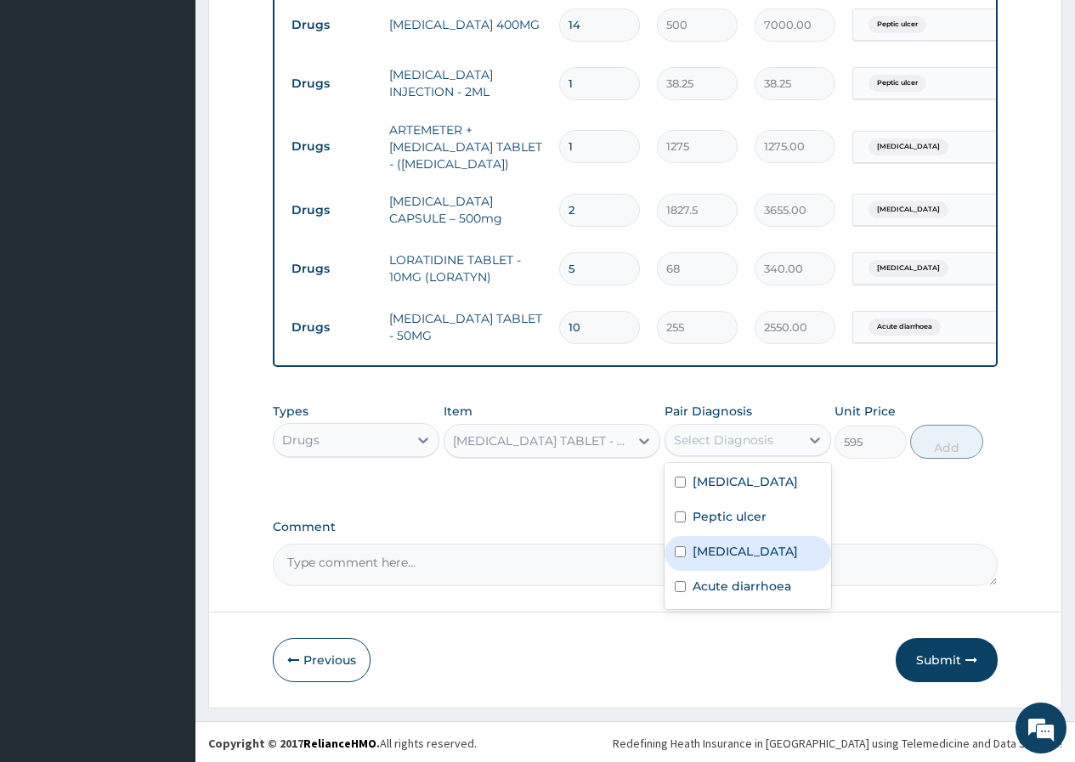
click at [750, 571] on div "Upper respiratory infection" at bounding box center [748, 553] width 167 height 35
click at [710, 560] on label "Upper respiratory infection" at bounding box center [745, 551] width 105 height 17
checkbox input "false"
click at [744, 595] on label "Acute diarrhoea" at bounding box center [742, 586] width 99 height 17
checkbox input "true"
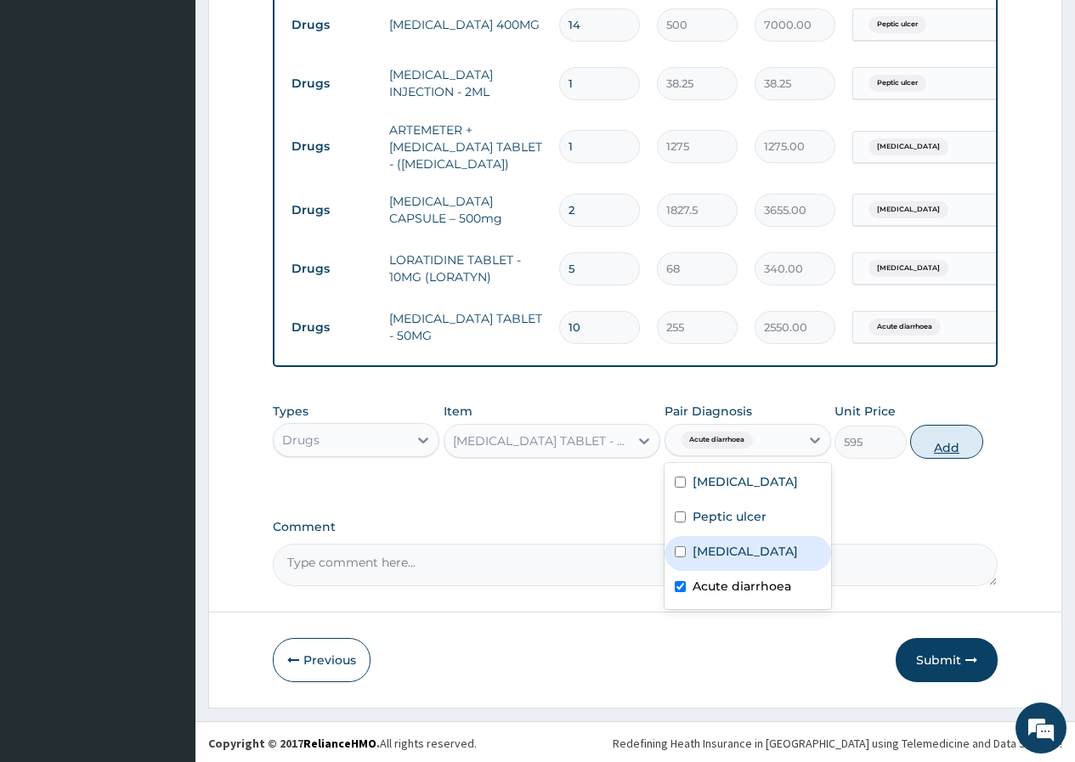
click at [938, 441] on button "Add" at bounding box center [946, 442] width 72 height 34
type input "0"
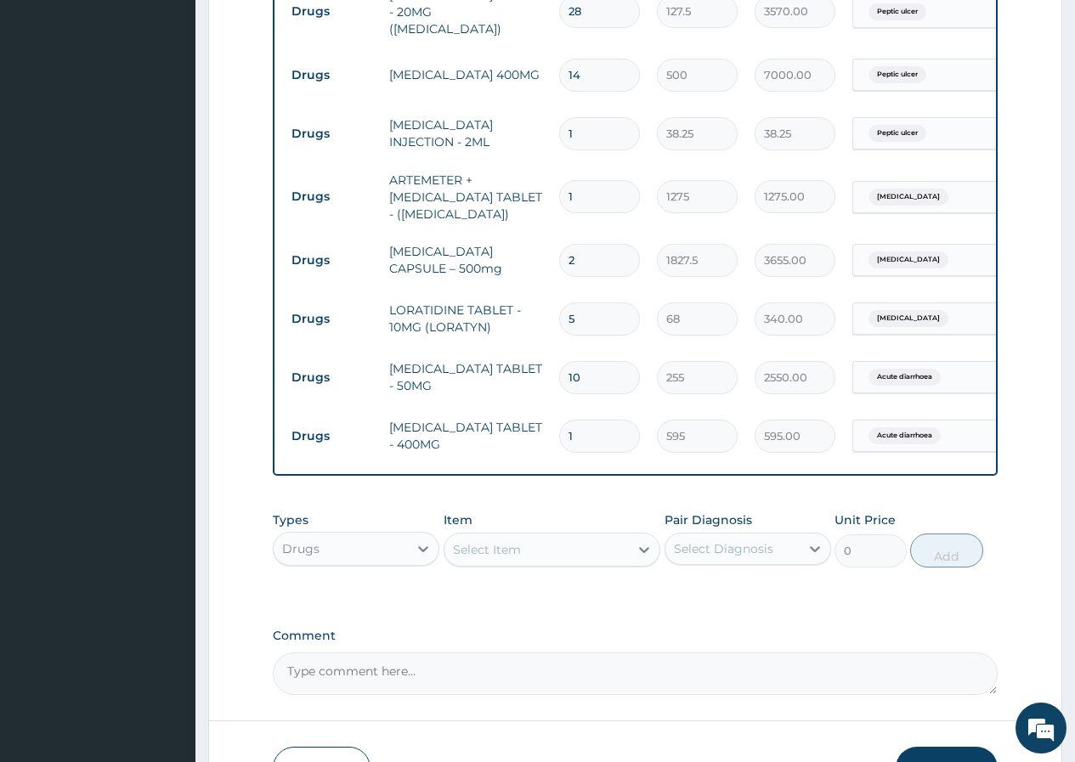
scroll to position [932, 0]
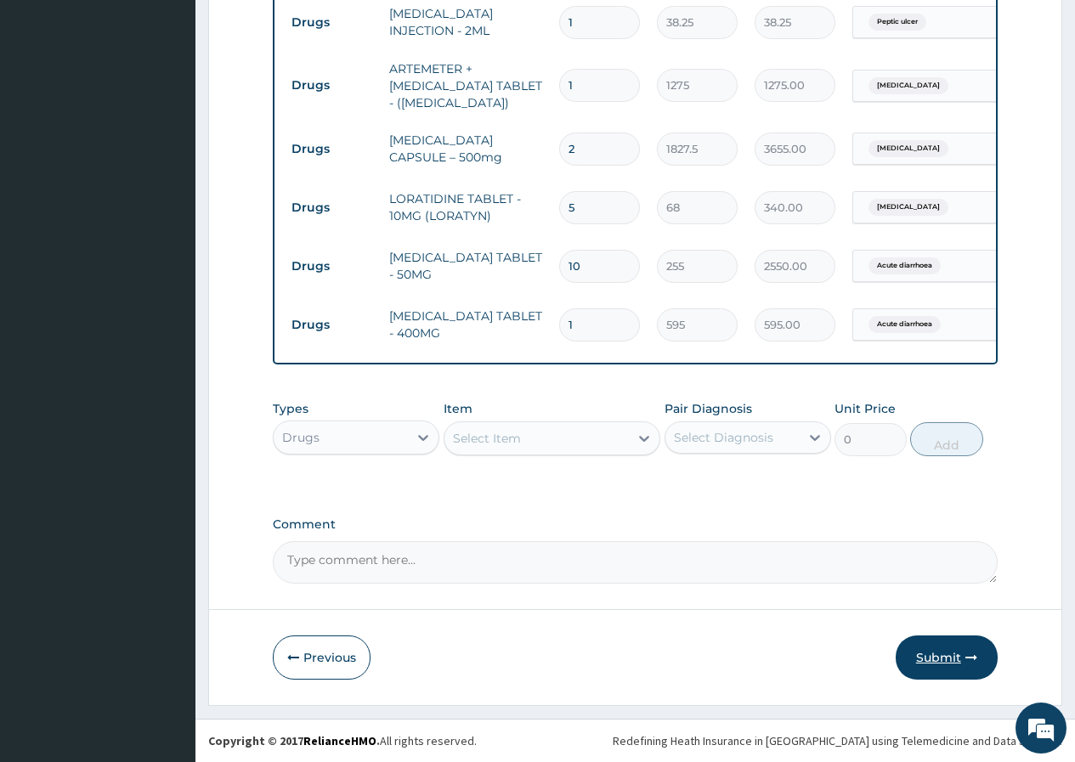
click at [946, 657] on button "Submit" at bounding box center [947, 658] width 102 height 44
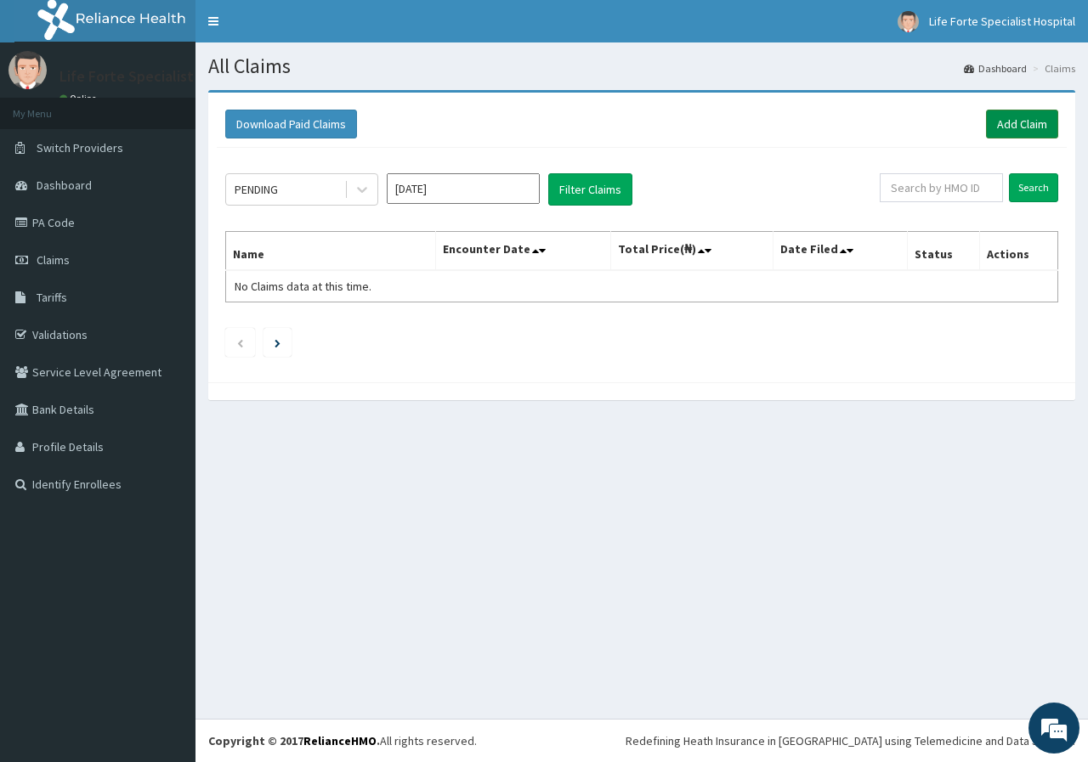
click at [1032, 117] on link "Add Claim" at bounding box center [1022, 124] width 72 height 29
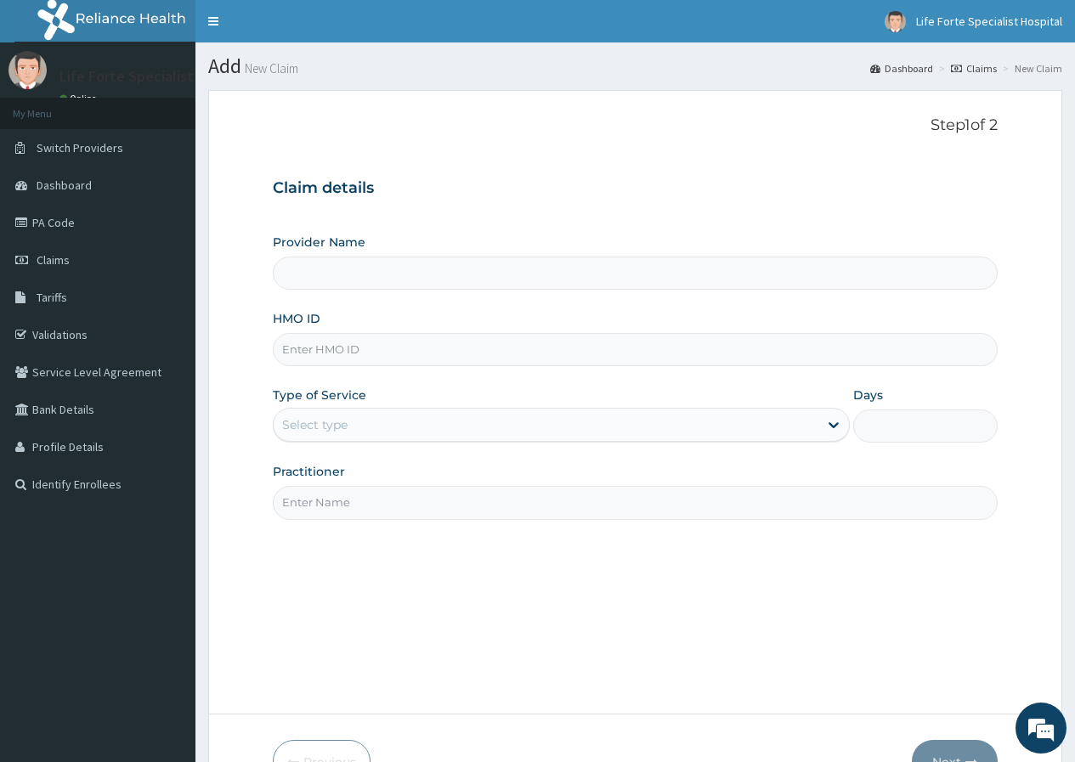
click at [547, 360] on input "HMO ID" at bounding box center [635, 349] width 725 height 33
type input "Life Forte Specialist Hospital"
type input "RLD/10003/D"
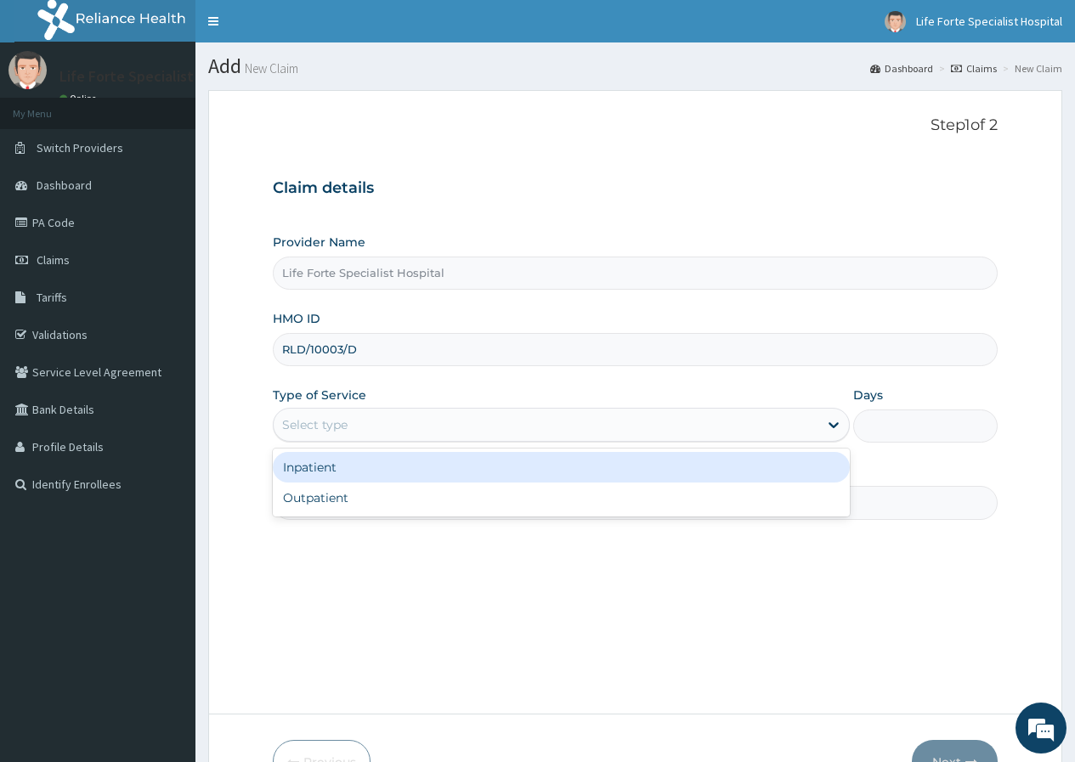
click at [455, 429] on div "Select type" at bounding box center [546, 424] width 545 height 27
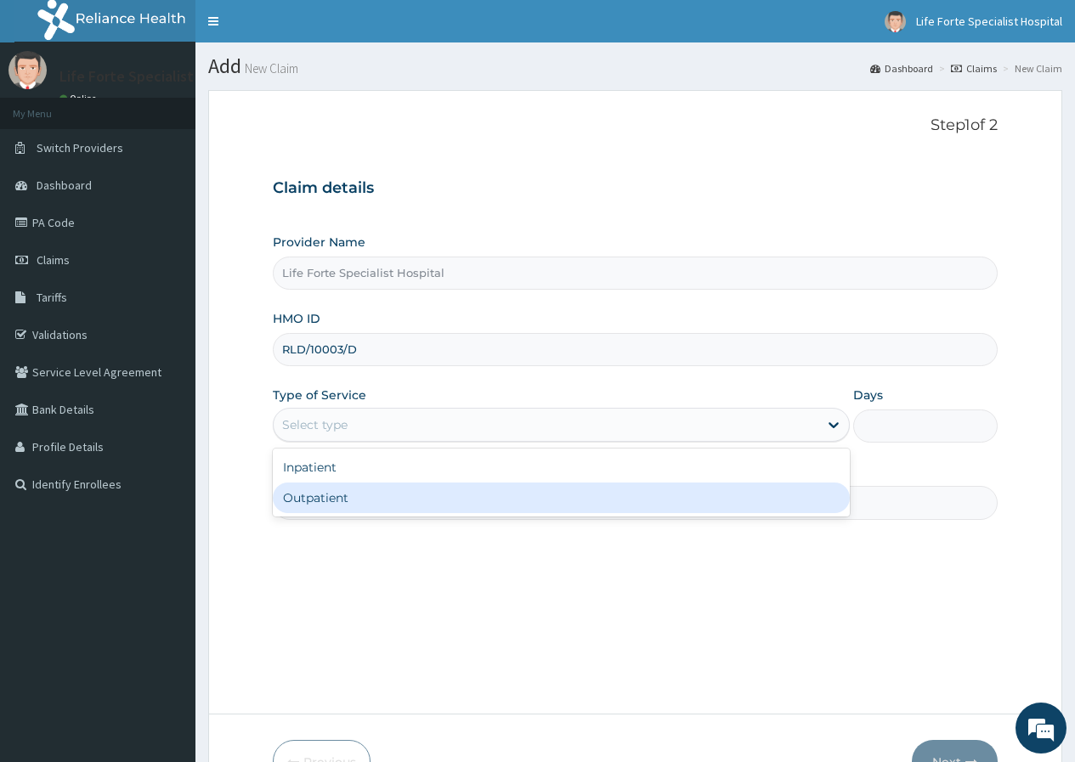
click at [342, 501] on div "Outpatient" at bounding box center [561, 498] width 577 height 31
type input "1"
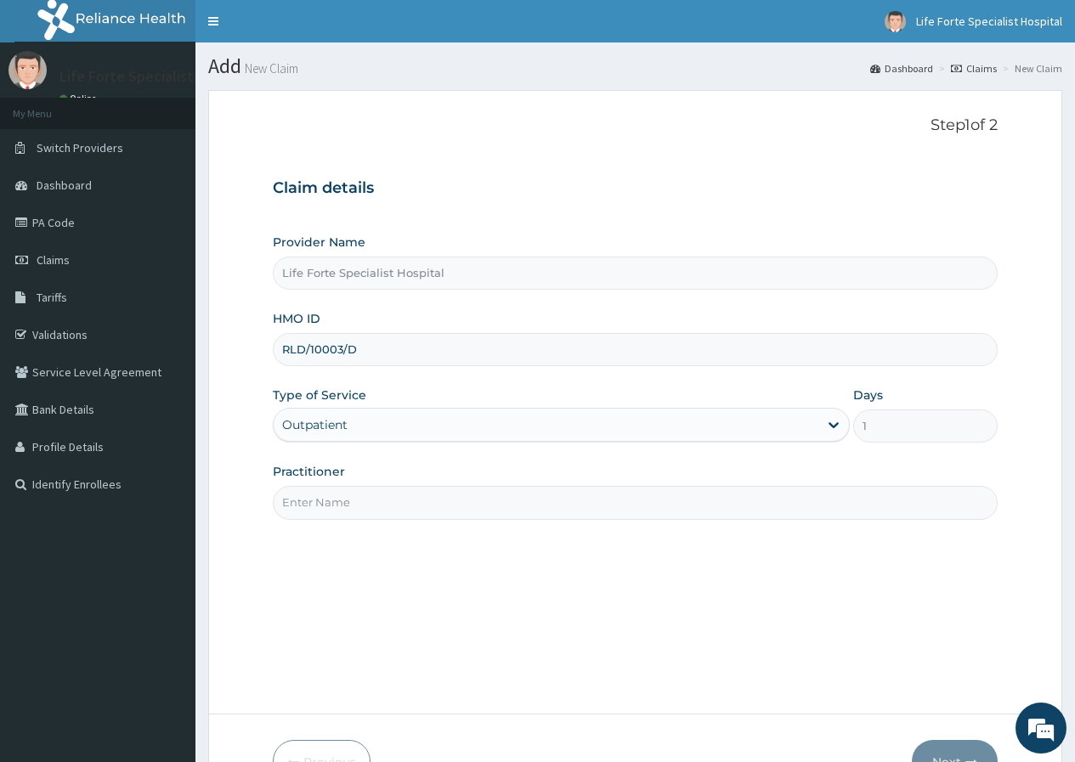
click at [351, 499] on input "Practitioner" at bounding box center [635, 502] width 725 height 33
type input "[PERSON_NAME]"
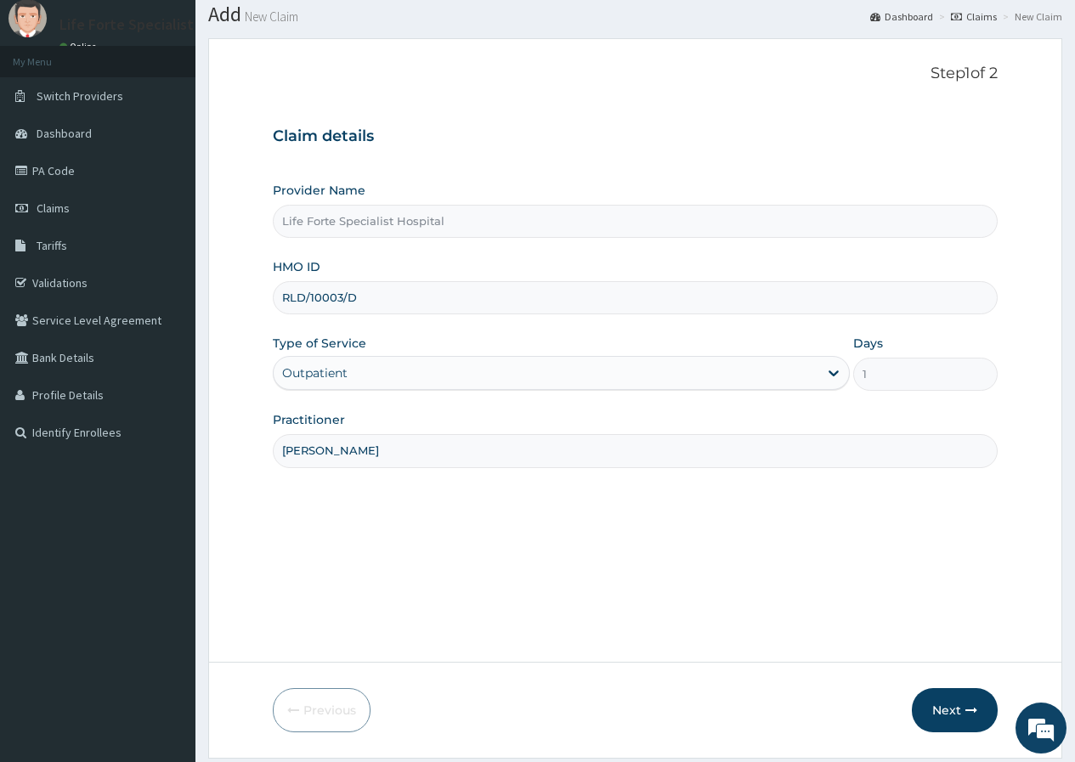
scroll to position [105, 0]
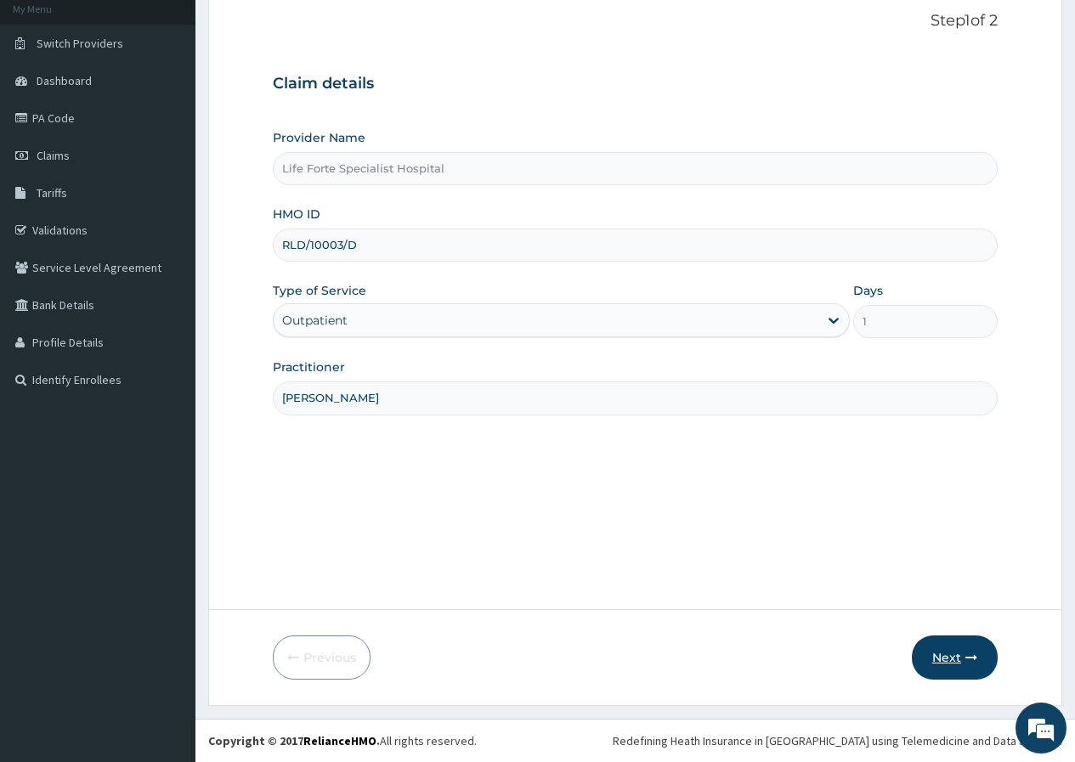
click at [951, 654] on button "Next" at bounding box center [955, 658] width 86 height 44
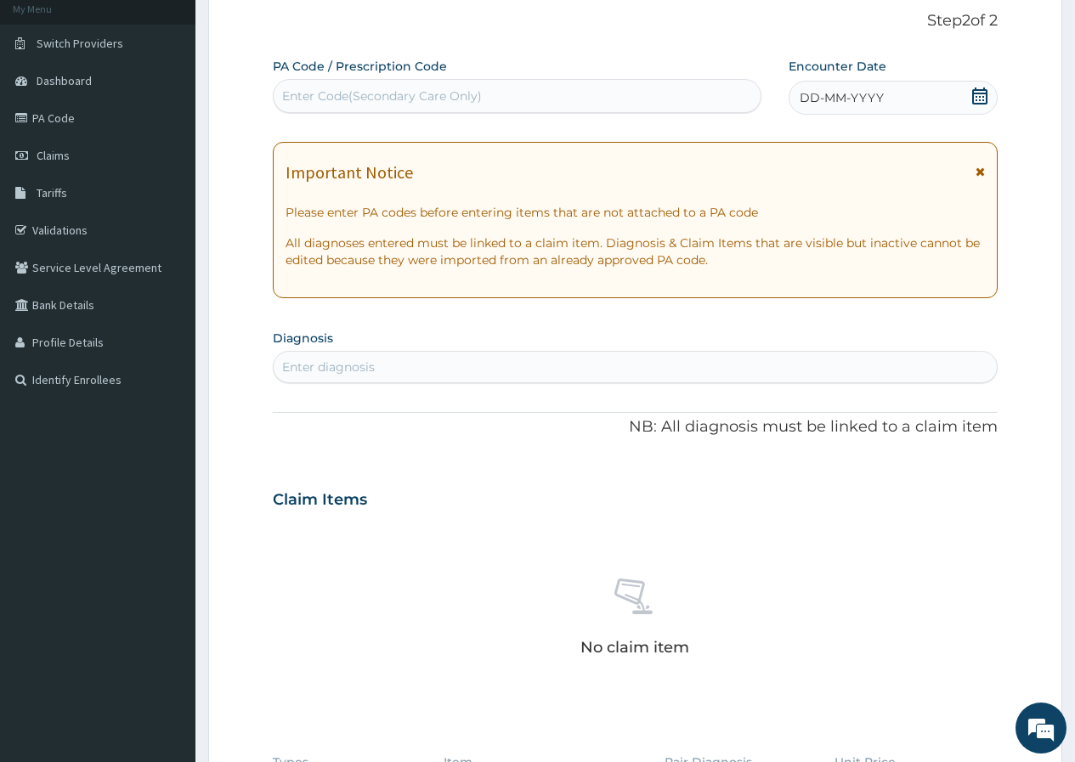
click at [974, 99] on icon at bounding box center [979, 96] width 17 height 17
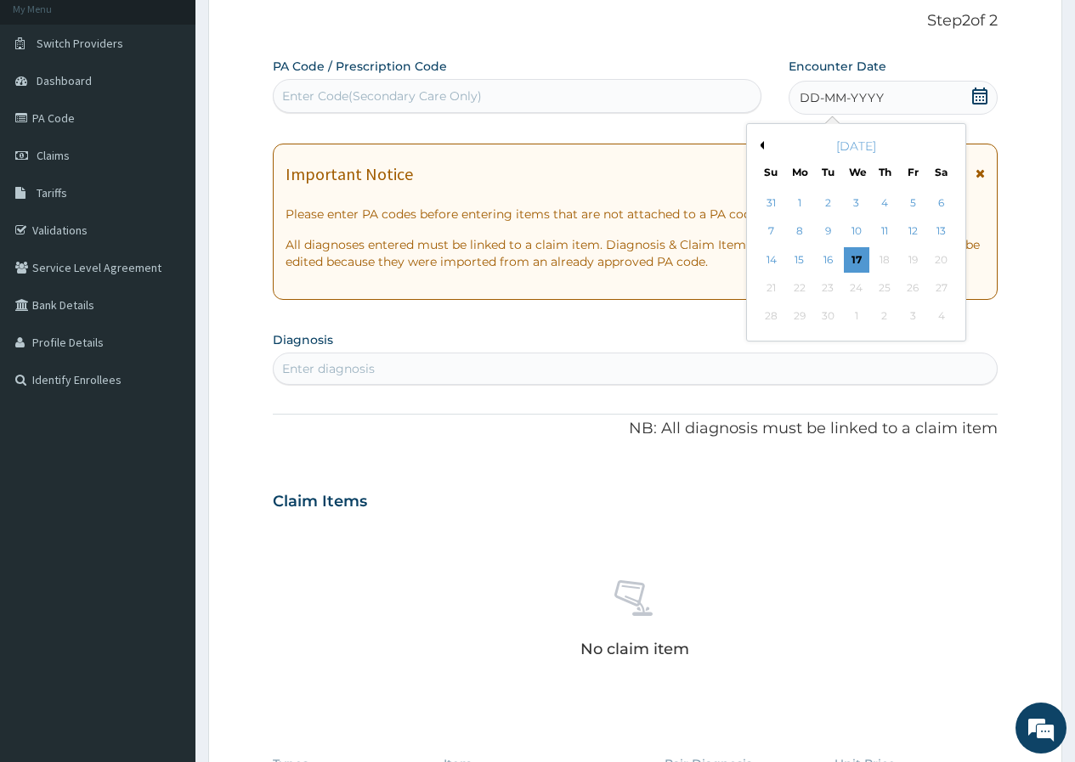
click at [762, 145] on button "Previous Month" at bounding box center [759, 145] width 8 height 8
click at [910, 257] on div "15" at bounding box center [912, 259] width 25 height 25
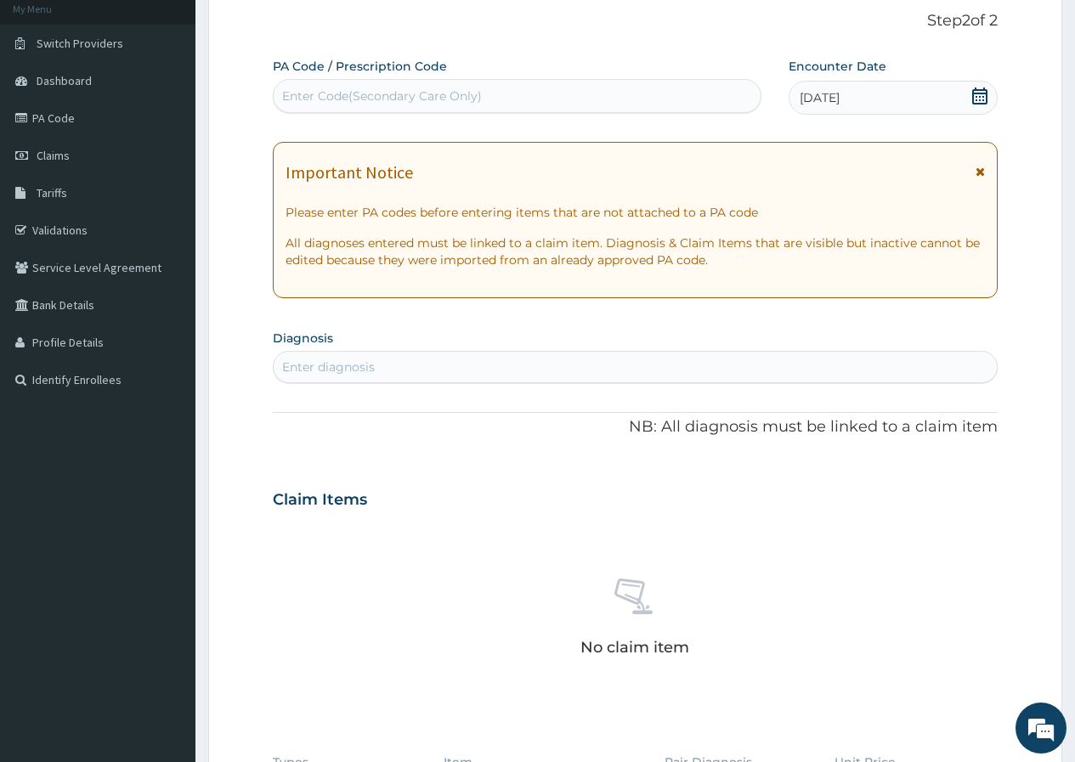
click at [526, 96] on div "Enter Code(Secondary Care Only)" at bounding box center [517, 95] width 486 height 27
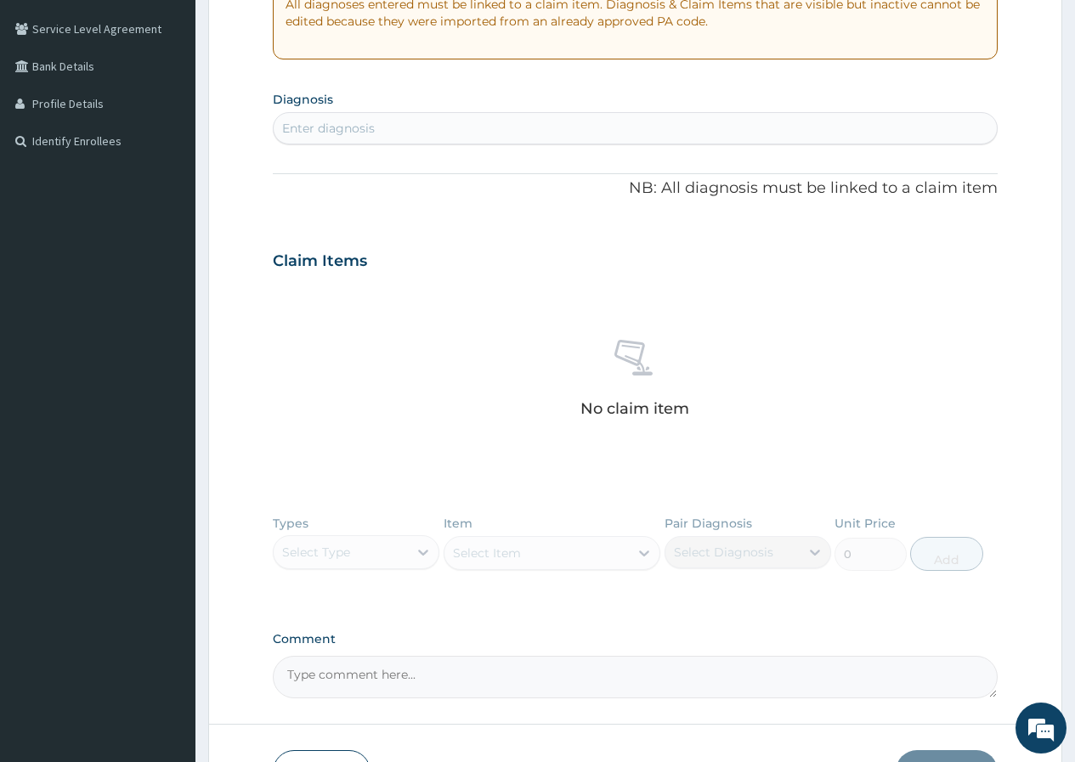
scroll to position [190, 0]
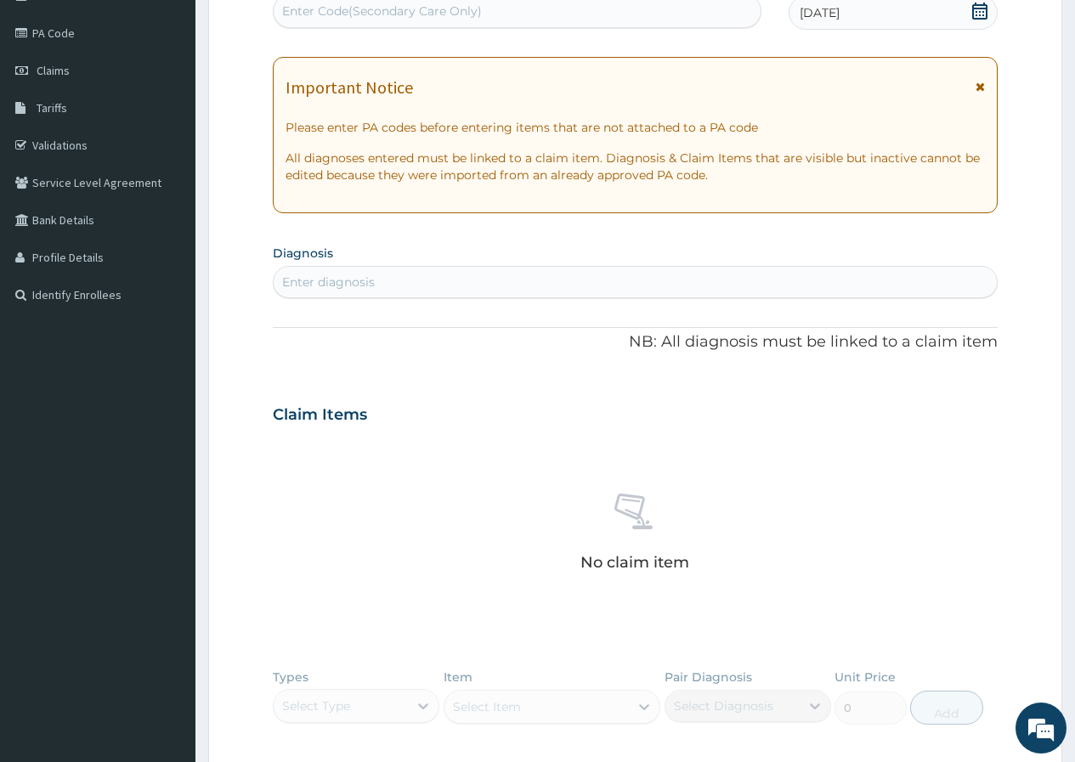
click at [407, 284] on div "Enter diagnosis" at bounding box center [635, 282] width 723 height 27
type input "MALAR"
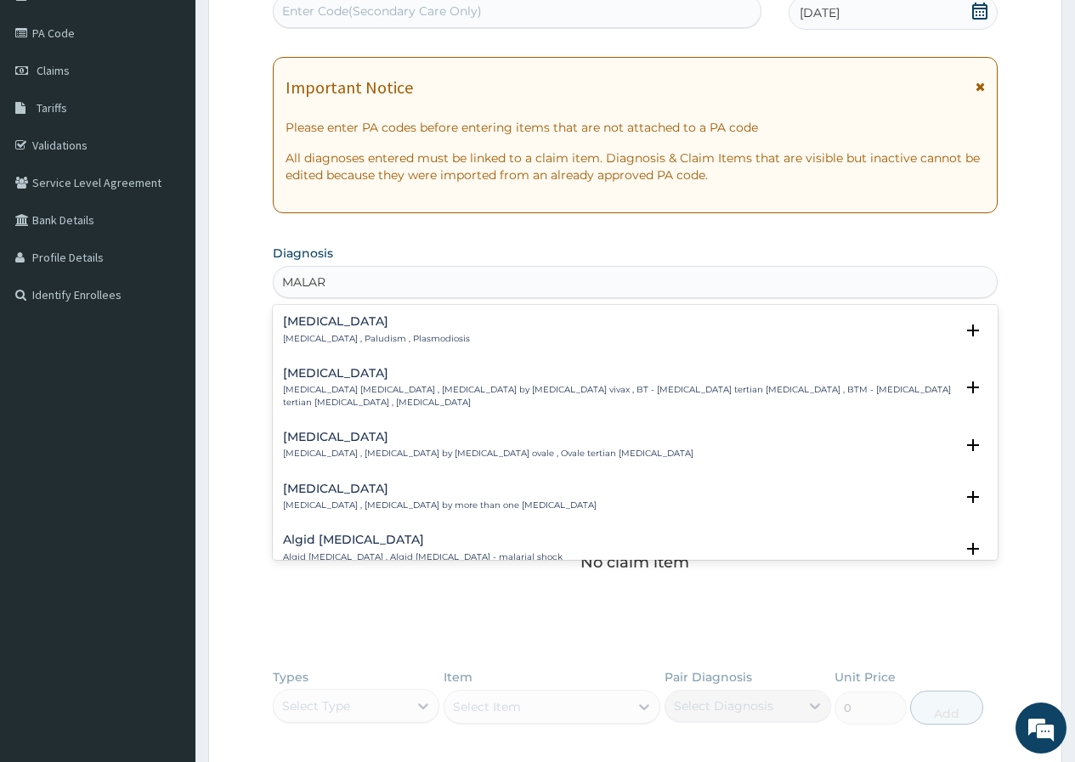
click at [407, 334] on p "[MEDICAL_DATA] , Paludism , Plasmodiosis" at bounding box center [376, 339] width 187 height 12
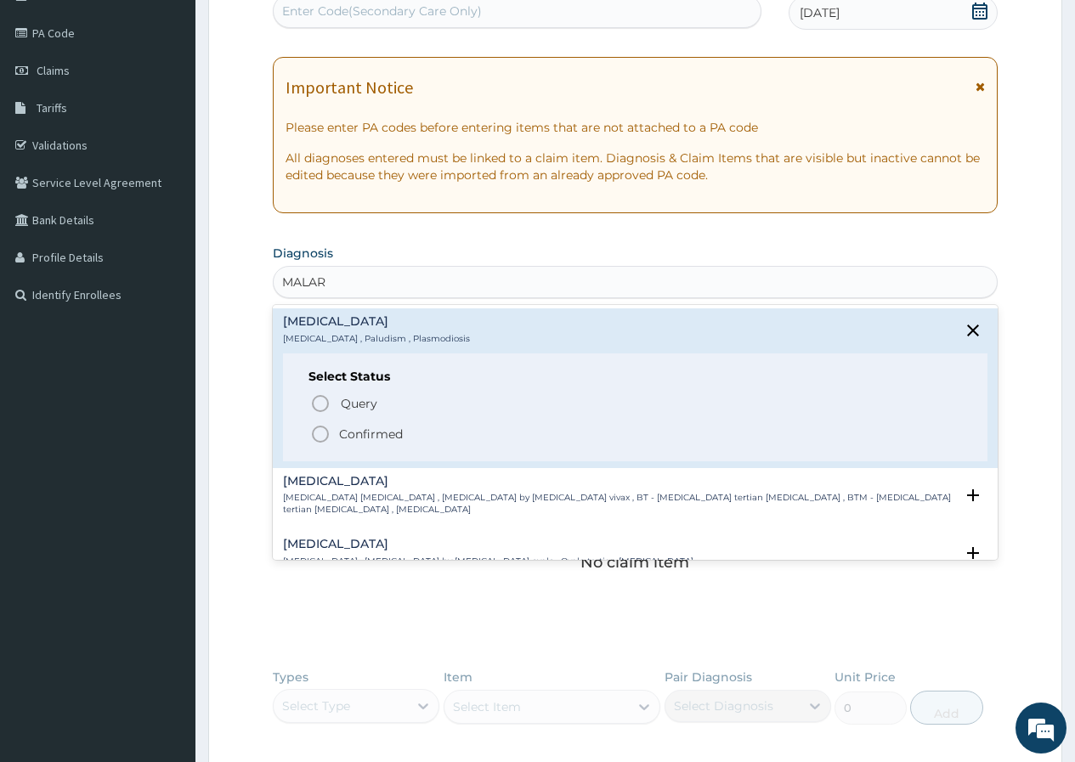
click at [351, 426] on p "Confirmed" at bounding box center [371, 434] width 64 height 17
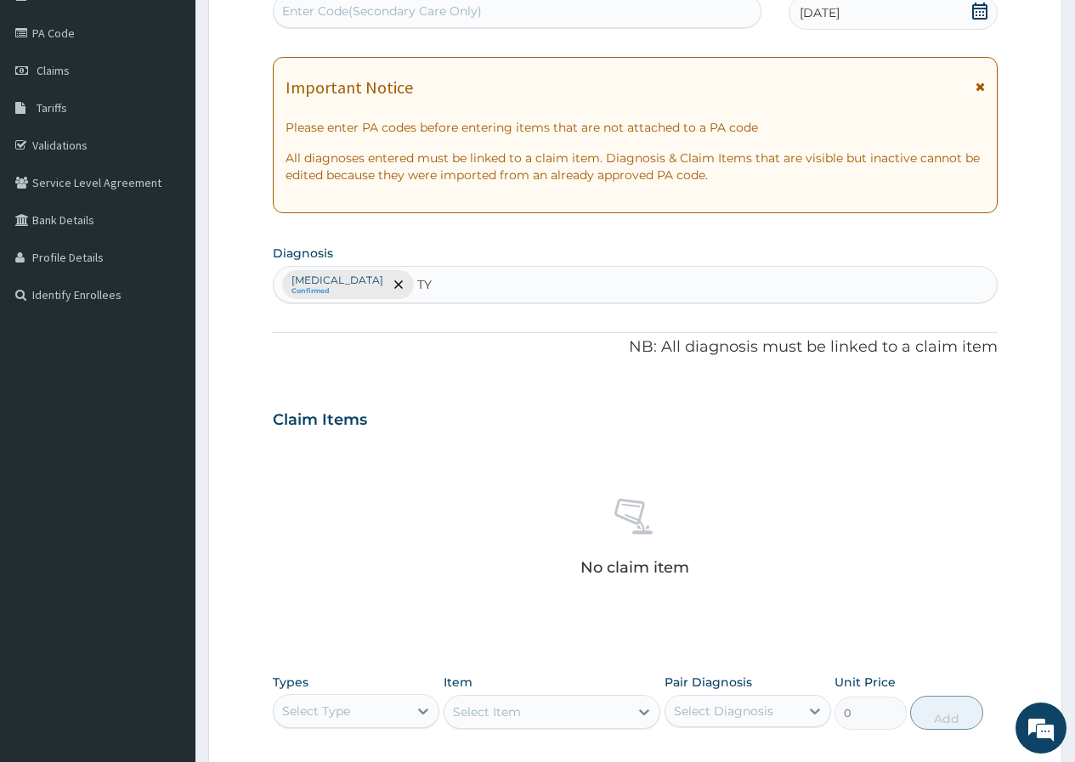
type input "T"
type input "[MEDICAL_DATA]"
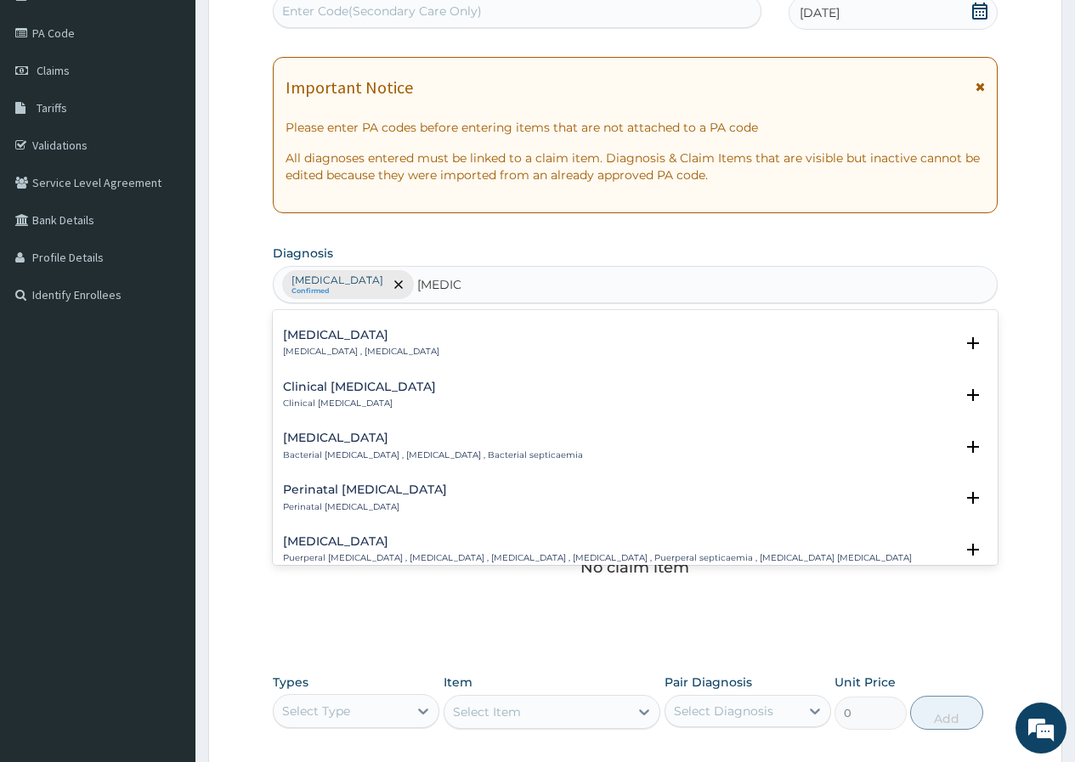
scroll to position [121, 0]
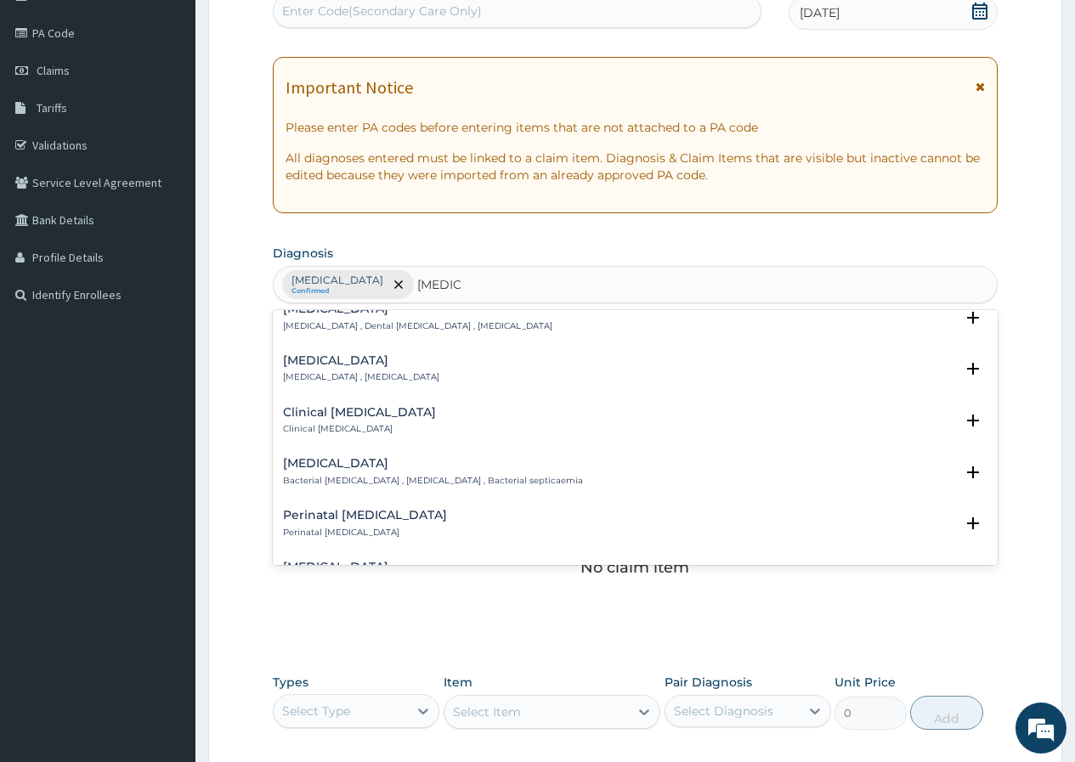
click at [397, 467] on h4 "[MEDICAL_DATA]" at bounding box center [433, 463] width 300 height 13
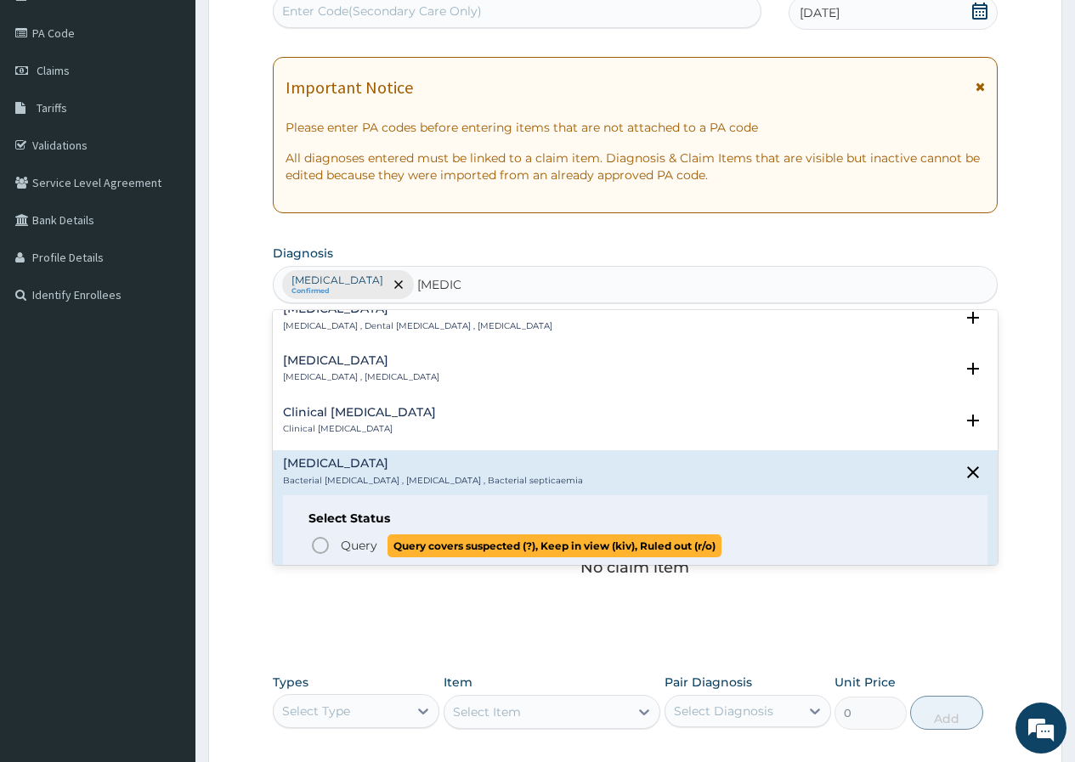
click at [350, 538] on span "Query" at bounding box center [359, 545] width 37 height 17
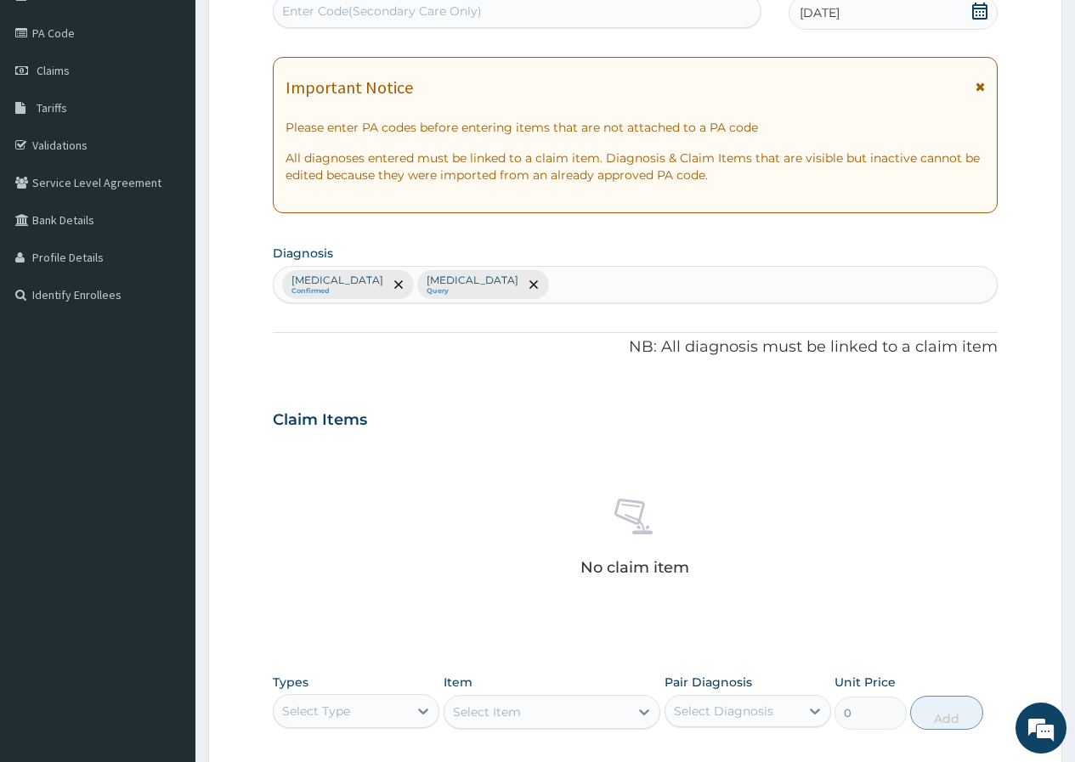
click at [586, 289] on div "Malaria Confirmed Bacterial sepsis Query" at bounding box center [635, 285] width 723 height 36
type input "PAIN"
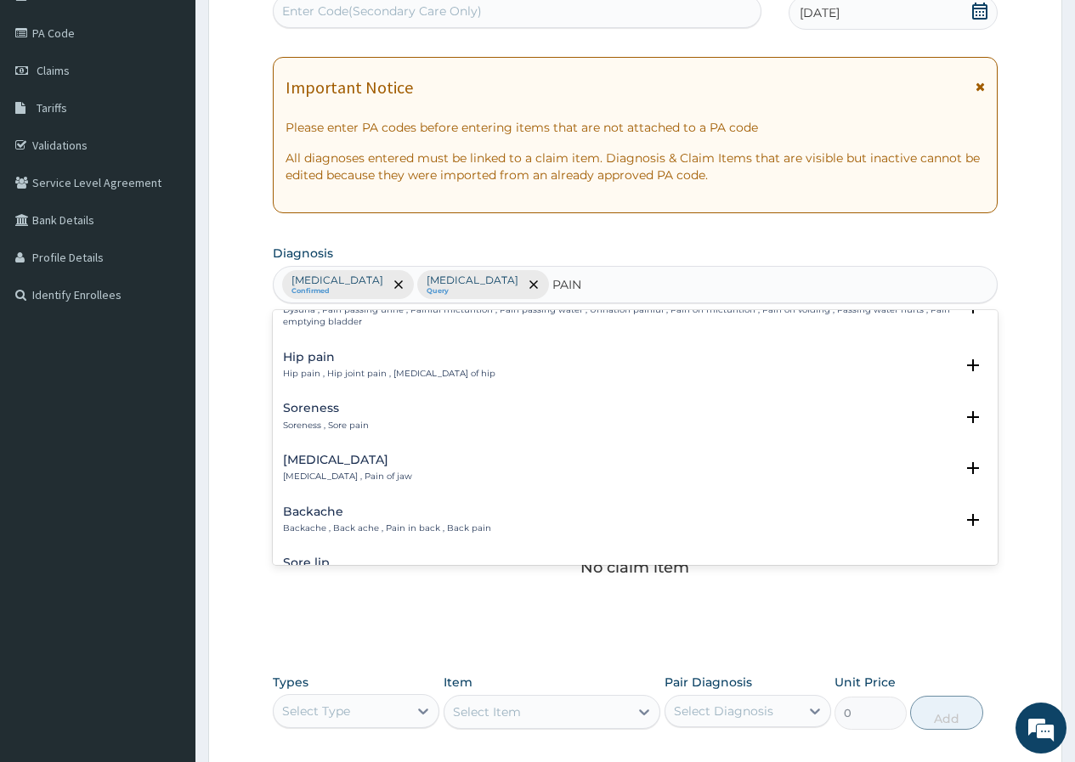
scroll to position [170, 0]
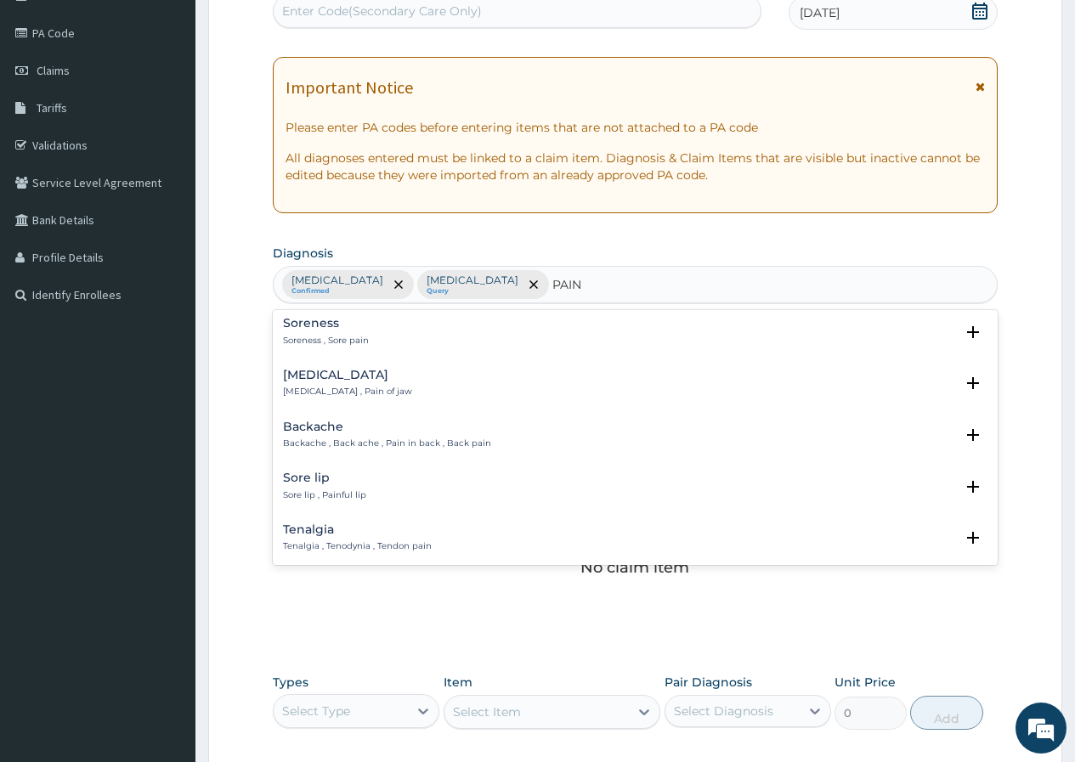
click at [365, 438] on p "Backache , Back ache , Pain in back , Back pain" at bounding box center [387, 444] width 208 height 12
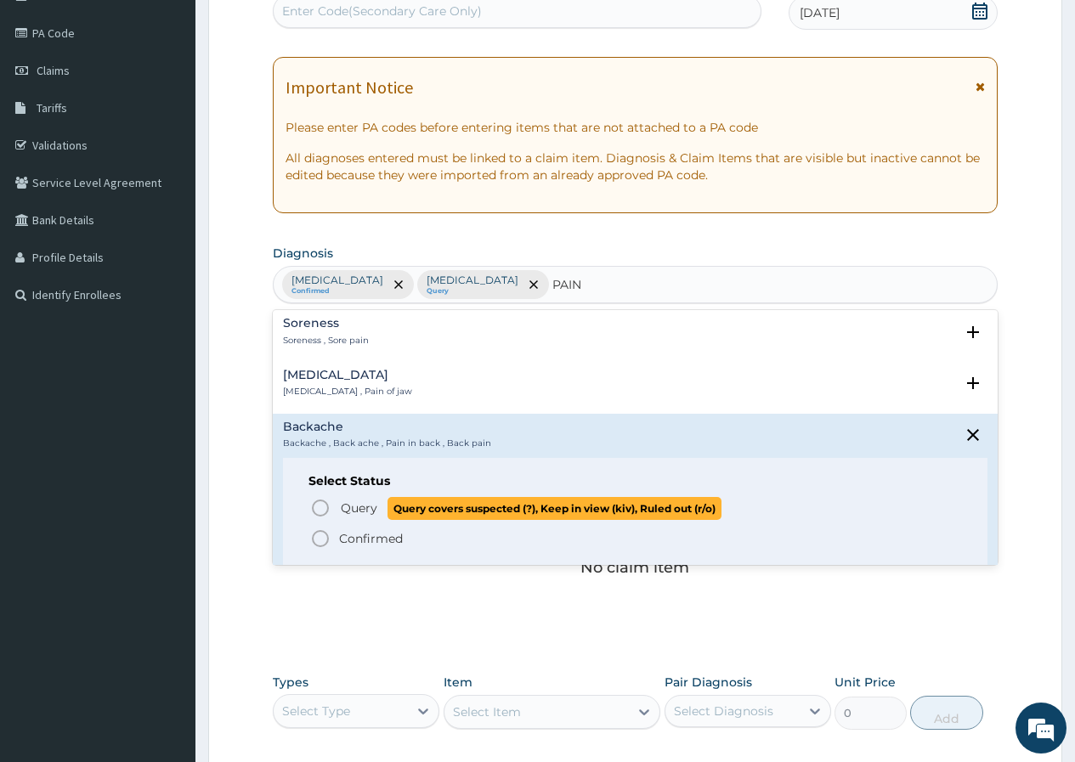
click at [361, 512] on span "Query" at bounding box center [359, 508] width 37 height 17
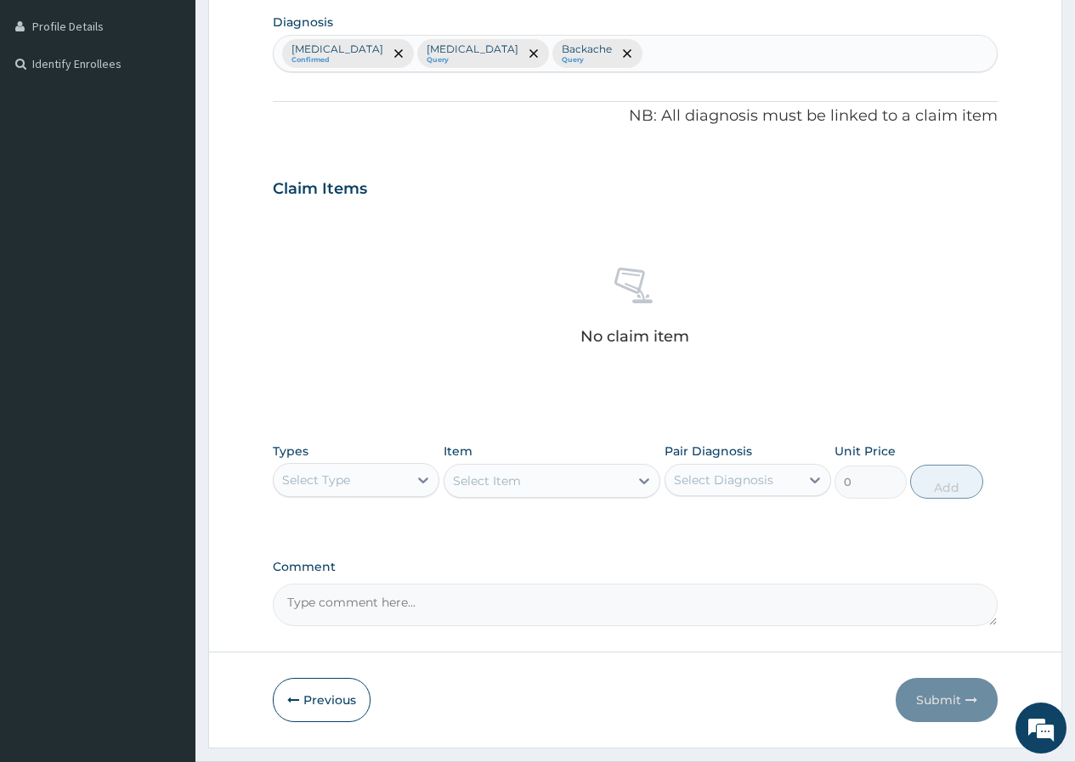
scroll to position [444, 0]
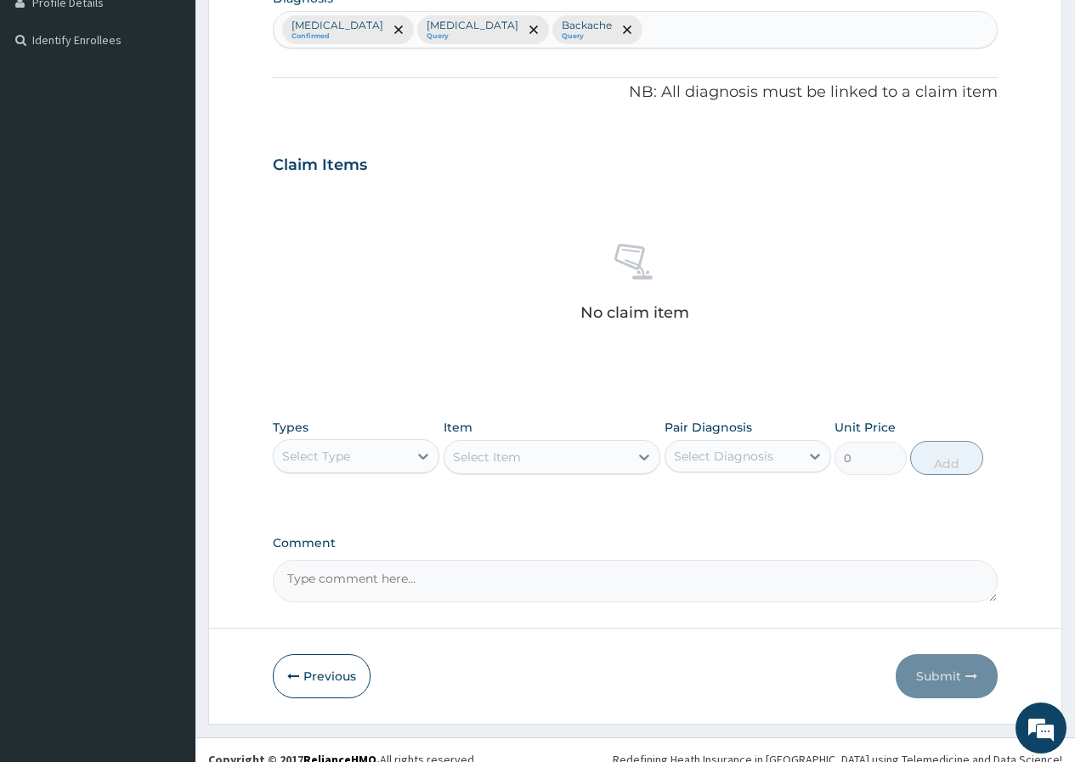
click at [402, 465] on div "Select Type" at bounding box center [341, 456] width 134 height 27
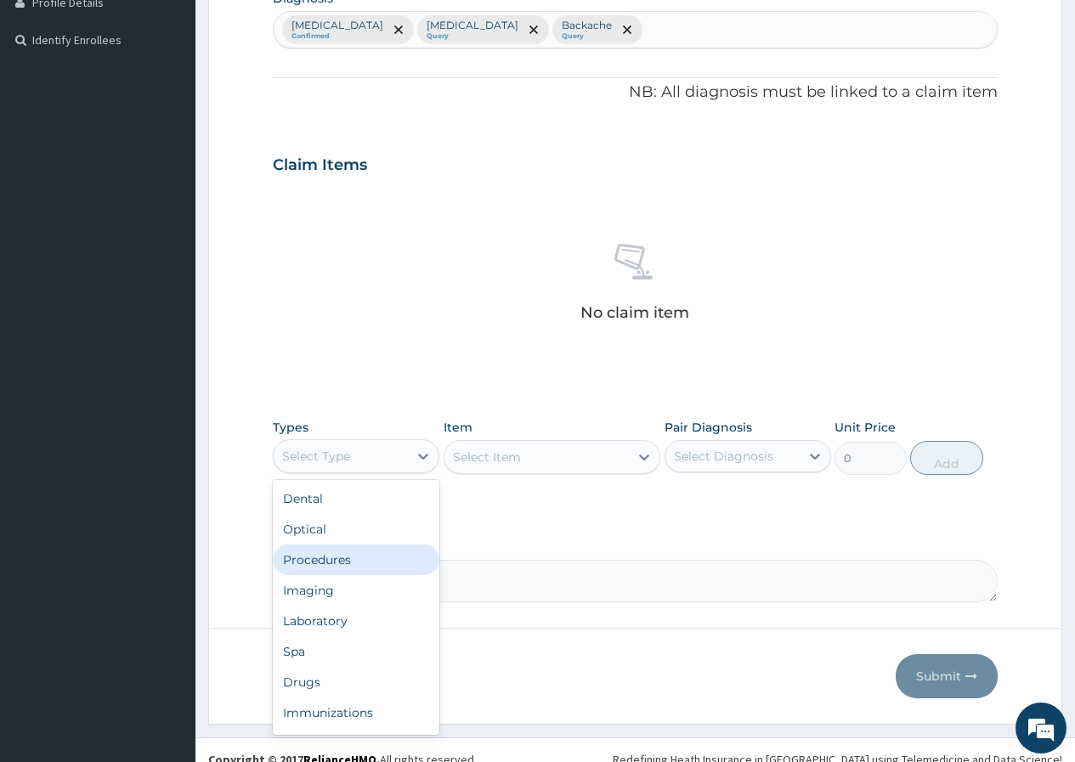
click at [349, 565] on div "Procedures" at bounding box center [356, 560] width 167 height 31
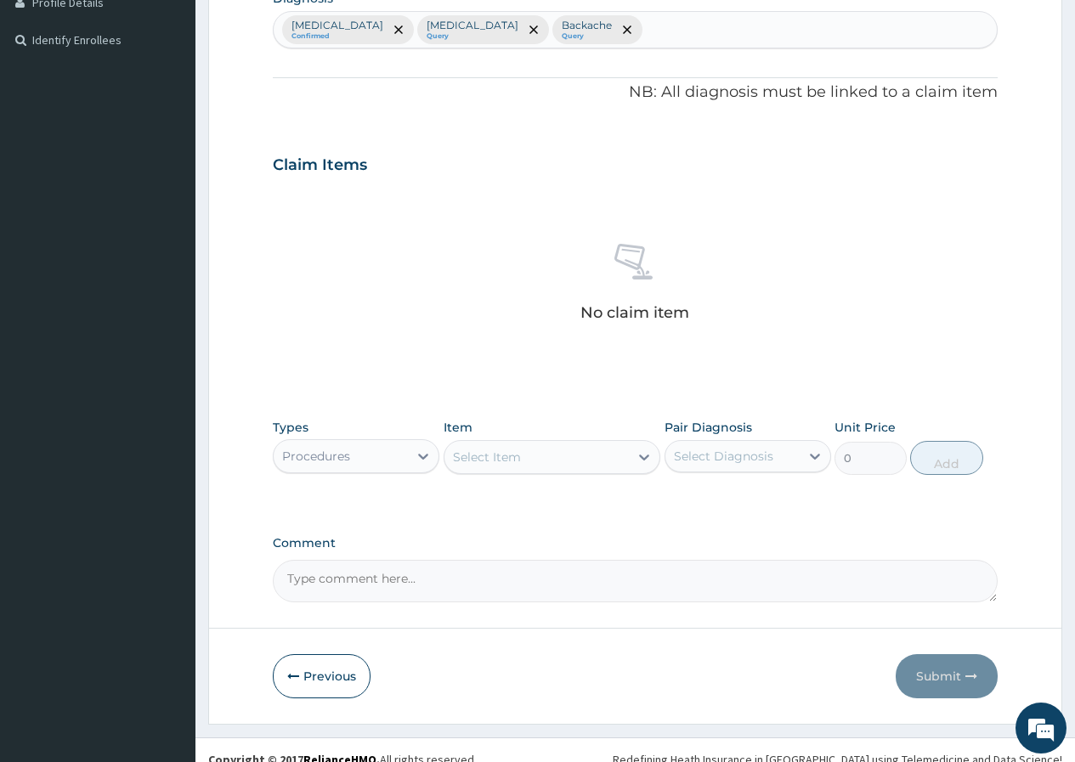
click at [632, 458] on div at bounding box center [644, 457] width 31 height 31
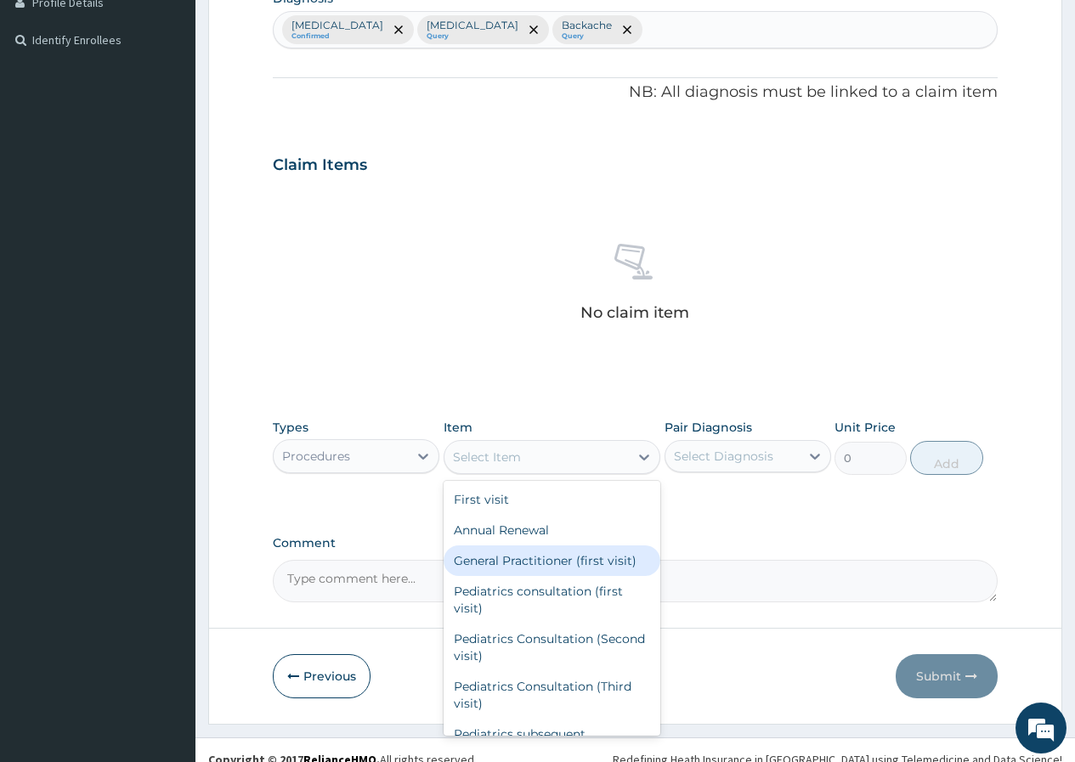
click at [555, 566] on div "General Practitioner (first visit)" at bounding box center [553, 561] width 218 height 31
type input "2000"
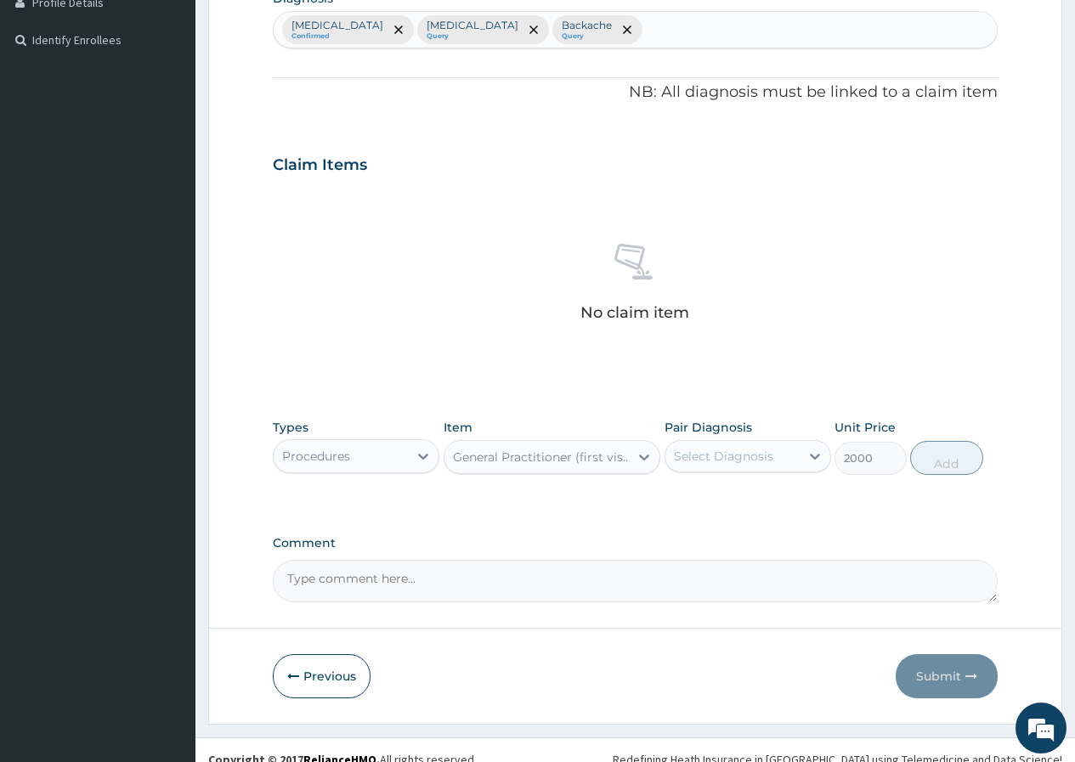
click at [773, 463] on div "Select Diagnosis" at bounding box center [732, 456] width 134 height 27
click at [735, 509] on div "Malaria" at bounding box center [748, 500] width 167 height 35
checkbox input "true"
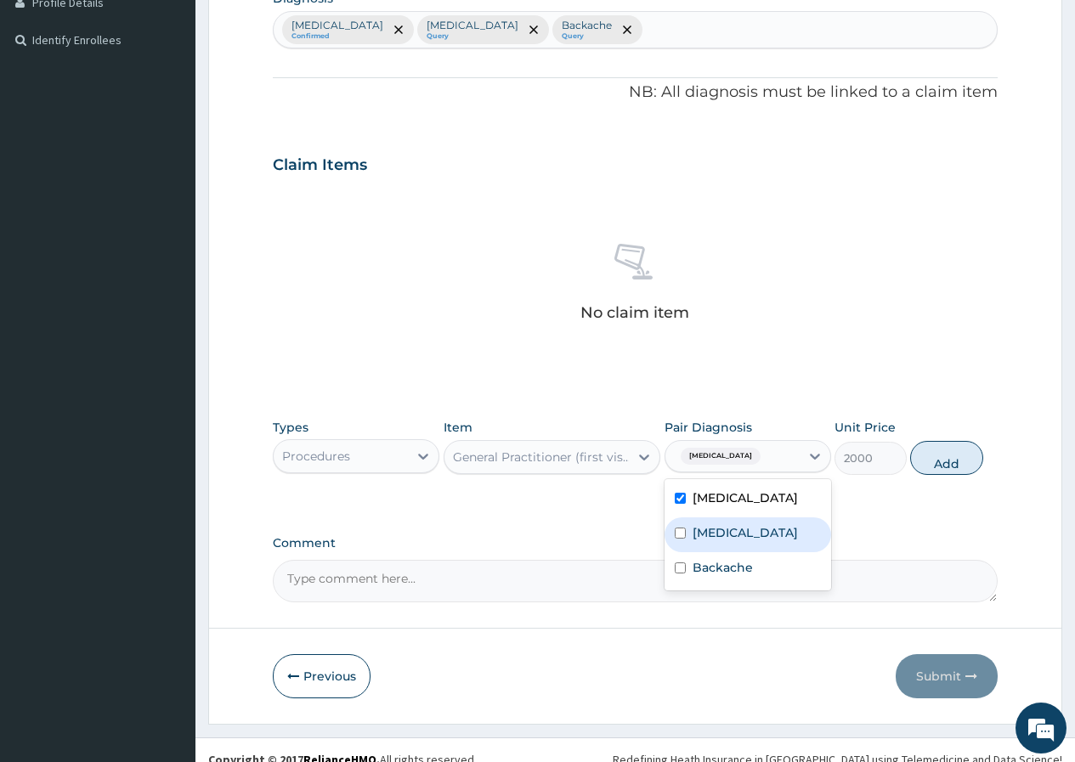
drag, startPoint x: 945, startPoint y: 459, endPoint x: 855, endPoint y: 422, distance: 97.5
click at [942, 458] on button "Add" at bounding box center [946, 458] width 72 height 34
type input "0"
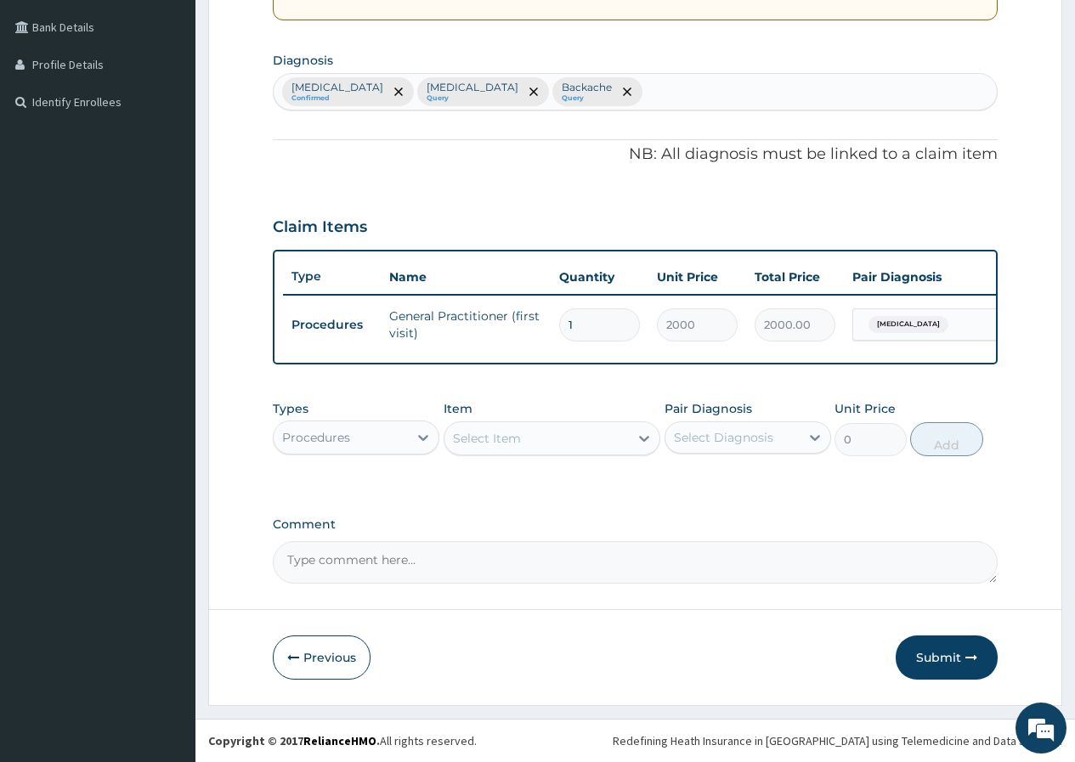
scroll to position [395, 0]
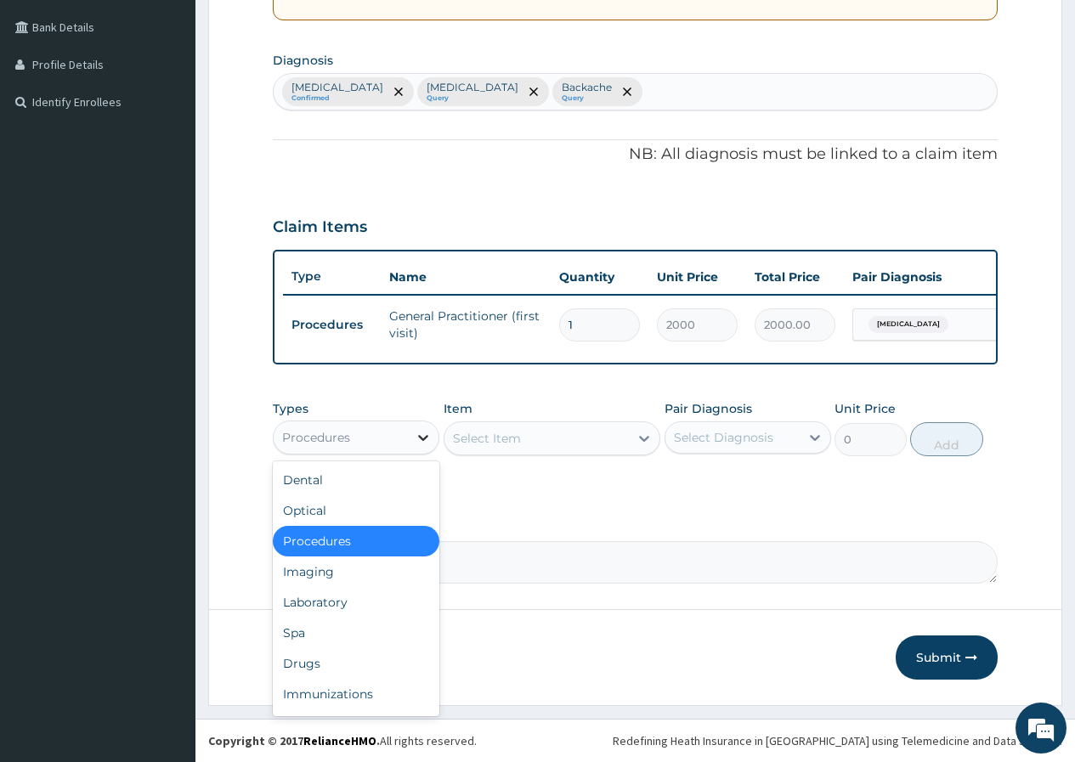
click at [414, 435] on div at bounding box center [423, 437] width 31 height 31
click at [313, 594] on div "Laboratory" at bounding box center [356, 602] width 167 height 31
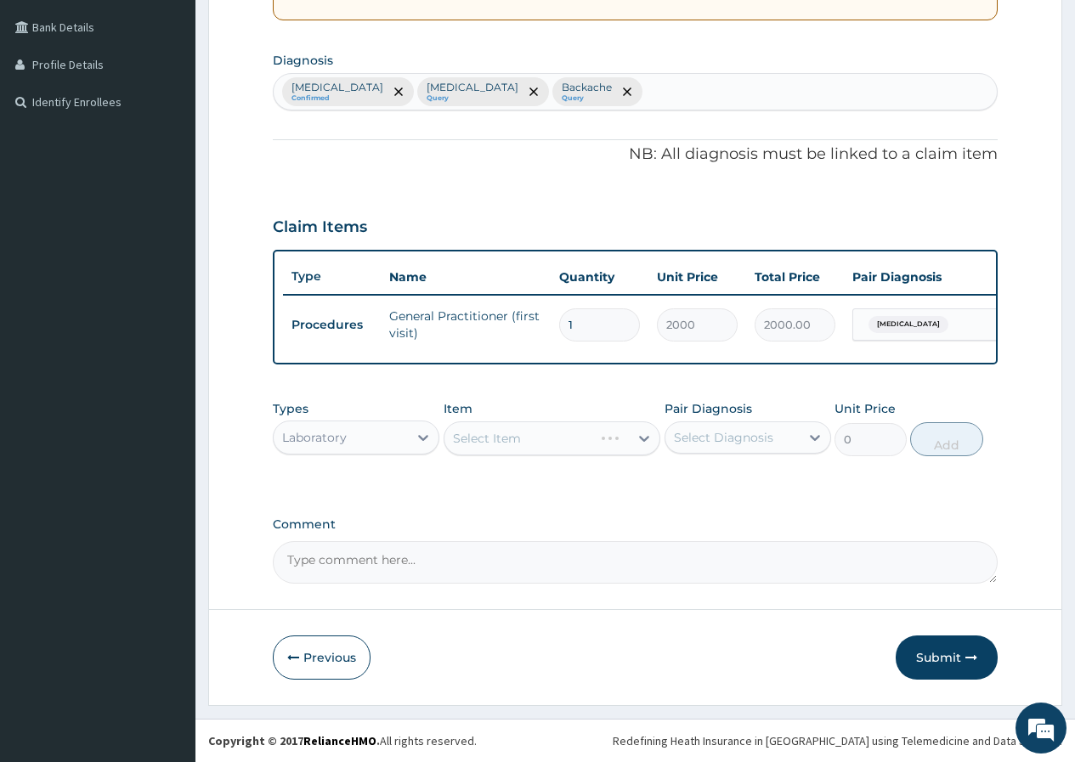
click at [558, 439] on div "Select Item" at bounding box center [553, 439] width 218 height 34
click at [584, 433] on div "Select Item" at bounding box center [553, 439] width 218 height 34
click at [590, 433] on div "Select Item" at bounding box center [536, 438] width 185 height 27
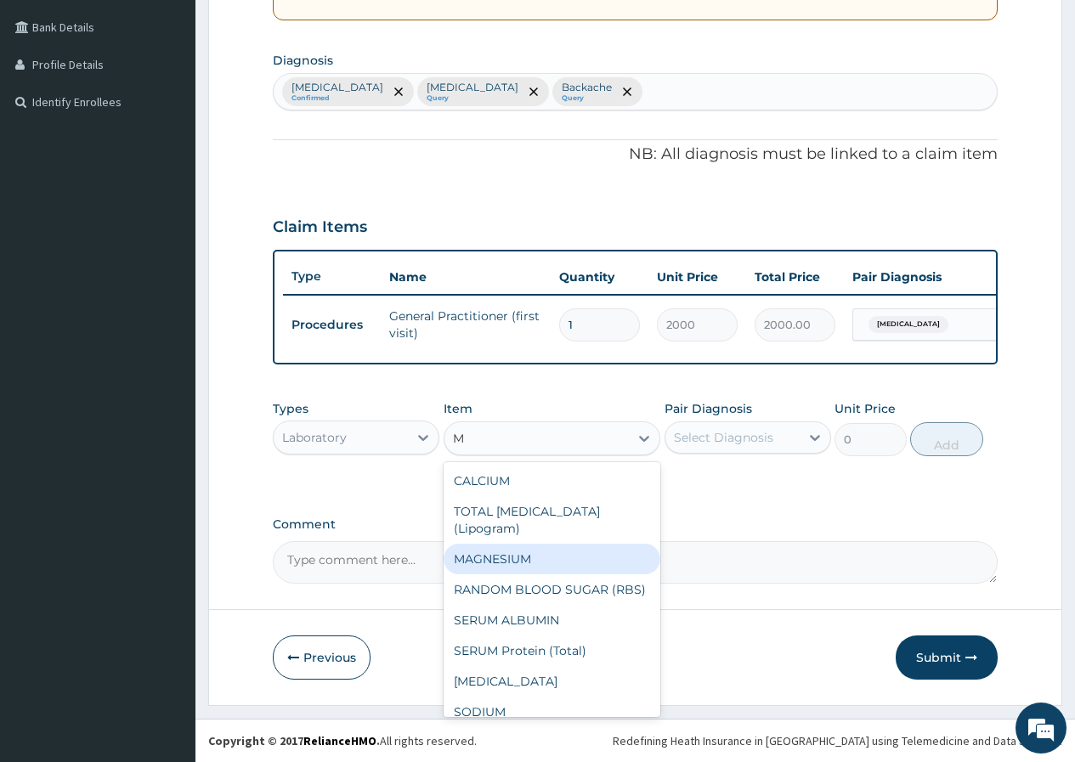
type input "MP"
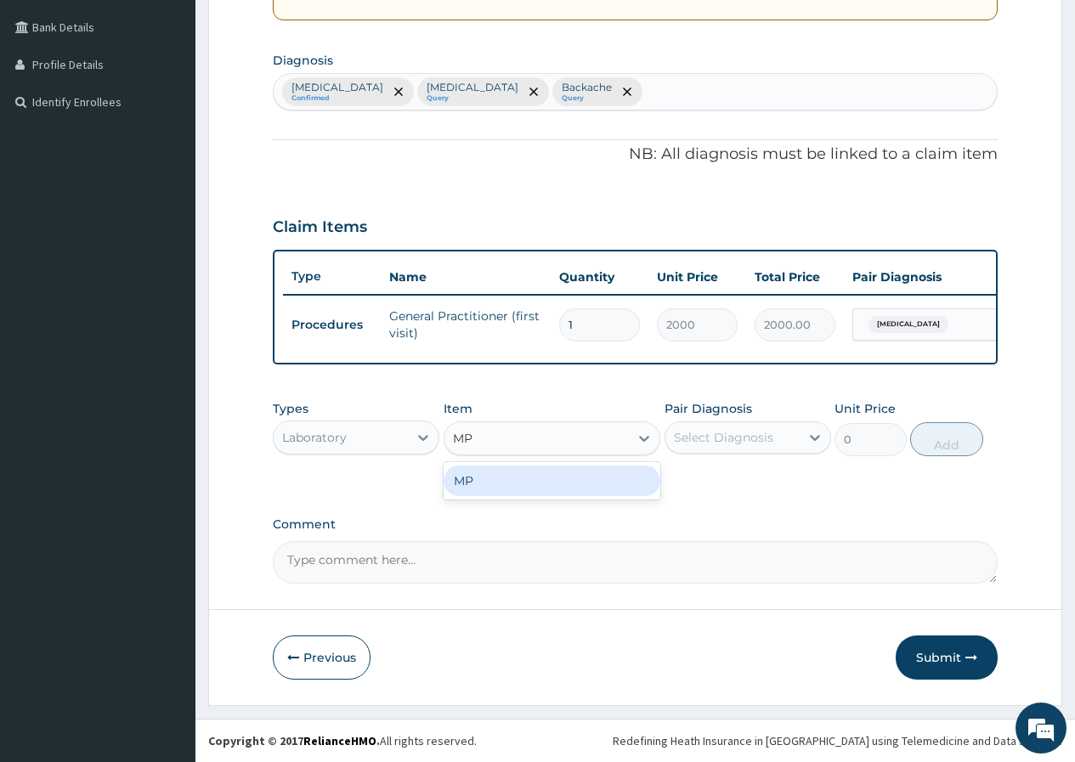
click at [616, 478] on div "MP" at bounding box center [553, 481] width 218 height 31
type input "700"
click at [681, 441] on div "Select Diagnosis" at bounding box center [723, 437] width 99 height 17
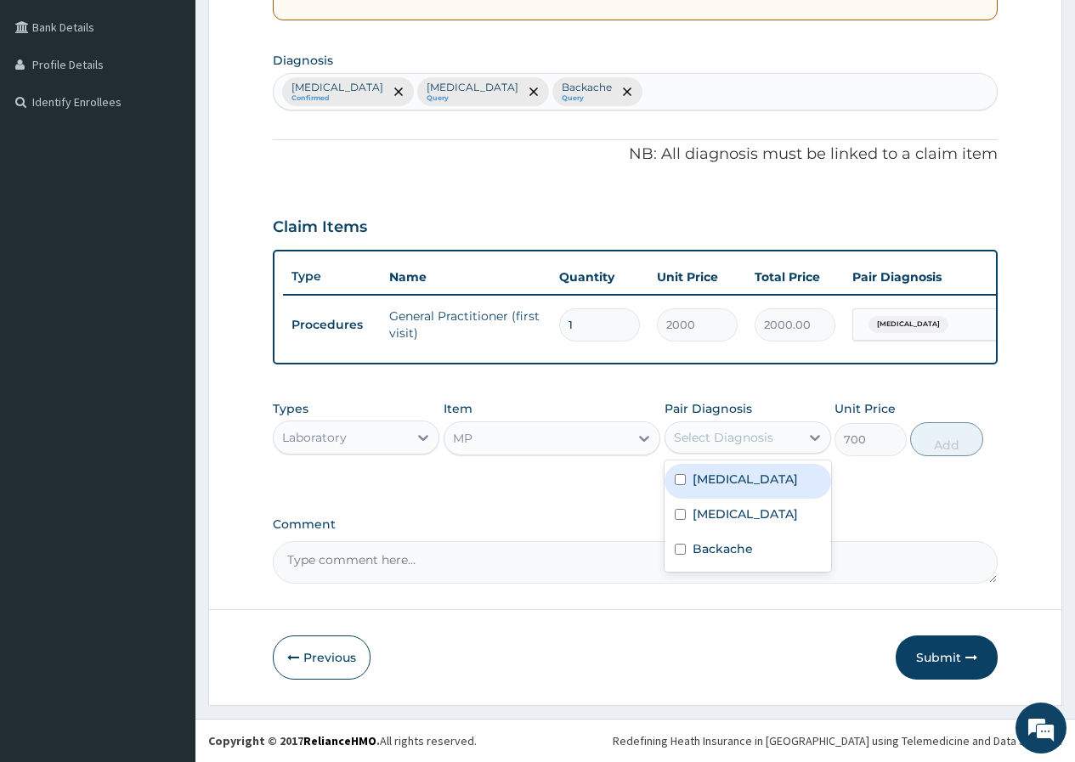
click at [712, 478] on label "Malaria" at bounding box center [745, 479] width 105 height 17
checkbox input "true"
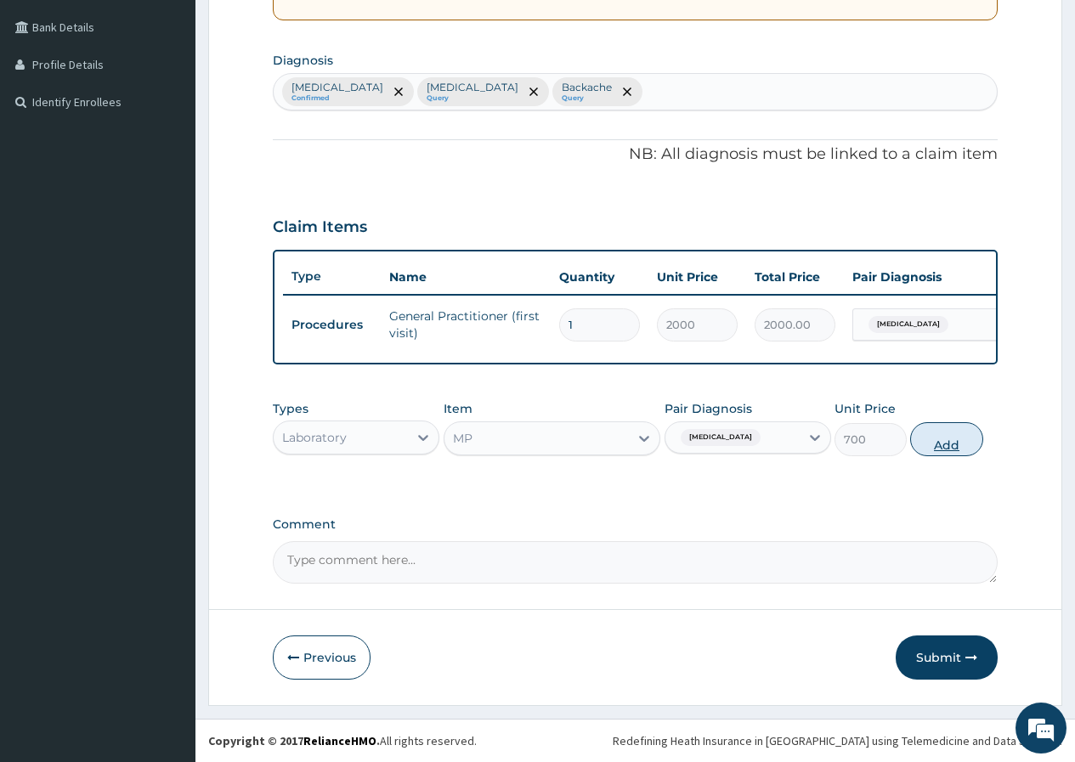
click at [925, 445] on button "Add" at bounding box center [946, 439] width 72 height 34
type input "0"
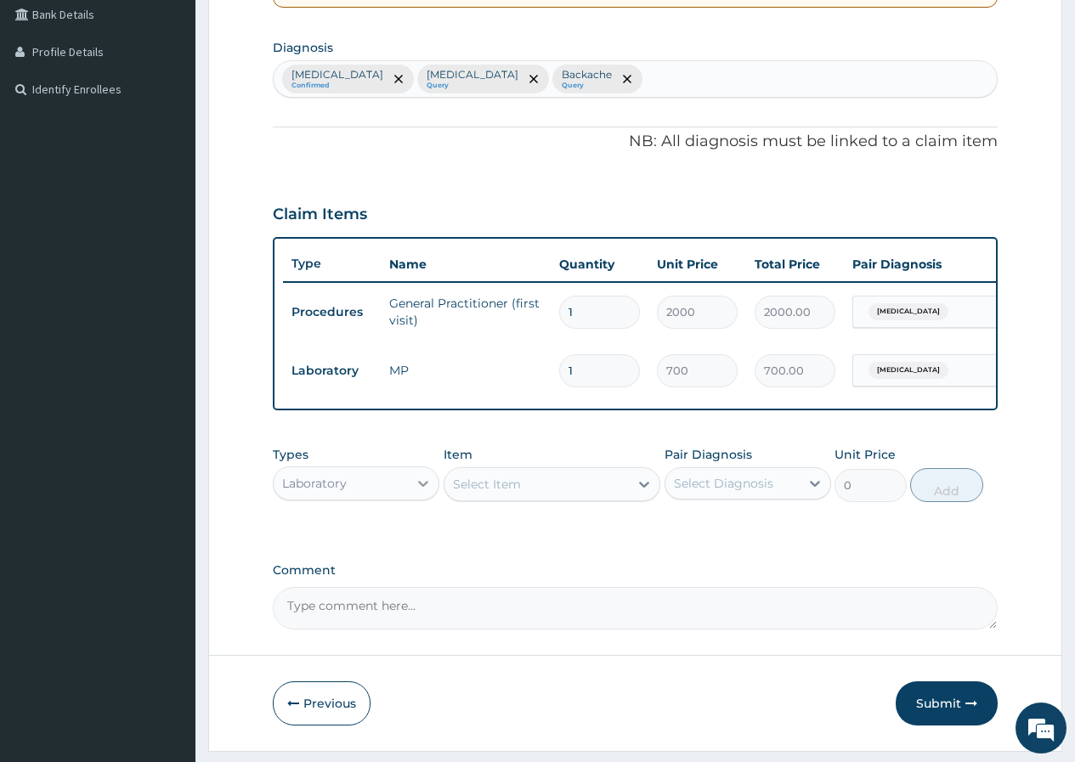
click at [420, 492] on icon at bounding box center [423, 483] width 17 height 17
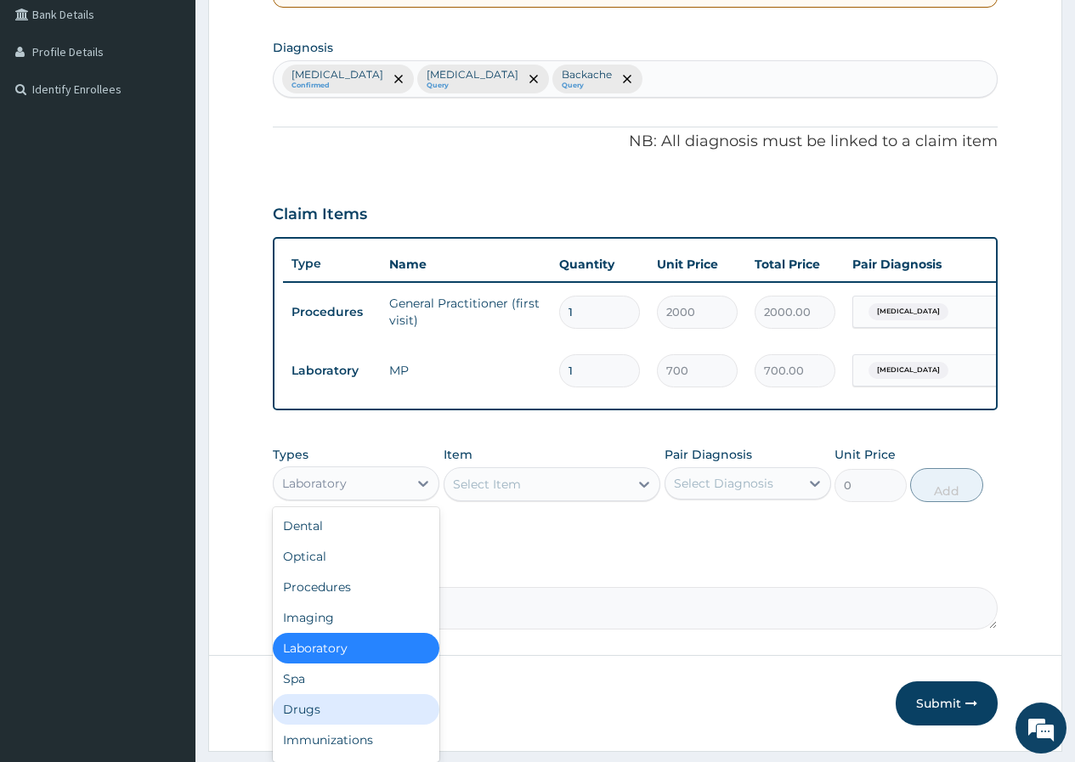
drag, startPoint x: 302, startPoint y: 727, endPoint x: 396, endPoint y: 646, distance: 124.7
click at [308, 719] on div "Drugs" at bounding box center [356, 709] width 167 height 31
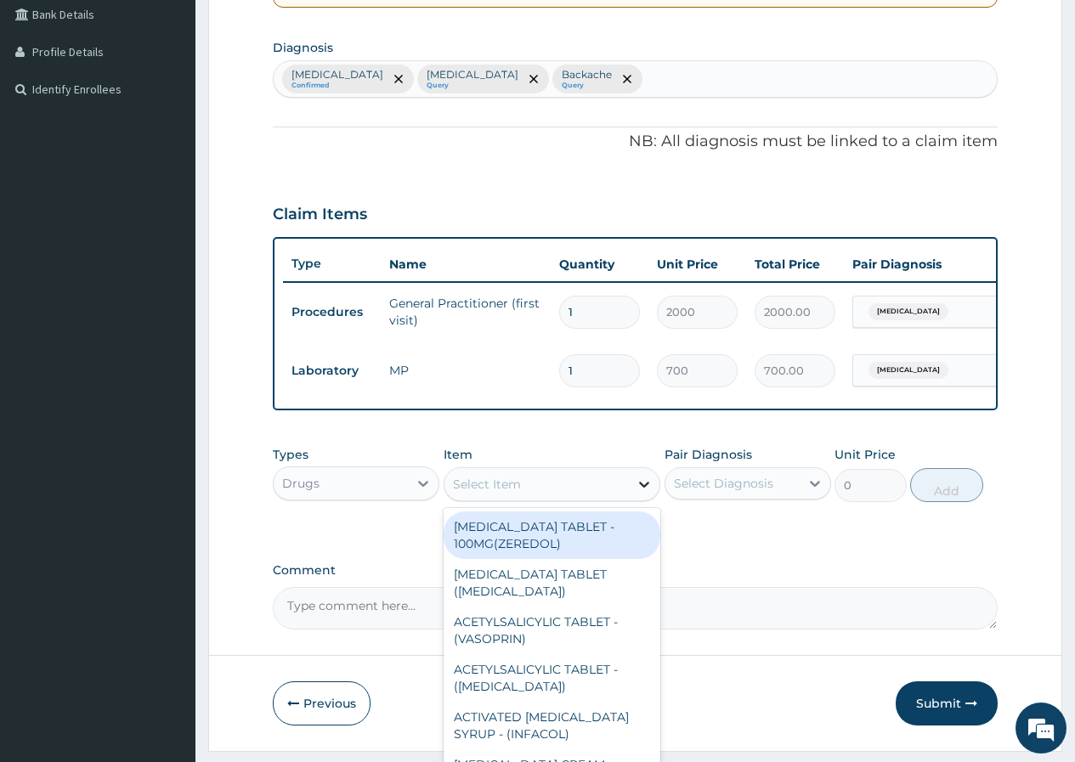
click at [638, 493] on icon at bounding box center [644, 484] width 17 height 17
type input "M"
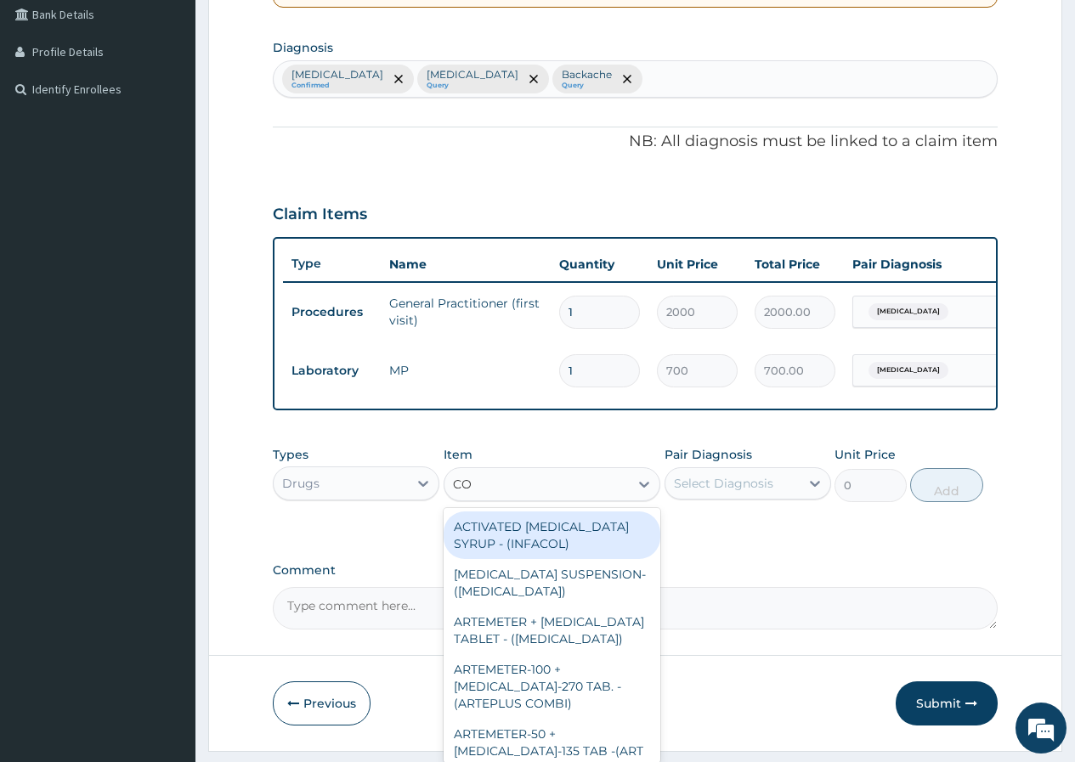
type input "COA"
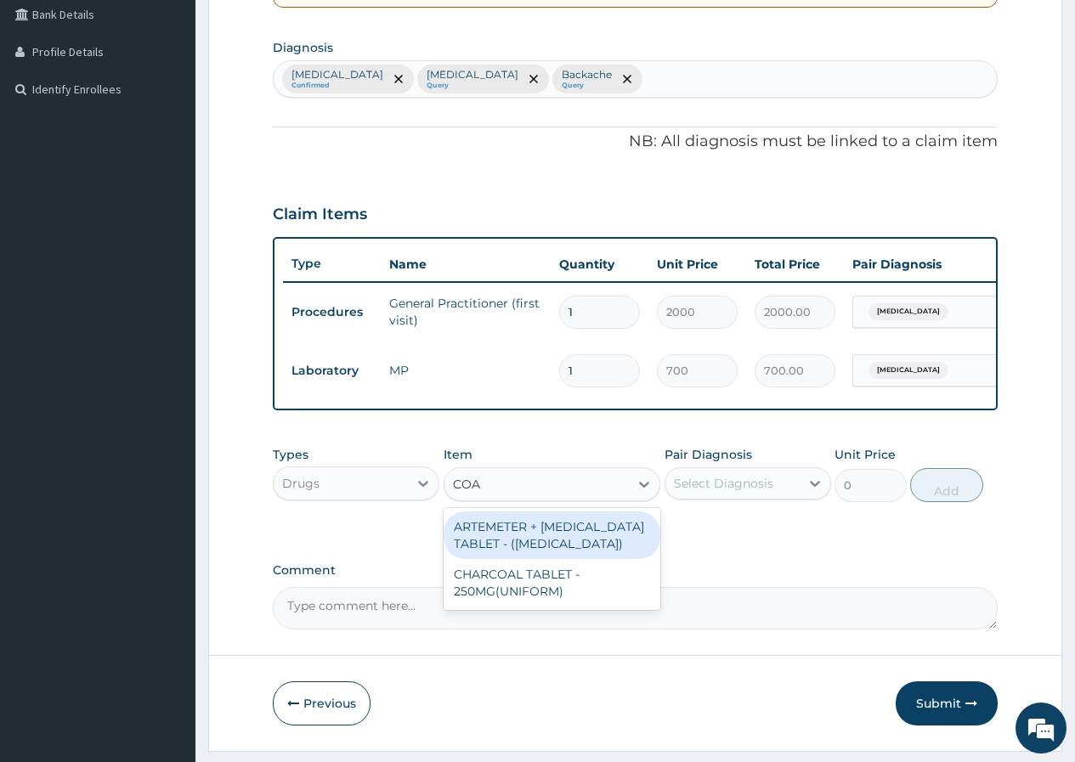
click at [622, 535] on div "ARTEMETER + LUMEFANTRINE TABLET - (COARTEM)" at bounding box center [553, 536] width 218 height 48
type input "1275"
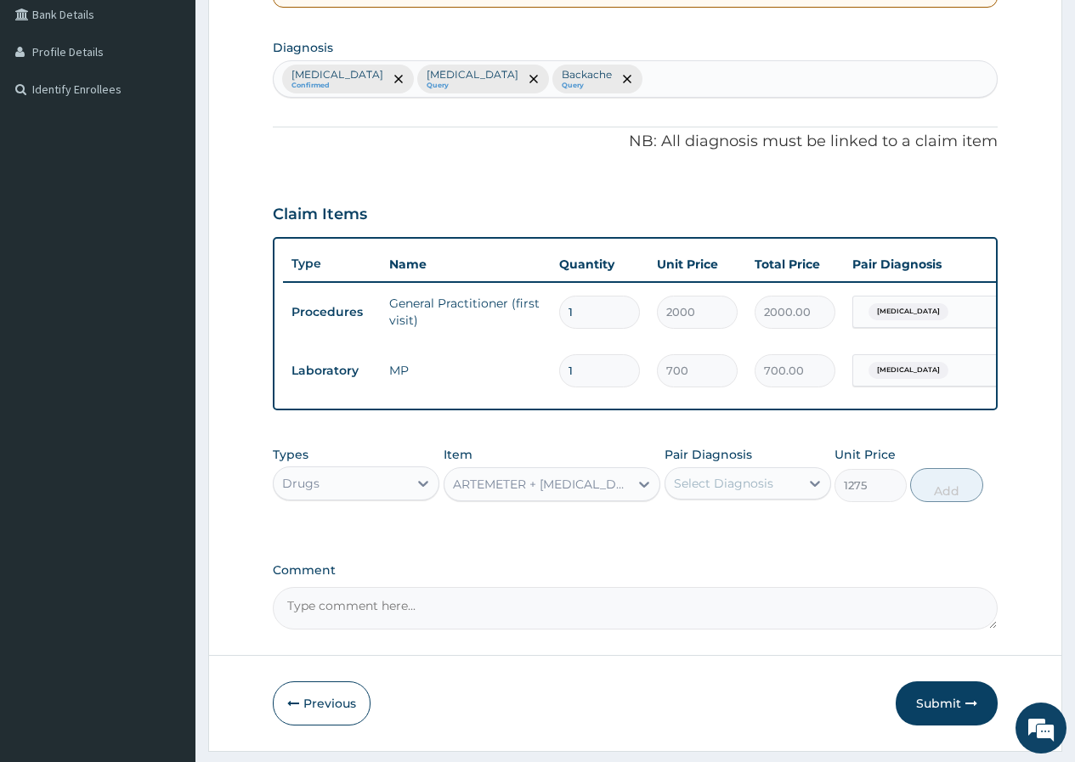
click at [742, 492] on div "Select Diagnosis" at bounding box center [723, 483] width 99 height 17
click at [731, 531] on label "Malaria" at bounding box center [745, 525] width 105 height 17
checkbox input "true"
click at [923, 499] on button "Add" at bounding box center [946, 485] width 72 height 34
type input "0"
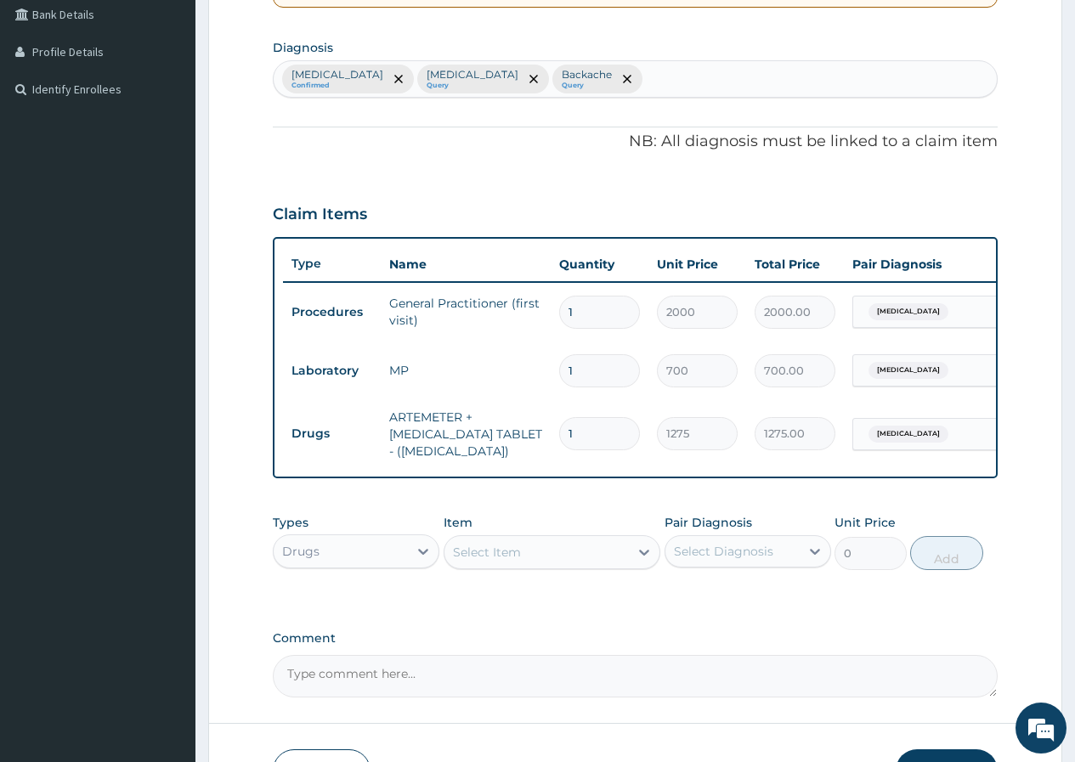
drag, startPoint x: 501, startPoint y: 563, endPoint x: 478, endPoint y: 525, distance: 44.6
click at [500, 560] on div "Select Item" at bounding box center [487, 552] width 68 height 17
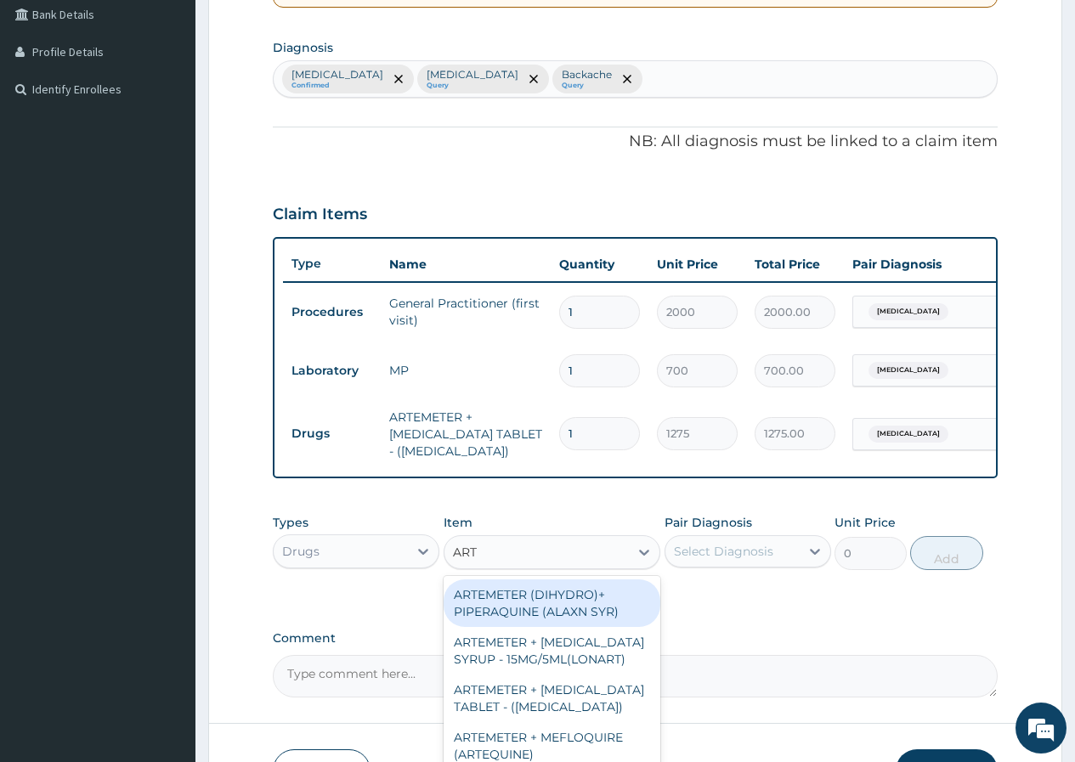
type input "ARTE"
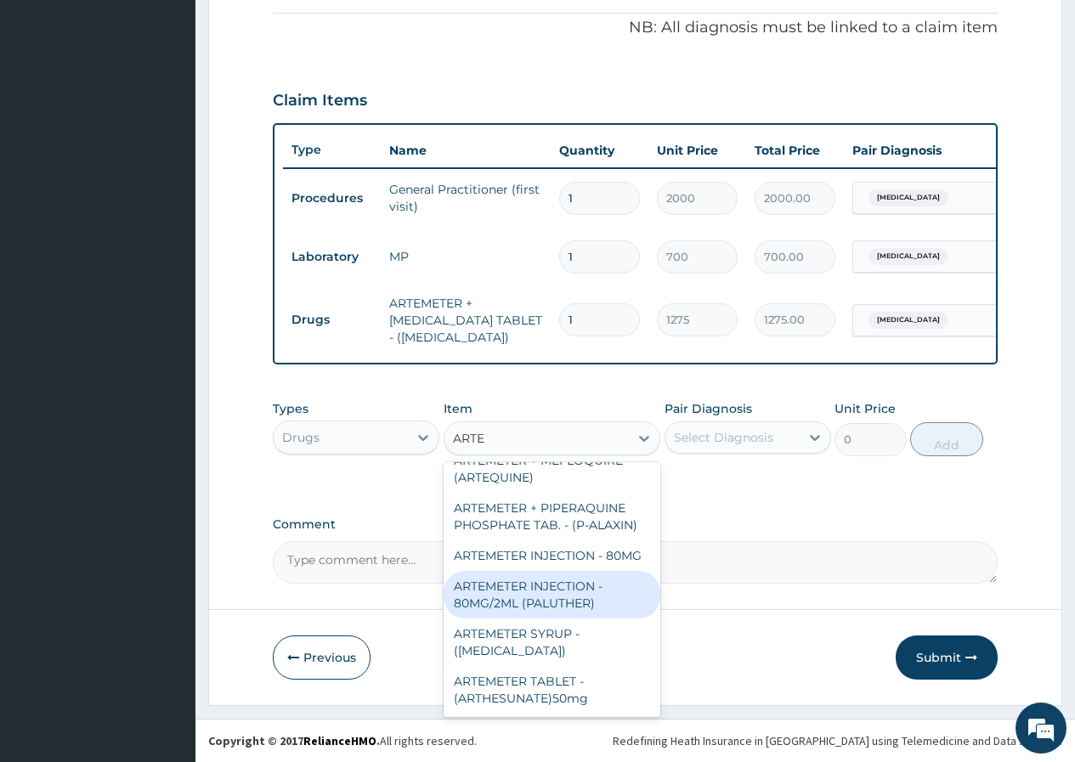
scroll to position [170, 0]
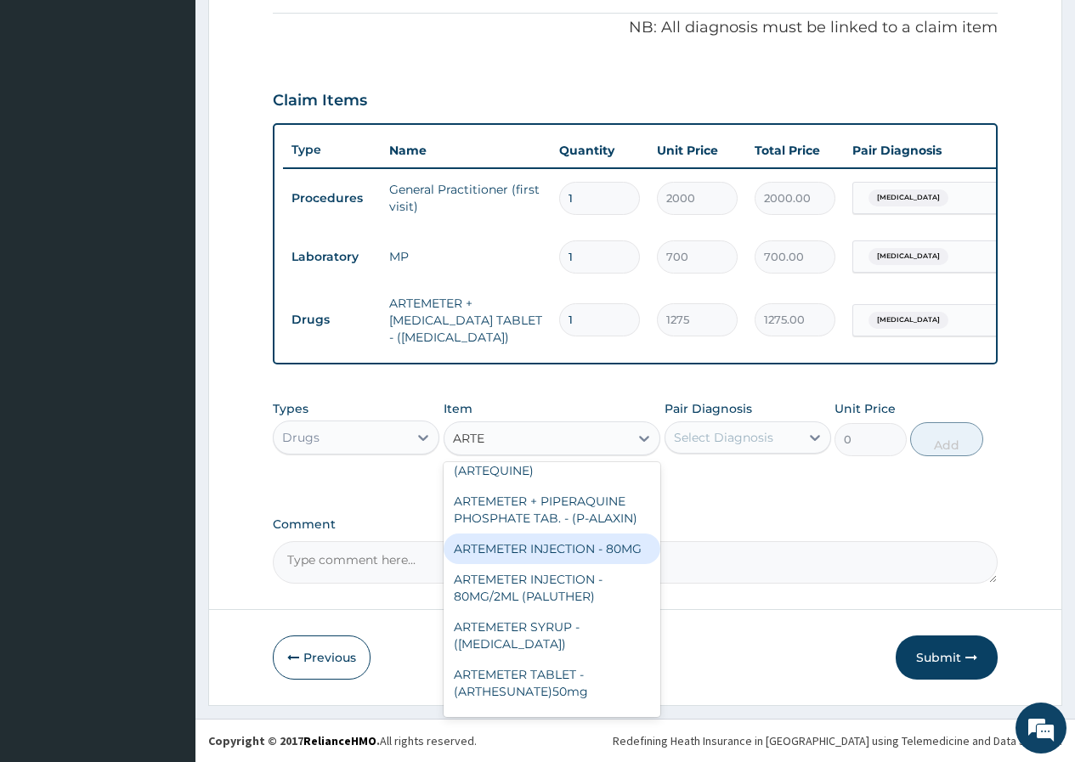
click at [602, 564] on div "ARTEMETER INJECTION - 80MG" at bounding box center [553, 549] width 218 height 31
type input "255"
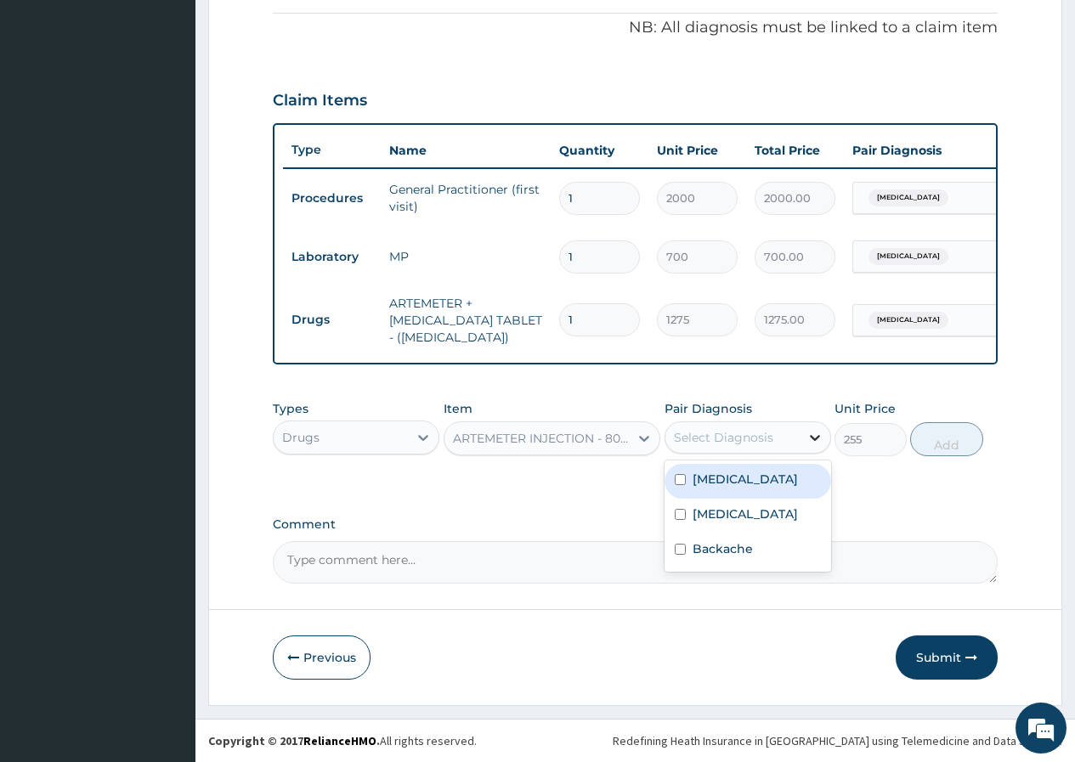
drag, startPoint x: 811, startPoint y: 430, endPoint x: 798, endPoint y: 450, distance: 24.1
click at [811, 432] on icon at bounding box center [814, 437] width 17 height 17
click at [759, 484] on div "Malaria" at bounding box center [748, 481] width 167 height 35
checkbox input "true"
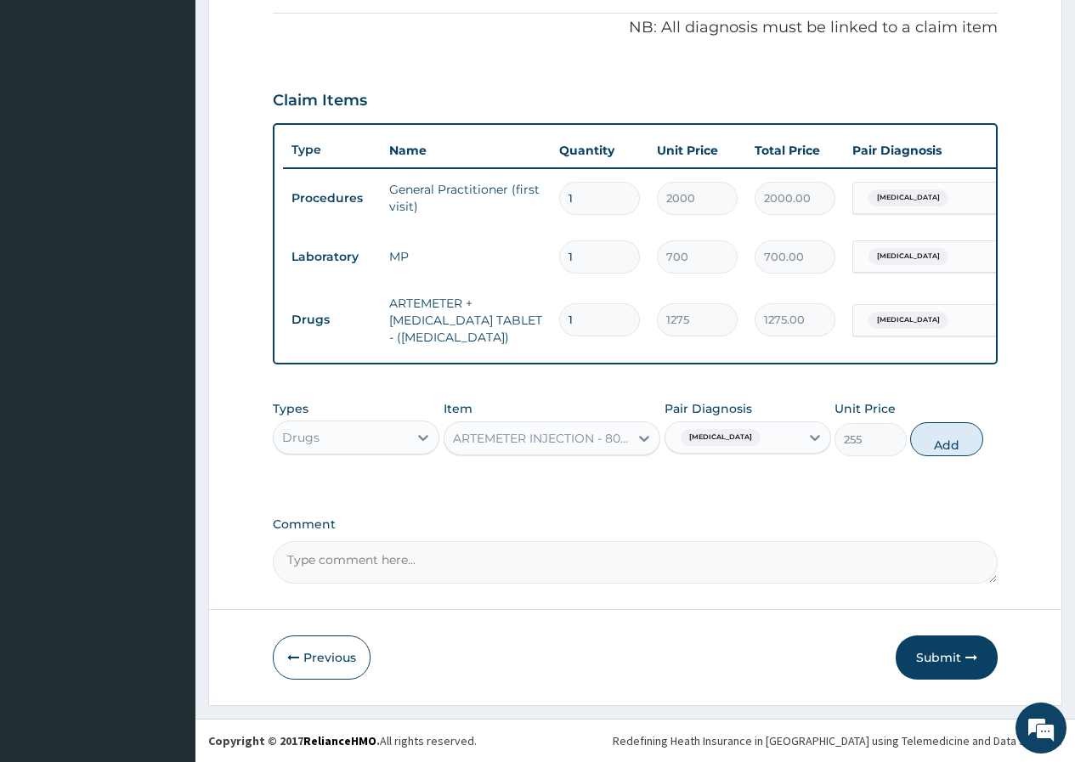
click at [943, 432] on button "Add" at bounding box center [946, 439] width 72 height 34
type input "0"
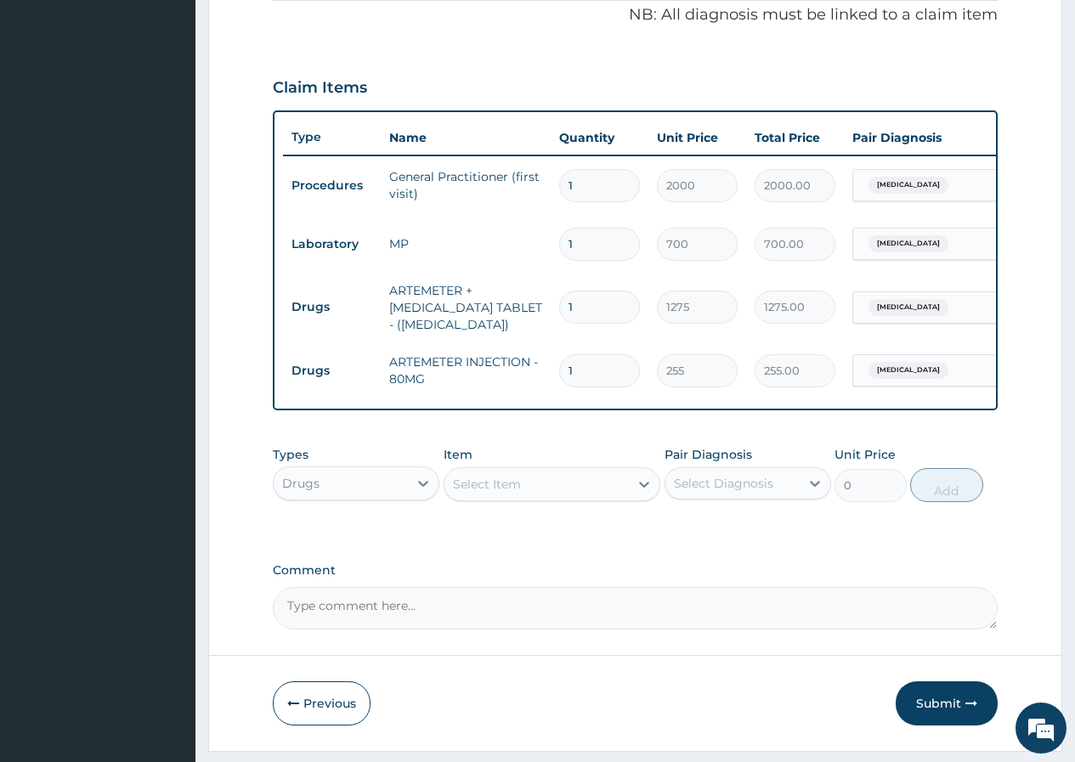
drag, startPoint x: 594, startPoint y: 364, endPoint x: 567, endPoint y: 374, distance: 29.0
click at [567, 374] on input "1" at bounding box center [599, 370] width 81 height 33
type input "2"
type input "510.00"
type input "2"
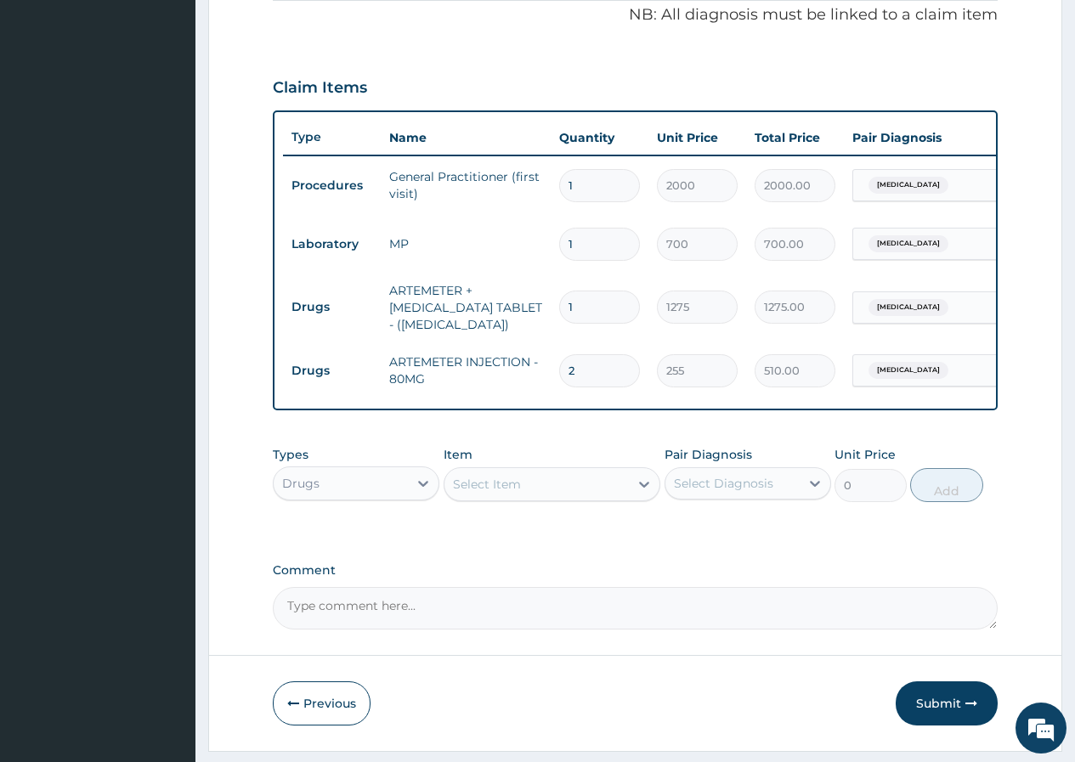
click at [535, 489] on div "Select Item" at bounding box center [536, 484] width 185 height 27
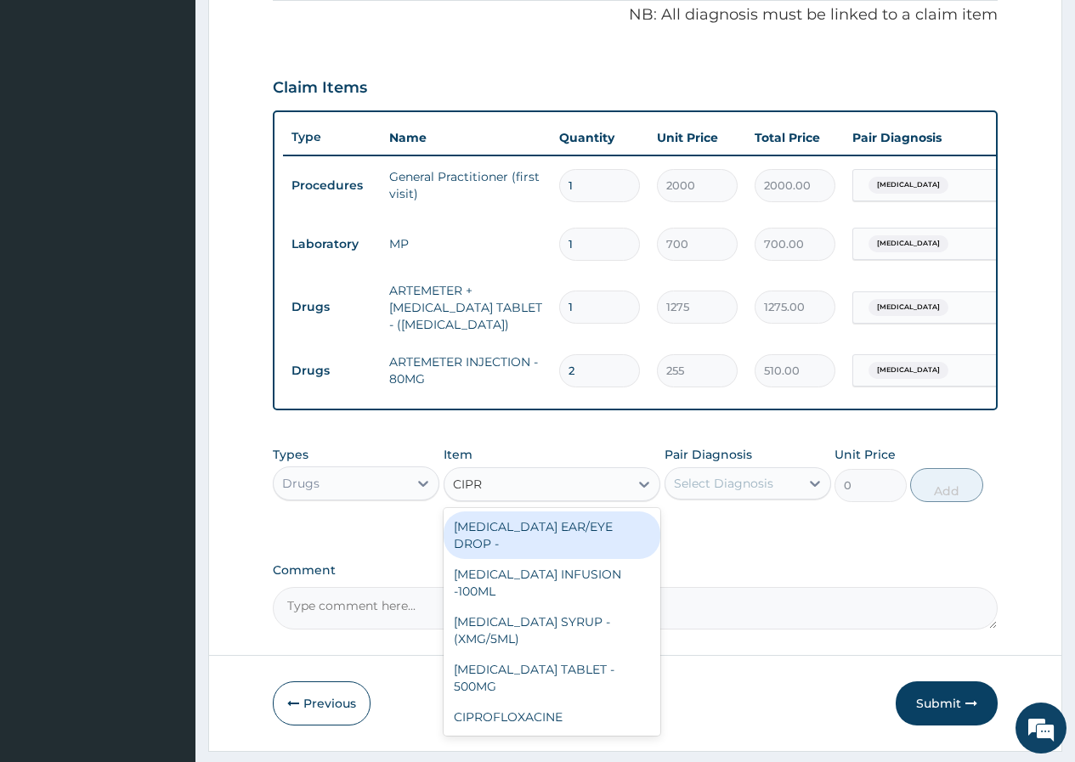
type input "CIPRO"
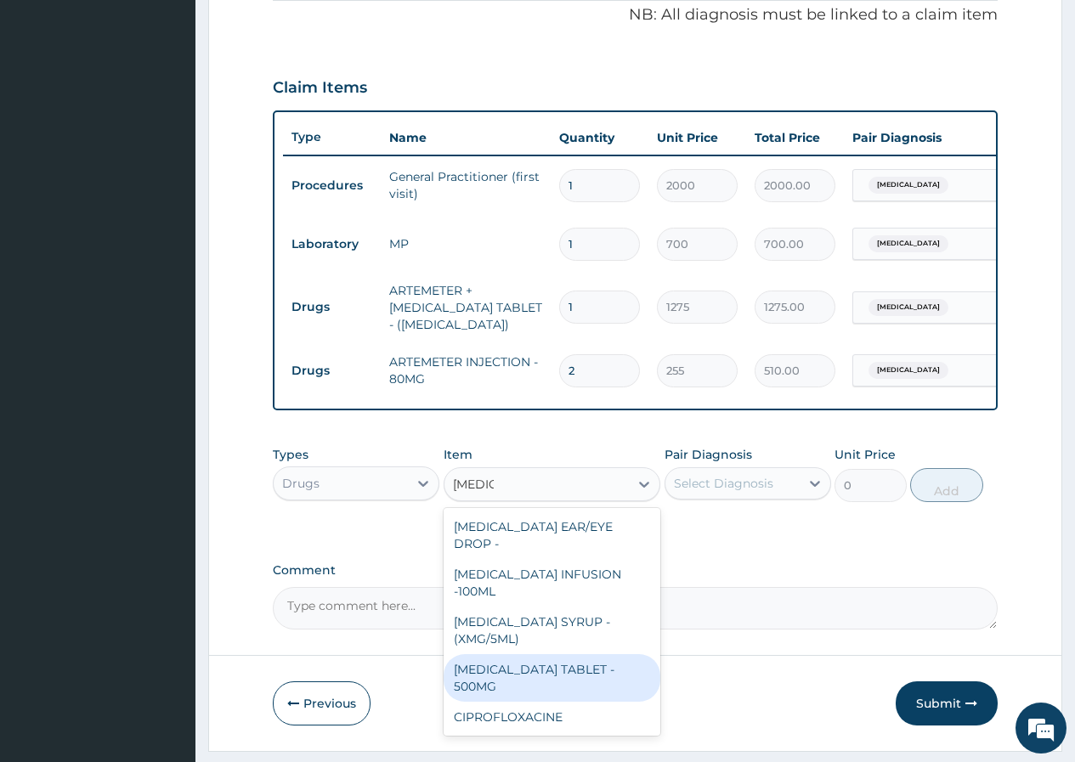
click at [596, 688] on div "CIPROFLOXACIN TABLET - 500MG" at bounding box center [553, 678] width 218 height 48
type input "1105"
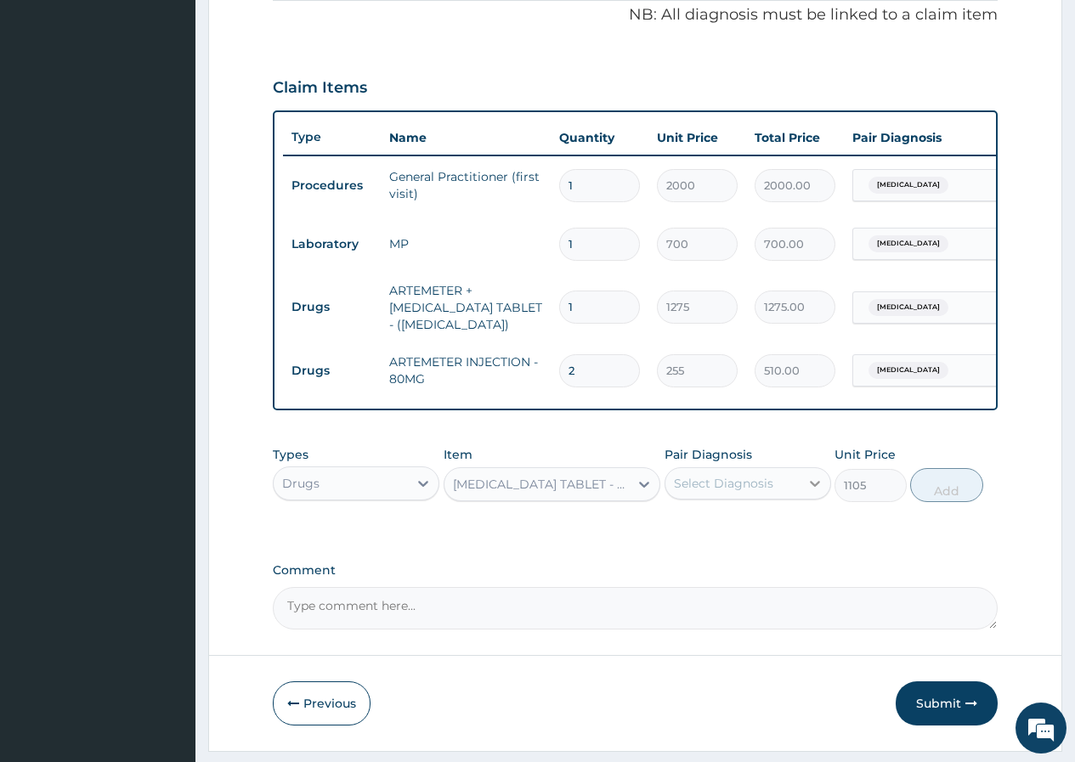
click at [812, 492] on icon at bounding box center [814, 483] width 17 height 17
click at [772, 567] on label "Bacterial sepsis" at bounding box center [745, 560] width 105 height 17
checkbox input "true"
click at [943, 500] on button "Add" at bounding box center [946, 485] width 72 height 34
type input "0"
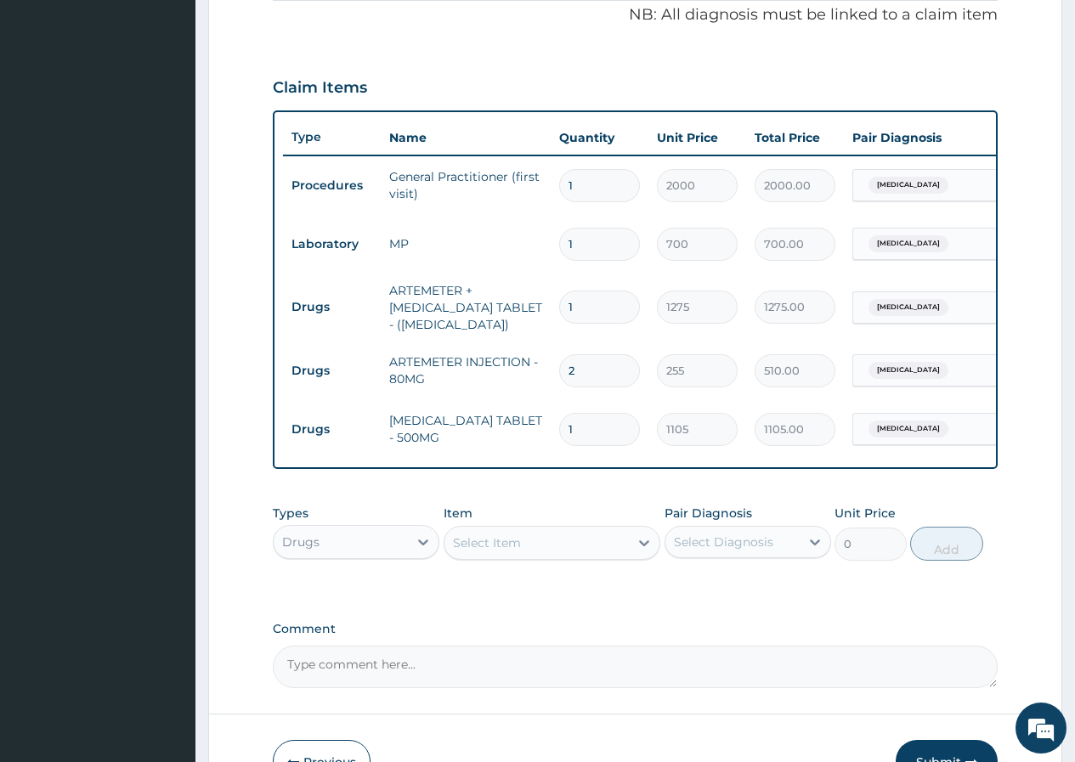
click at [573, 554] on div "Select Item" at bounding box center [536, 542] width 185 height 27
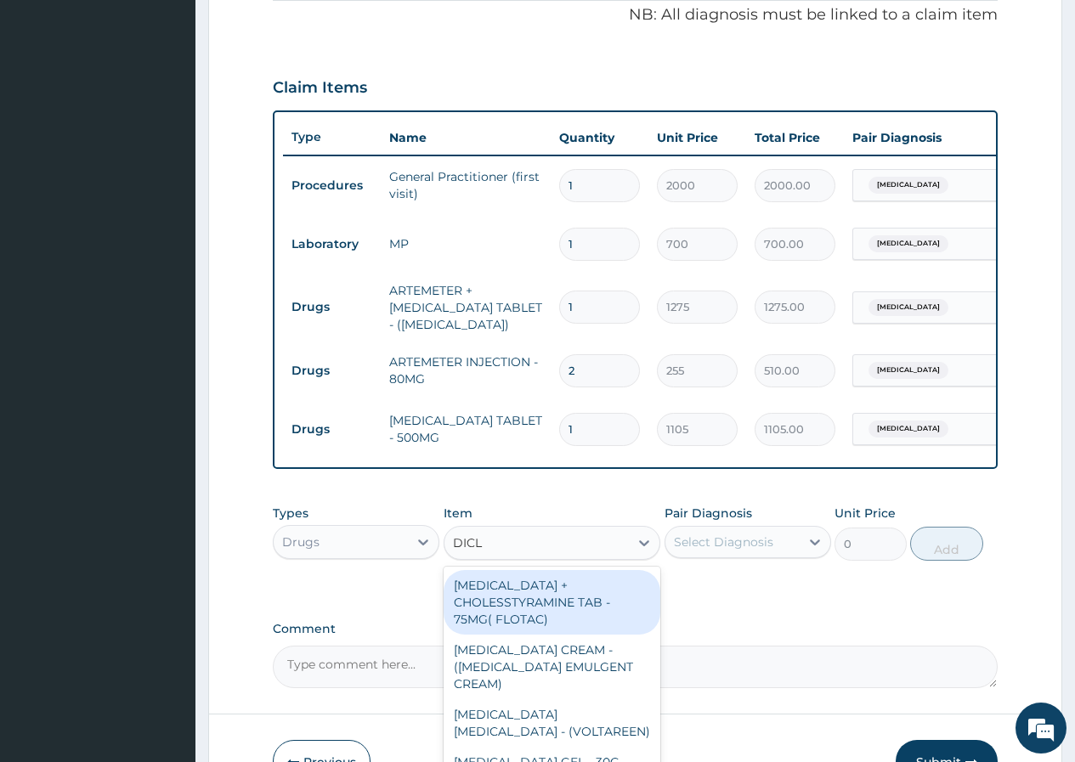
type input "DICLO"
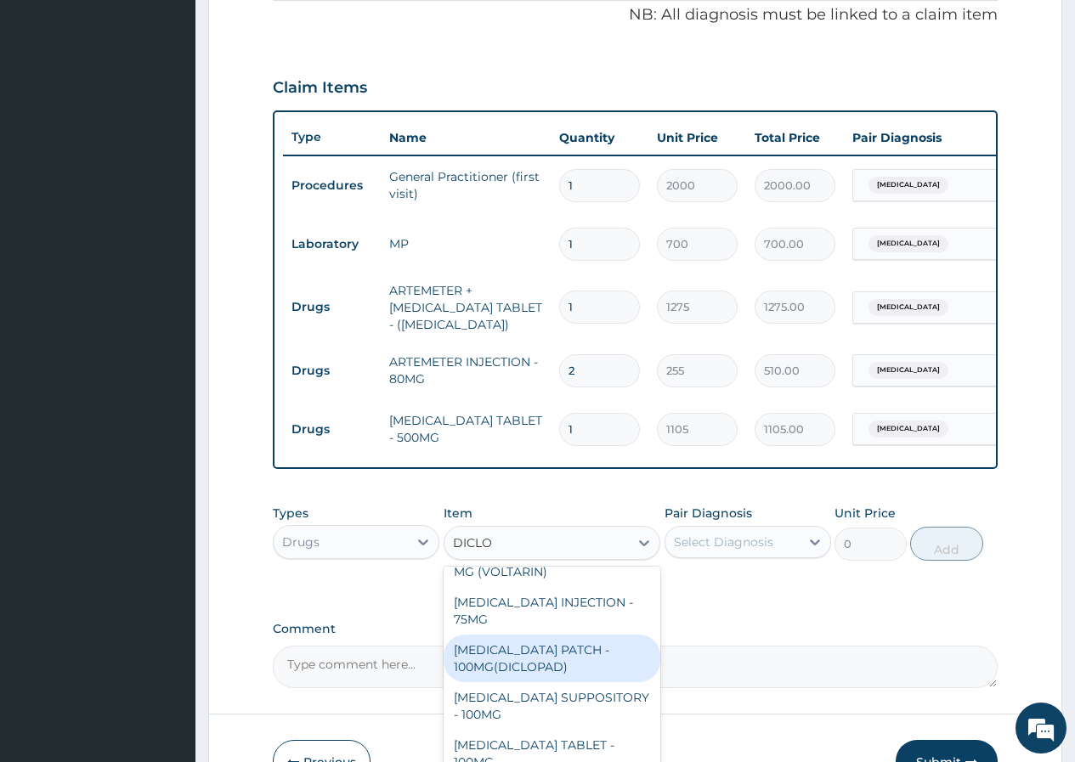
scroll to position [292, 0]
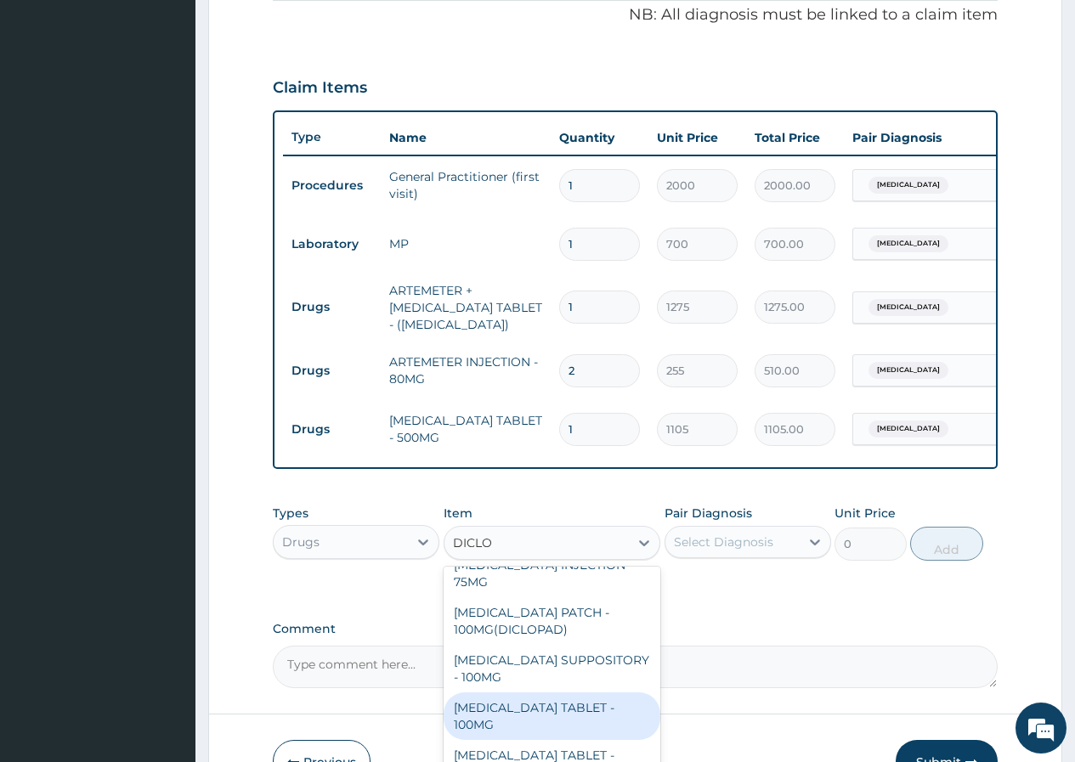
click at [611, 721] on div "DICLOFENAC TABLET - 100MG" at bounding box center [553, 717] width 218 height 48
type input "1062.5"
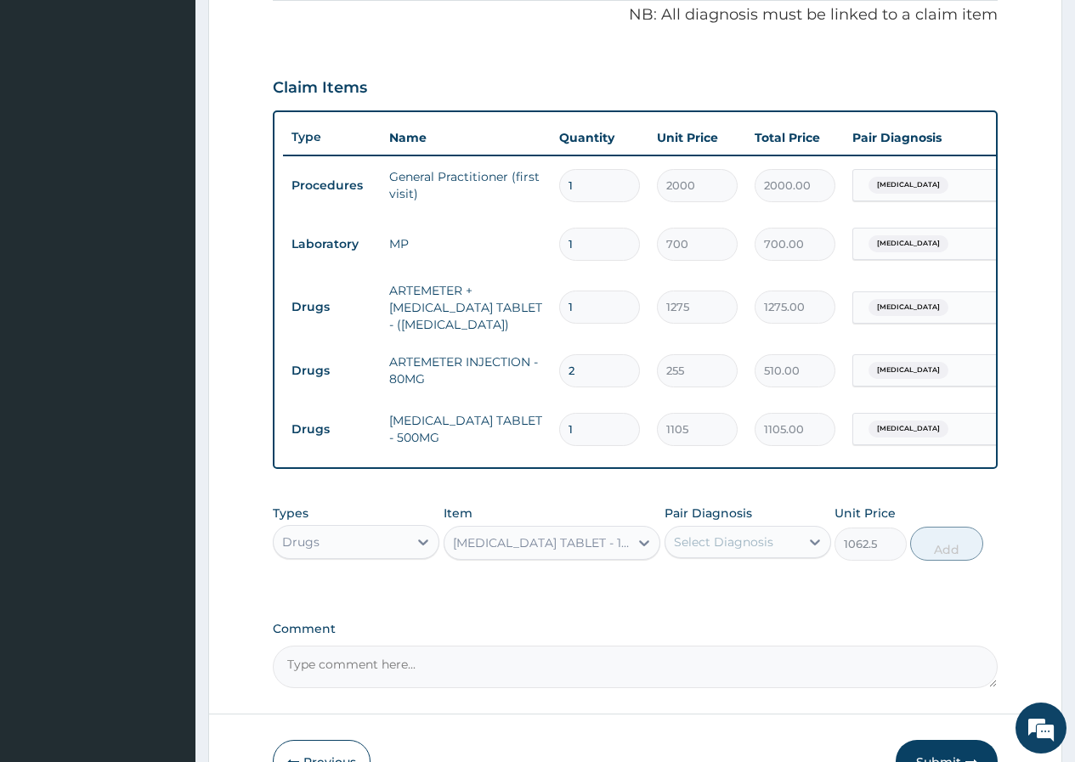
click at [763, 551] on div "Select Diagnosis" at bounding box center [723, 542] width 99 height 17
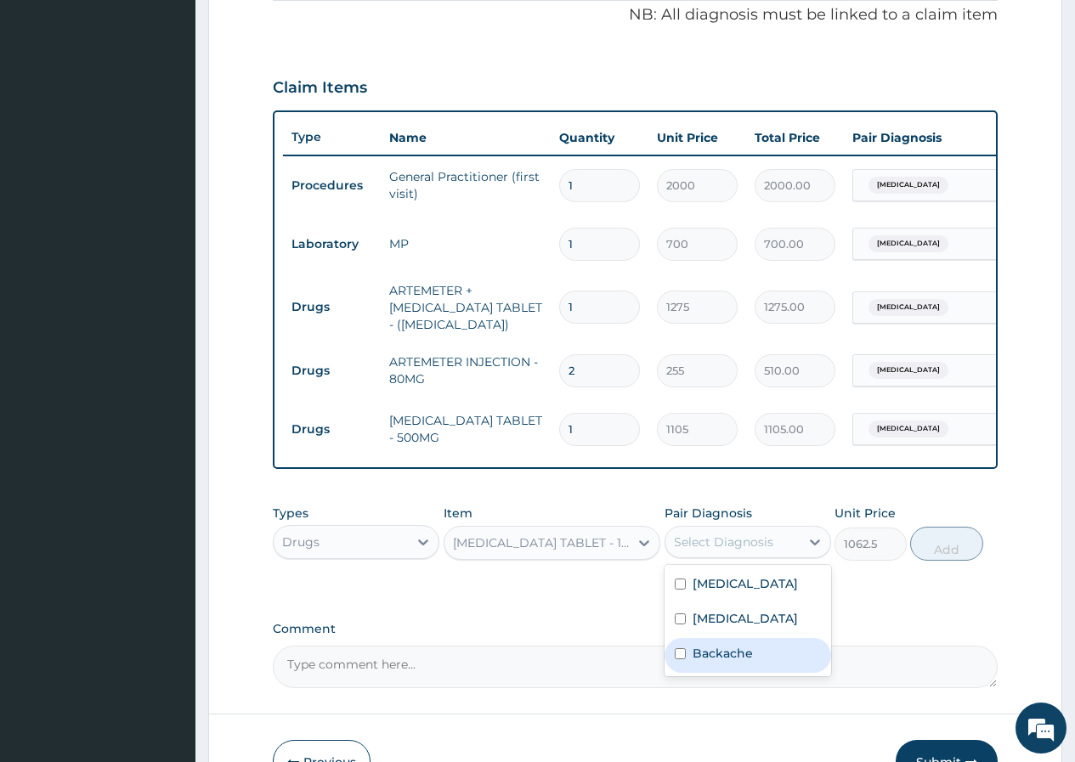
click at [719, 662] on label "Backache" at bounding box center [723, 653] width 60 height 17
checkbox input "true"
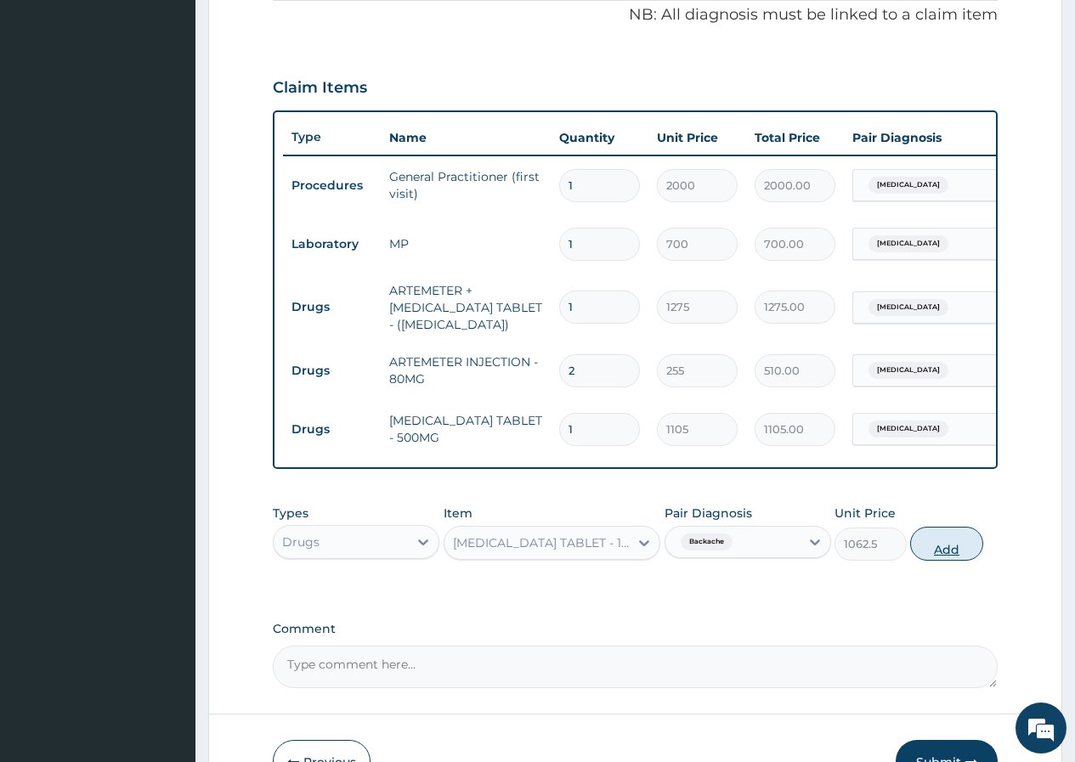
click at [934, 557] on button "Add" at bounding box center [946, 544] width 72 height 34
type input "0"
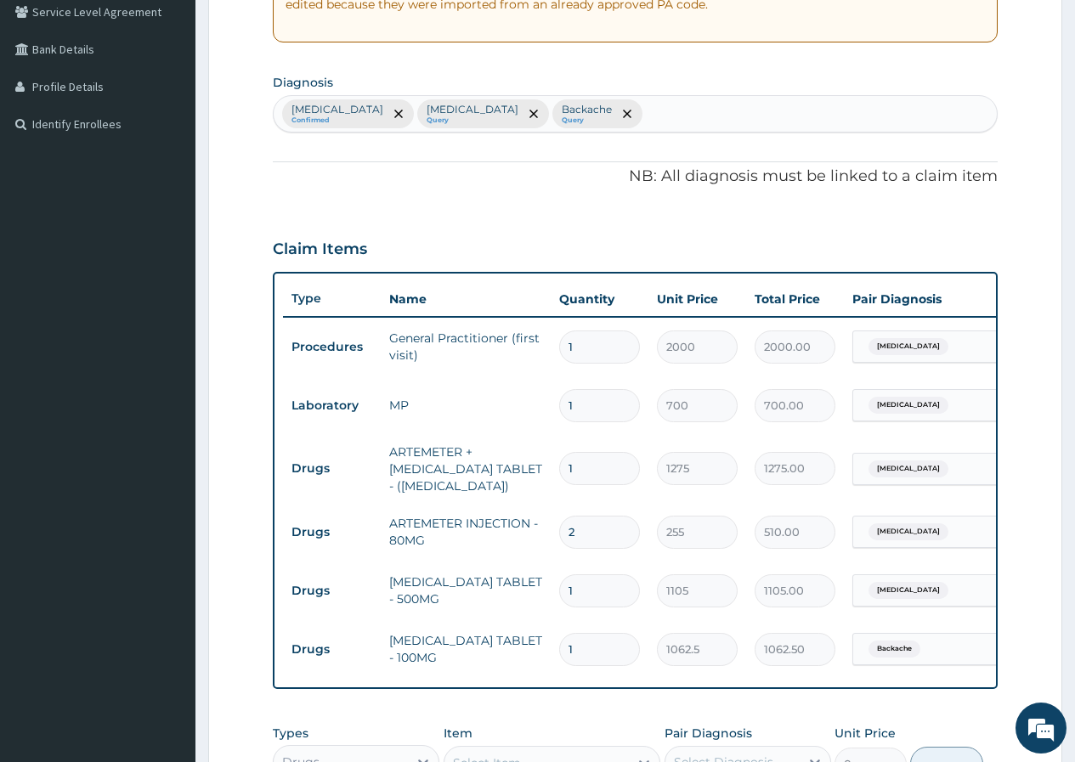
scroll to position [182, 0]
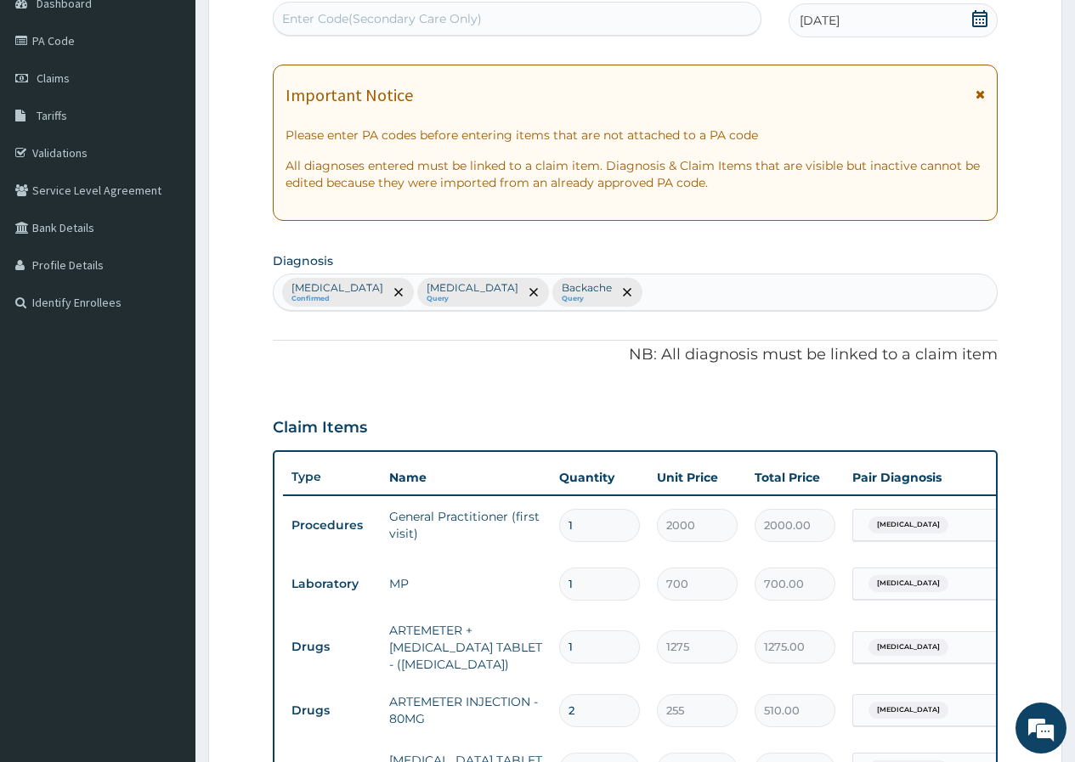
click at [665, 292] on div "Malaria Confirmed Bacterial sepsis Query Backache Query" at bounding box center [635, 292] width 723 height 36
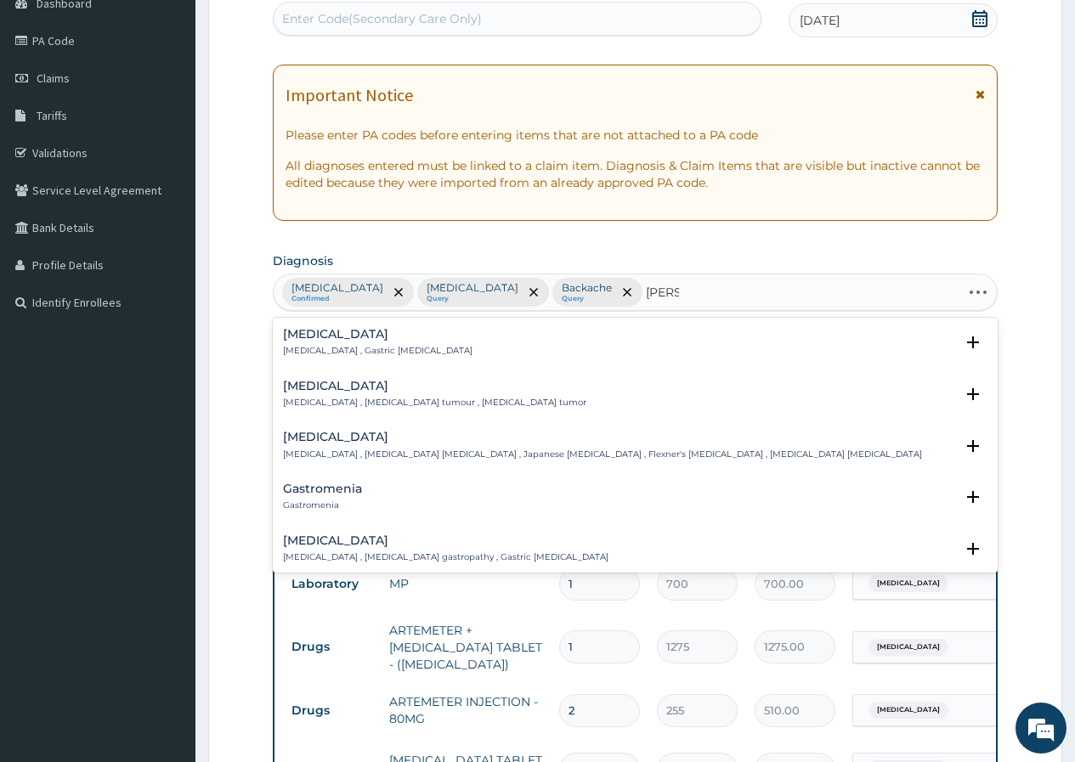
type input "GASTR"
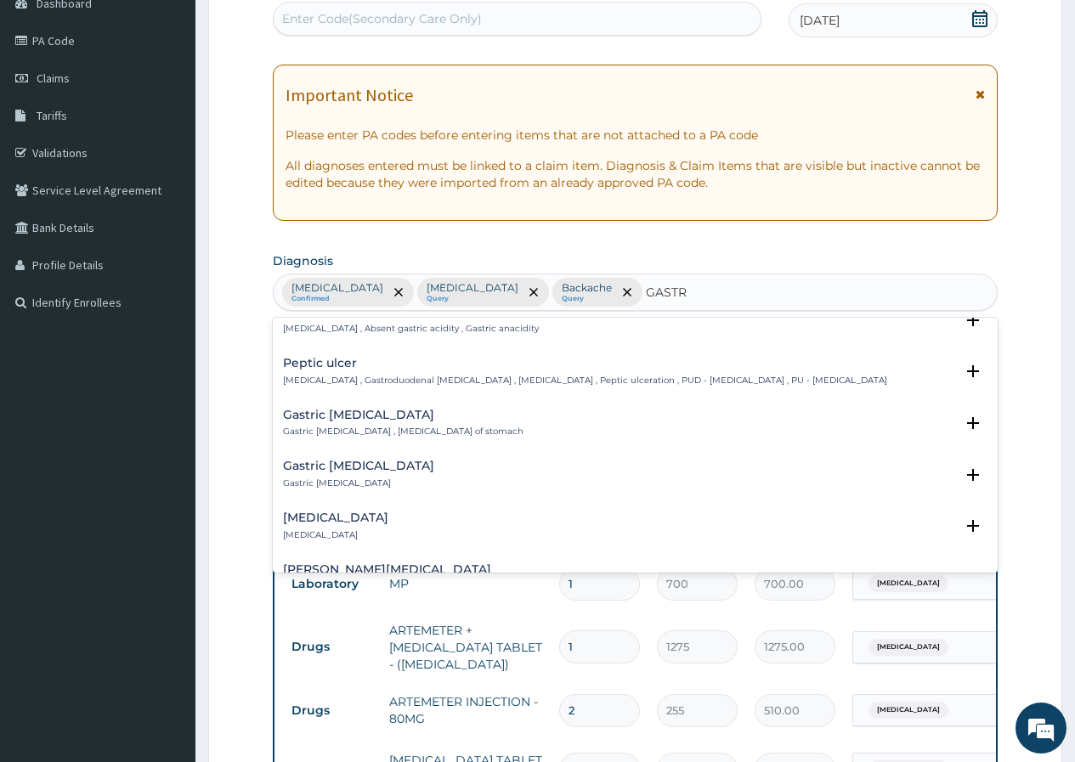
scroll to position [255, 0]
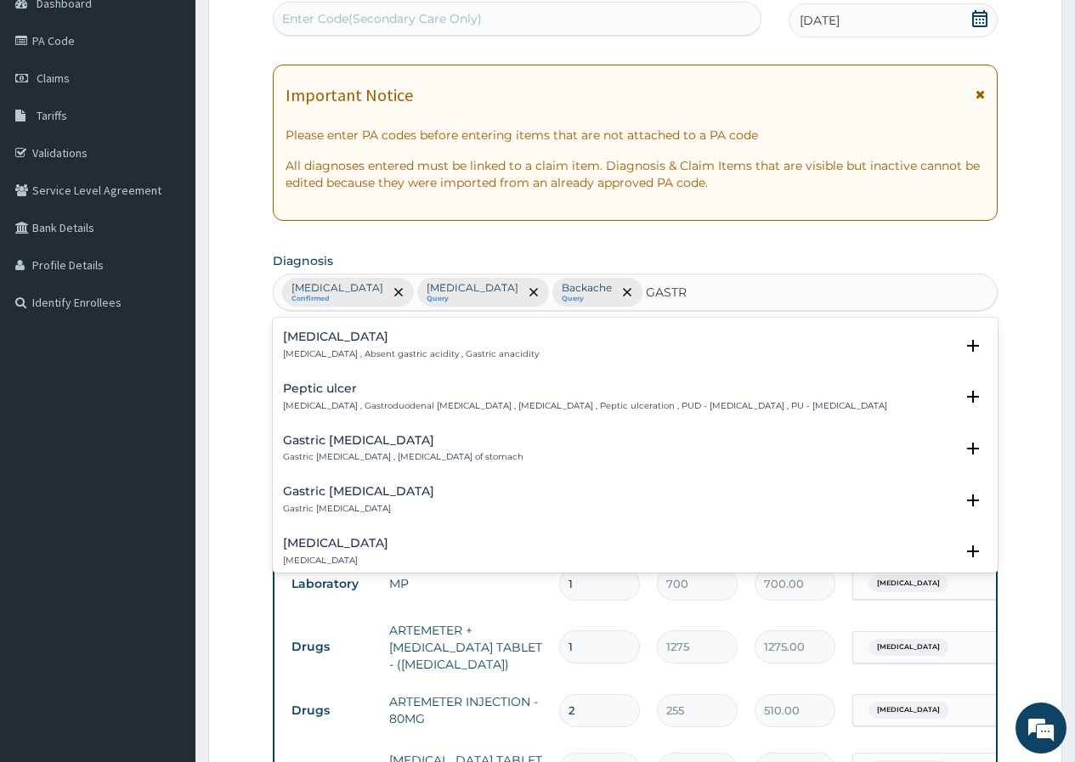
click at [450, 400] on p "Peptic ulcer , Gastroduodenal ulcer , Peptic ulcer disease , Peptic ulceration …" at bounding box center [585, 406] width 604 height 12
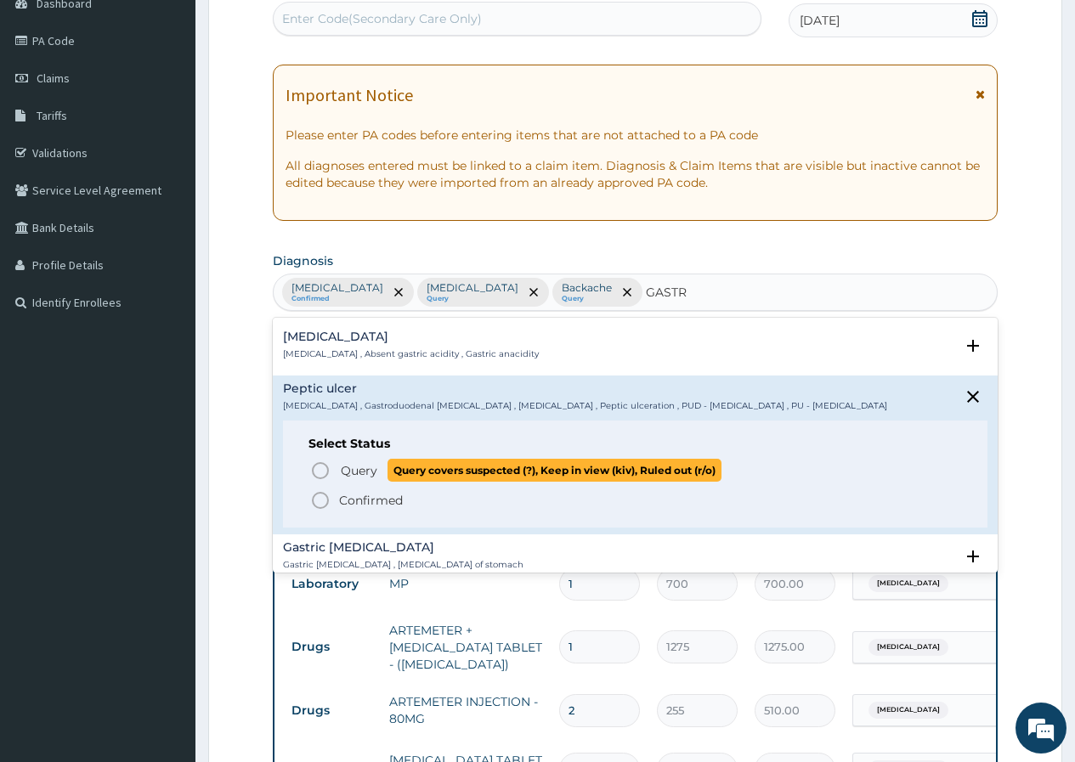
click at [365, 476] on span "Query" at bounding box center [359, 470] width 37 height 17
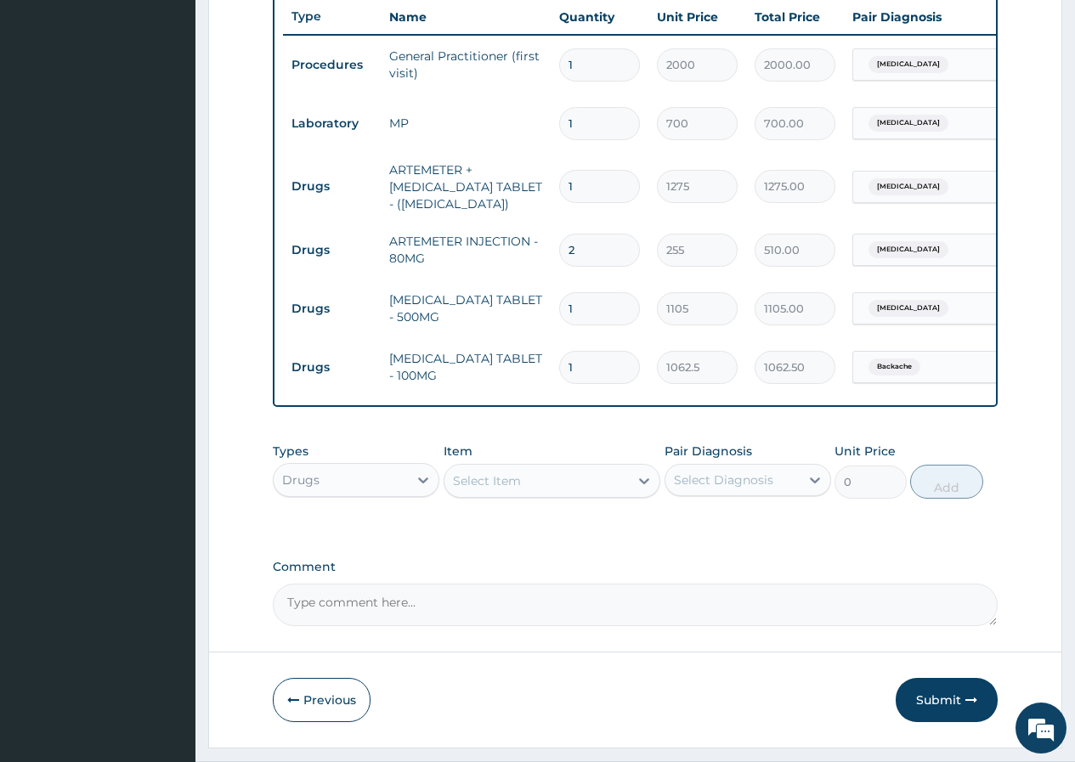
scroll to position [692, 0]
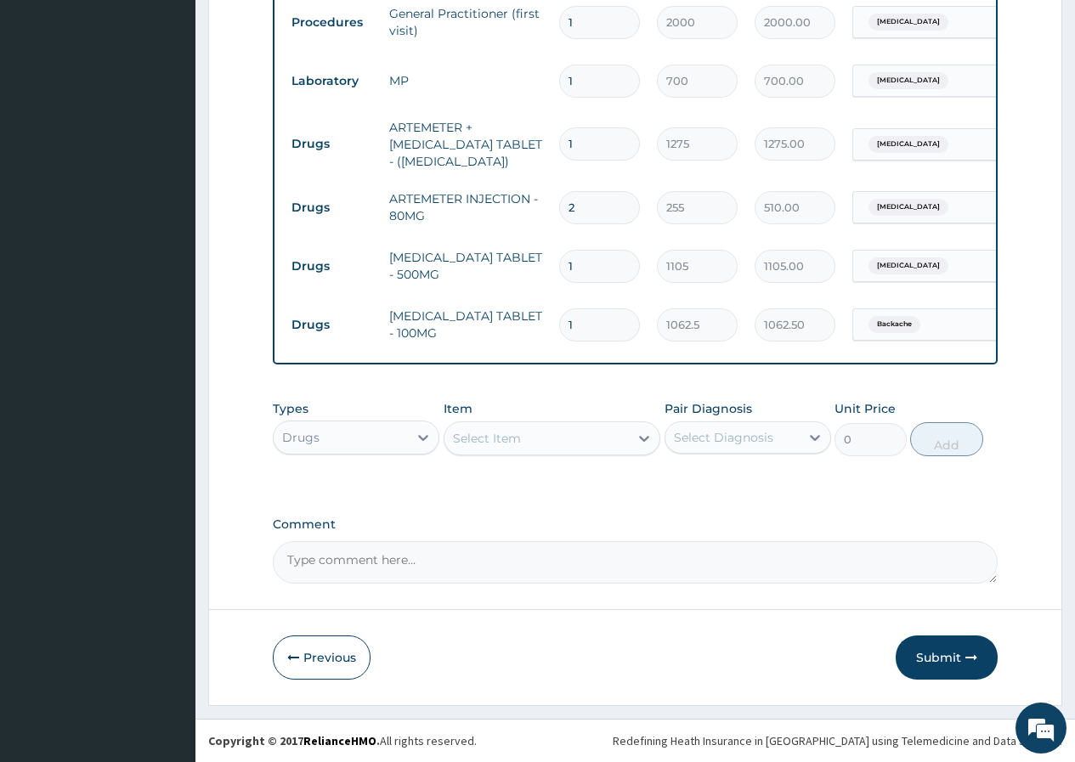
click at [492, 441] on div "Select Item" at bounding box center [487, 438] width 68 height 17
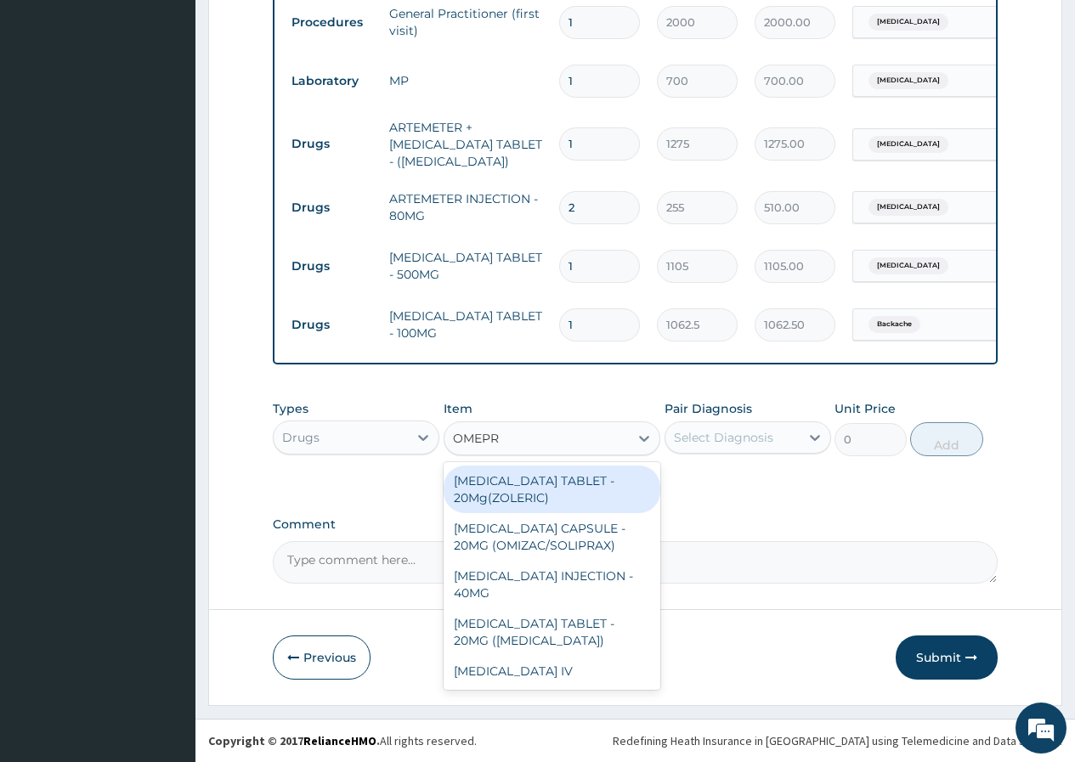
type input "OMEPRA"
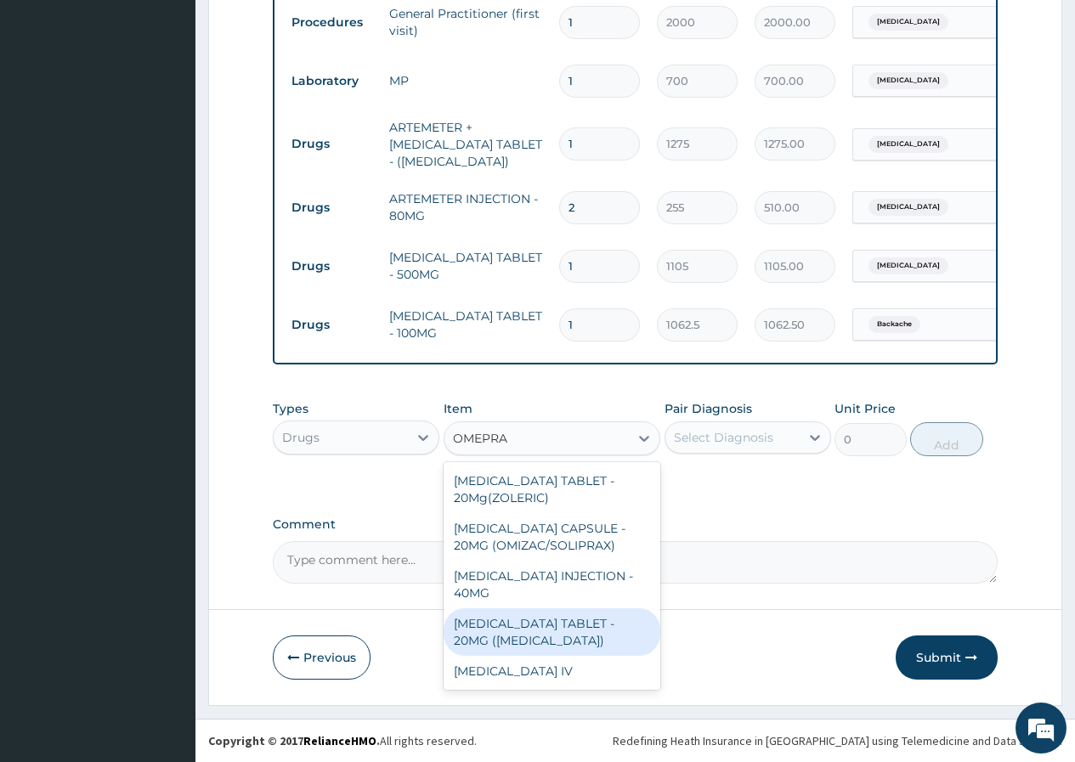
click at [534, 631] on div "OMEPRAZOLE TABLET - 20MG (LOSEC)" at bounding box center [553, 632] width 218 height 48
type input "127.5"
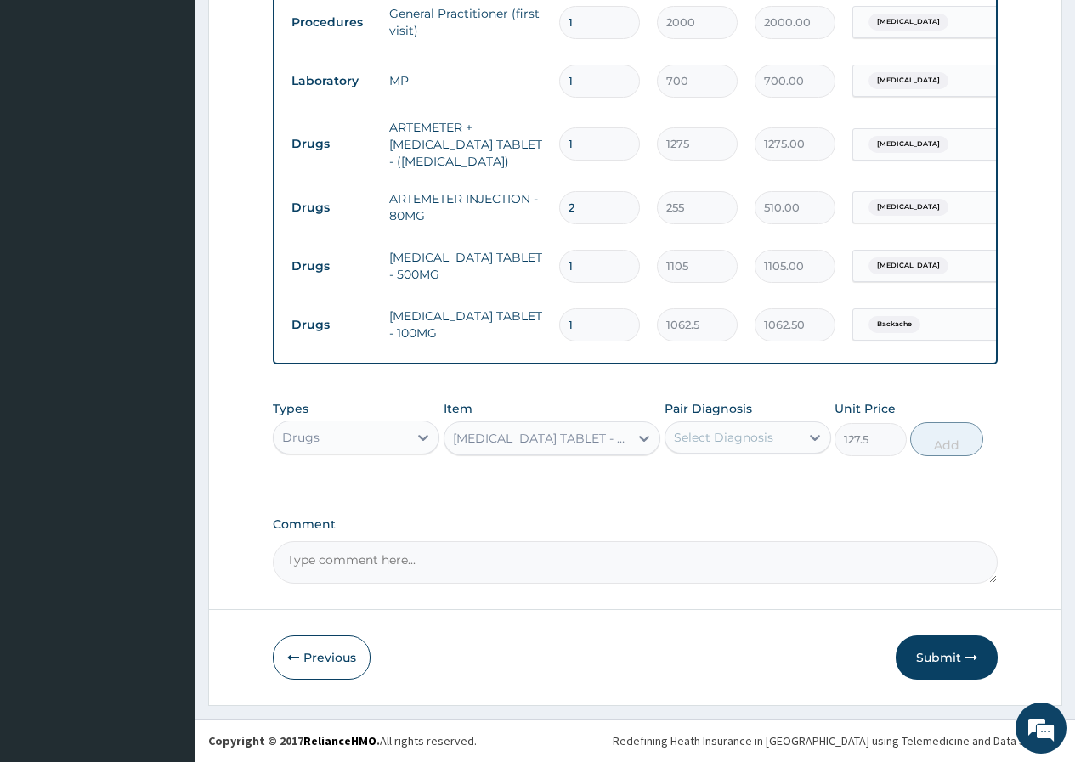
click at [711, 446] on div "Select Diagnosis" at bounding box center [723, 437] width 99 height 17
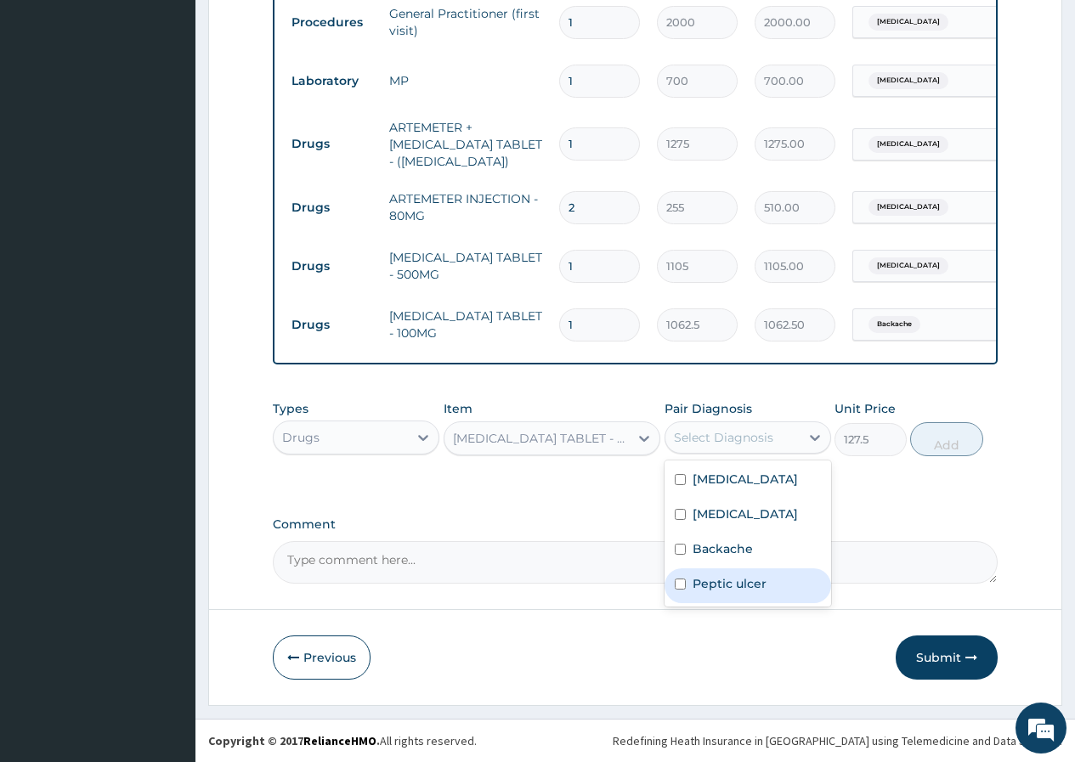
drag, startPoint x: 732, startPoint y: 586, endPoint x: 829, endPoint y: 543, distance: 106.6
click at [738, 585] on label "Peptic ulcer" at bounding box center [730, 583] width 74 height 17
checkbox input "true"
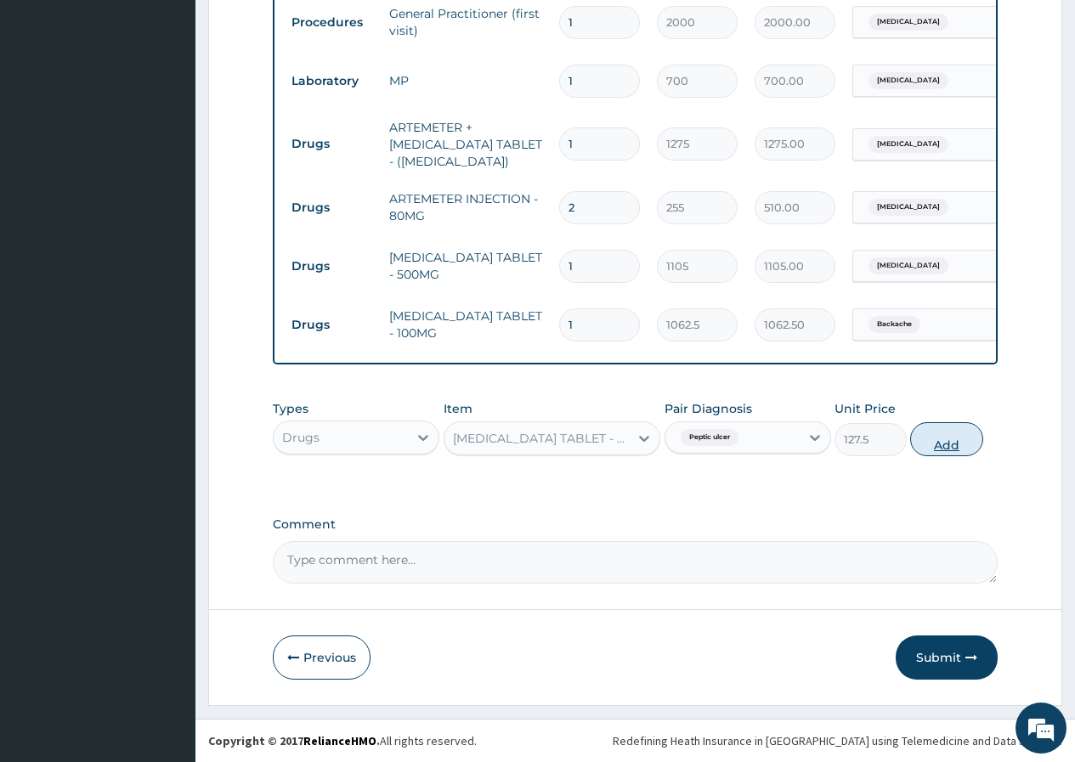
click at [956, 444] on button "Add" at bounding box center [946, 439] width 72 height 34
type input "0"
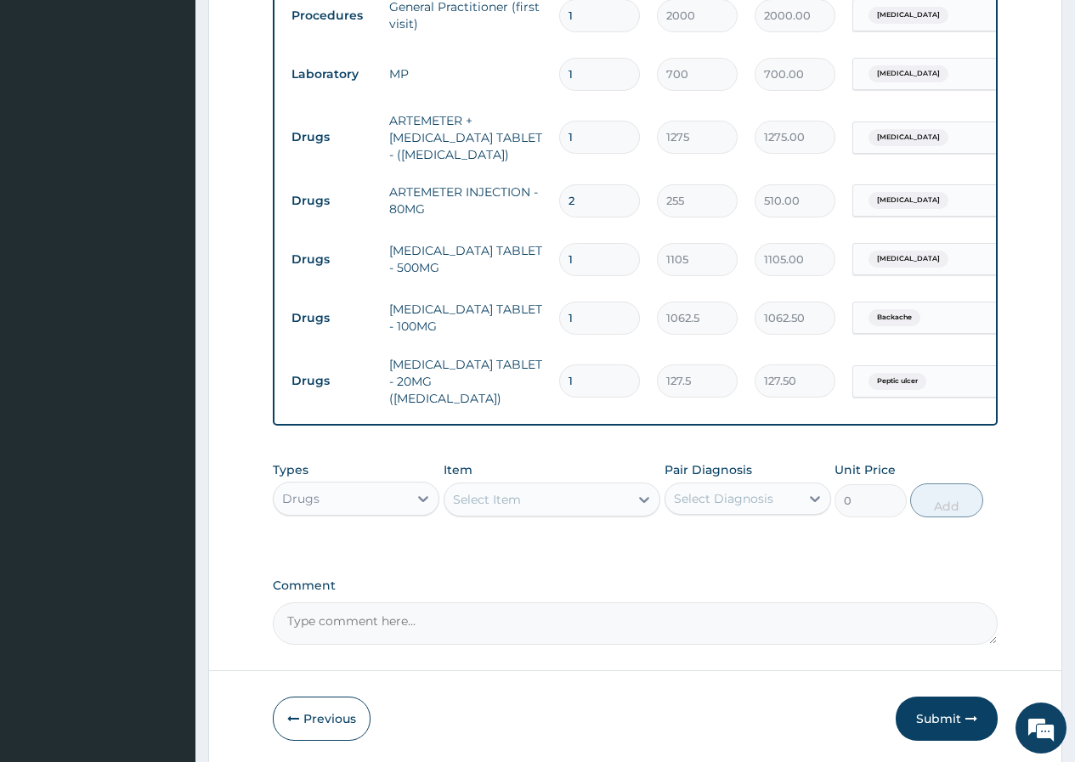
drag, startPoint x: 579, startPoint y: 371, endPoint x: 544, endPoint y: 371, distance: 34.9
click at [544, 371] on tr "Drugs OMEPRAZOLE TABLET - 20MG (LOSEC) 1 127.5 127.50 Peptic ulcer Delete" at bounding box center [699, 382] width 833 height 68
type input "5"
type input "637.50"
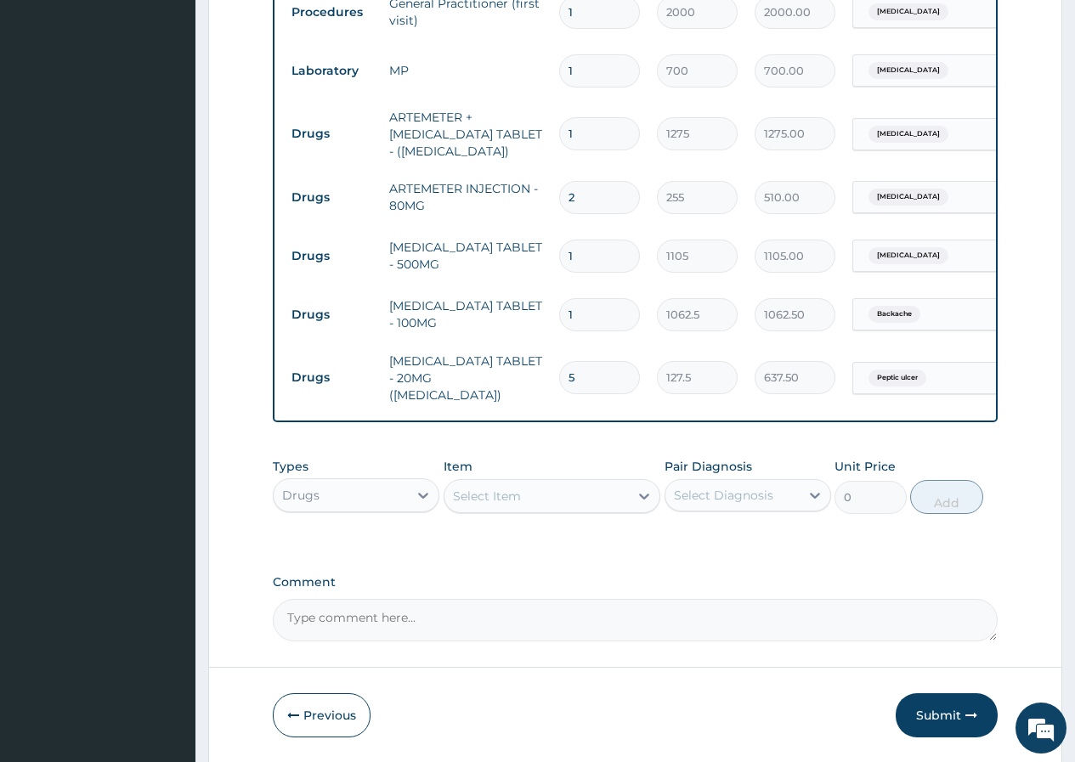
scroll to position [756, 0]
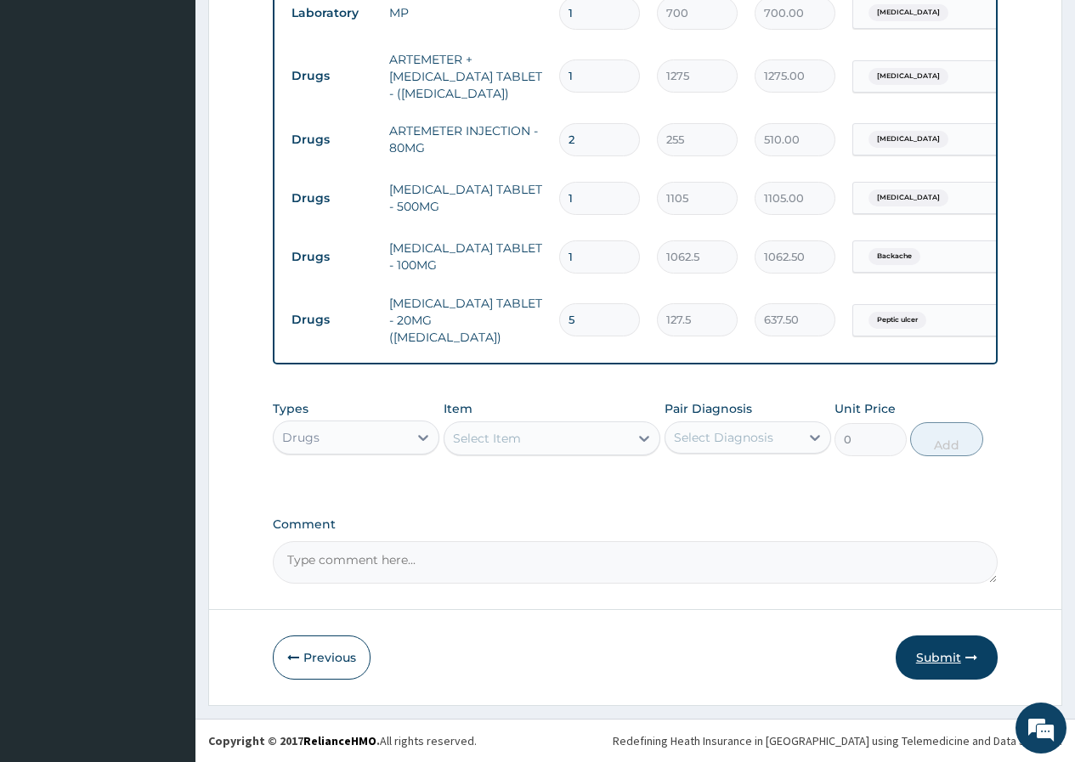
type input "5"
click at [940, 650] on button "Submit" at bounding box center [947, 658] width 102 height 44
